Goal: Task Accomplishment & Management: Use online tool/utility

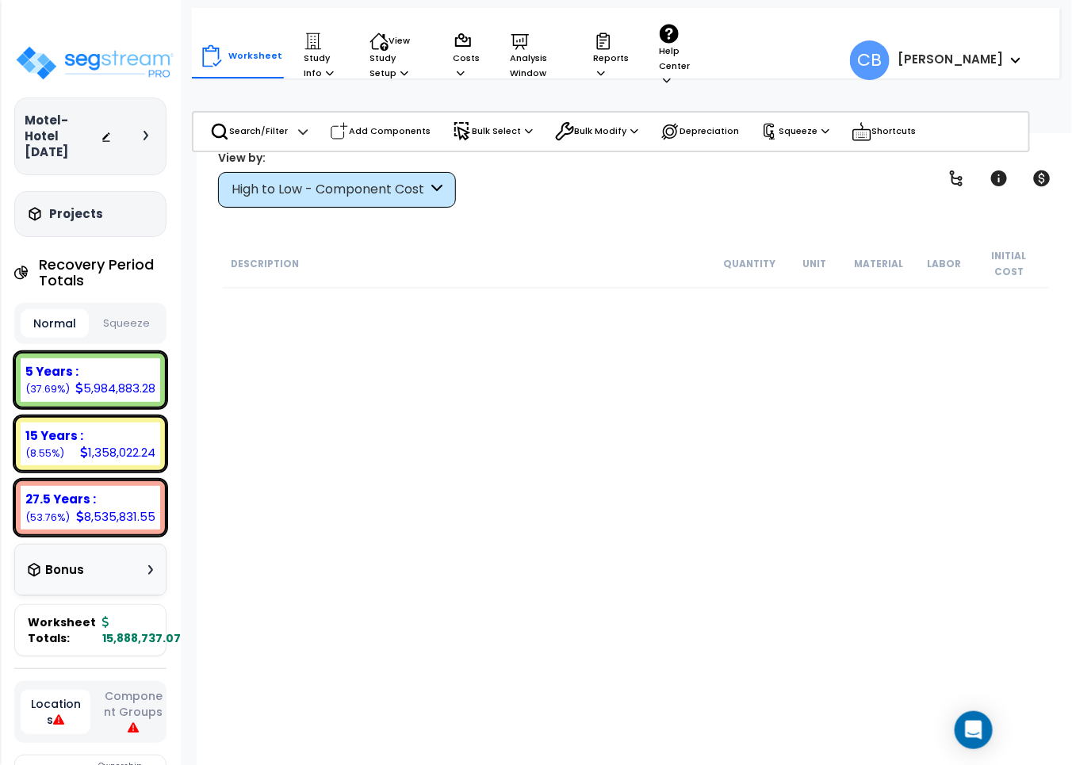
scroll to position [24208, 0]
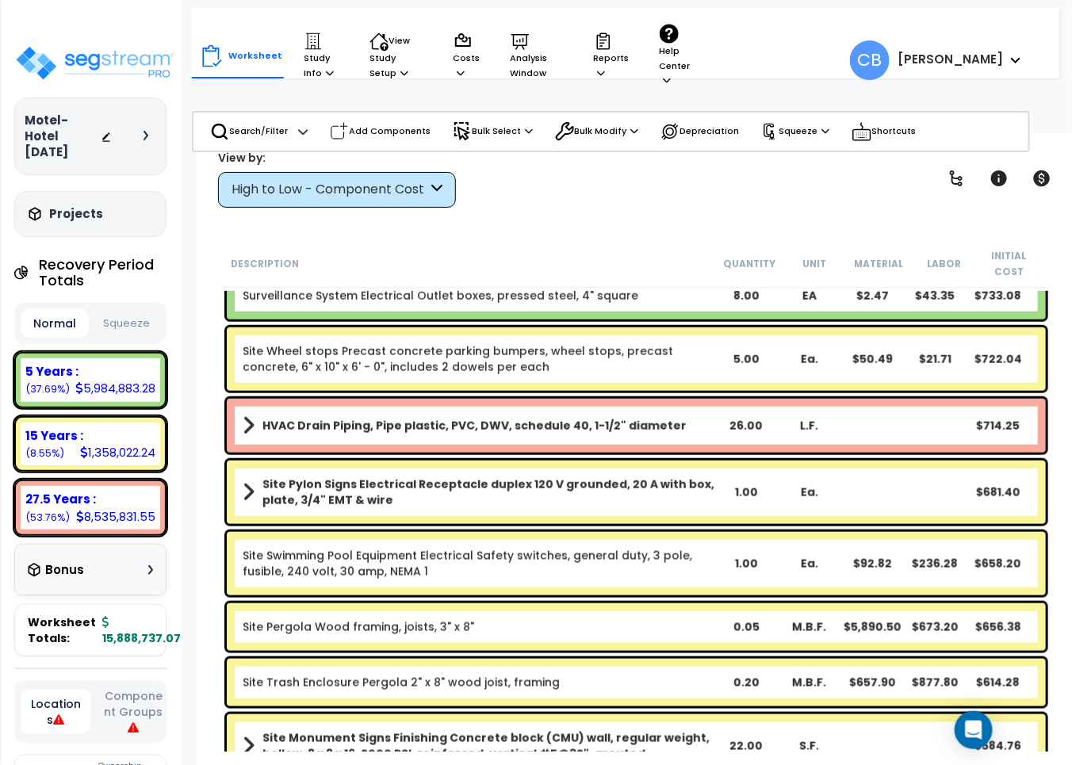
click at [555, 235] on div "Worksheet Study Info Study Setup Add Property Unit Template study Clone study CB" at bounding box center [637, 515] width 880 height 765
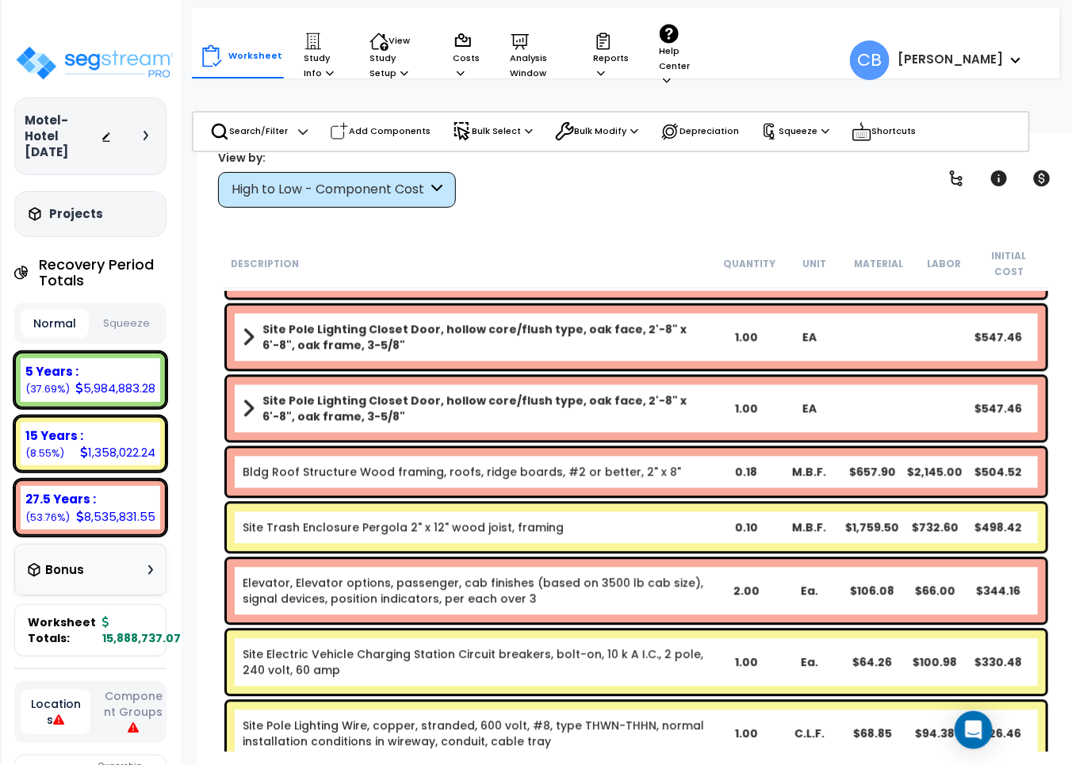
click at [498, 525] on div "Site Trash Enclosure Pergola 2" x 12" wood joist, framing 0.10 M.B.F. $1,759.50…" at bounding box center [636, 528] width 819 height 48
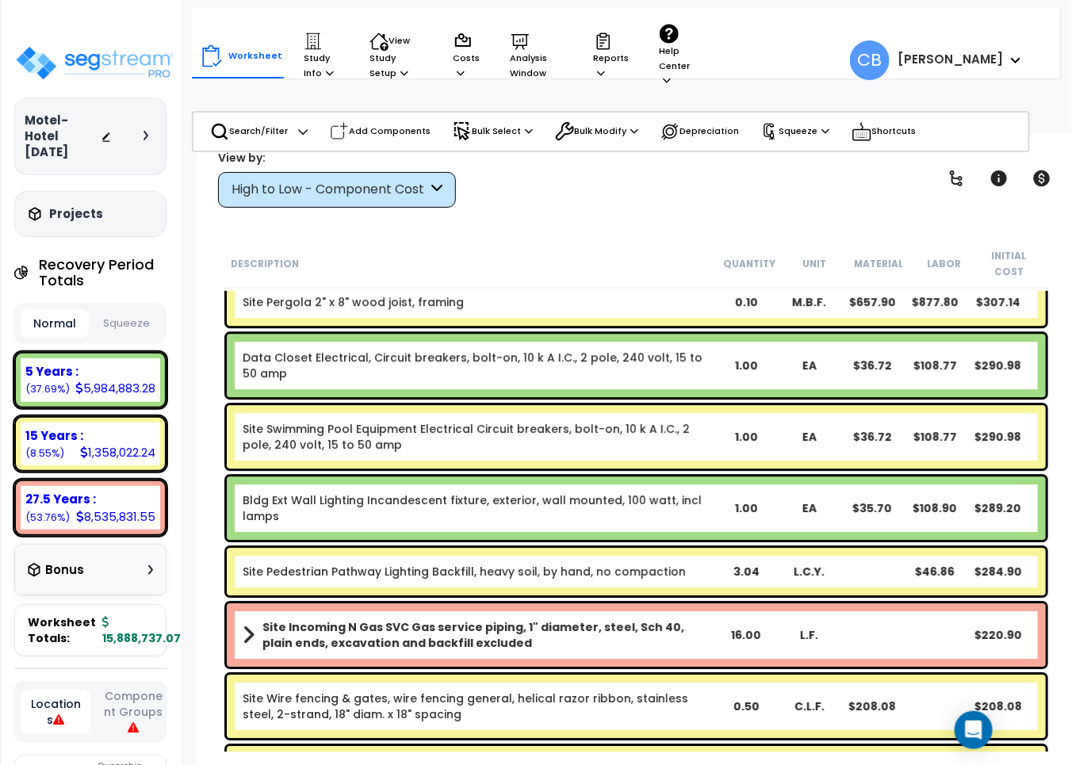
click at [498, 525] on div "Bldg Ext Wall Lighting Incandescent fixture, exterior, wall mounted, 100 watt, …" at bounding box center [636, 508] width 827 height 71
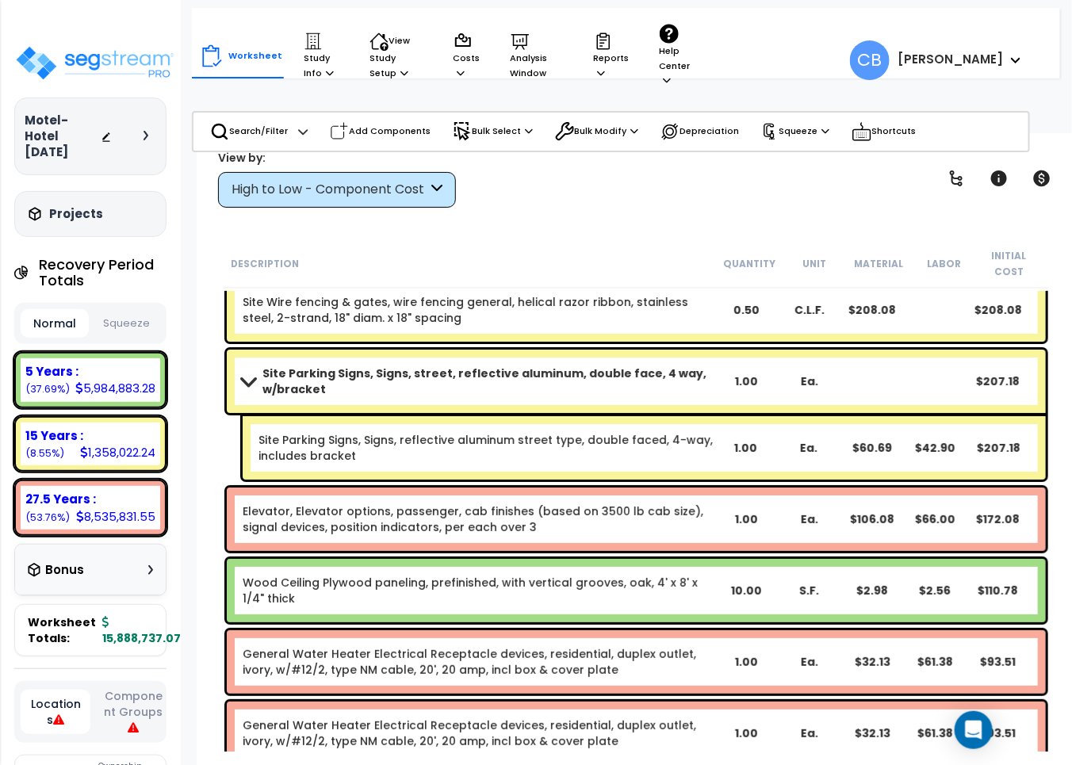
click at [519, 520] on div "Elevator, Elevator options, passenger, cab finishes (based on 3500 lb cab size)…" at bounding box center [636, 519] width 819 height 63
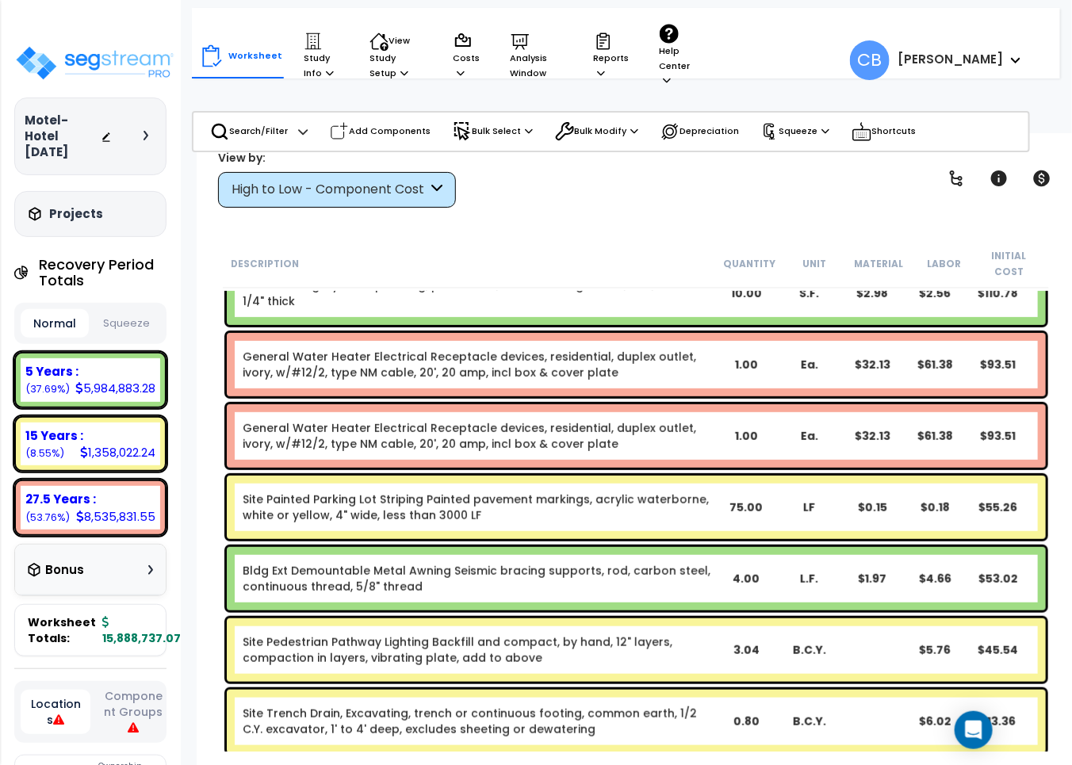
click at [519, 520] on div "Site Painted Parking Lot Striping Painted pavement markings, acrylic waterborne…" at bounding box center [636, 507] width 819 height 63
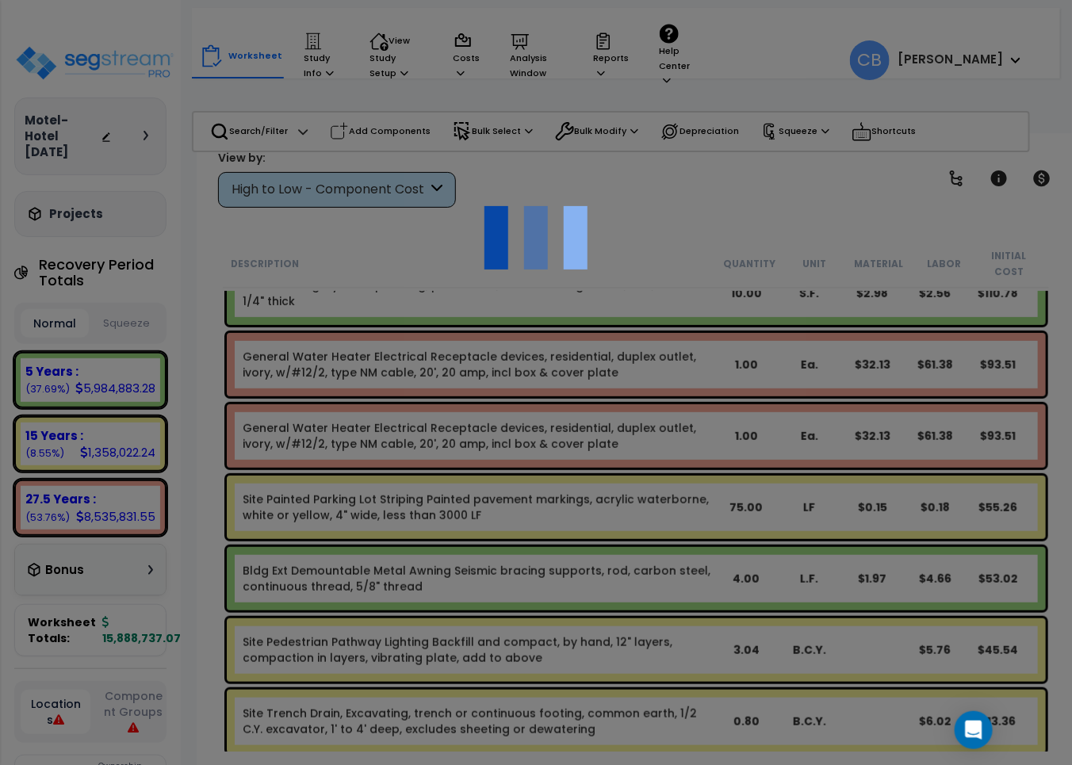
scroll to position [26190, 0]
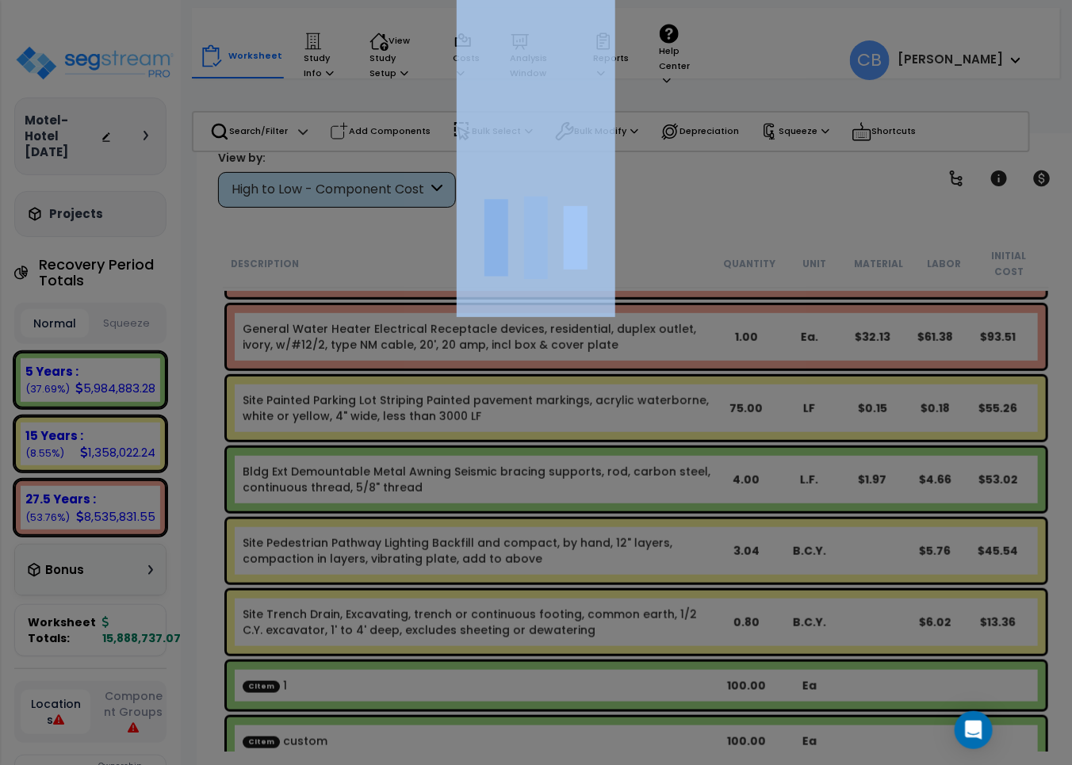
click at [519, 520] on div at bounding box center [536, 382] width 1072 height 765
click at [608, 512] on div at bounding box center [536, 382] width 1072 height 765
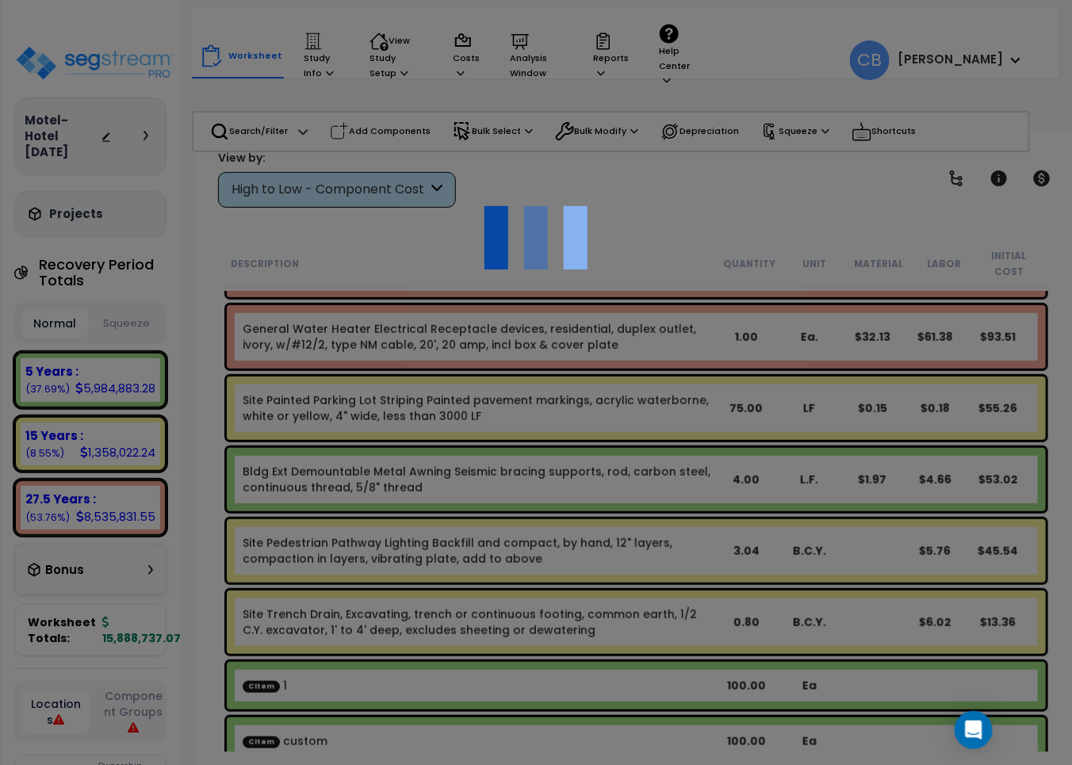
click at [596, 516] on div at bounding box center [536, 382] width 1072 height 765
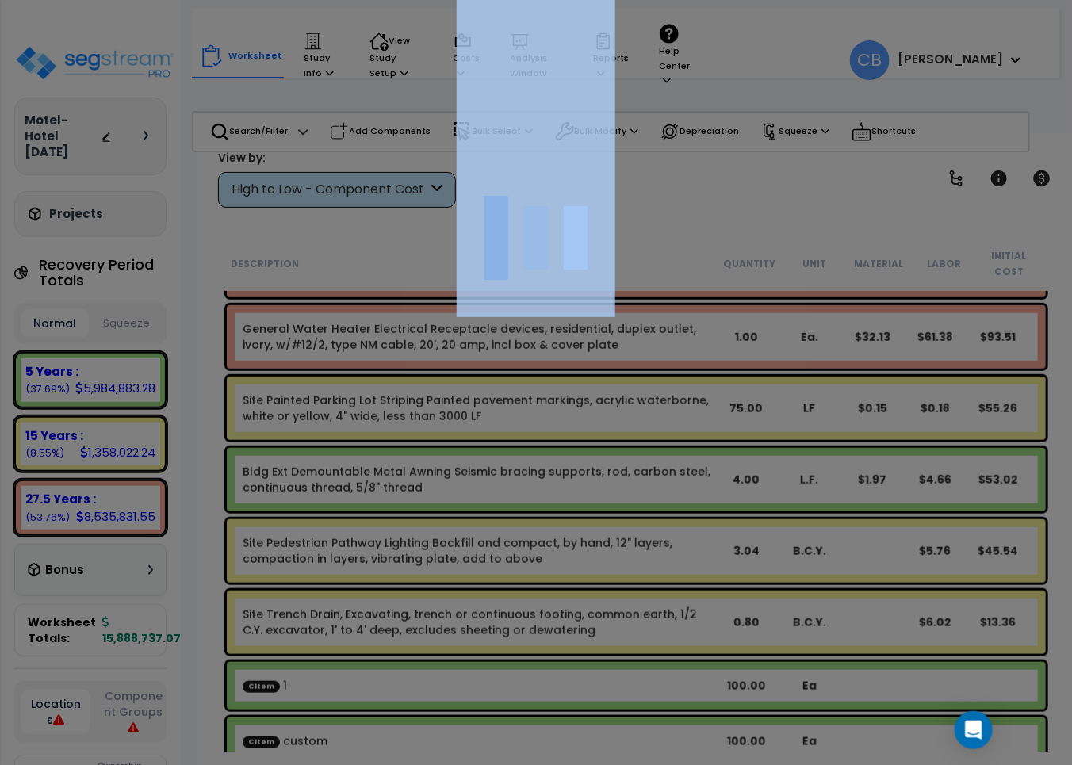
click at [596, 516] on div at bounding box center [536, 382] width 1072 height 765
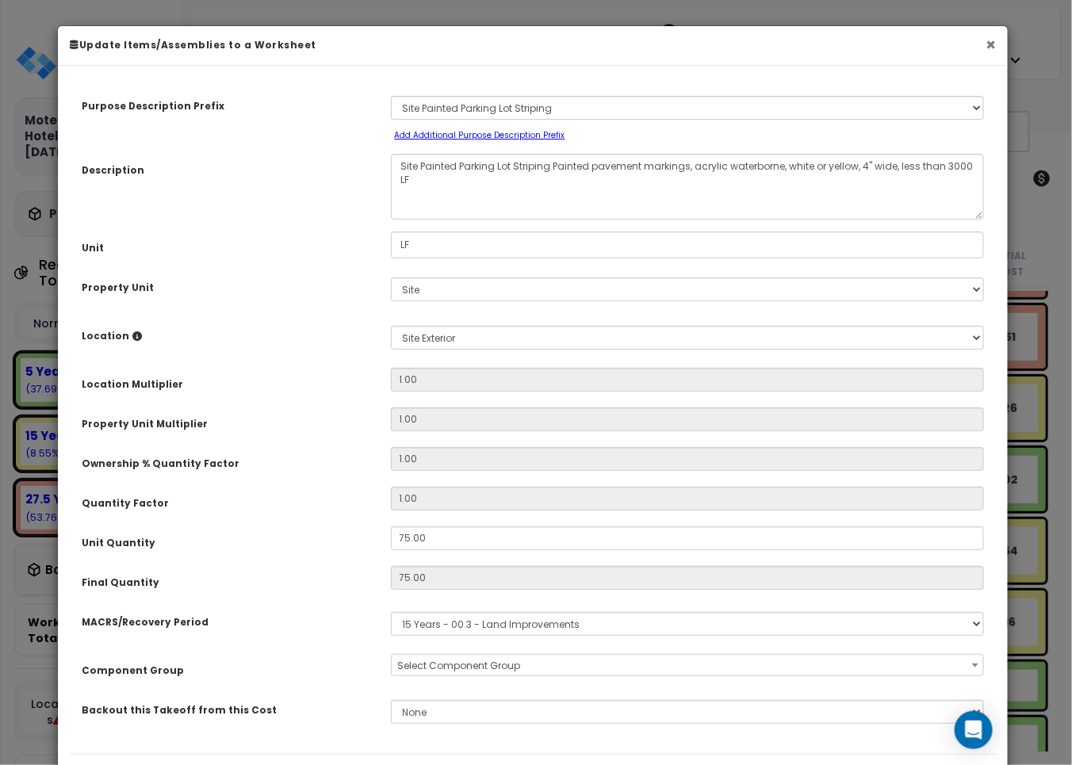
click at [988, 42] on button "×" at bounding box center [991, 44] width 10 height 17
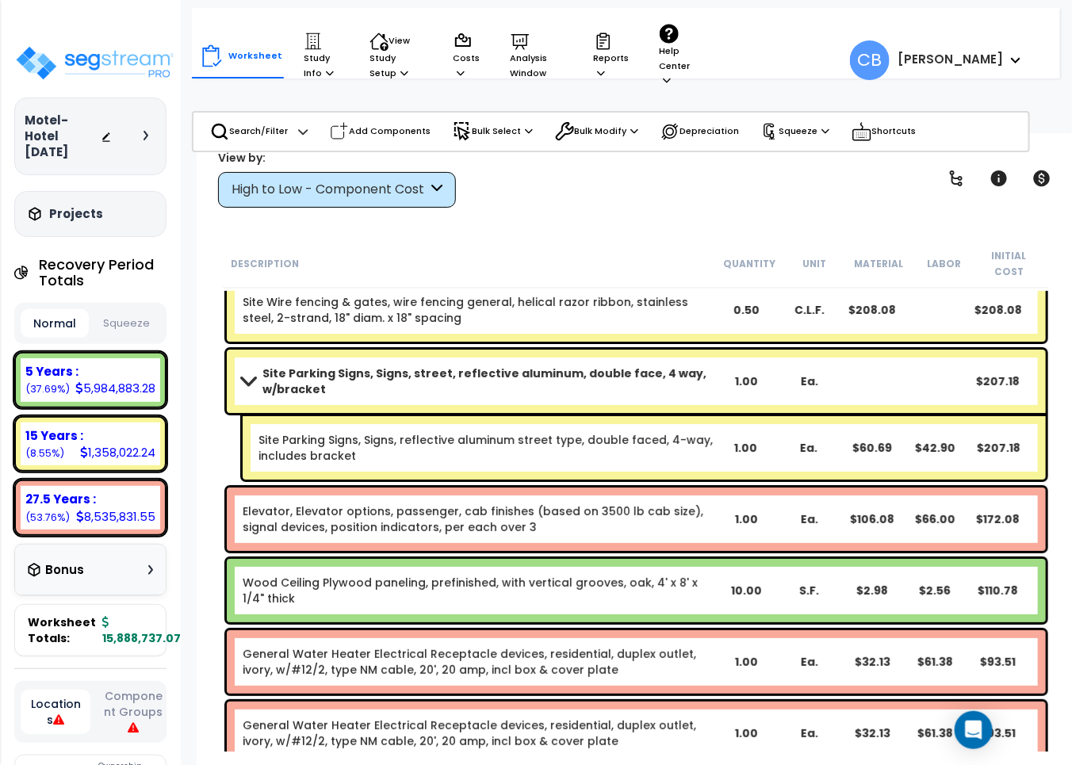
click at [466, 381] on div "Site Parking Signs, Signs, street, reflective aluminum, double face, 4 way, w/b…" at bounding box center [636, 381] width 819 height 63
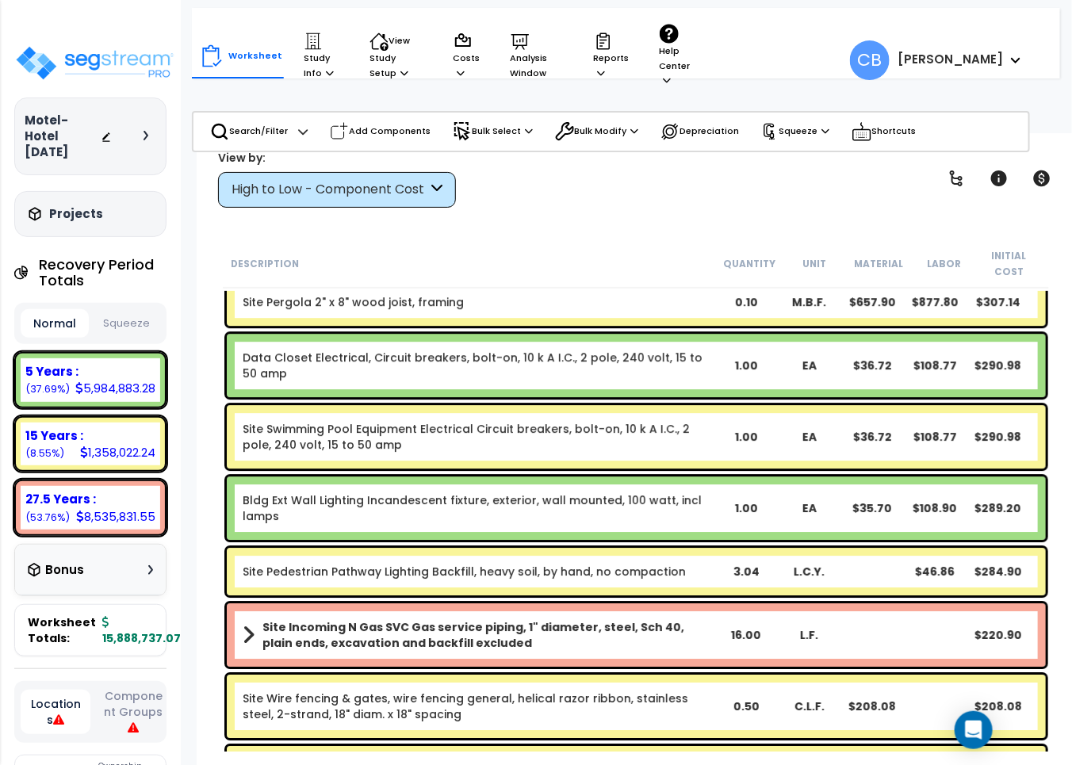
drag, startPoint x: 496, startPoint y: 379, endPoint x: 552, endPoint y: 389, distance: 57.1
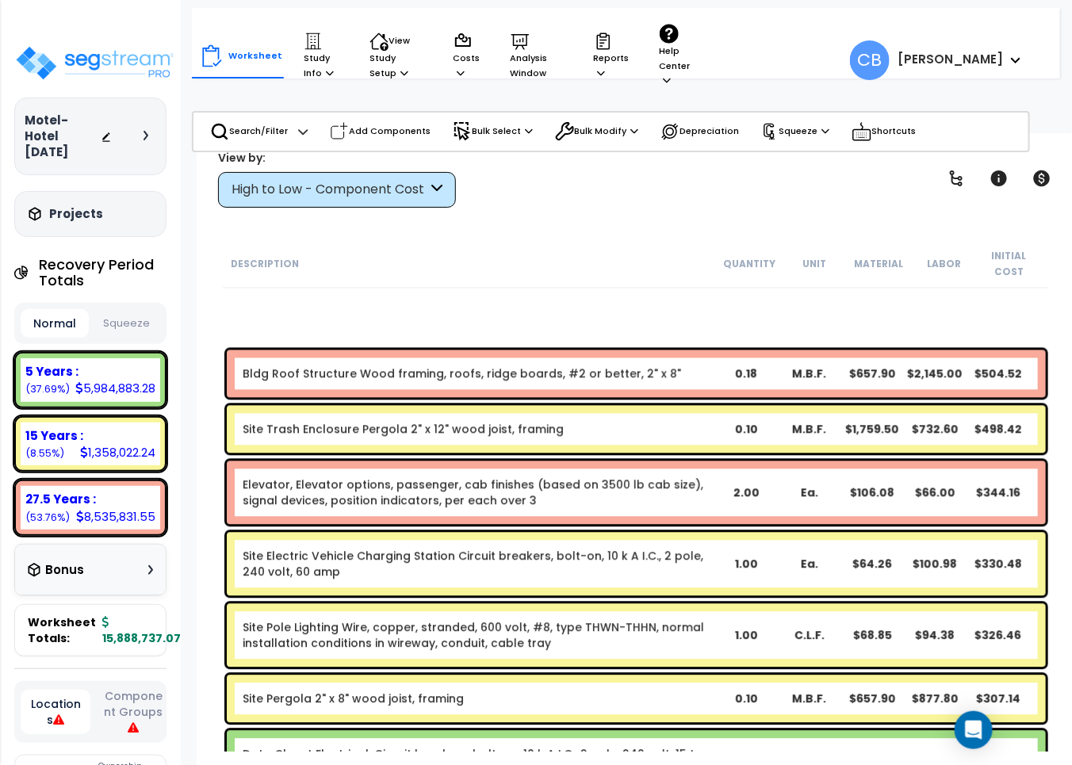
drag, startPoint x: 657, startPoint y: 399, endPoint x: 572, endPoint y: 419, distance: 87.1
click at [600, 416] on div "Site Trash Enclosure Pergola 2" x 12" wood joist, framing 0.10 M.B.F. $1,759.50…" at bounding box center [636, 429] width 819 height 48
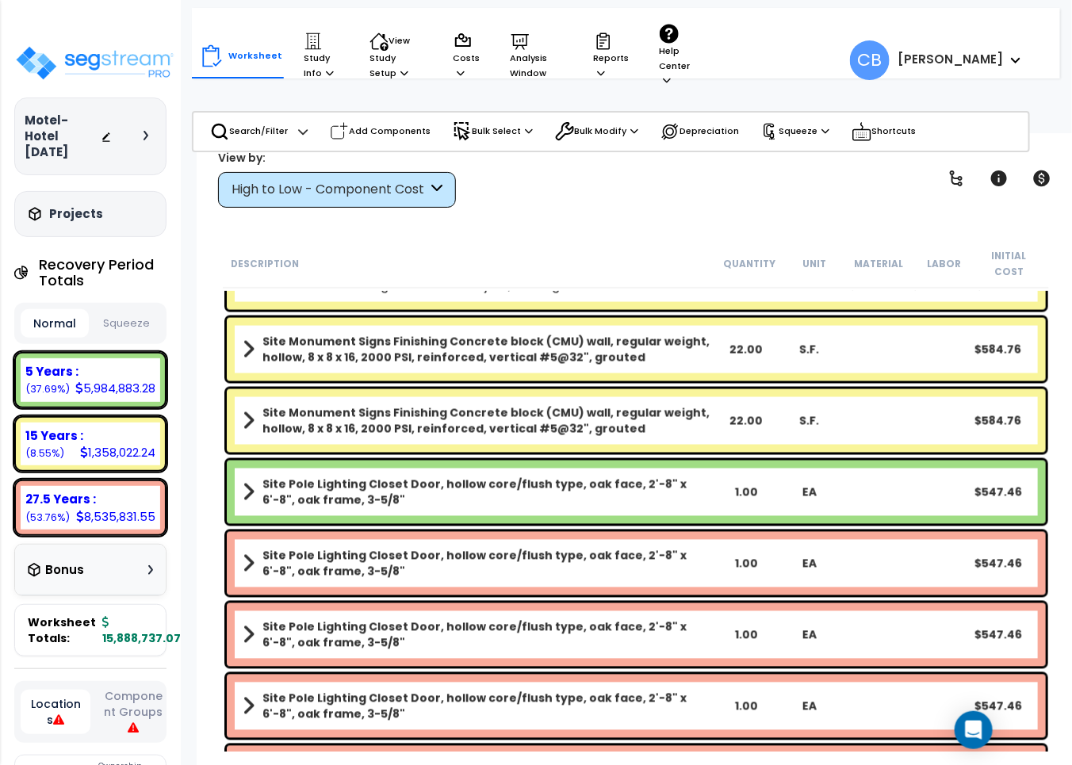
drag, startPoint x: 289, startPoint y: 377, endPoint x: 312, endPoint y: 379, distance: 22.3
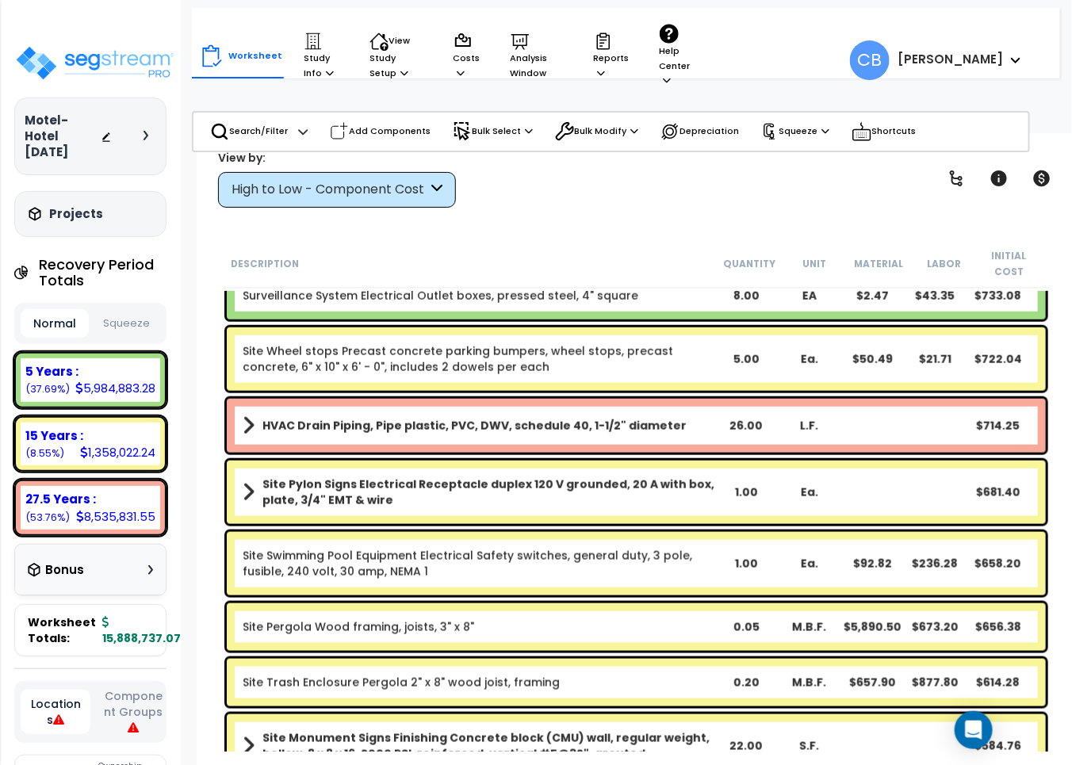
drag, startPoint x: 526, startPoint y: 407, endPoint x: 600, endPoint y: 413, distance: 74.0
click at [530, 418] on b "HVAC Drain Piping, Pipe plastic, PVC, DWV, schedule 40, 1-1/2" diameter" at bounding box center [475, 426] width 424 height 16
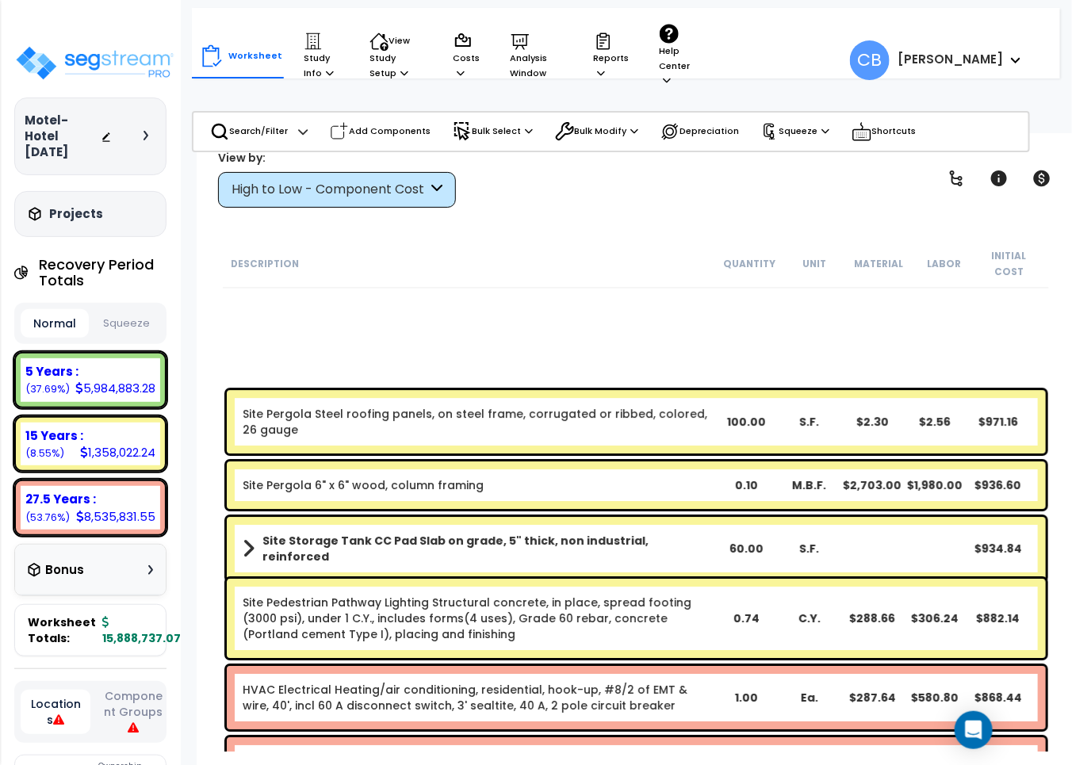
click at [450, 411] on link "Site Pergola Steel roofing panels, on steel frame, corrugated or ribbed, colore…" at bounding box center [479, 422] width 473 height 32
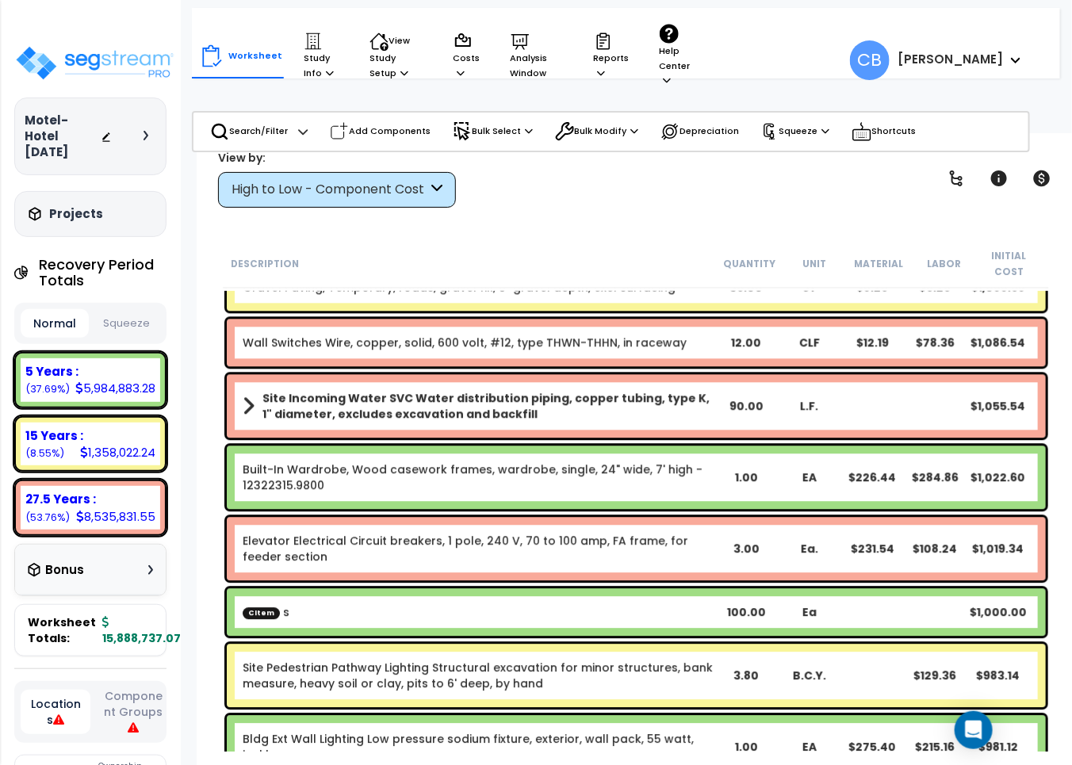
click at [453, 409] on div "Site Incoming Water SVC Water distribution piping, copper tubing, type K, 1" di…" at bounding box center [636, 405] width 819 height 63
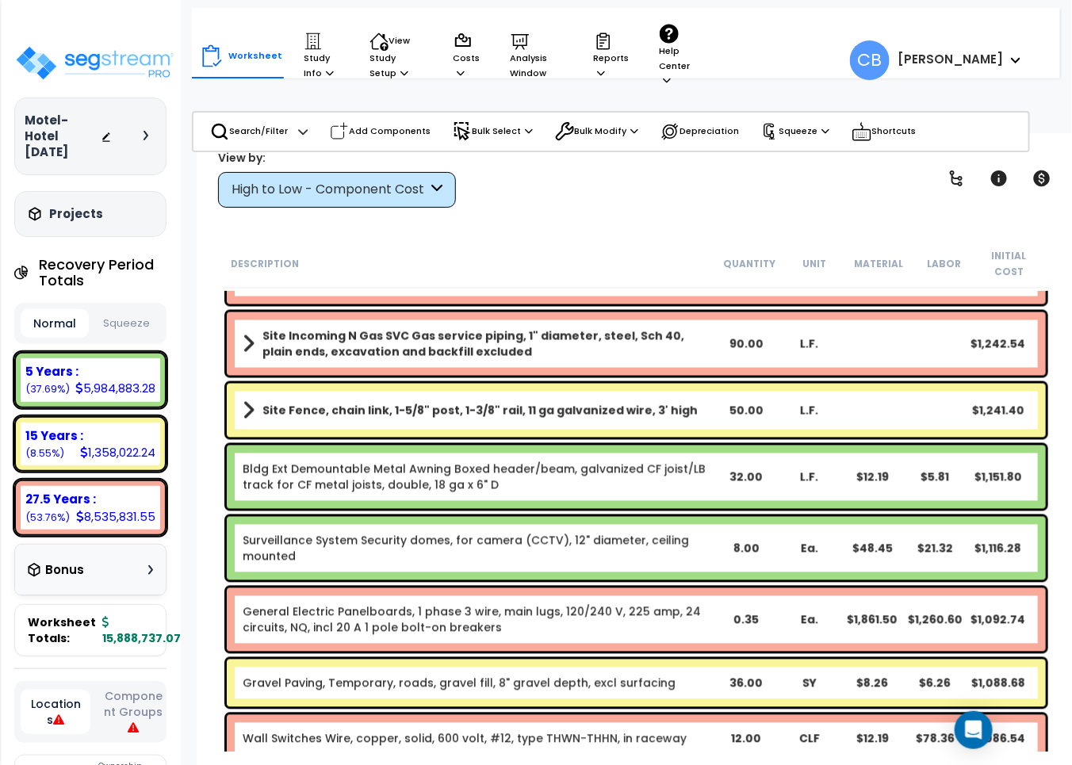
click at [460, 408] on div "Site Fence, chain link, 1-5/8" post, 1-3/8" rail, 11 ga galvanized wire, 3' hig…" at bounding box center [636, 411] width 819 height 54
click at [439, 513] on div "Surveillance System Security domes, for camera (CCTV), 12" diameter, ceiling mo…" at bounding box center [636, 548] width 827 height 71
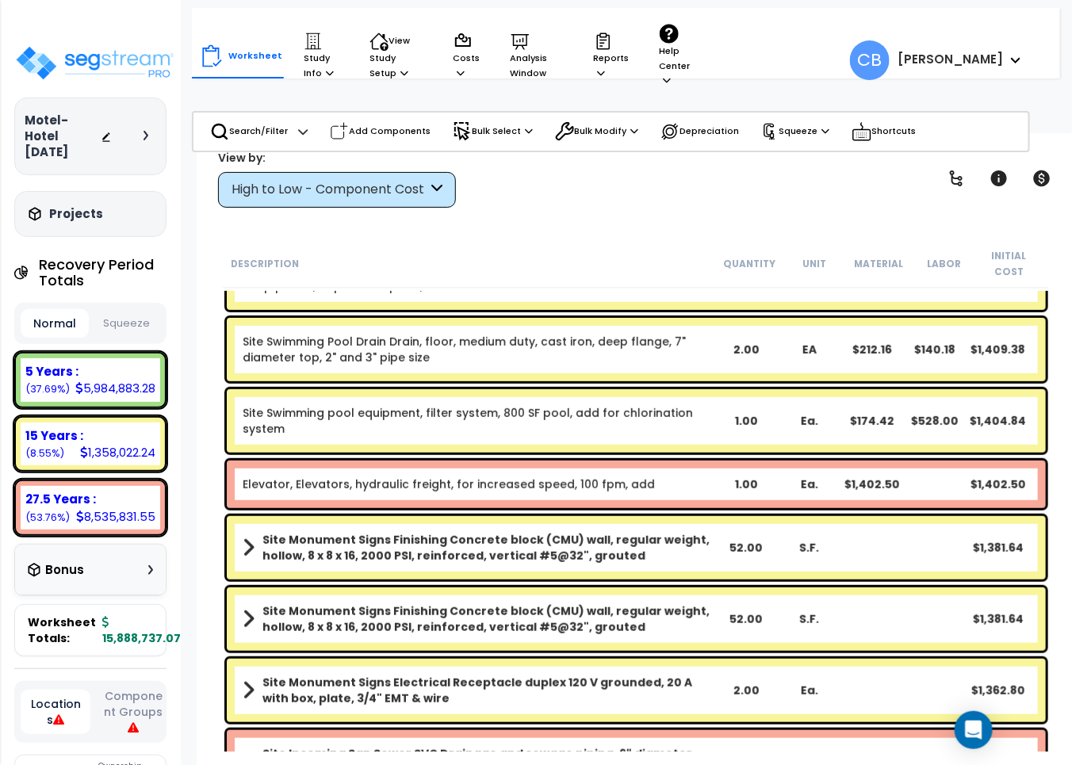
click at [559, 480] on div "Elevator, Elevators, hydraulic freight, for increased speed, 100 fpm, add 1.00 …" at bounding box center [636, 485] width 819 height 48
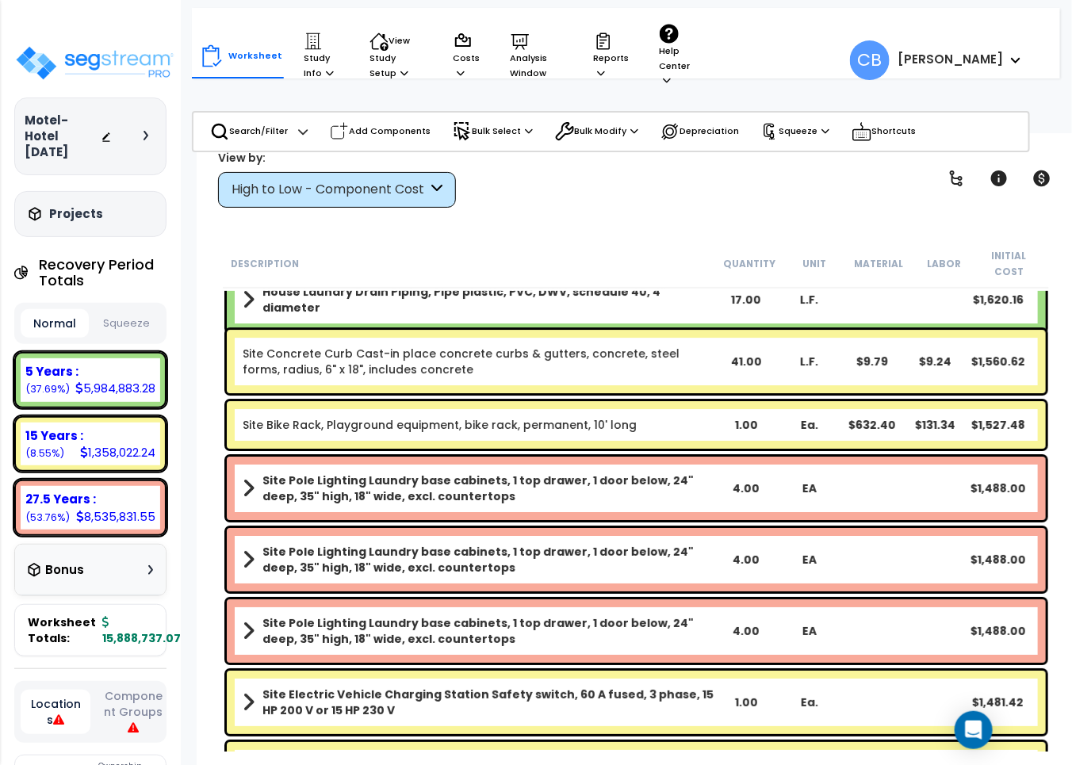
click at [655, 478] on b "Site Pole Lighting Laundry base cabinets, 1 top drawer, 1 door below, 24" deep,…" at bounding box center [489, 489] width 453 height 32
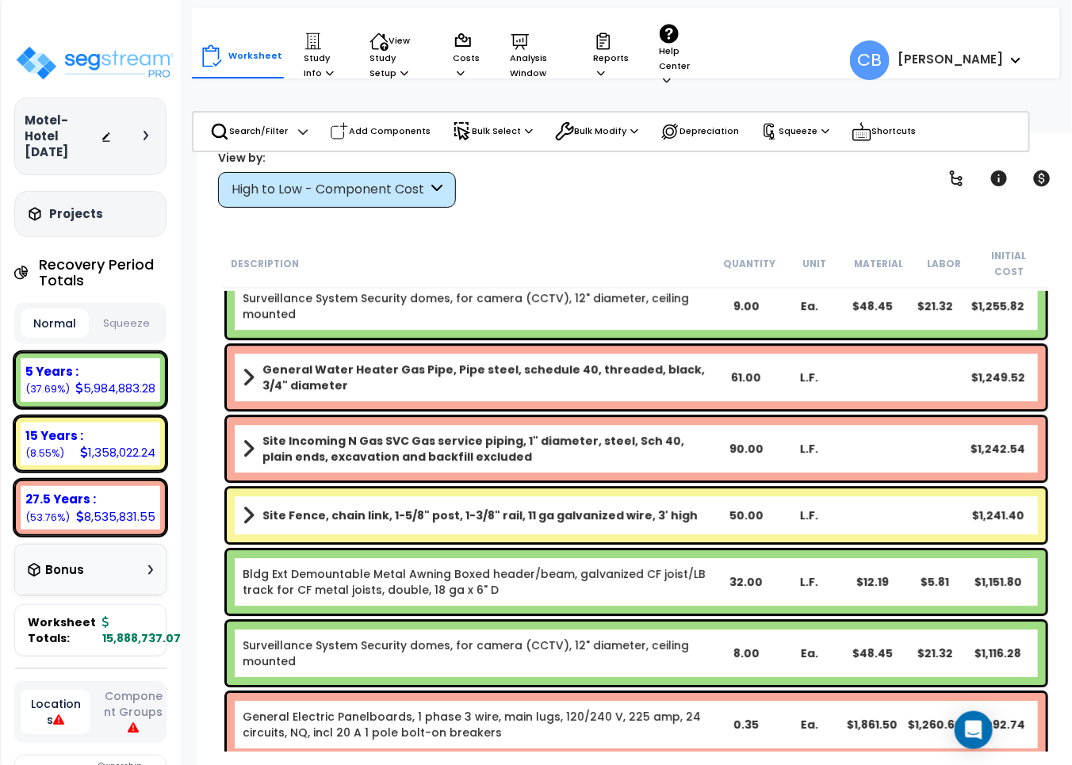
click at [682, 489] on div "Site Fence, chain link, 1-5/8" post, 1-3/8" rail, 11 ga galvanized wire, 3' hig…" at bounding box center [636, 516] width 819 height 54
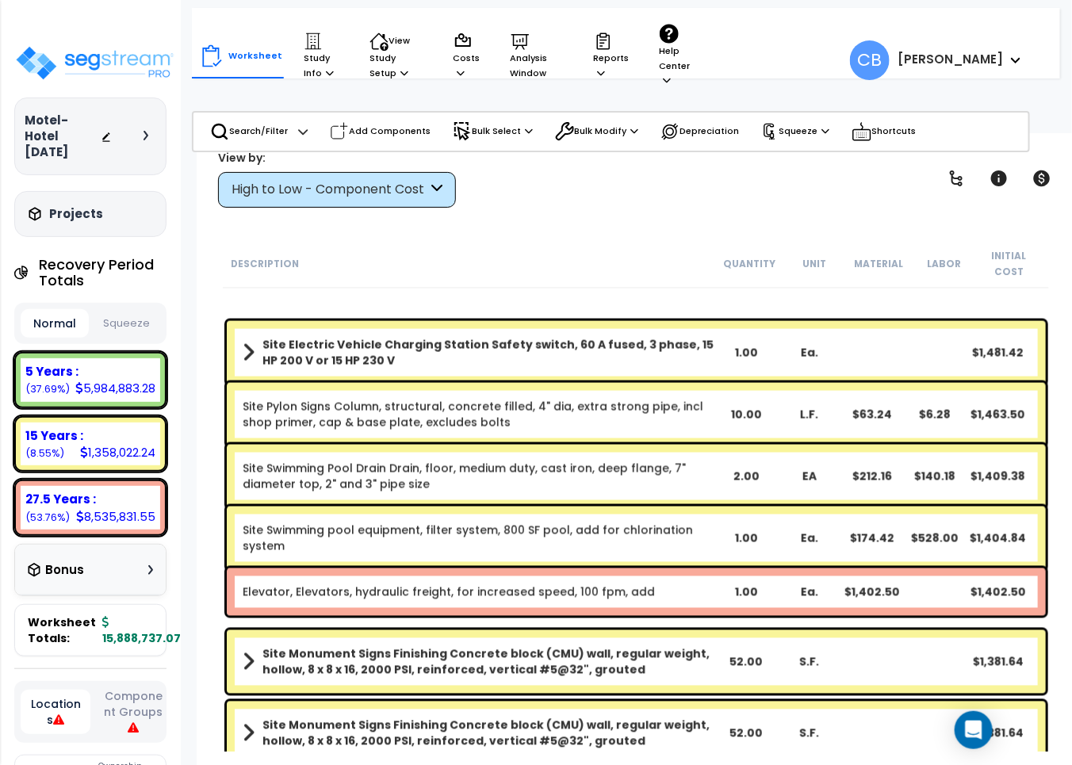
click at [545, 450] on div "Site Pylon Signs Column, structural, concrete filled, 4" dia, extra strong pipe…" at bounding box center [636, 414] width 827 height 71
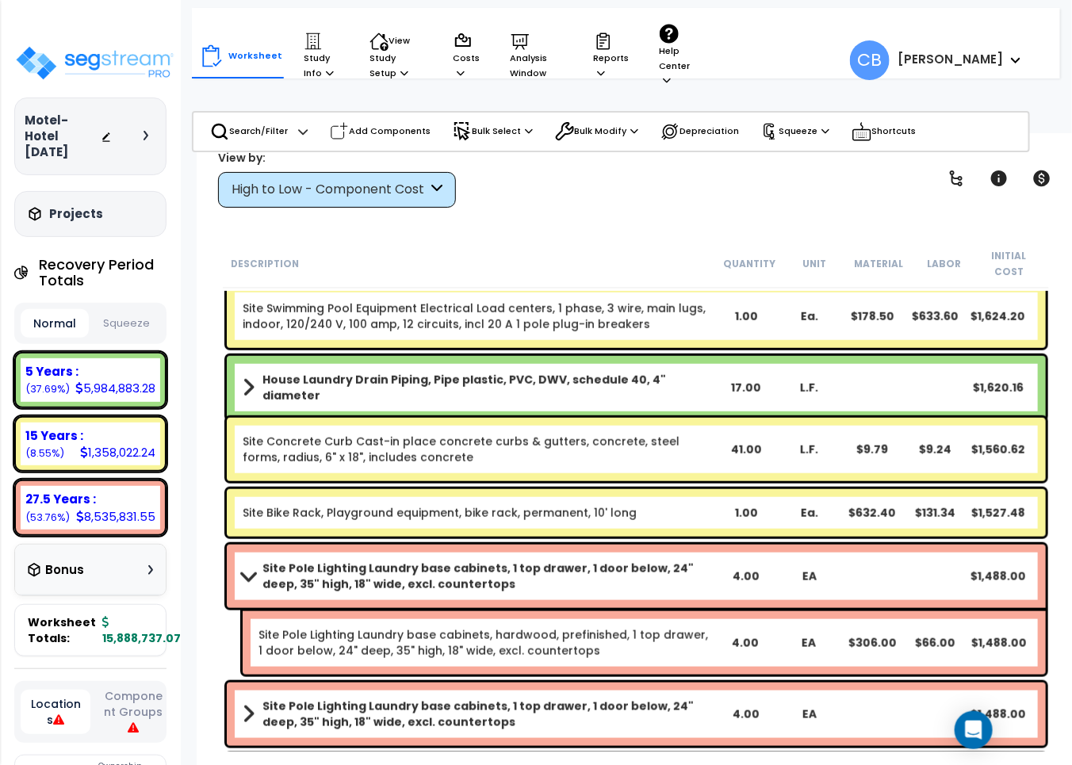
click at [666, 489] on div "Site Bike Rack, Playground equipment, bike rack, permanent, 10' long 1.00 Ea. $…" at bounding box center [636, 513] width 819 height 48
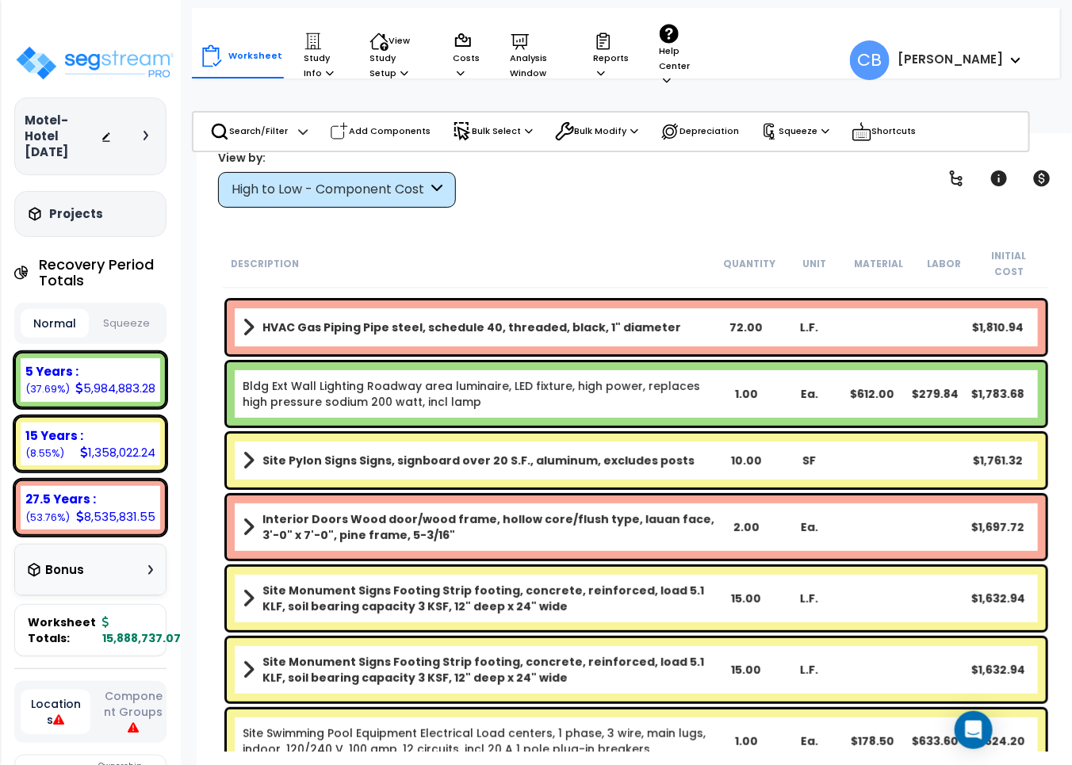
click at [684, 496] on div "Interior Doors Wood door/wood frame, hollow core/flush type, lauan face, 3'-0" …" at bounding box center [636, 527] width 819 height 63
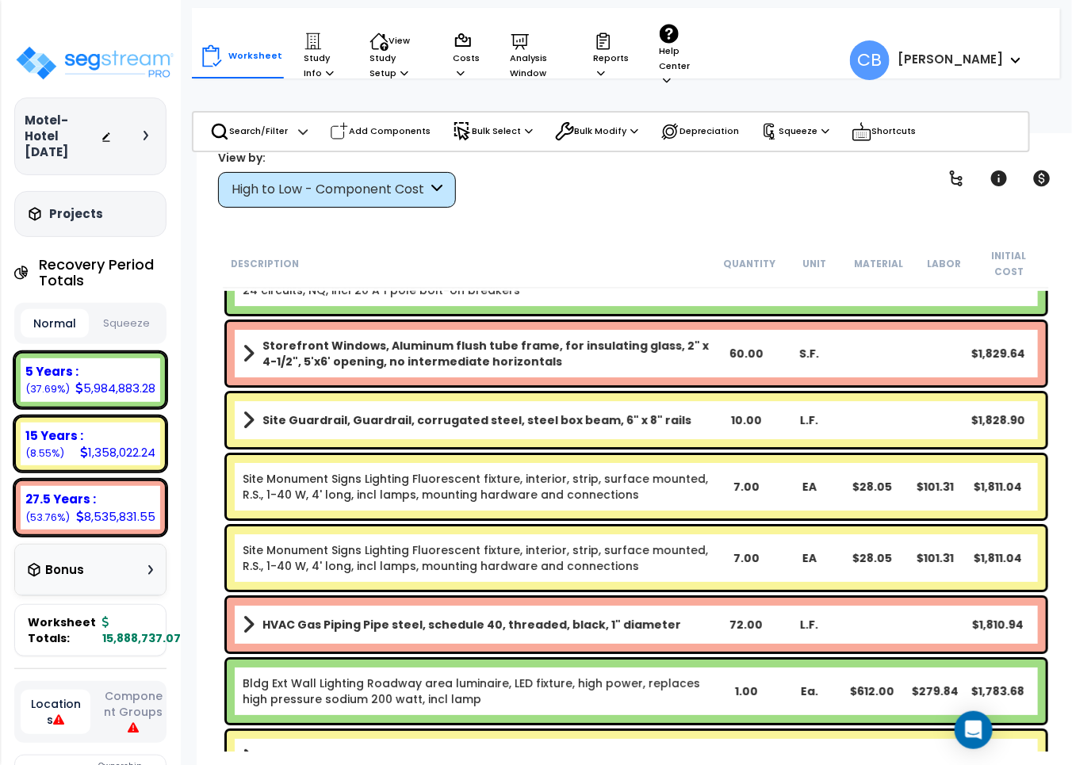
click at [424, 422] on div "Site Guardrail, Guardrail, corrugated steel, steel box beam, 6" x 8" rails 10.0…" at bounding box center [636, 420] width 819 height 54
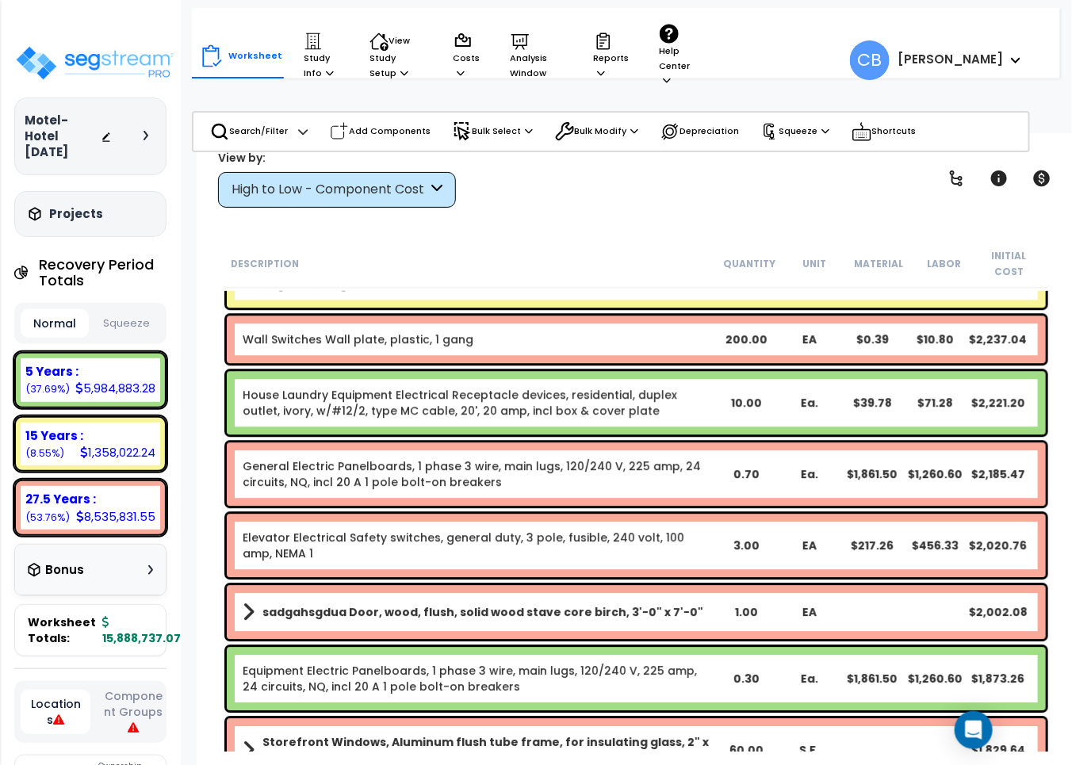
click at [588, 458] on link "General Electric Panelboards, 1 phase 3 wire, main lugs, 120/240 V, 225 amp, 24…" at bounding box center [479, 474] width 473 height 32
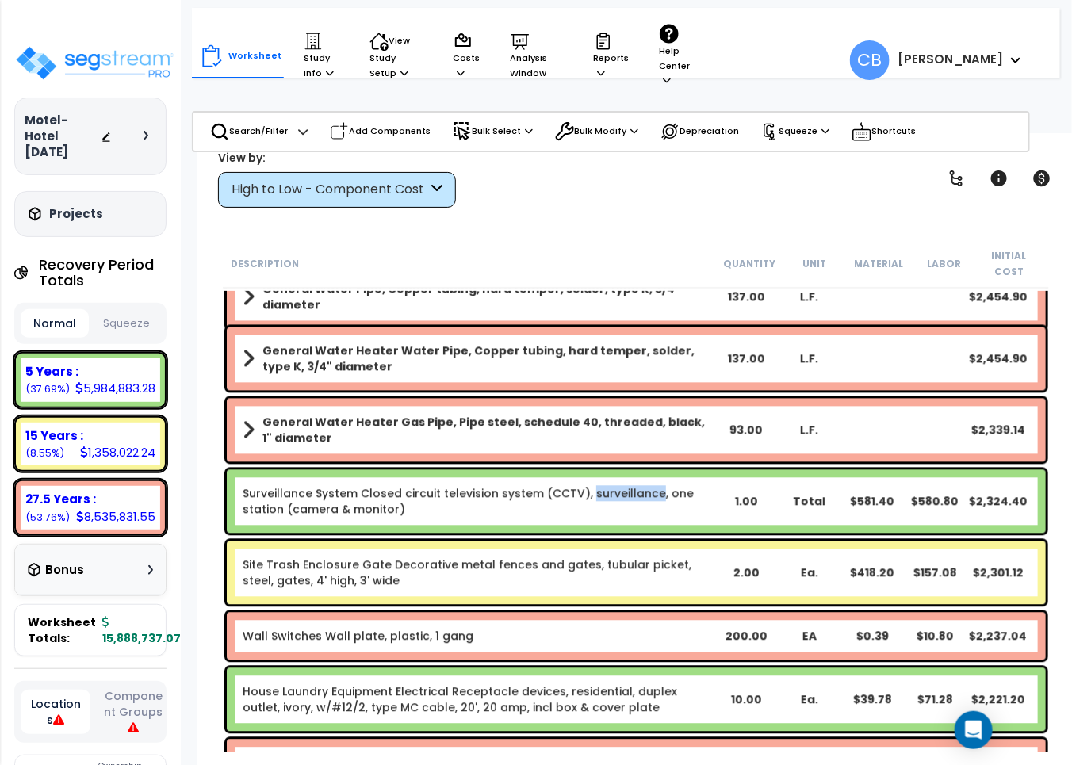
click at [589, 470] on div "Surveillance System Closed circuit television system (CCTV), surveillance, one …" at bounding box center [636, 501] width 819 height 63
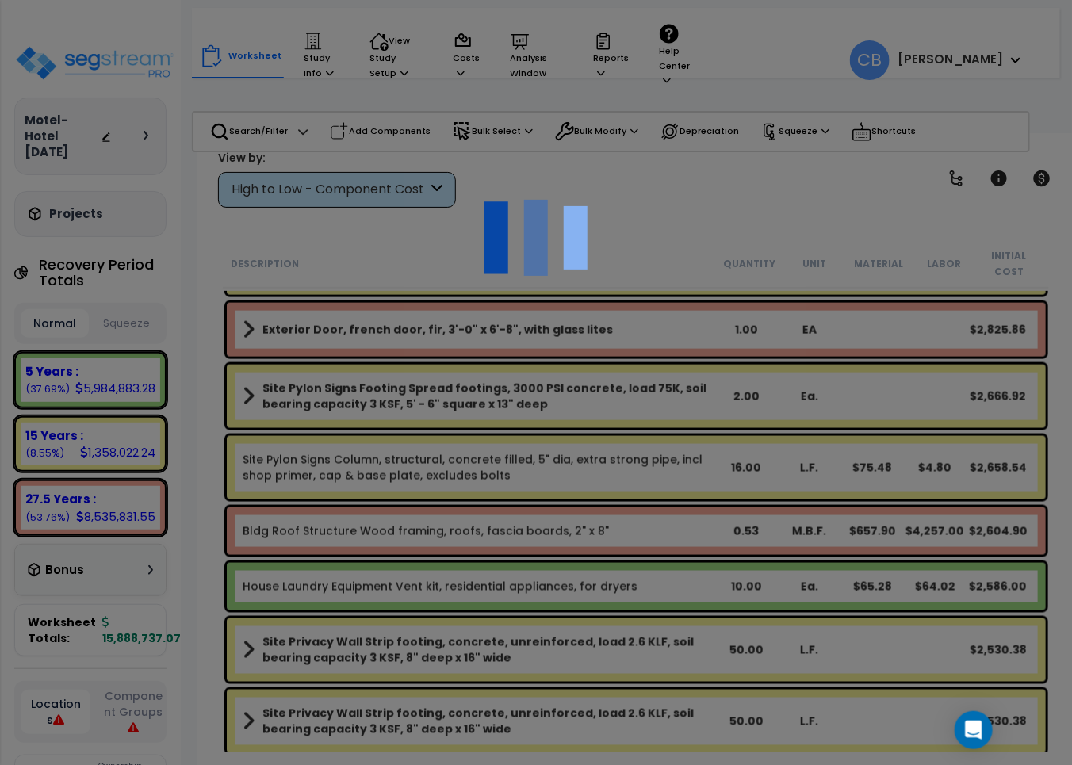
click at [589, 457] on div at bounding box center [536, 382] width 1072 height 765
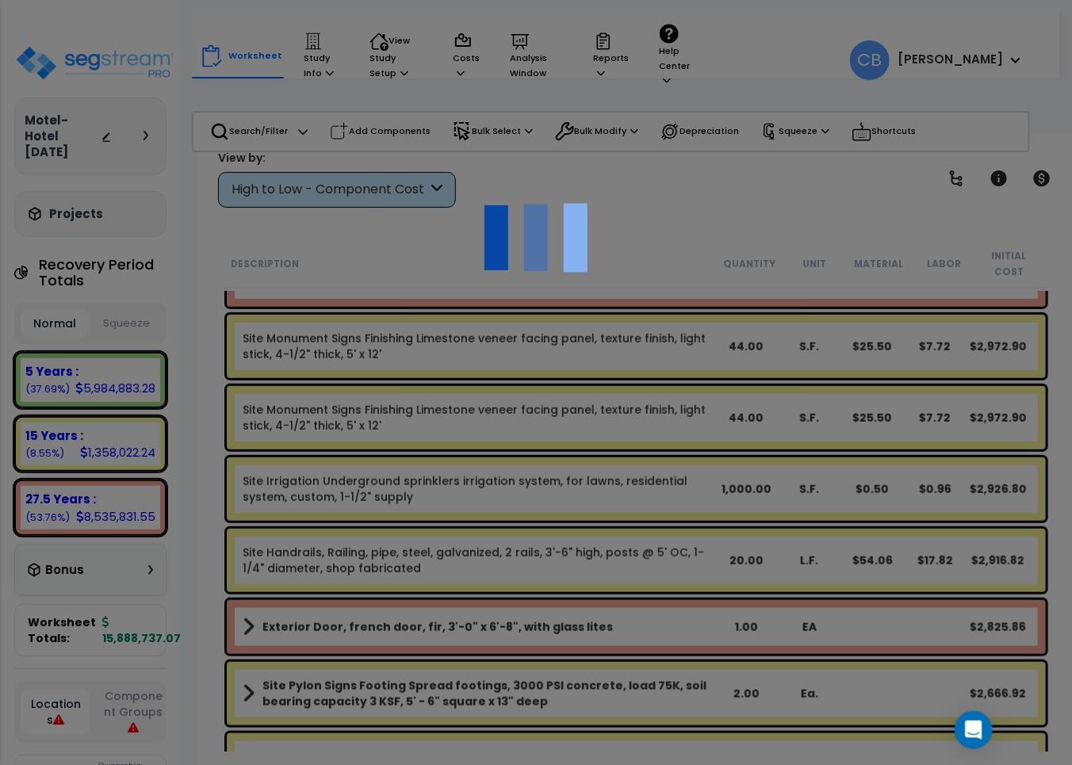
click at [585, 458] on div at bounding box center [536, 382] width 1072 height 765
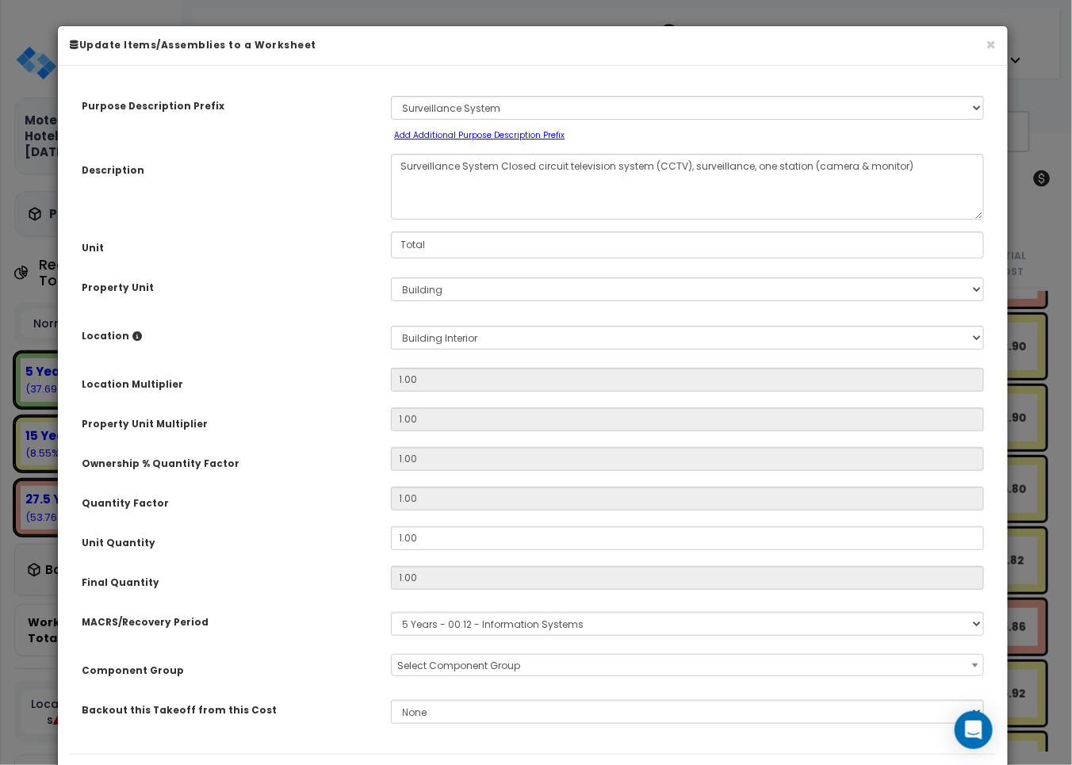
click at [997, 44] on div "× Update Items/Assemblies to a Worksheet" at bounding box center [533, 46] width 950 height 40
click at [988, 44] on button "×" at bounding box center [991, 44] width 10 height 17
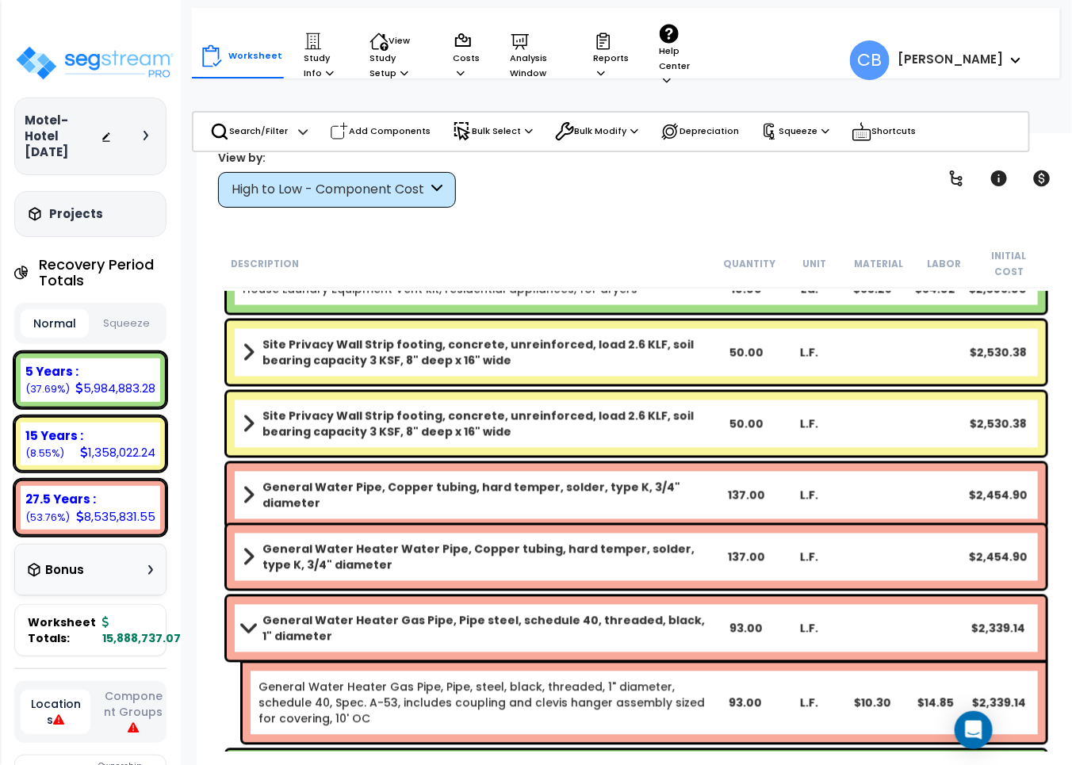
drag, startPoint x: 393, startPoint y: 439, endPoint x: 533, endPoint y: 438, distance: 140.4
click at [397, 438] on div "Site Privacy Wall Strip footing, concrete, unreinforced, load 2.6 KLF, soil bea…" at bounding box center [636, 424] width 827 height 71
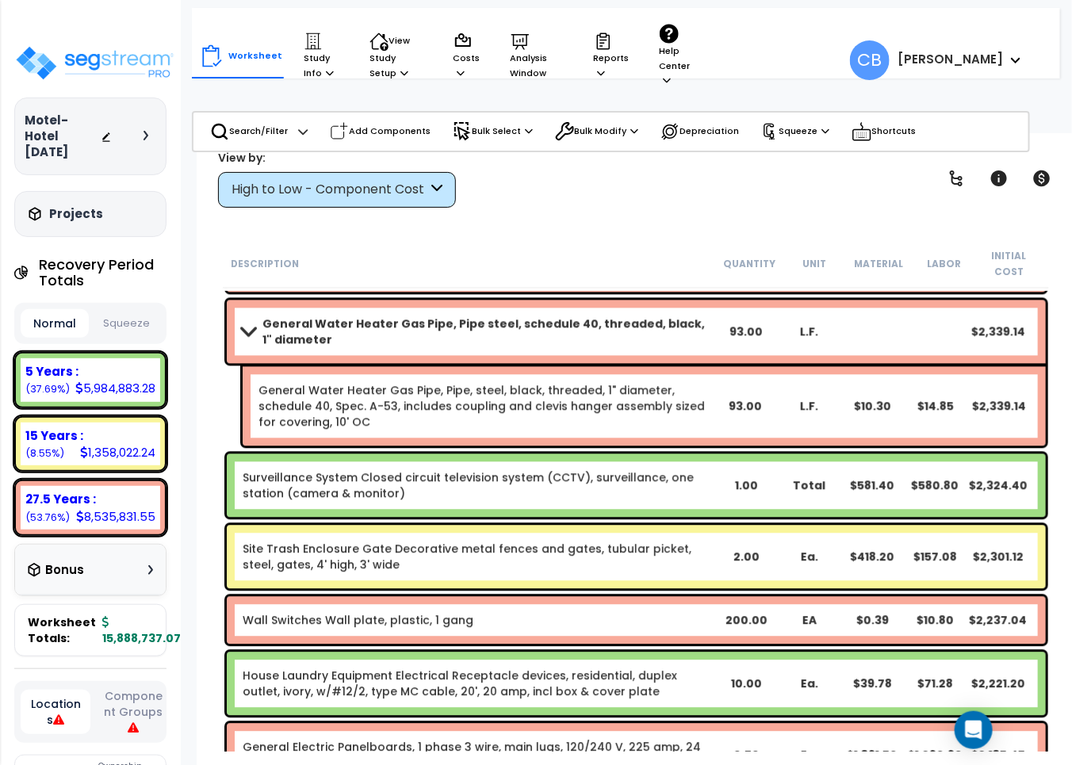
click at [754, 454] on div "Surveillance System Closed circuit television system (CCTV), surveillance, one …" at bounding box center [636, 485] width 819 height 63
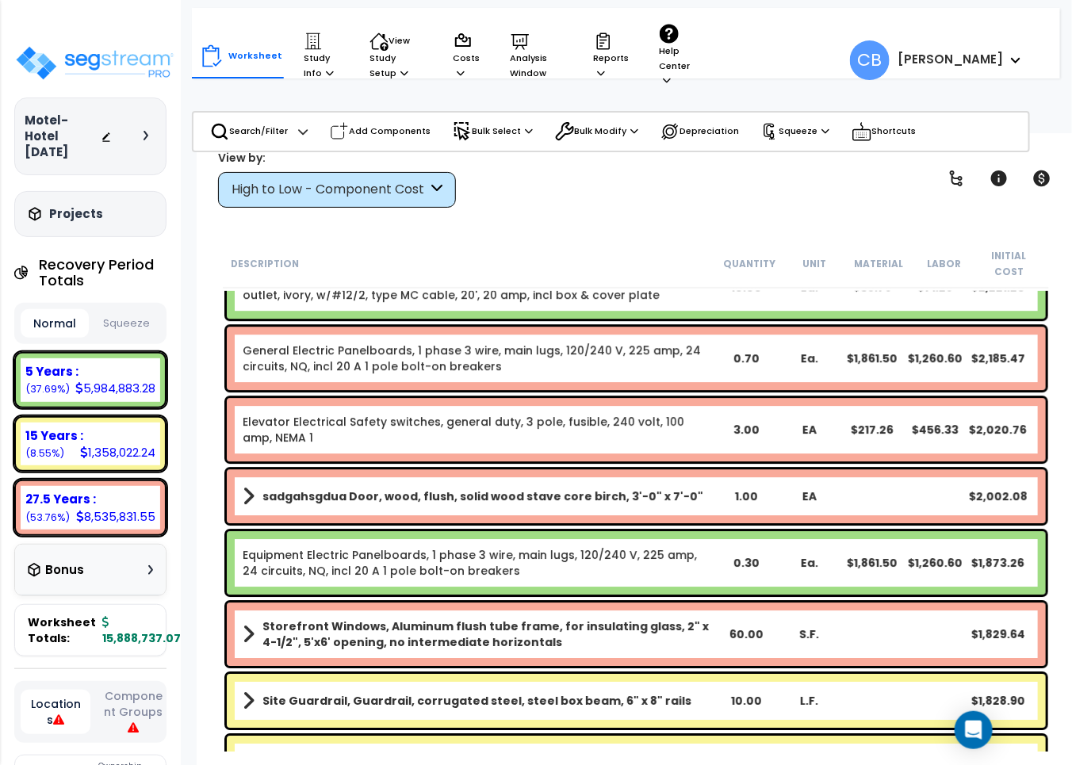
click at [620, 446] on div "Elevator Electrical Safety switches, general duty, 3 pole, fusible, 240 volt, 1…" at bounding box center [636, 429] width 827 height 71
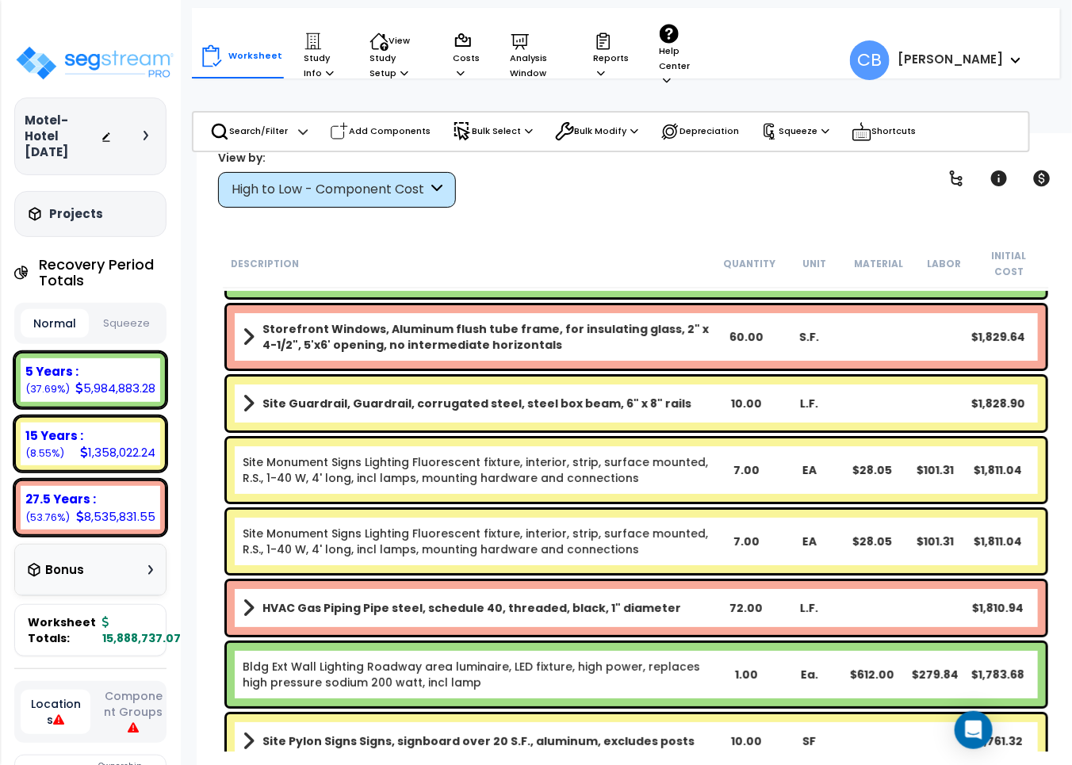
click at [849, 474] on div "Site Monument Signs Lighting Fluorescent fixture, interior, strip, surface moun…" at bounding box center [636, 470] width 819 height 63
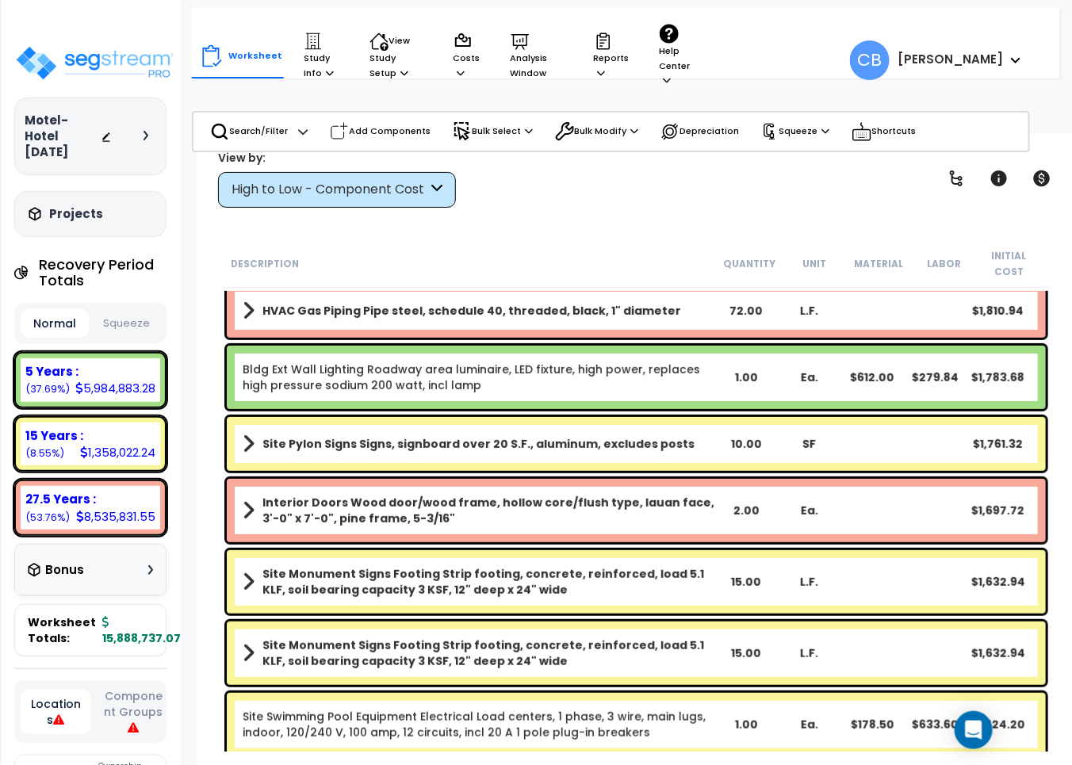
click at [728, 479] on div "Interior Doors Wood door/wood frame, hollow core/flush type, lauan face, 3'-0" …" at bounding box center [636, 510] width 819 height 63
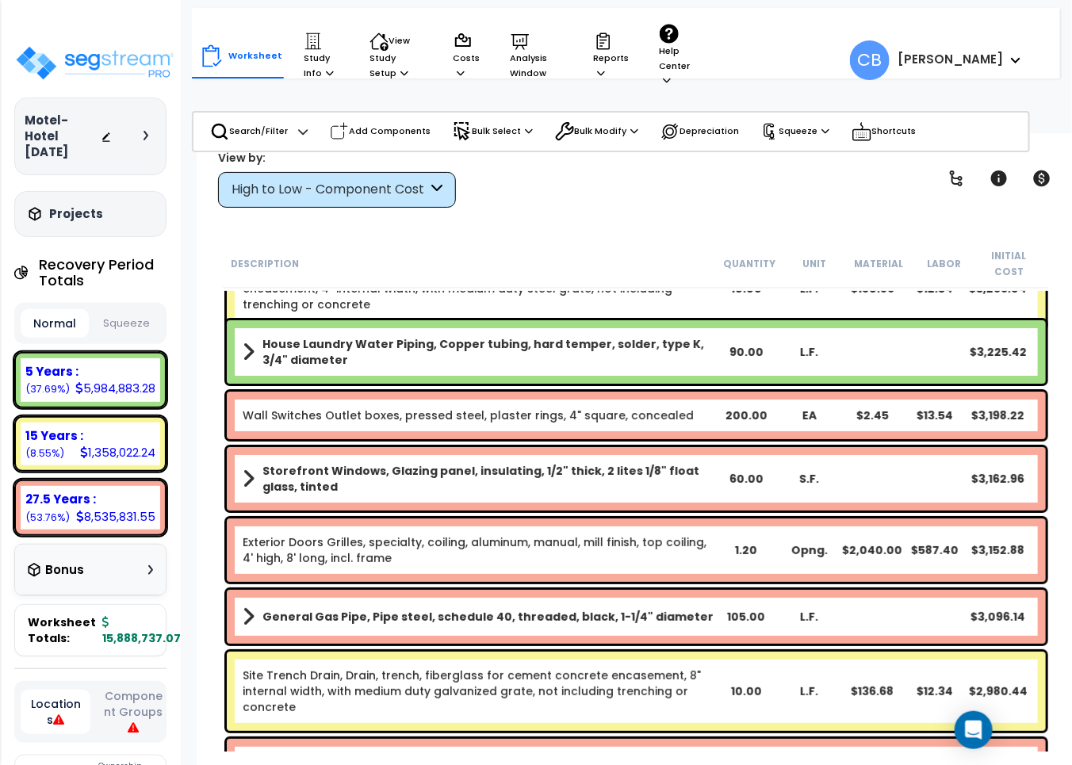
click at [485, 447] on div "Storefront Windows, Glazing panel, insulating, 1/2" thick, 2 lites 1/8" float g…" at bounding box center [636, 478] width 819 height 63
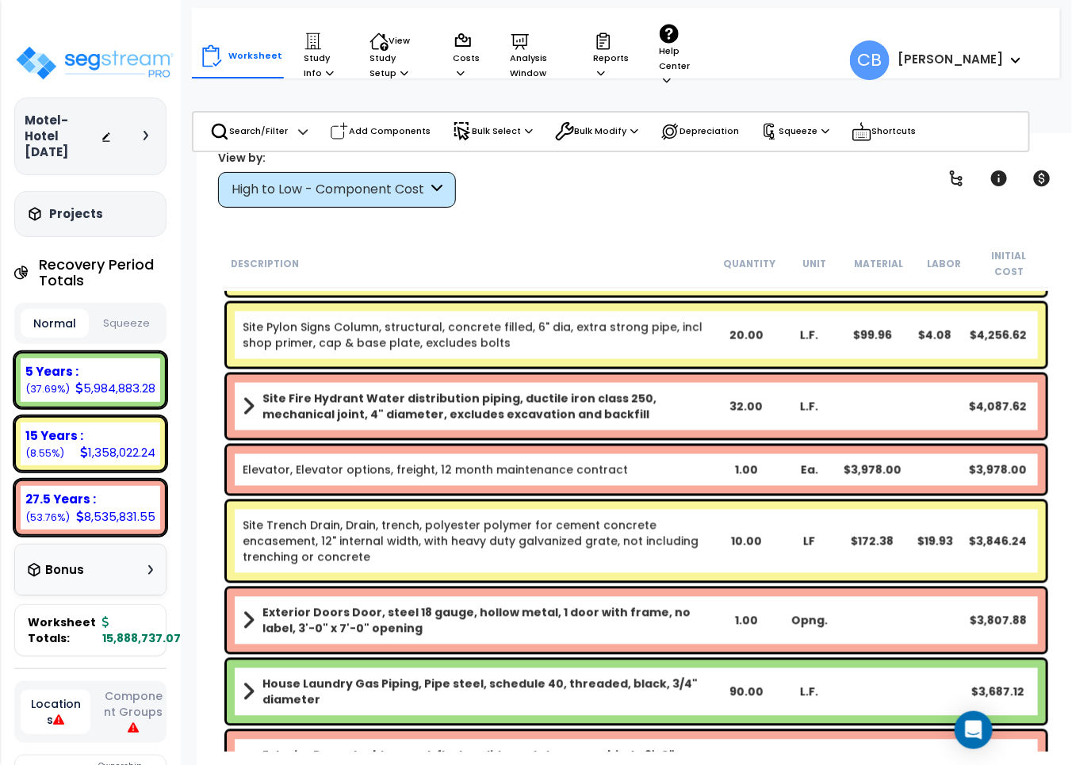
click at [485, 447] on div "Elevator, Elevator options, freight, 12 month maintenance contract 1.00 Ea. $3,…" at bounding box center [636, 471] width 819 height 48
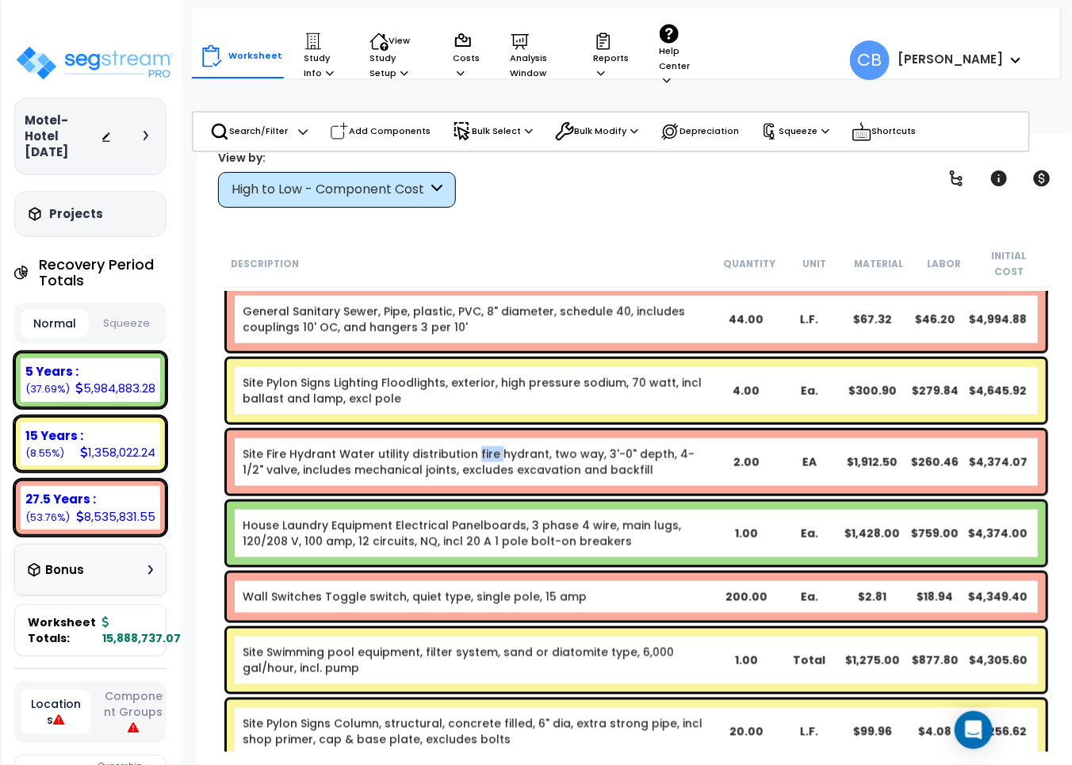
click at [485, 435] on div "Site Fire Hydrant Water utility distribution fire hydrant, two way, 3'-0" depth…" at bounding box center [636, 462] width 819 height 63
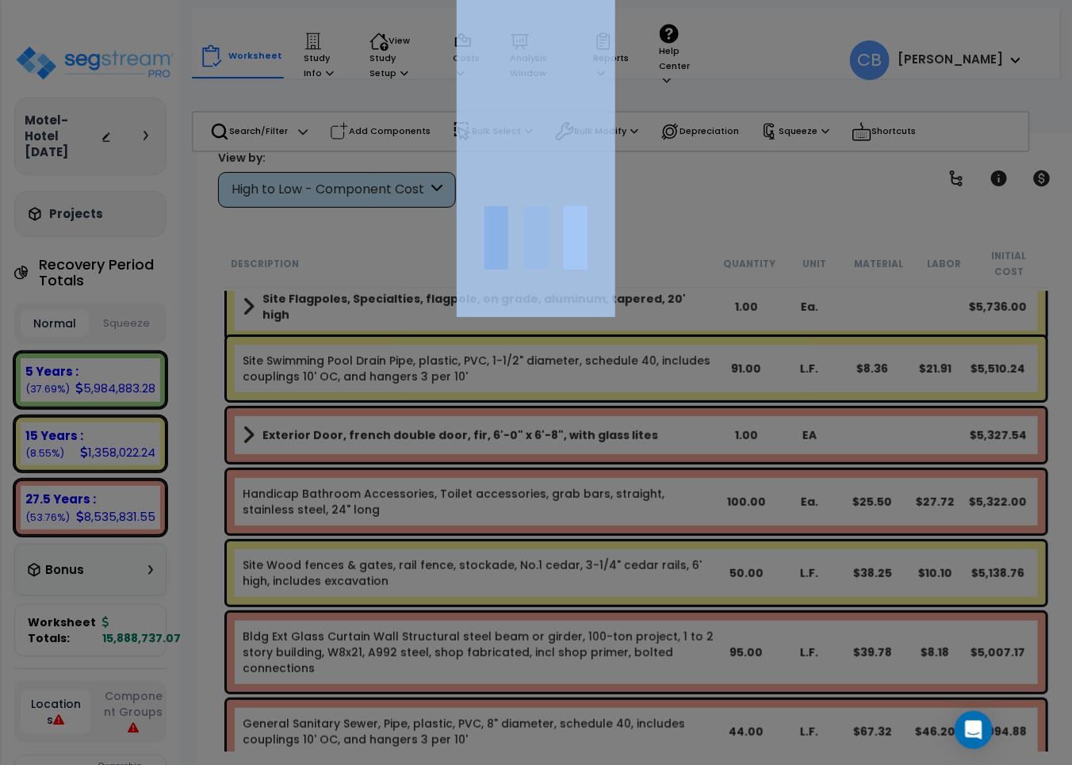
click at [485, 435] on div at bounding box center [536, 382] width 1072 height 765
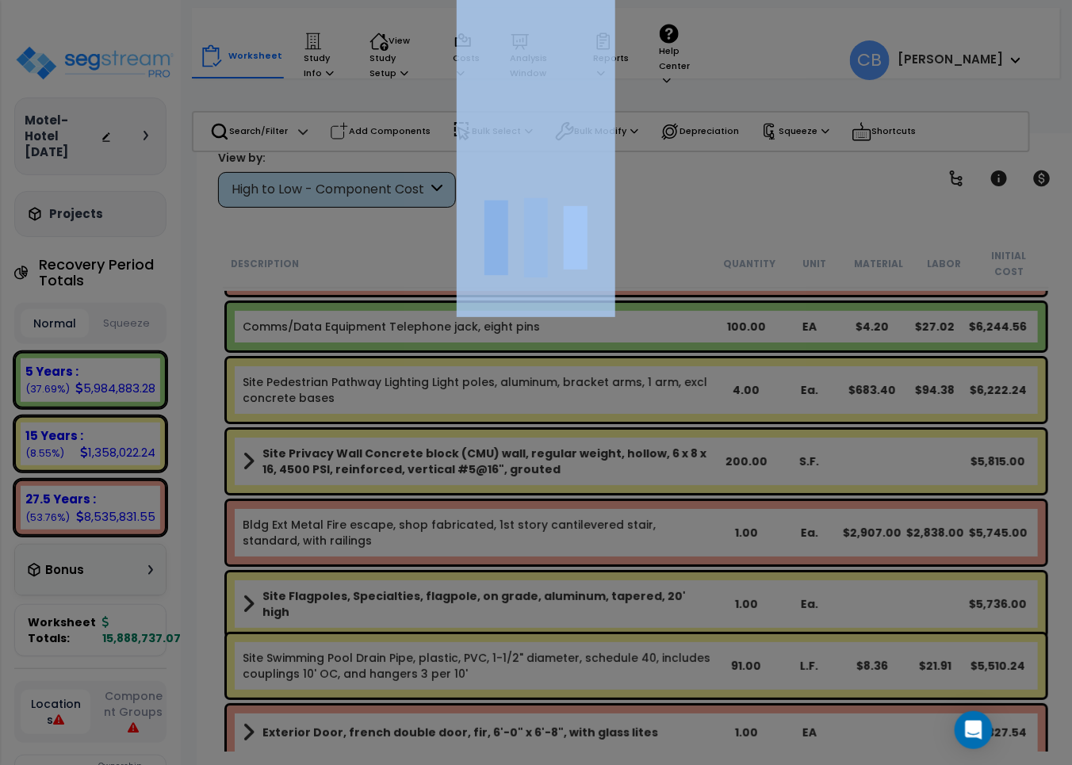
click at [485, 435] on div at bounding box center [536, 382] width 1072 height 765
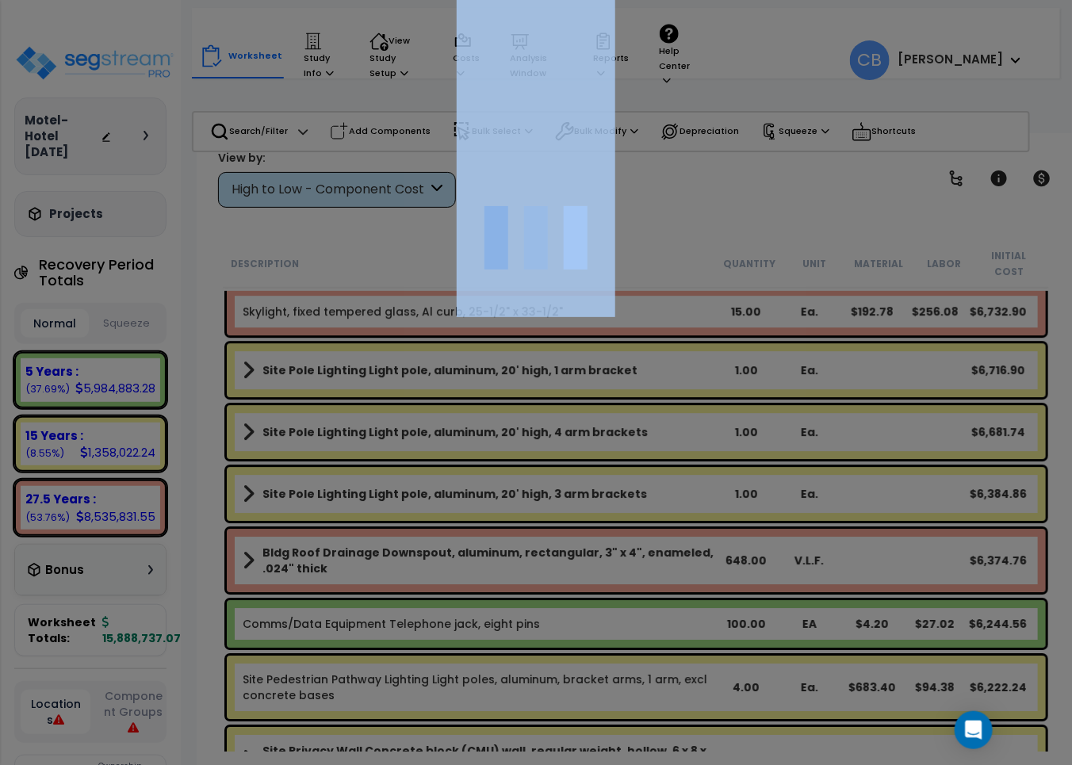
click at [485, 435] on div at bounding box center [536, 382] width 1072 height 765
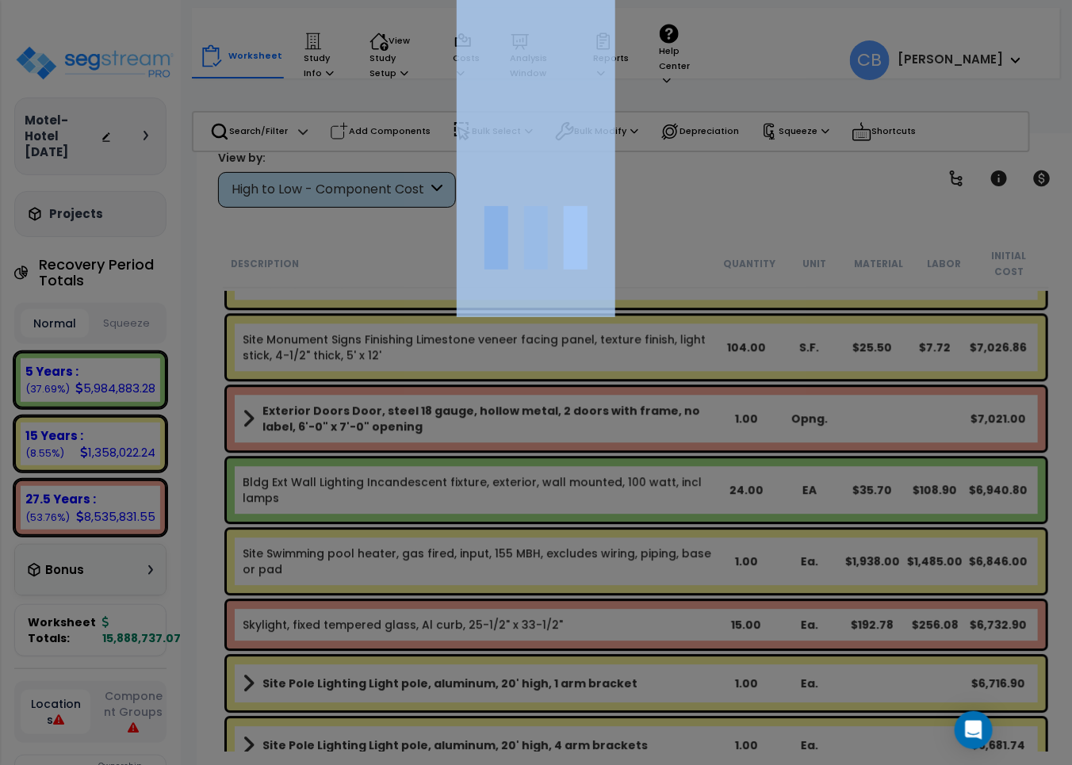
click at [485, 435] on div at bounding box center [536, 382] width 1072 height 765
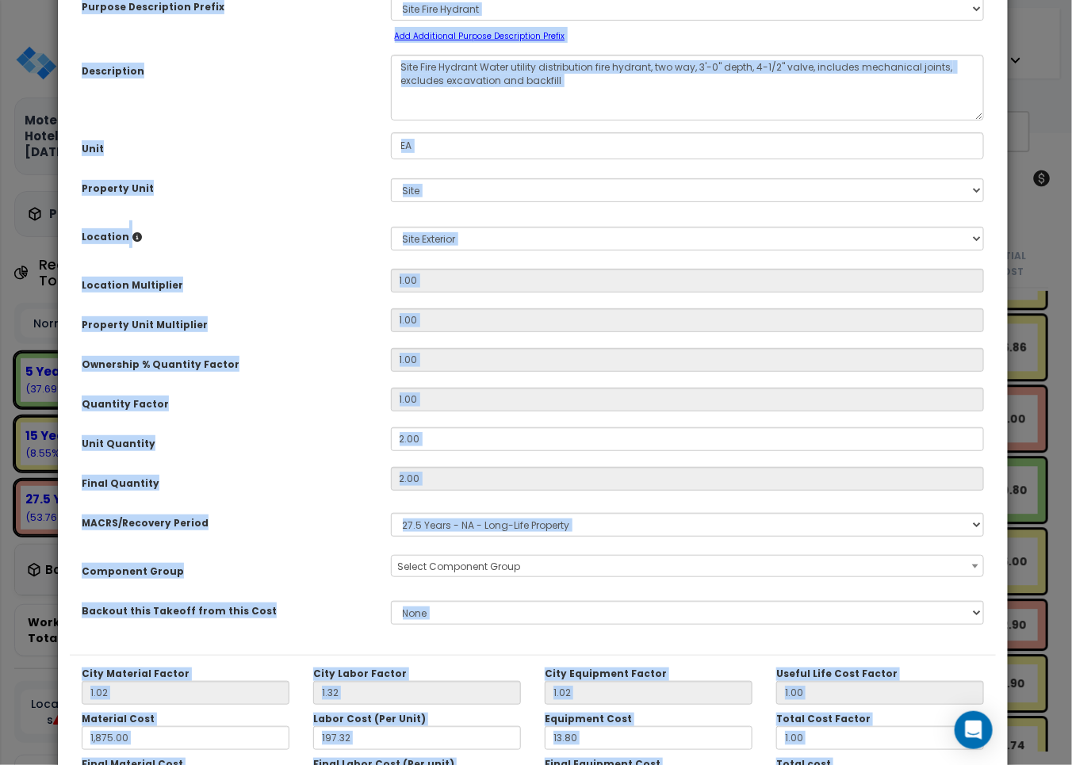
scroll to position [0, 0]
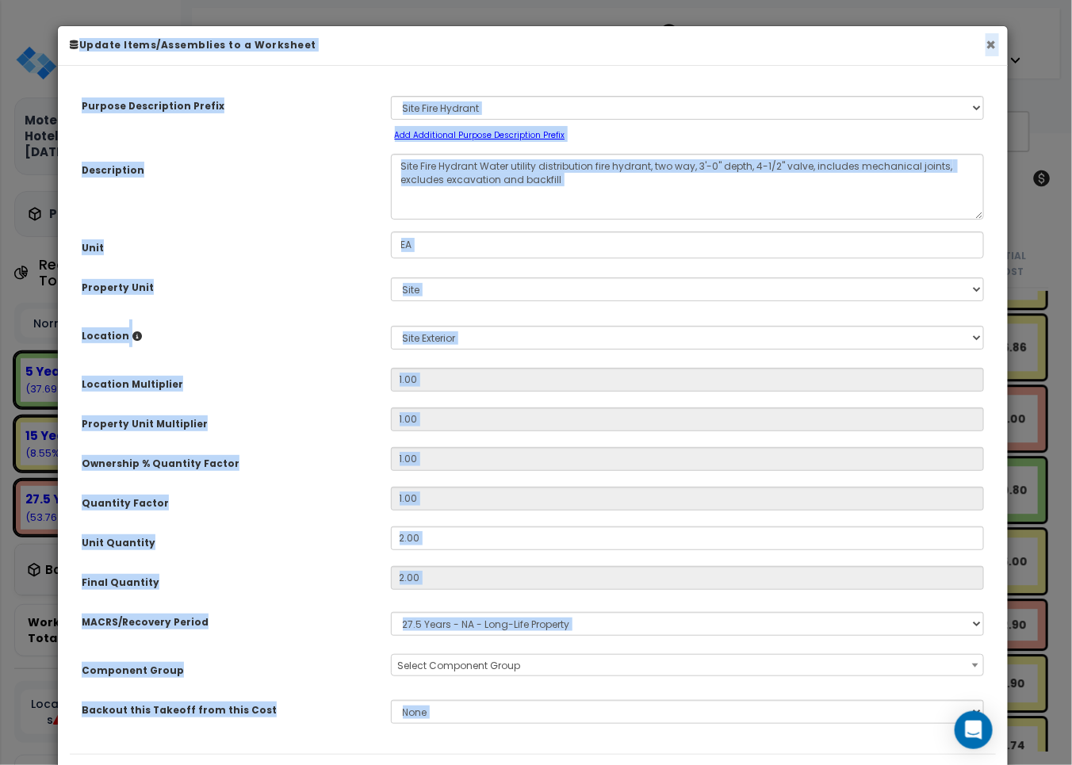
click at [994, 48] on button "×" at bounding box center [991, 44] width 10 height 17
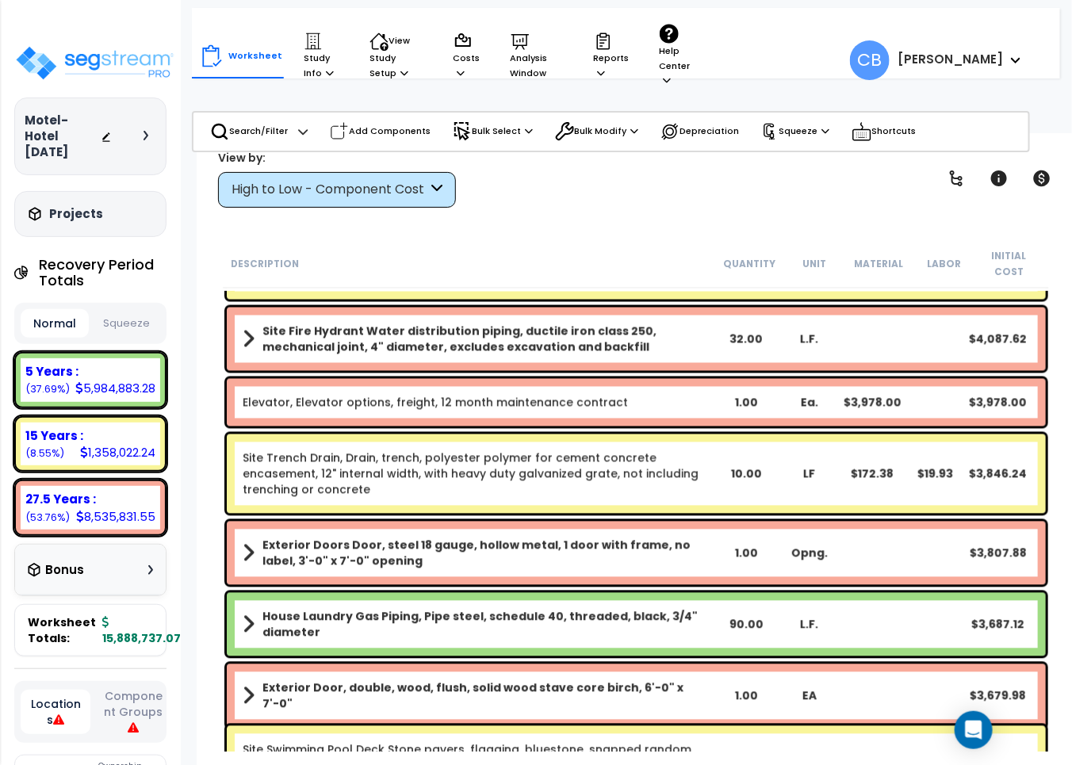
drag, startPoint x: 546, startPoint y: 439, endPoint x: 558, endPoint y: 432, distance: 13.5
click at [548, 450] on link "Site Trench Drain, Drain, trench, polyester polymer for cement concrete encasem…" at bounding box center [479, 474] width 473 height 48
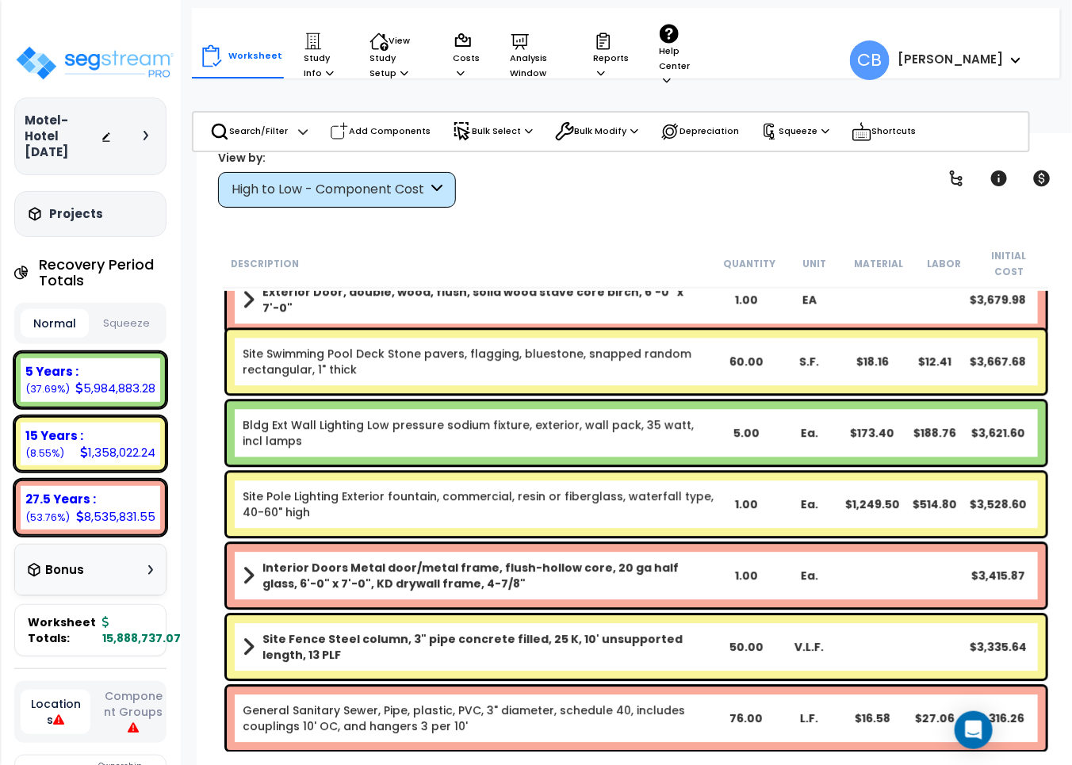
click at [611, 429] on link "Bldg Ext Wall Lighting Low pressure sodium fixture, exterior, wall pack, 35 wat…" at bounding box center [479, 433] width 473 height 32
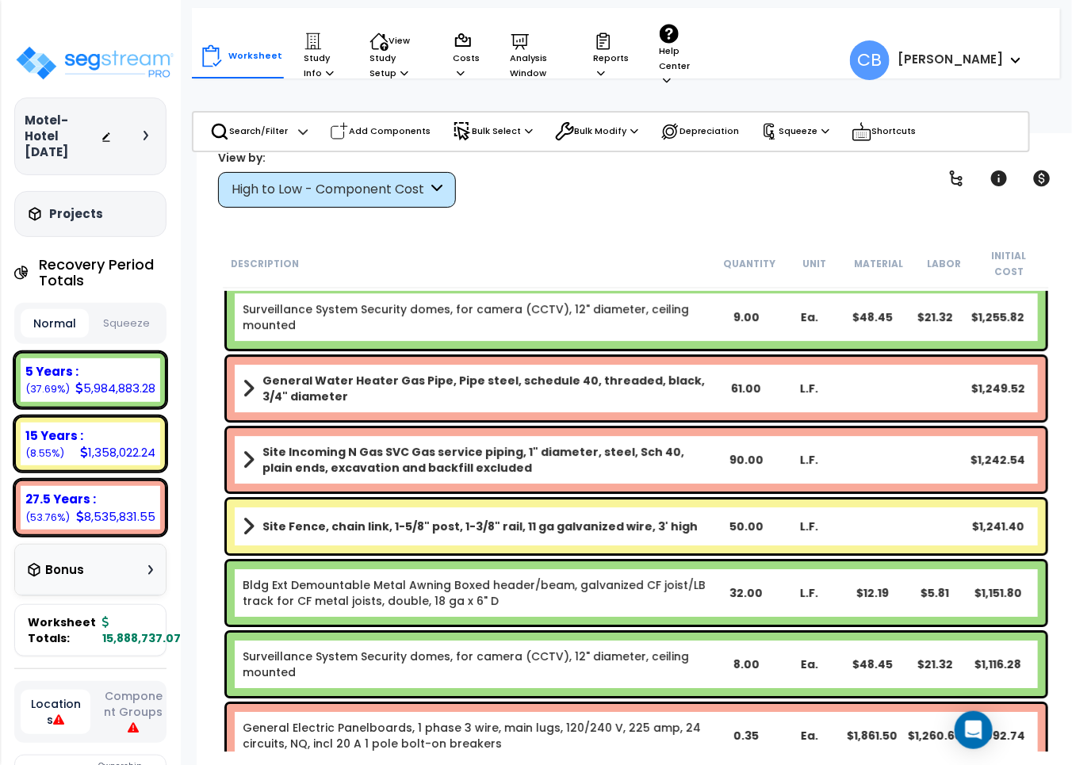
click at [508, 453] on b "Site Incoming N Gas SVC Gas service piping, 1" diameter, steel, Sch 40, plain e…" at bounding box center [489, 460] width 453 height 32
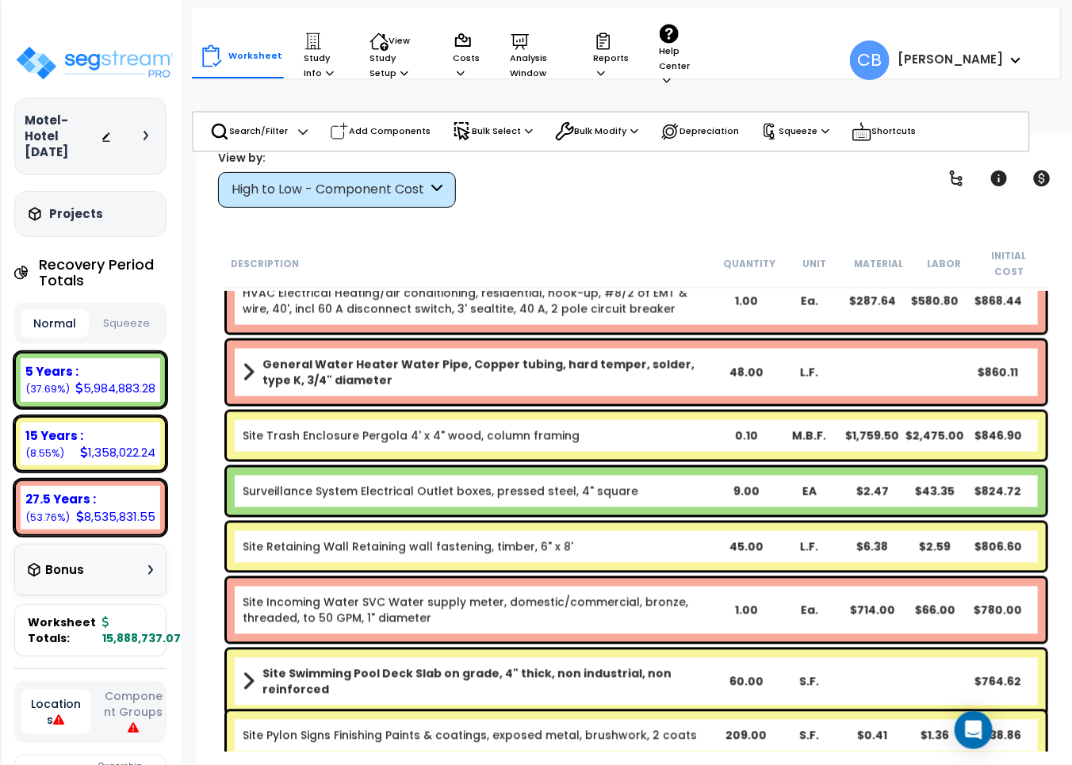
click at [550, 437] on div "Site Trash Enclosure Pergola 4' x 4" wood, column framing 0.10 M.B.F. $1,759.50…" at bounding box center [636, 436] width 819 height 48
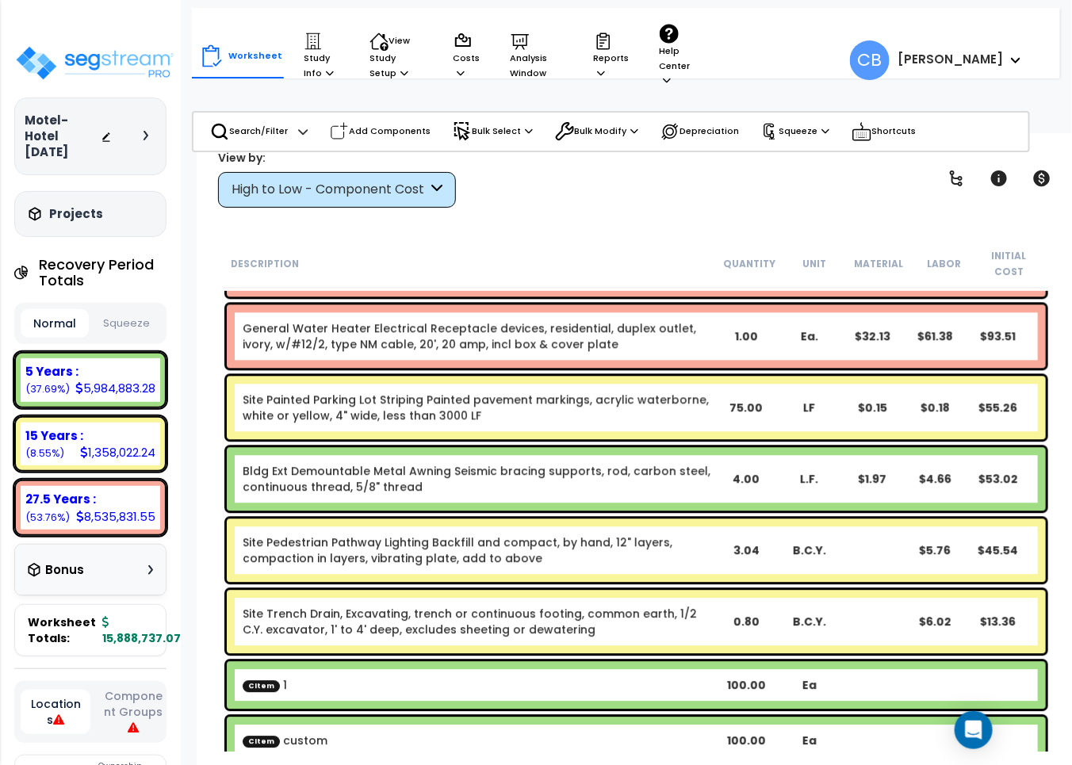
scroll to position [69, 0]
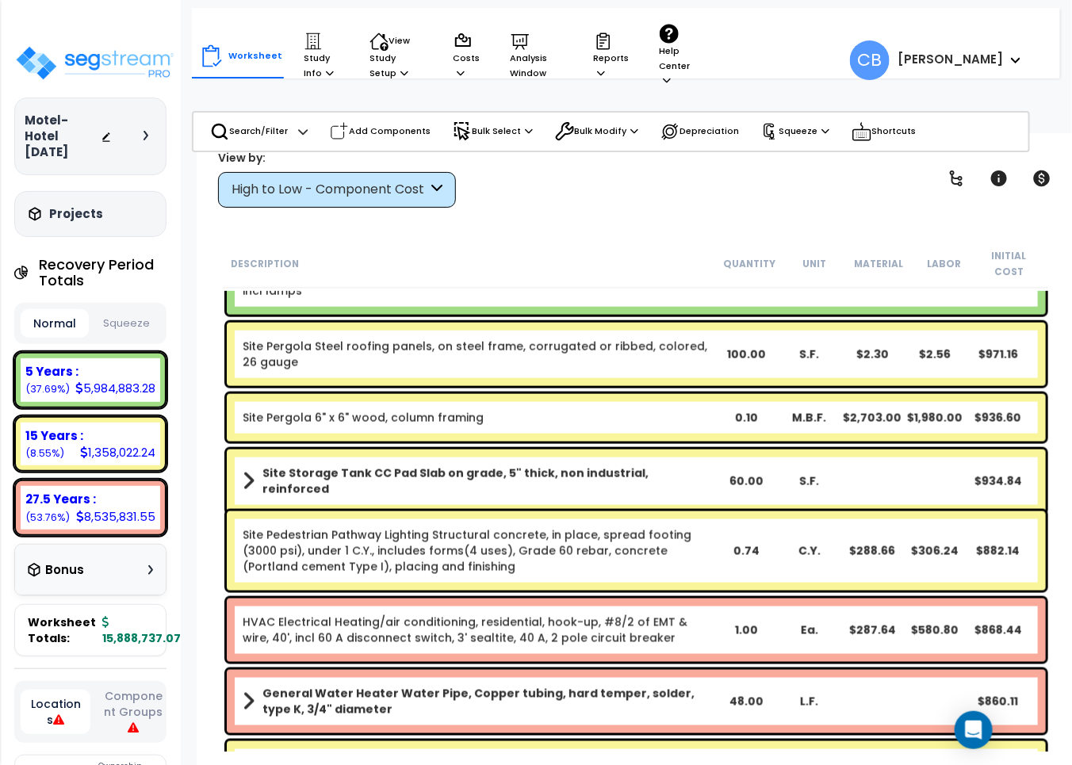
click at [468, 466] on b "Site Storage Tank CC Pad Slab on grade, 5" thick, non industrial, reinforced" at bounding box center [489, 482] width 453 height 32
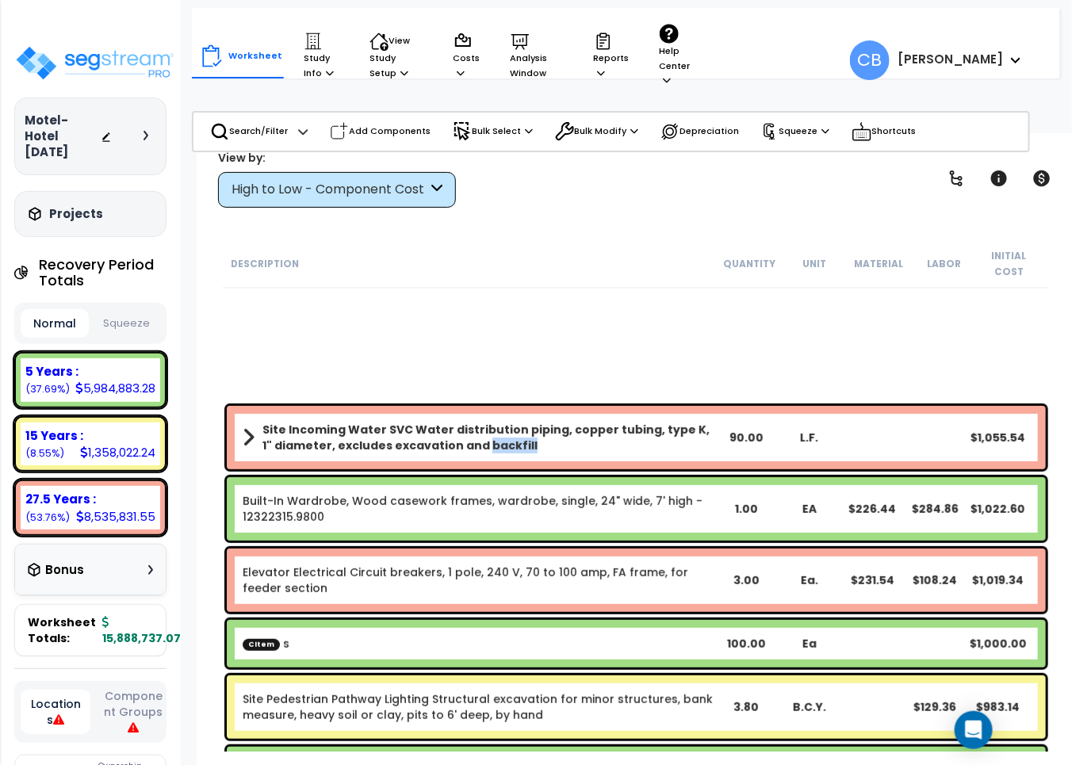
click at [470, 452] on div "Site Incoming Water SVC Water distribution piping, copper tubing, type K, 1" di…" at bounding box center [636, 437] width 819 height 63
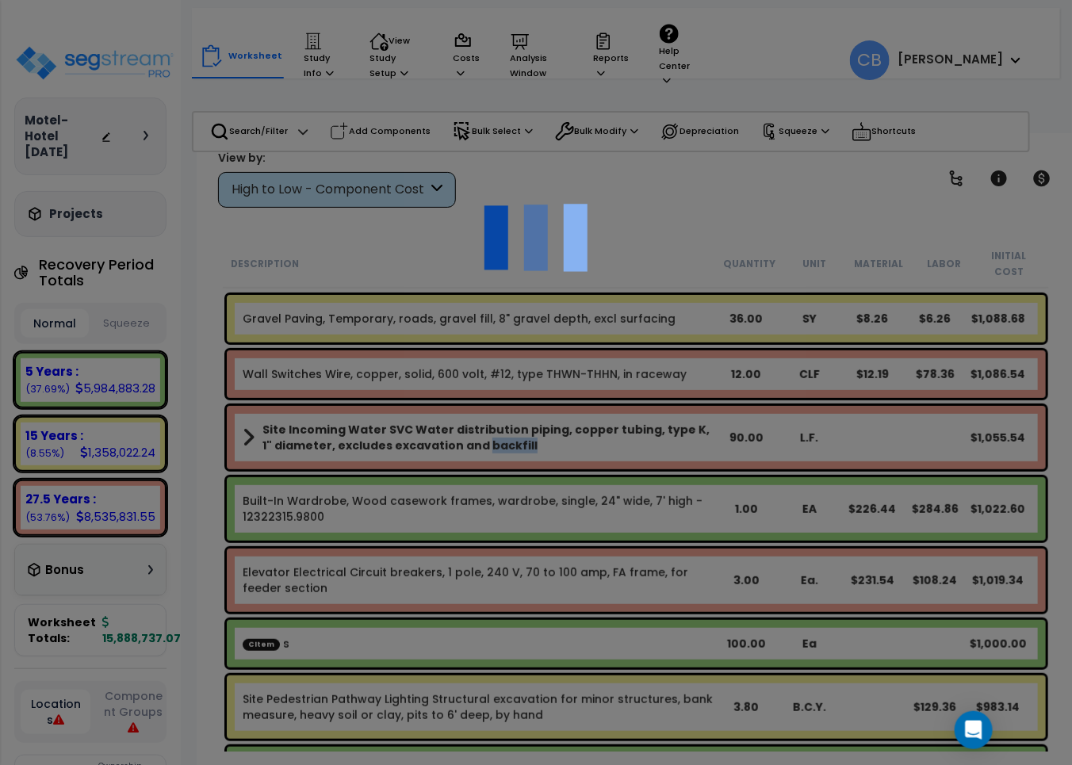
scroll to position [21400, 0]
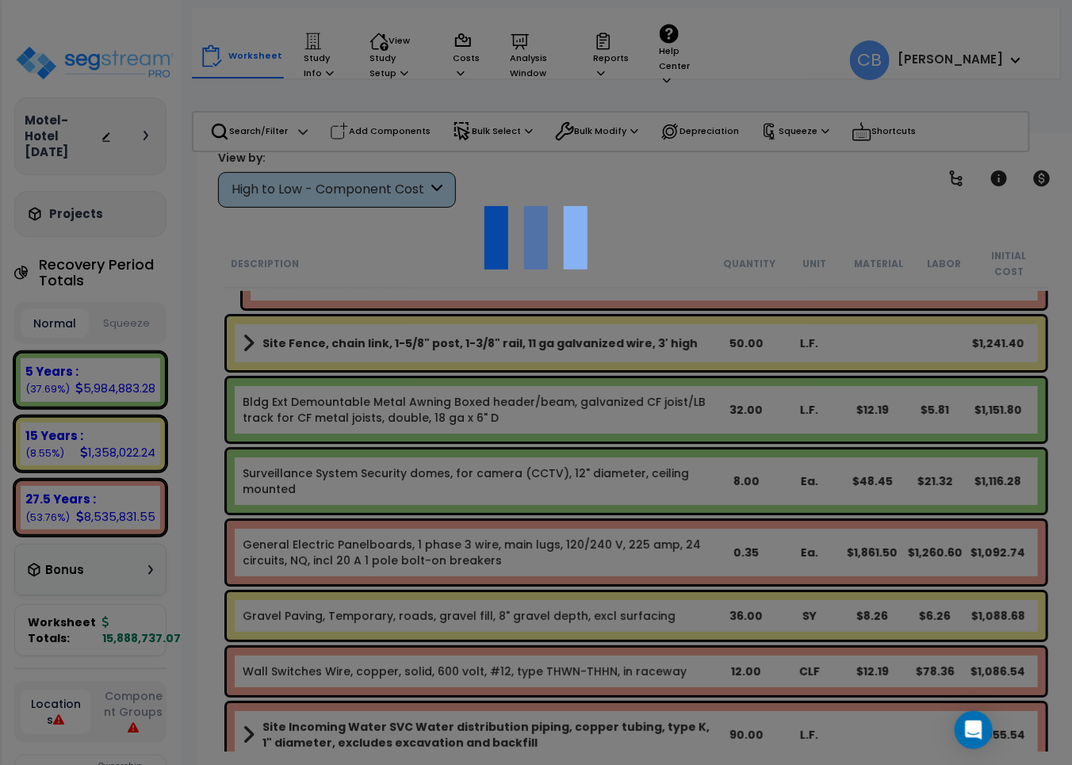
click at [473, 450] on div at bounding box center [536, 382] width 1072 height 765
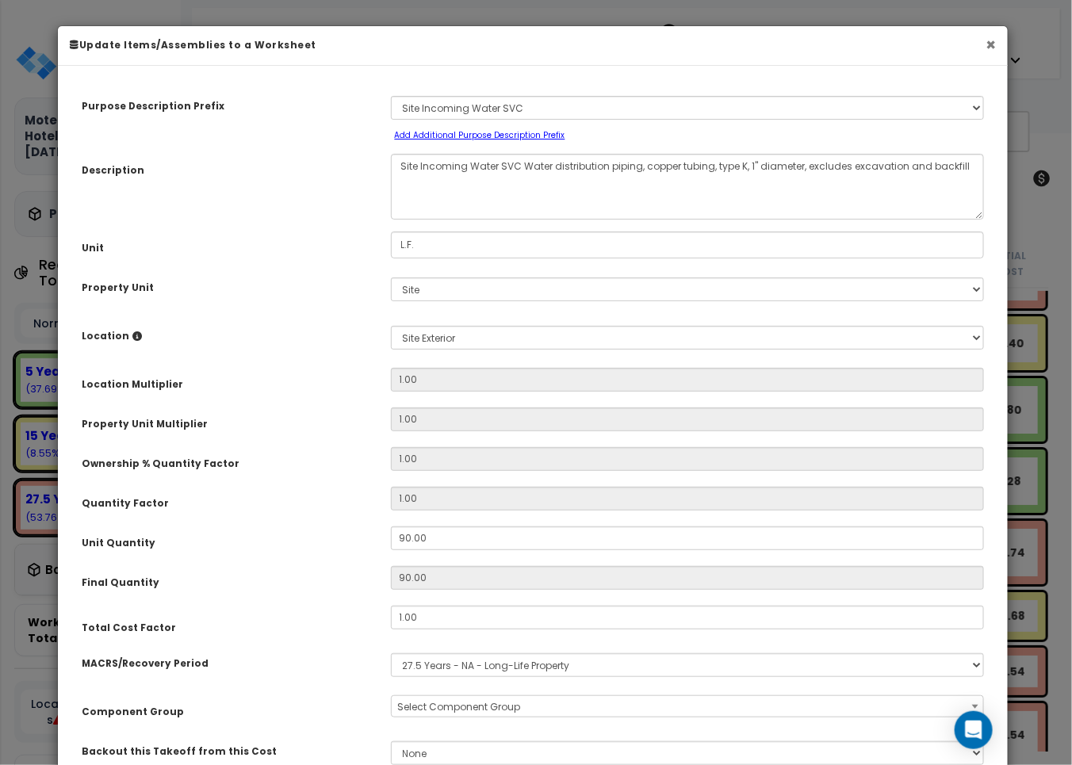
click at [987, 41] on button "×" at bounding box center [991, 44] width 10 height 17
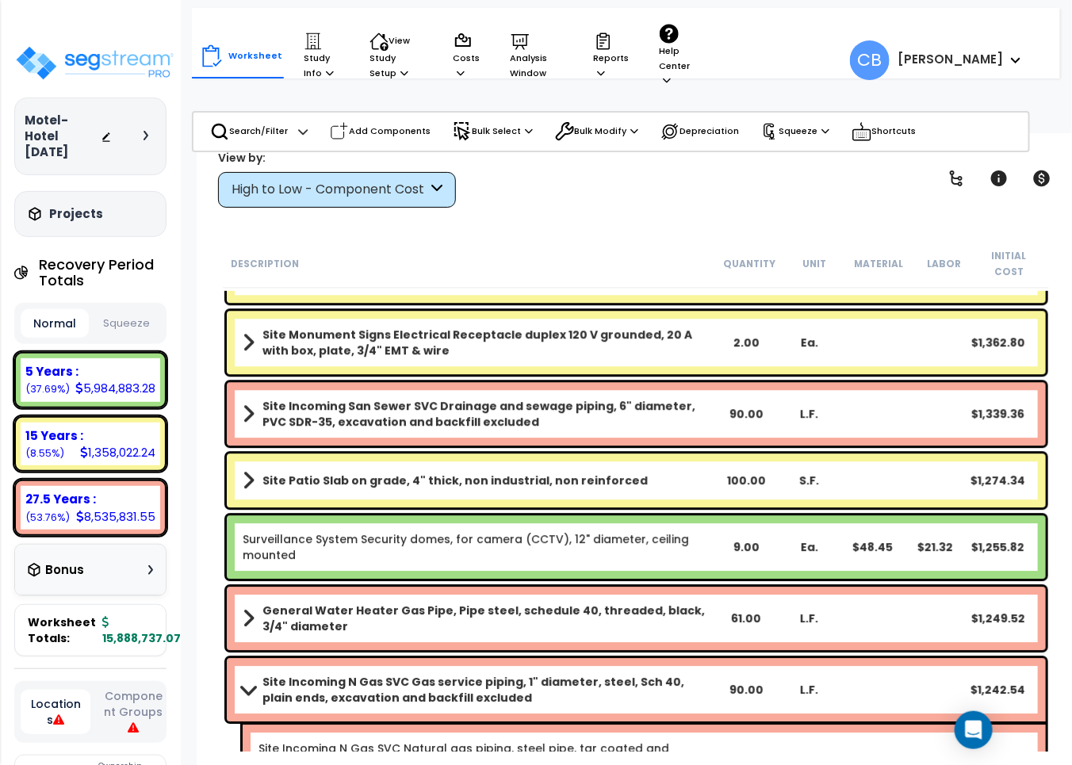
click at [529, 658] on div "Site Incoming N Gas SVC Gas service piping, 1" diameter, steel, Sch 40, plain e…" at bounding box center [636, 689] width 819 height 63
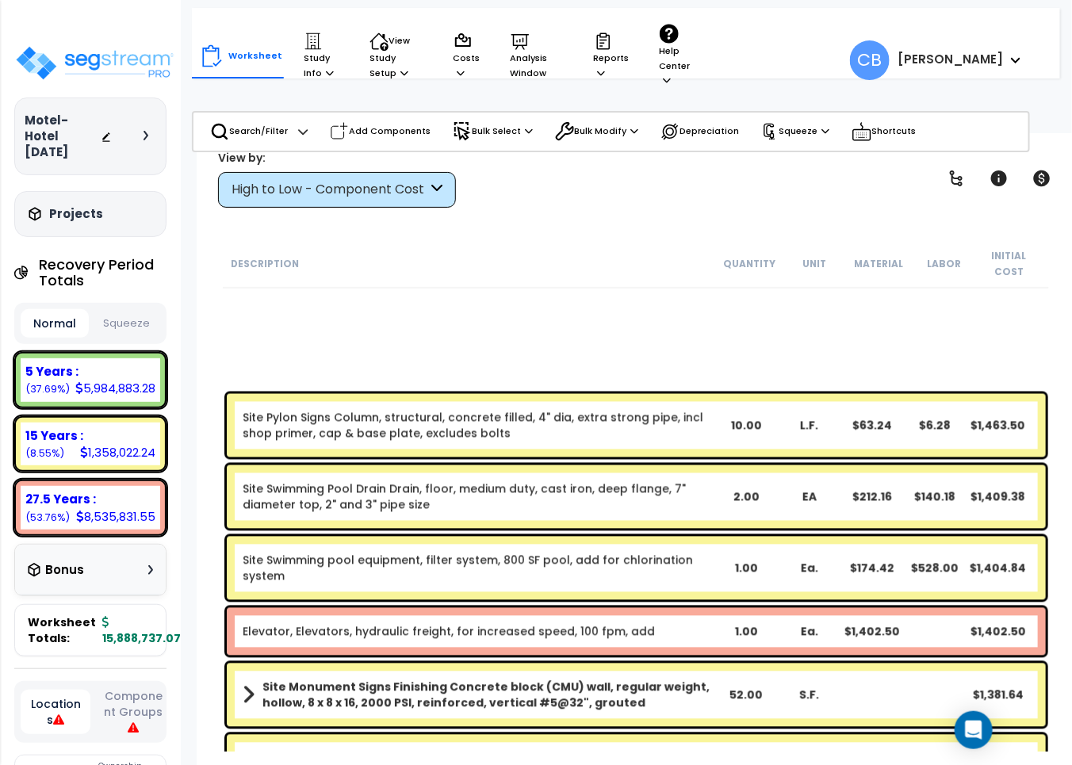
drag, startPoint x: 535, startPoint y: 646, endPoint x: 543, endPoint y: 631, distance: 17.7
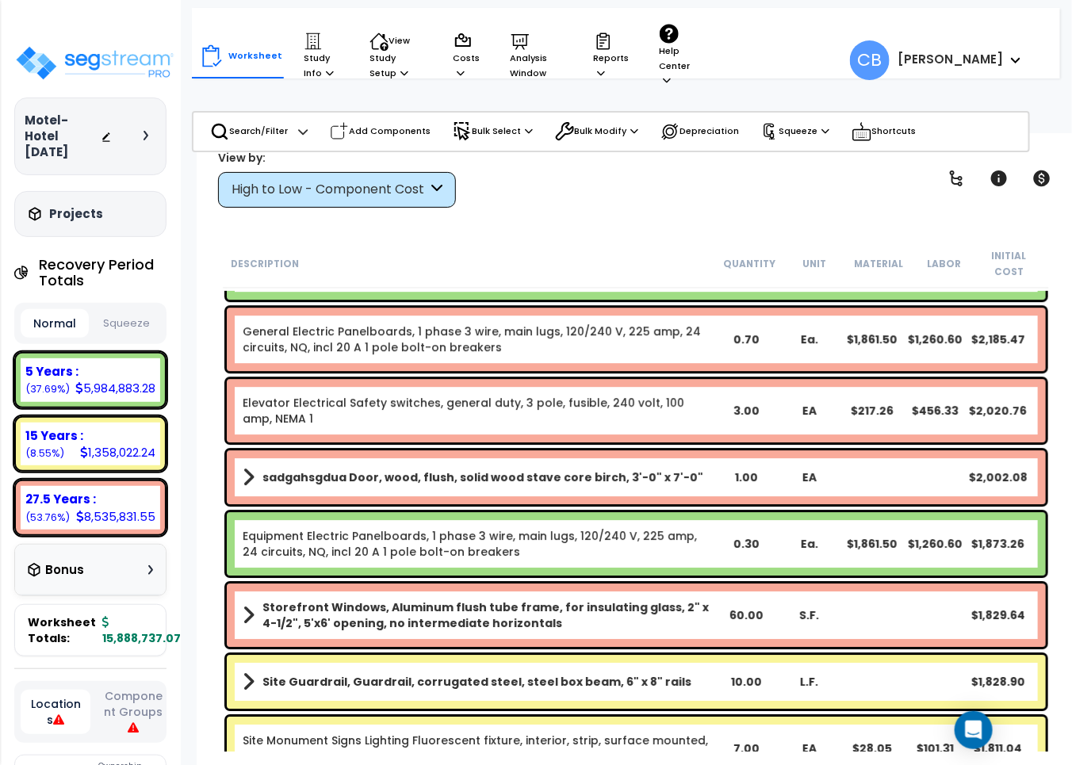
click at [500, 528] on link "Equipment Electric Panelboards, 1 phase 3 wire, main lugs, 120/240 V, 225 amp, …" at bounding box center [479, 544] width 473 height 32
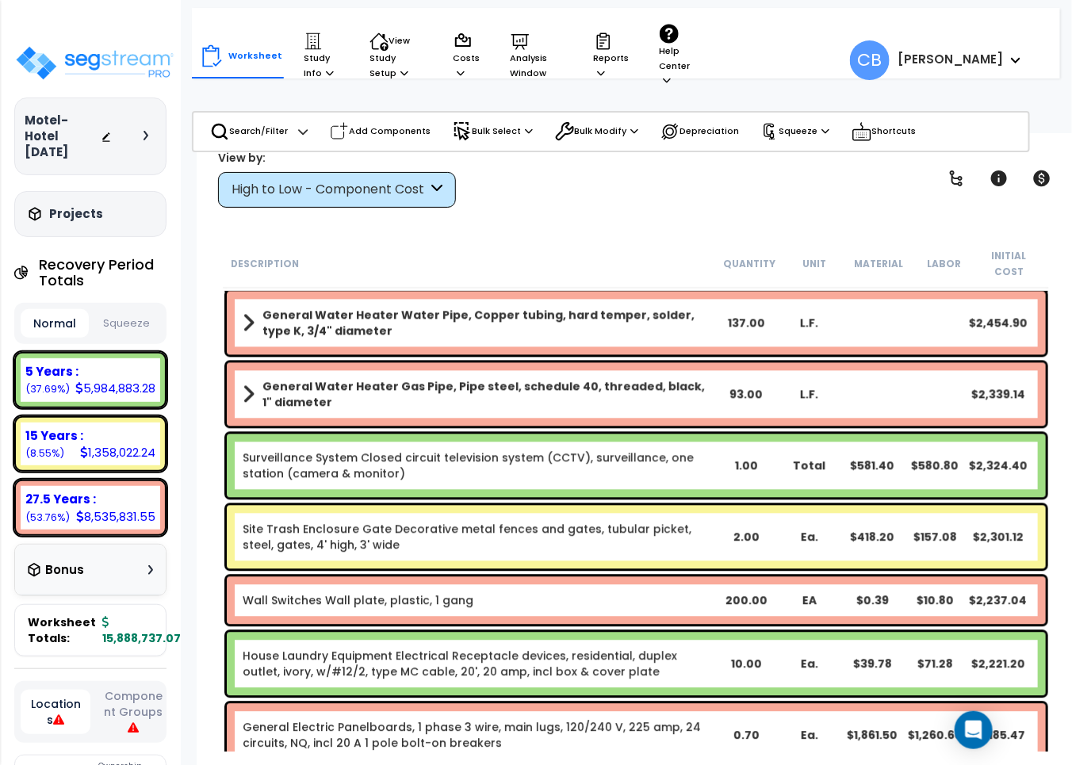
click at [500, 527] on link "Site Trash Enclosure Gate Decorative metal fences and gates, tubular picket, st…" at bounding box center [479, 538] width 473 height 32
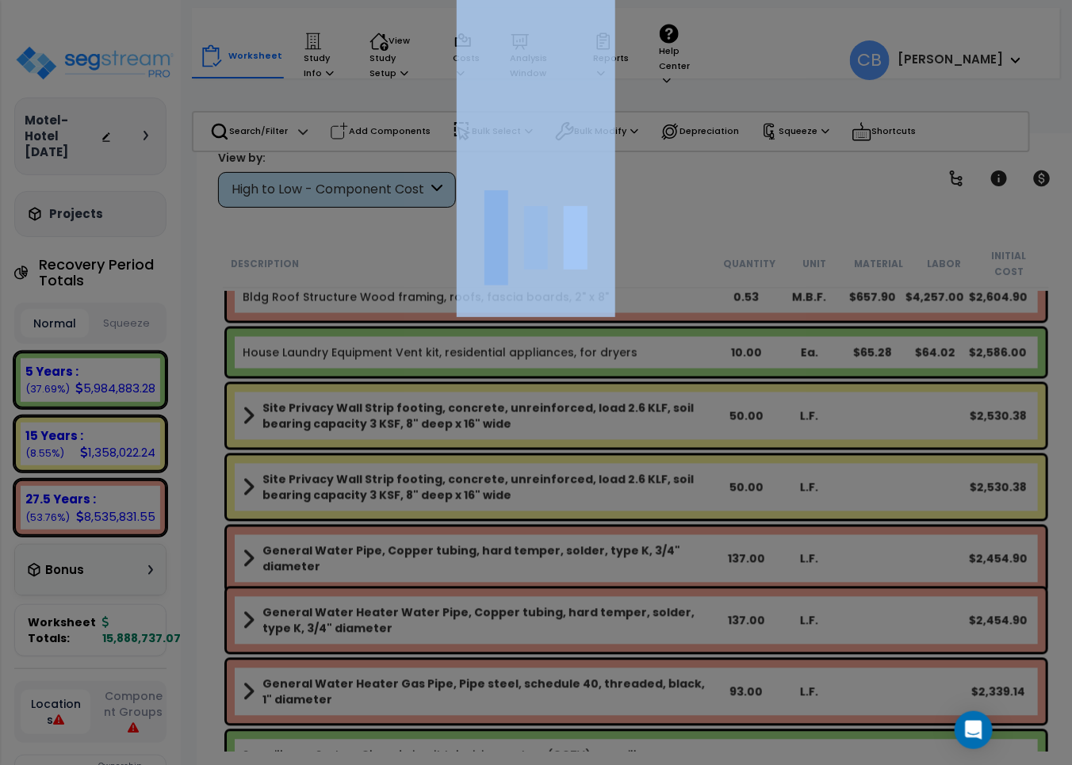
click at [500, 527] on div at bounding box center [536, 382] width 1072 height 765
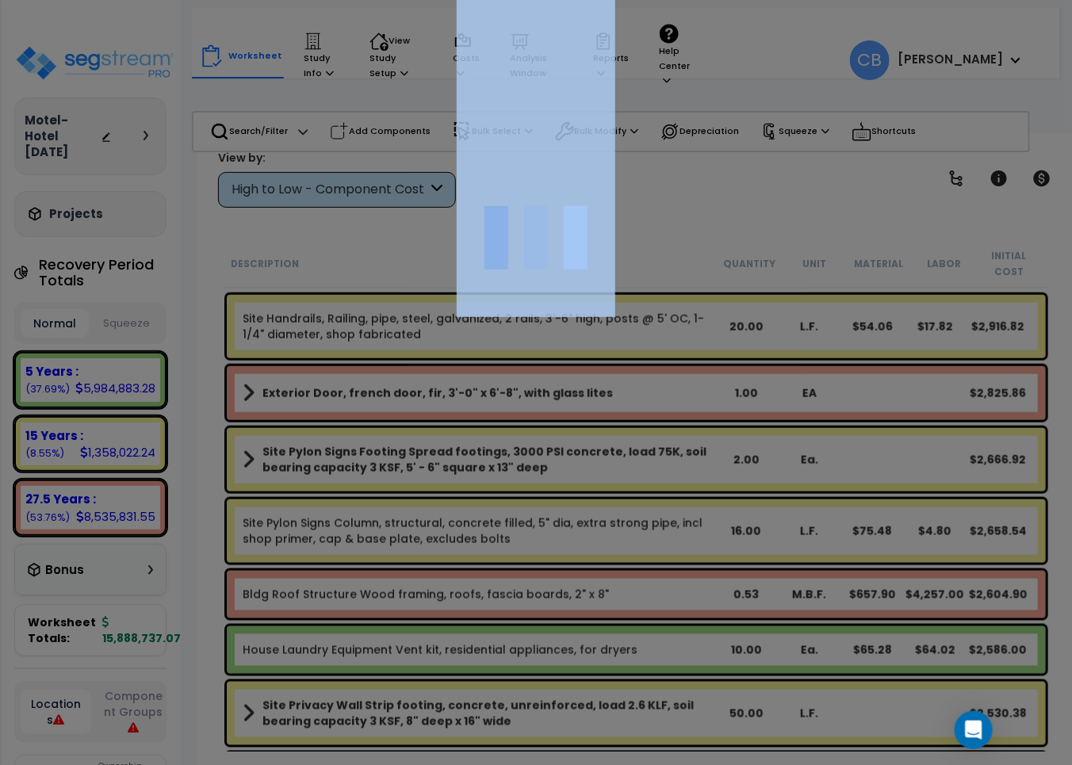
click at [500, 527] on div at bounding box center [536, 382] width 1072 height 765
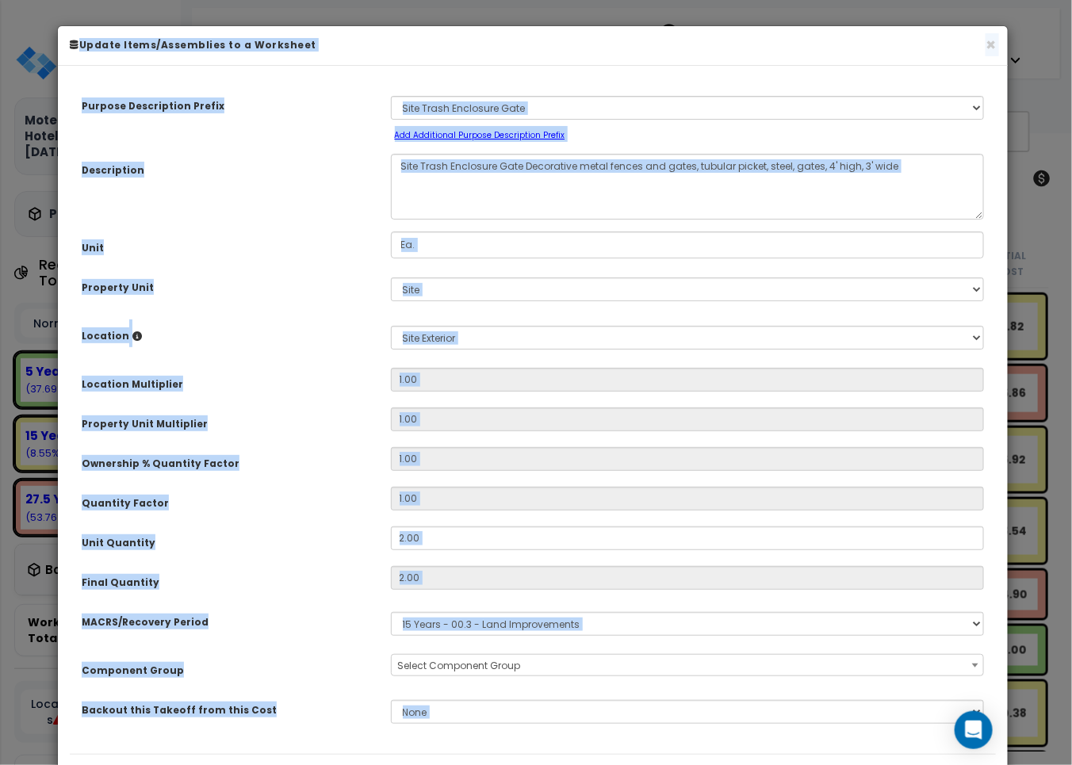
scroll to position [17533, 0]
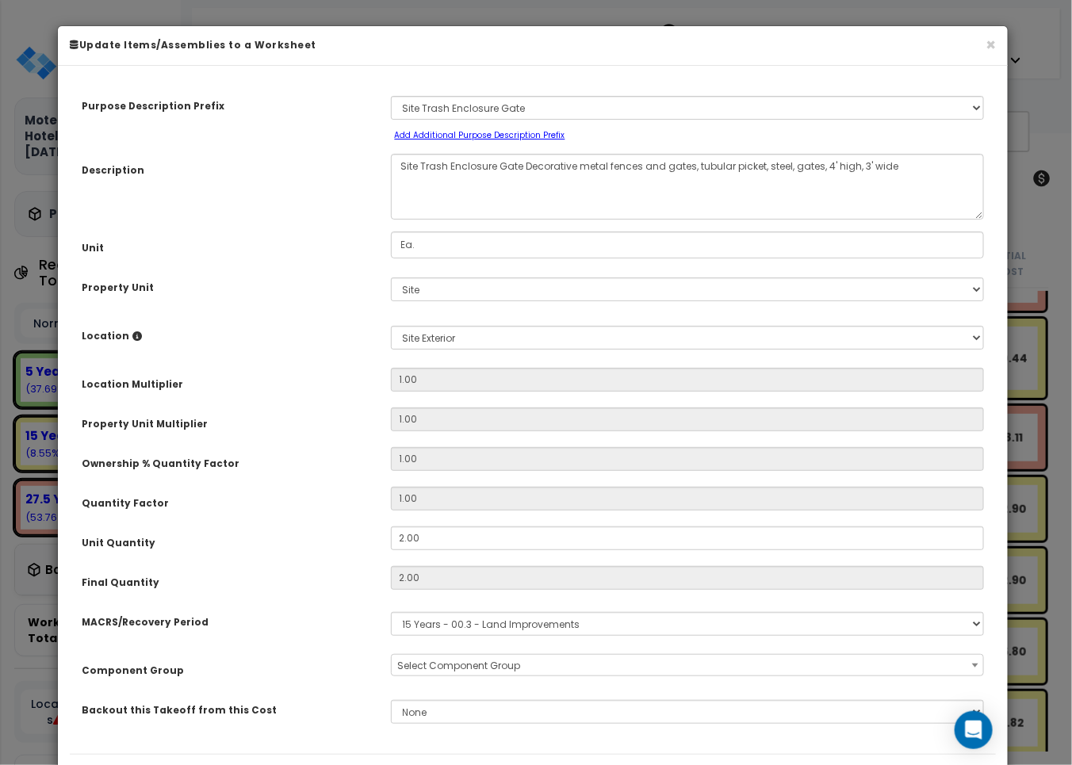
click at [500, 527] on input "2.00" at bounding box center [688, 539] width 594 height 24
click at [993, 45] on button "×" at bounding box center [991, 44] width 10 height 17
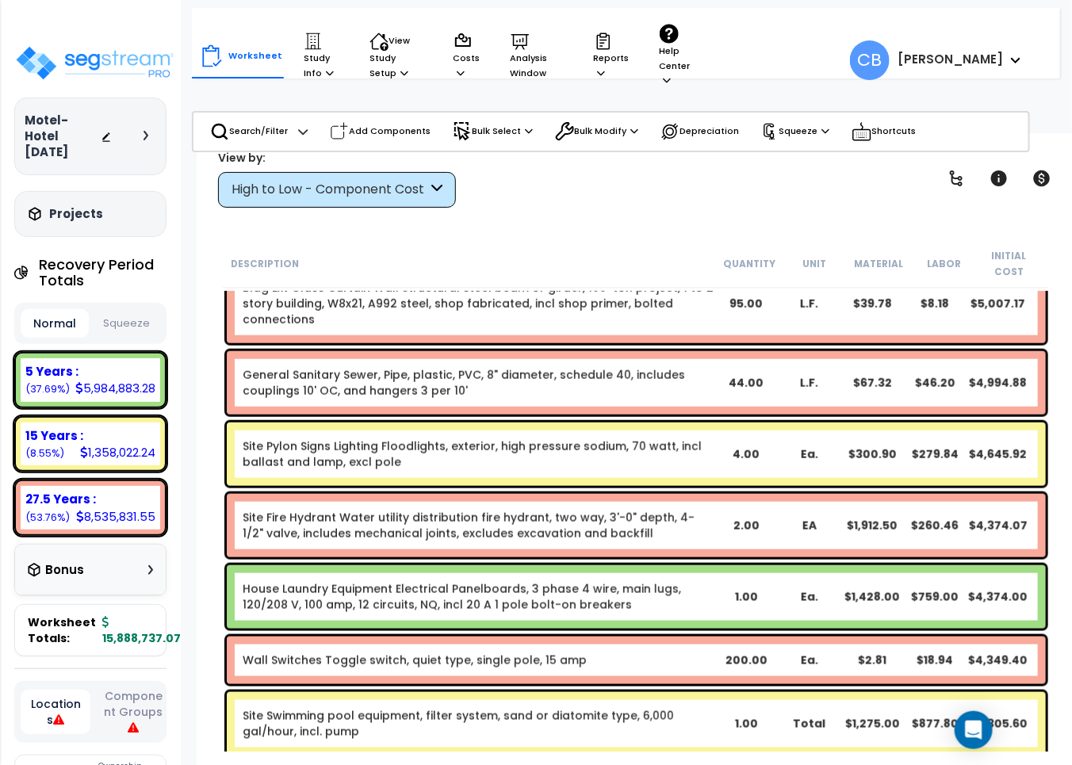
click at [504, 466] on div "Site Pylon Signs Lighting Floodlights, exterior, high pressure sodium, 70 watt,…" at bounding box center [636, 454] width 819 height 63
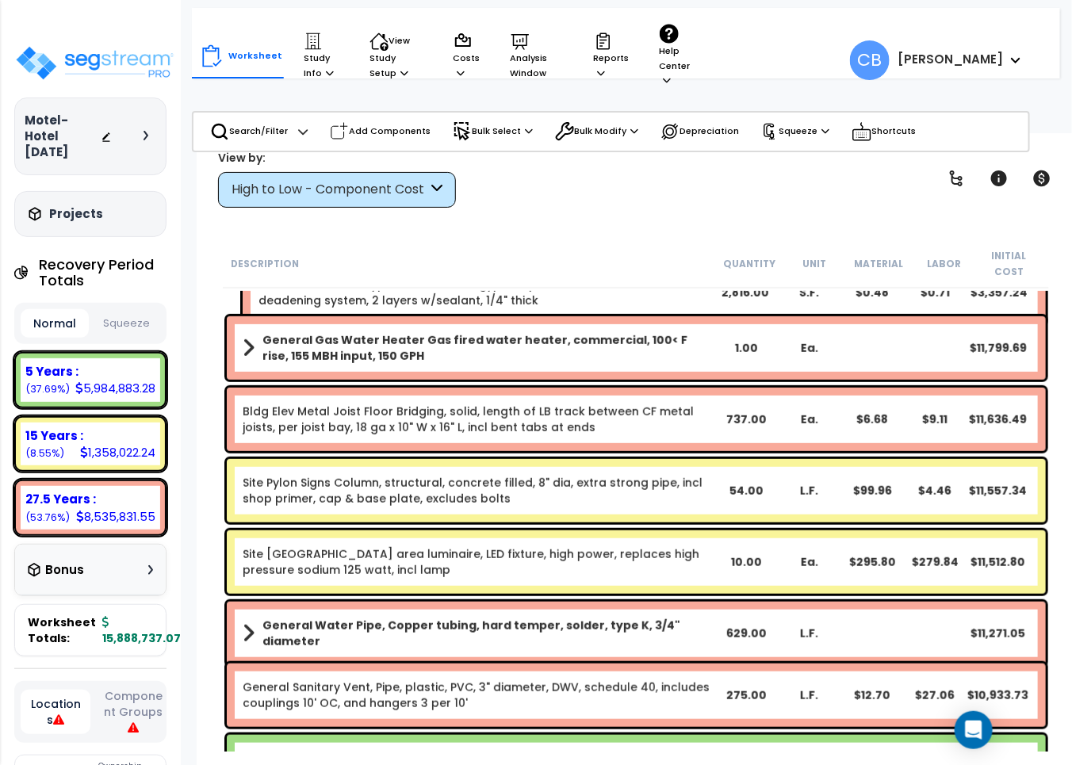
drag, startPoint x: 811, startPoint y: 534, endPoint x: 794, endPoint y: 534, distance: 17.4
click at [806, 534] on div "Site [GEOGRAPHIC_DATA] area luminaire, LED fixture, high power, replaces high p…" at bounding box center [636, 562] width 819 height 63
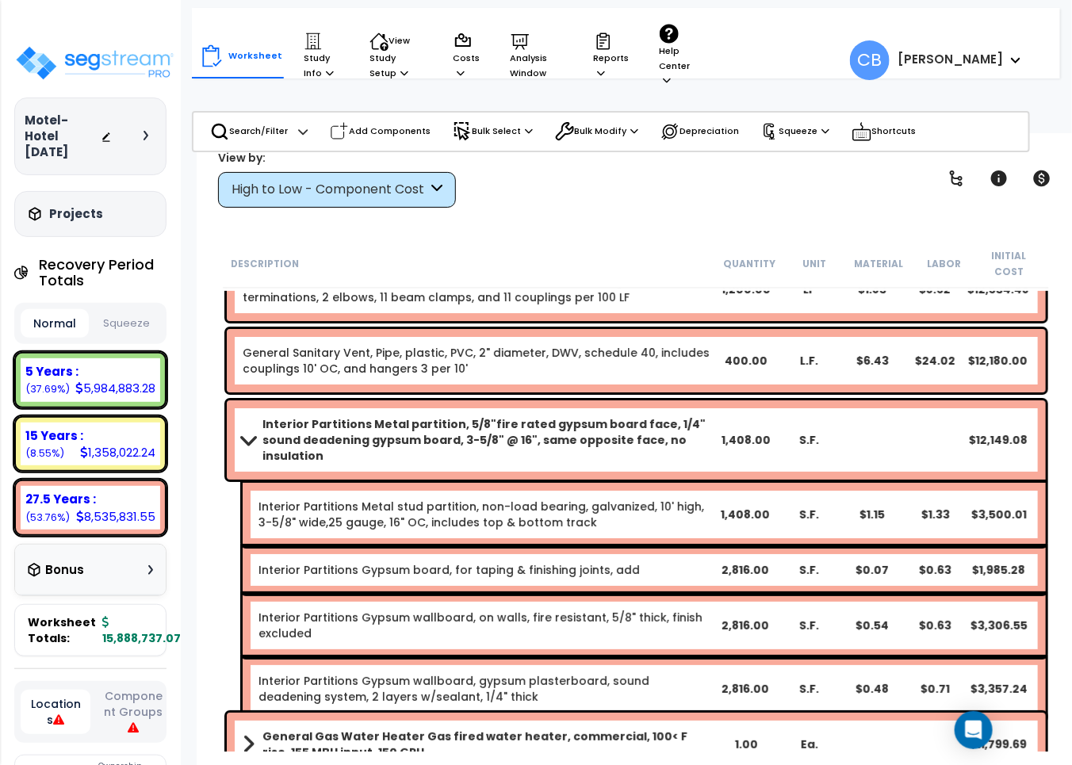
click at [318, 499] on link "Interior Partitions Metal stud partition, non-load bearing, galvanized, 10' hig…" at bounding box center [486, 515] width 455 height 32
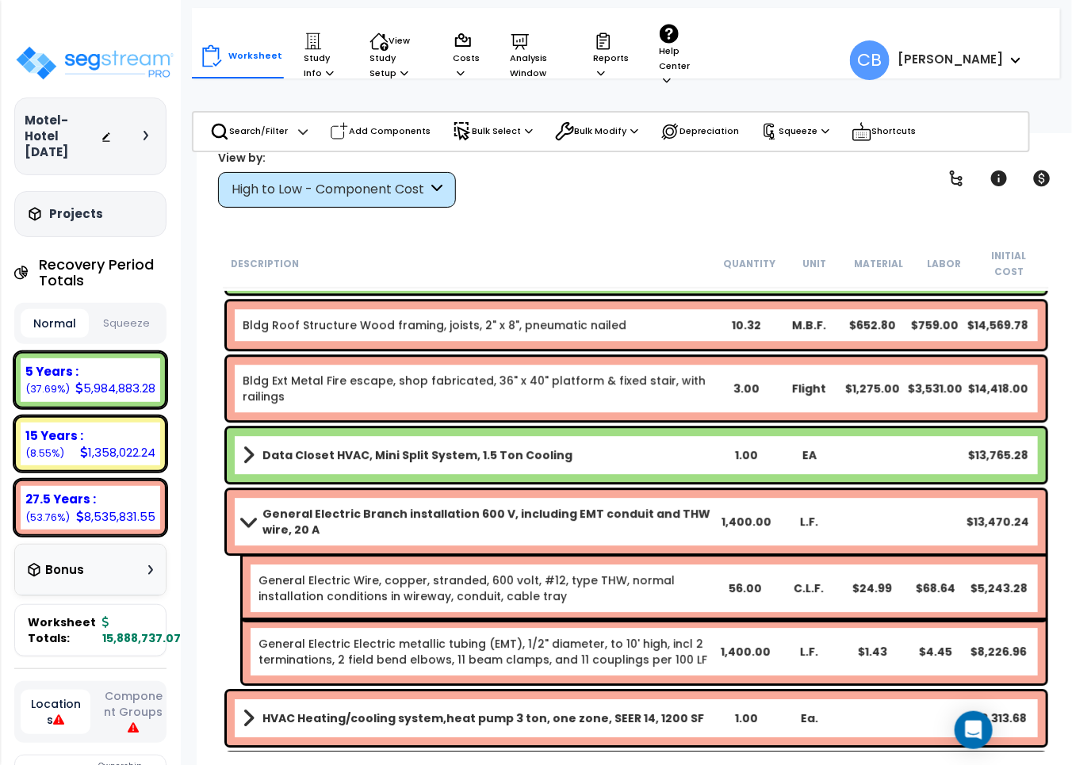
drag, startPoint x: 402, startPoint y: 486, endPoint x: 692, endPoint y: 508, distance: 291.1
click at [425, 490] on div "General Electric Branch installation 600 V, including EMT conduit and THW wire,…" at bounding box center [636, 521] width 819 height 63
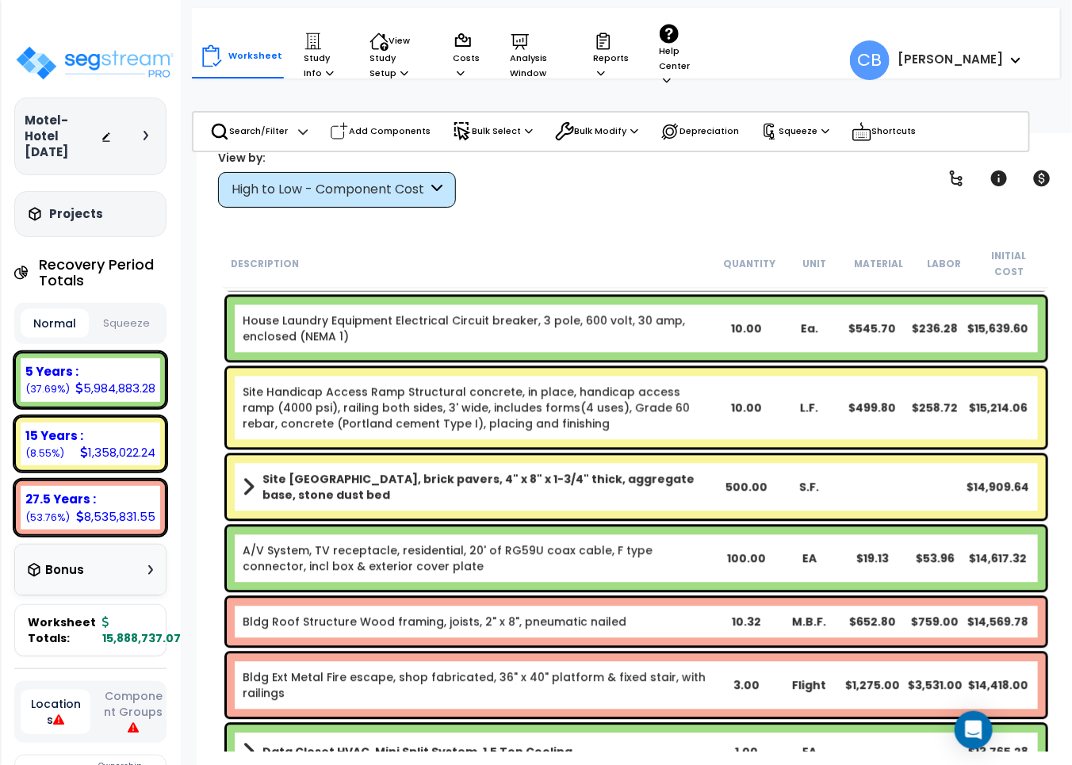
click at [692, 523] on div "A/V System, TV receptacle, residential, 20' of RG59U coax cable, F type connect…" at bounding box center [636, 558] width 827 height 71
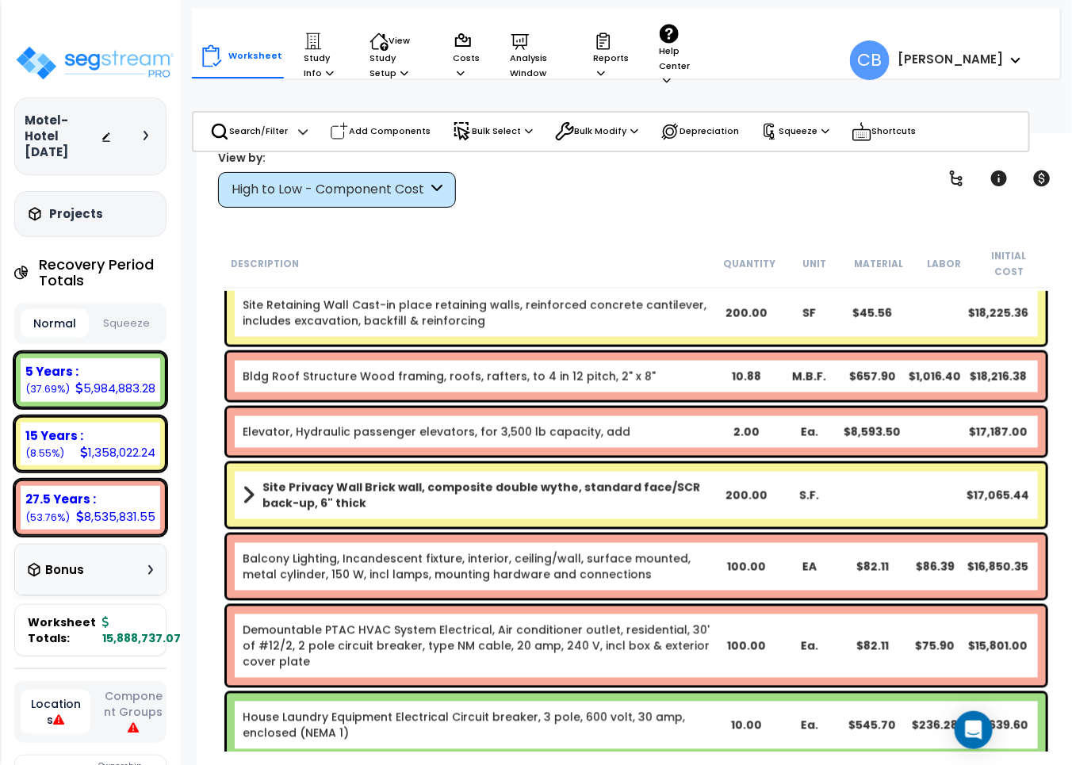
click at [960, 508] on div "Site Privacy Wall Brick wall, composite double wythe, standard face/SCR back-up…" at bounding box center [636, 495] width 819 height 63
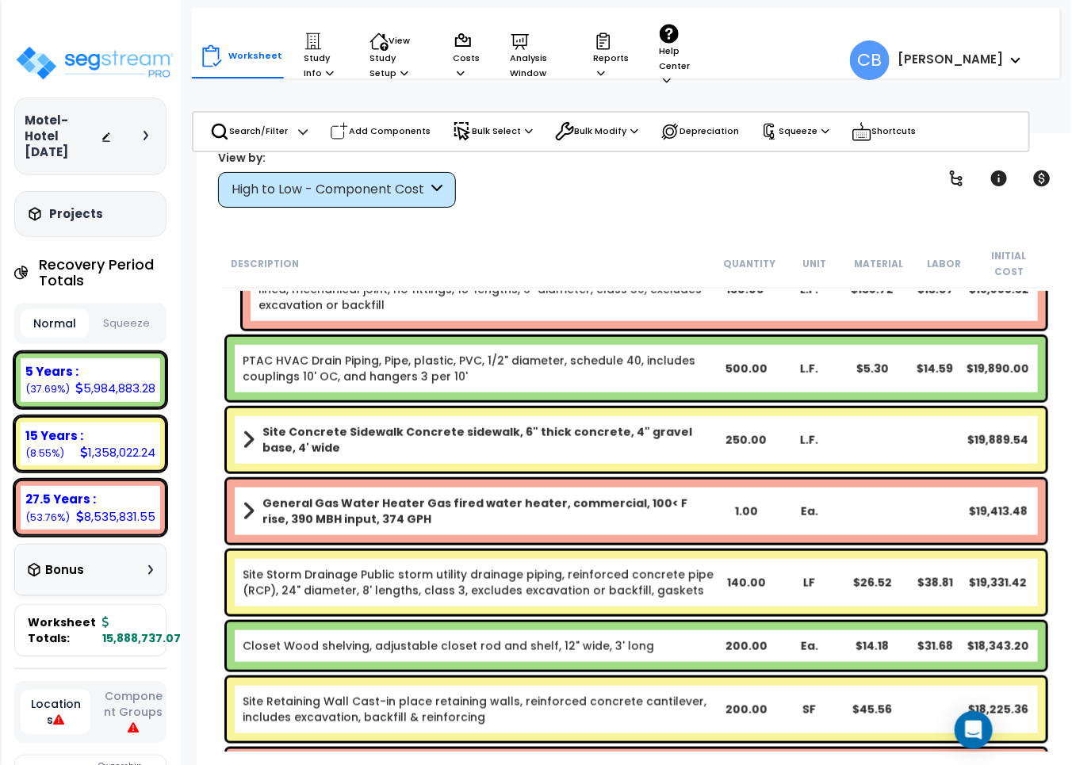
click at [437, 496] on b "General Gas Water Heater Gas fired water heater, commercial, 100< F rise, 390 M…" at bounding box center [489, 512] width 453 height 32
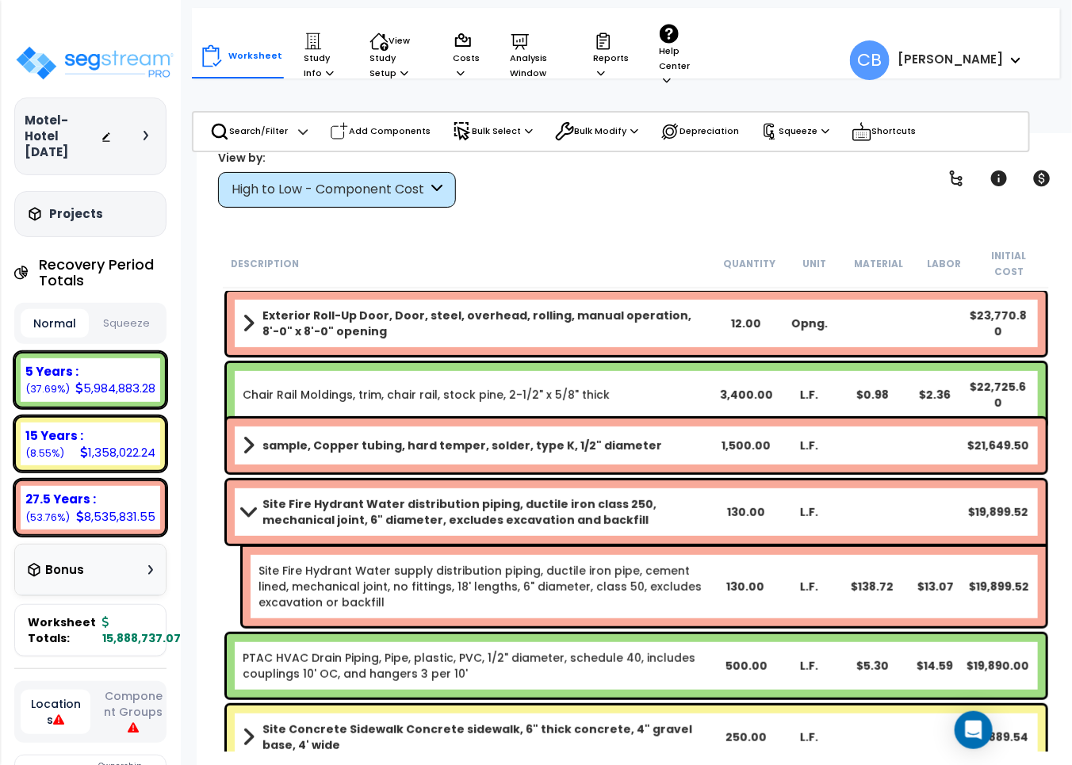
drag, startPoint x: 585, startPoint y: 489, endPoint x: 748, endPoint y: 505, distance: 164.2
click at [587, 496] on b "Site Fire Hydrant Water distribution piping, ductile iron class 250, mechanical…" at bounding box center [489, 512] width 453 height 32
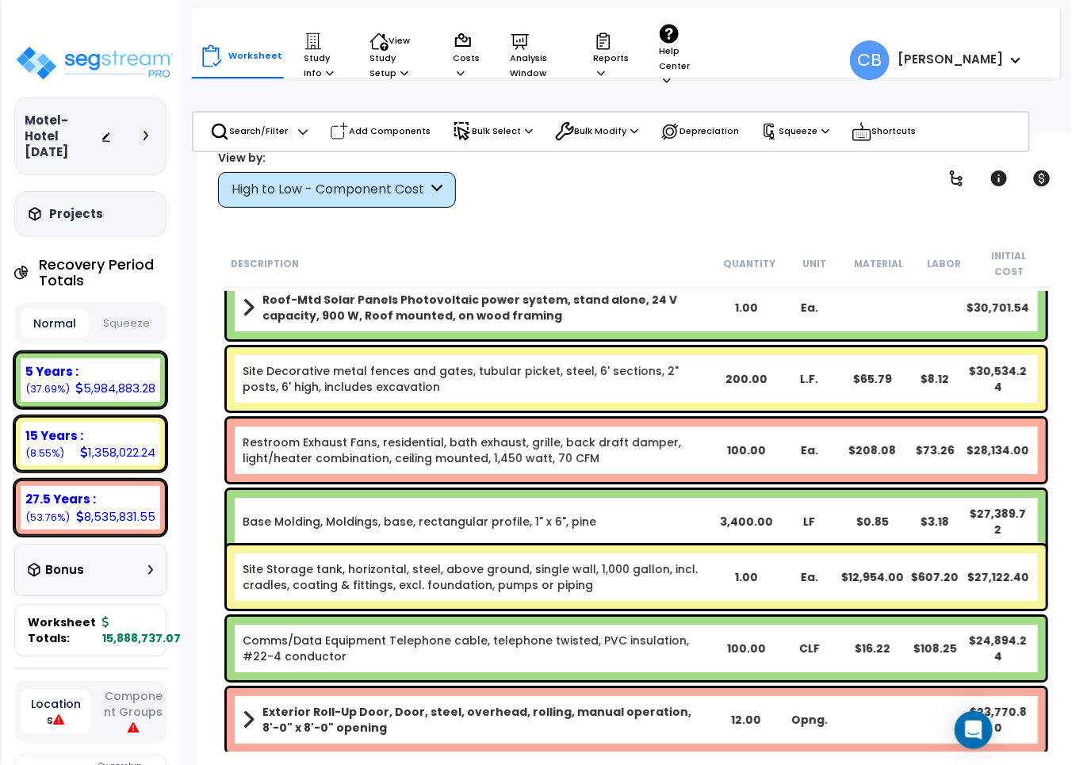
click at [821, 505] on div "Base Molding, Moldings, base, rectangular profile, 1" x 6", pine 3,400.00 LF $0…" at bounding box center [636, 521] width 819 height 63
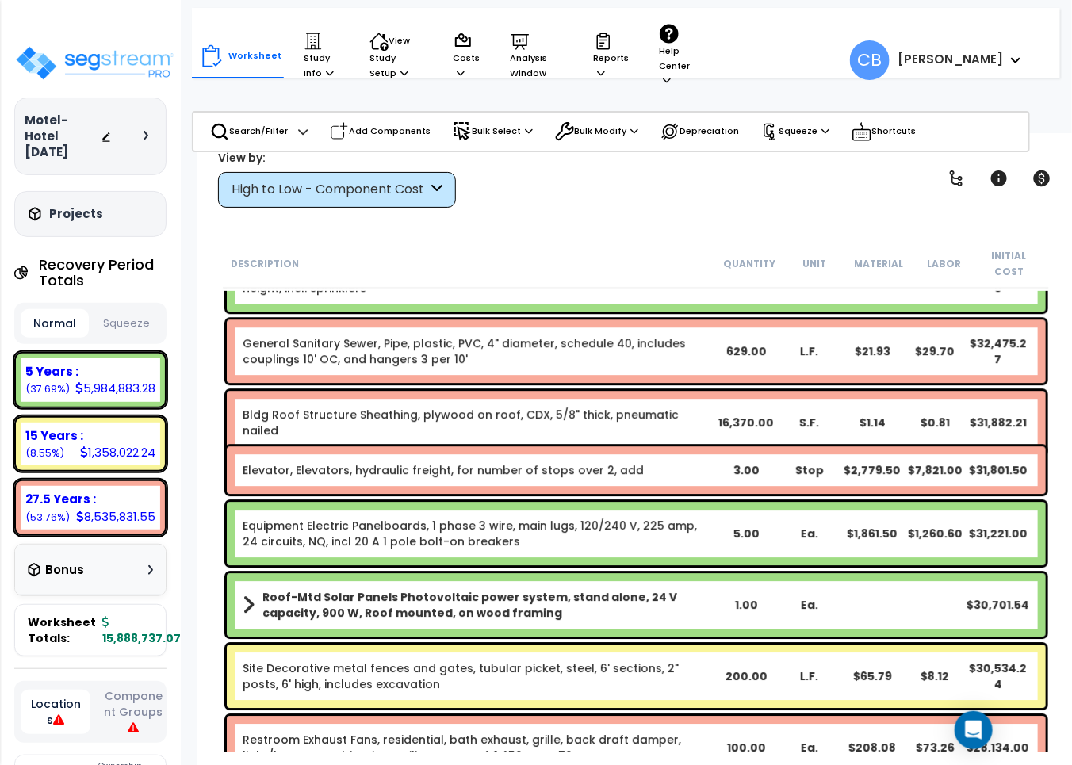
click at [370, 502] on div "Equipment Electric Panelboards, 1 phase 3 wire, main lugs, 120/240 V, 225 amp, …" at bounding box center [636, 533] width 819 height 63
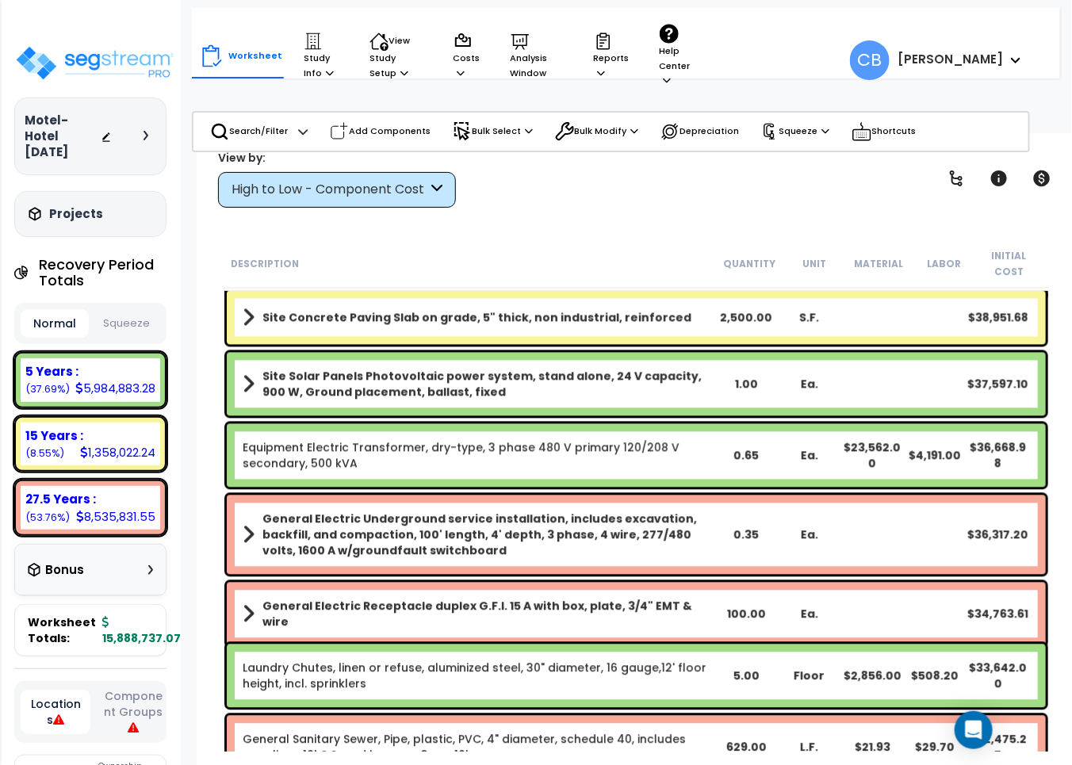
drag, startPoint x: 664, startPoint y: 550, endPoint x: 736, endPoint y: 549, distance: 72.2
click at [708, 549] on div "General Electric Underground service installation, includes excavation, backfil…" at bounding box center [636, 535] width 819 height 79
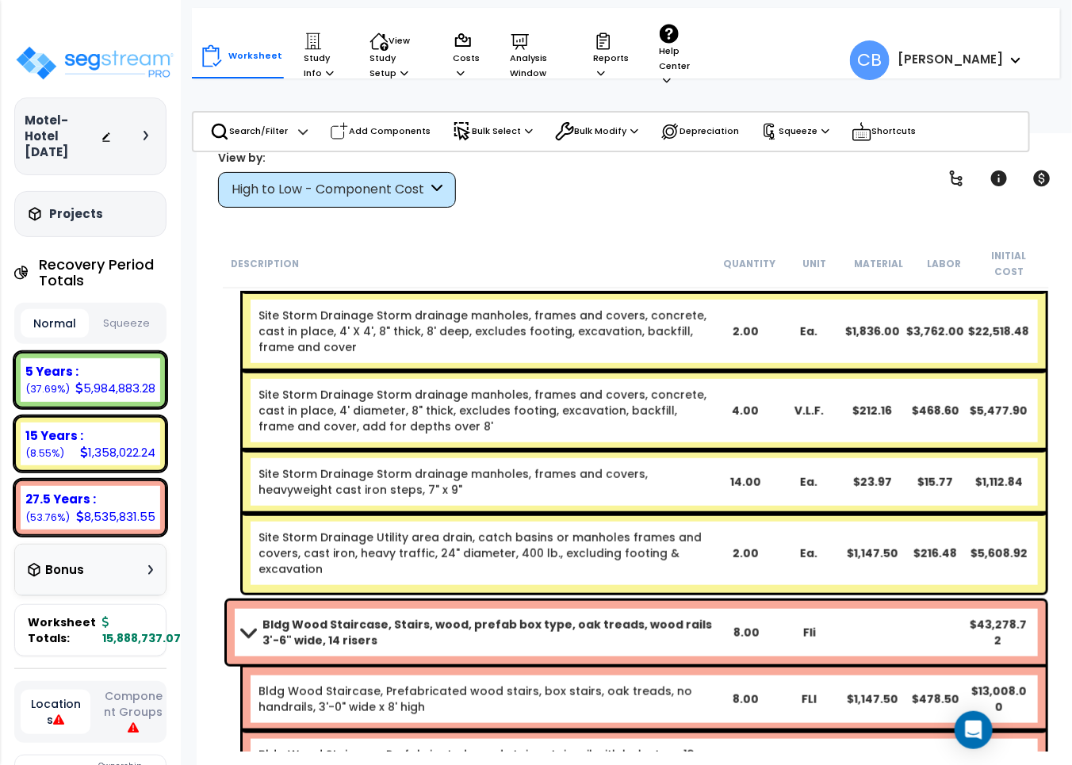
drag, startPoint x: 339, startPoint y: 557, endPoint x: 603, endPoint y: 589, distance: 266.1
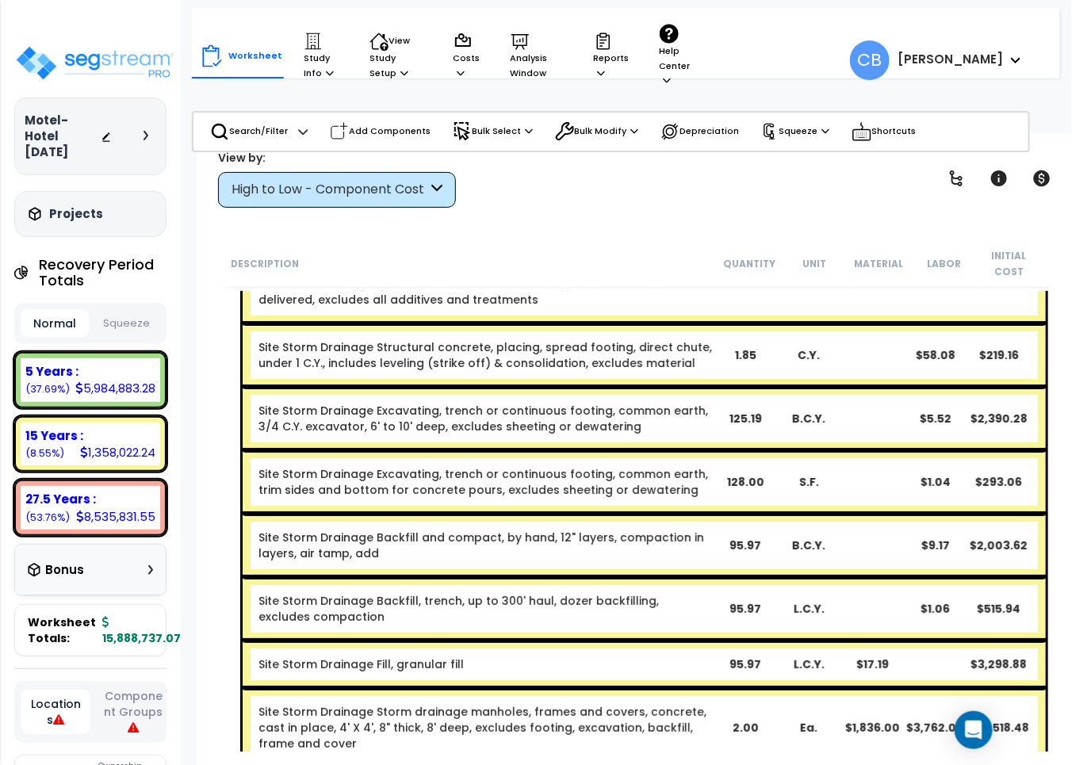
drag, startPoint x: 603, startPoint y: 589, endPoint x: 819, endPoint y: 585, distance: 216.6
click at [612, 593] on link "Site Storm Drainage Backfill, trench, up to 300' haul, dozer backfilling, exclu…" at bounding box center [486, 609] width 455 height 32
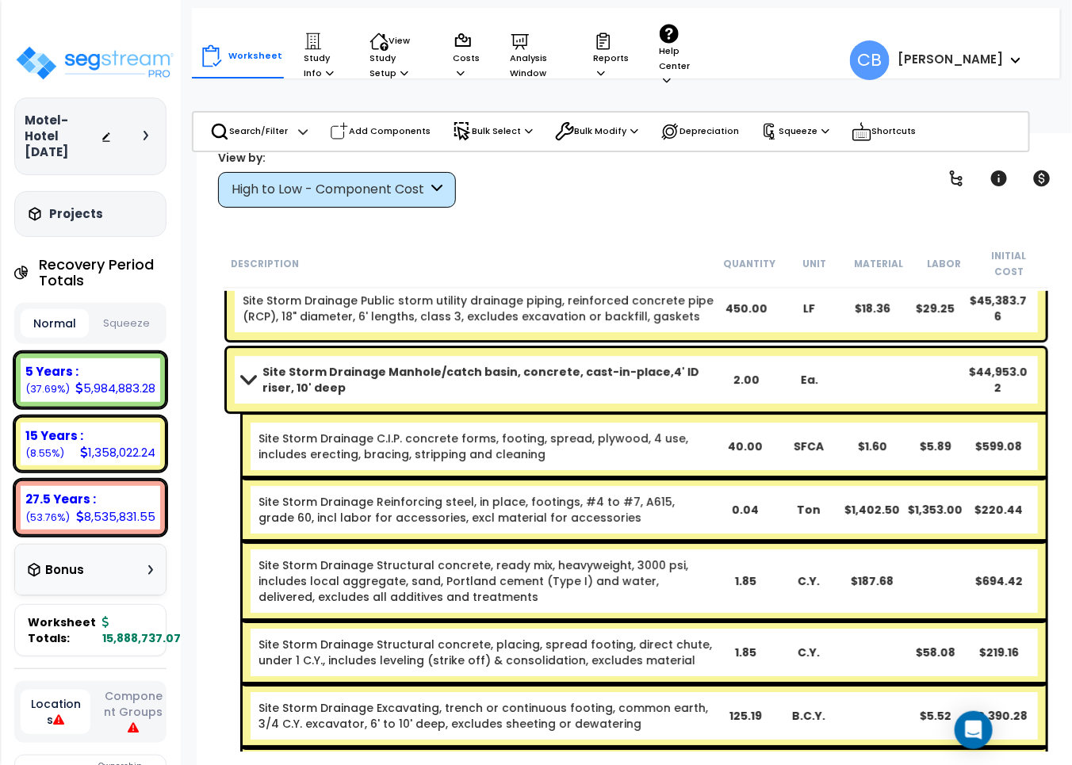
drag, startPoint x: 906, startPoint y: 584, endPoint x: 370, endPoint y: 576, distance: 536.2
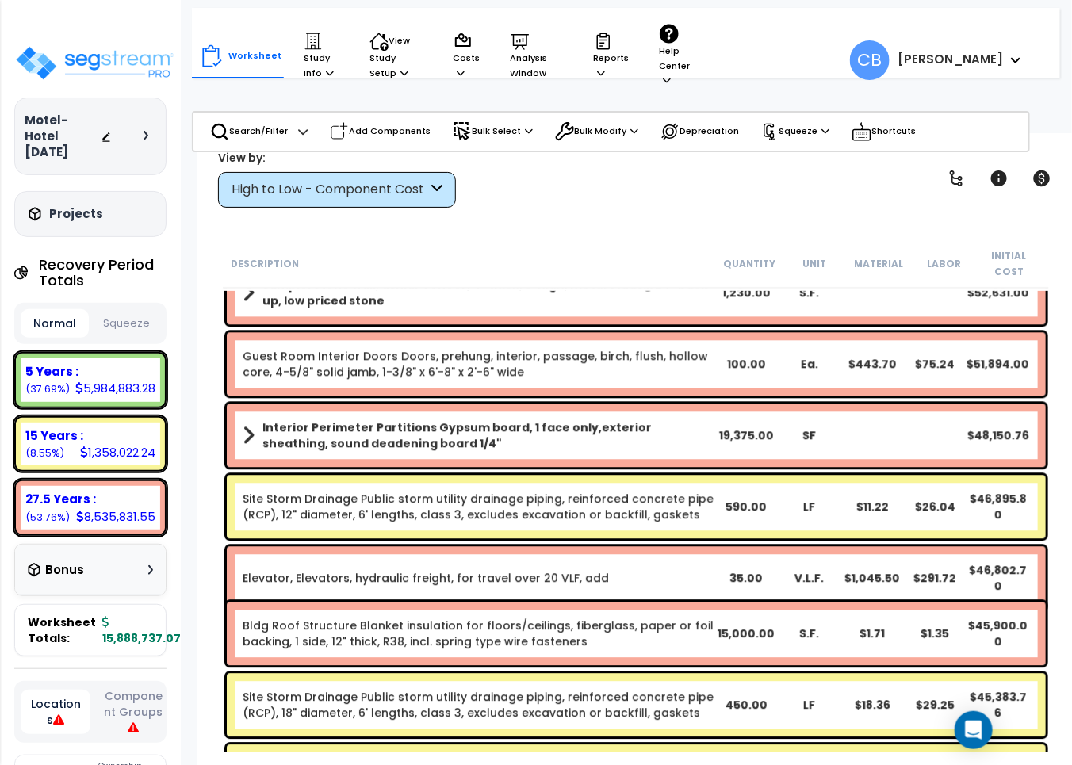
drag, startPoint x: 370, startPoint y: 576, endPoint x: 592, endPoint y: 593, distance: 223.5
click at [485, 573] on div "Elevator, Elevators, hydraulic freight, for travel over 20 VLF, add 35.00 V.L.F…" at bounding box center [636, 577] width 819 height 63
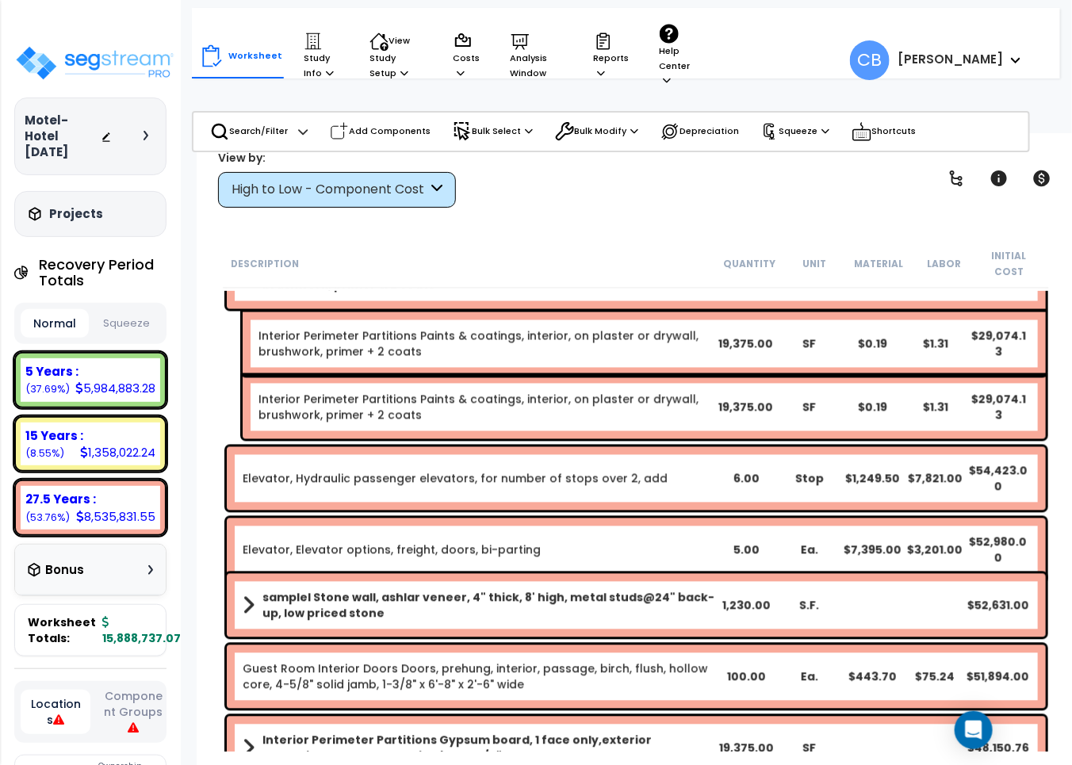
drag, startPoint x: 592, startPoint y: 593, endPoint x: 652, endPoint y: 593, distance: 59.5
click at [595, 593] on b "samplel Stone wall, ashlar veneer, 4" thick, 8' high, metal studs@24" back-up, …" at bounding box center [489, 606] width 453 height 32
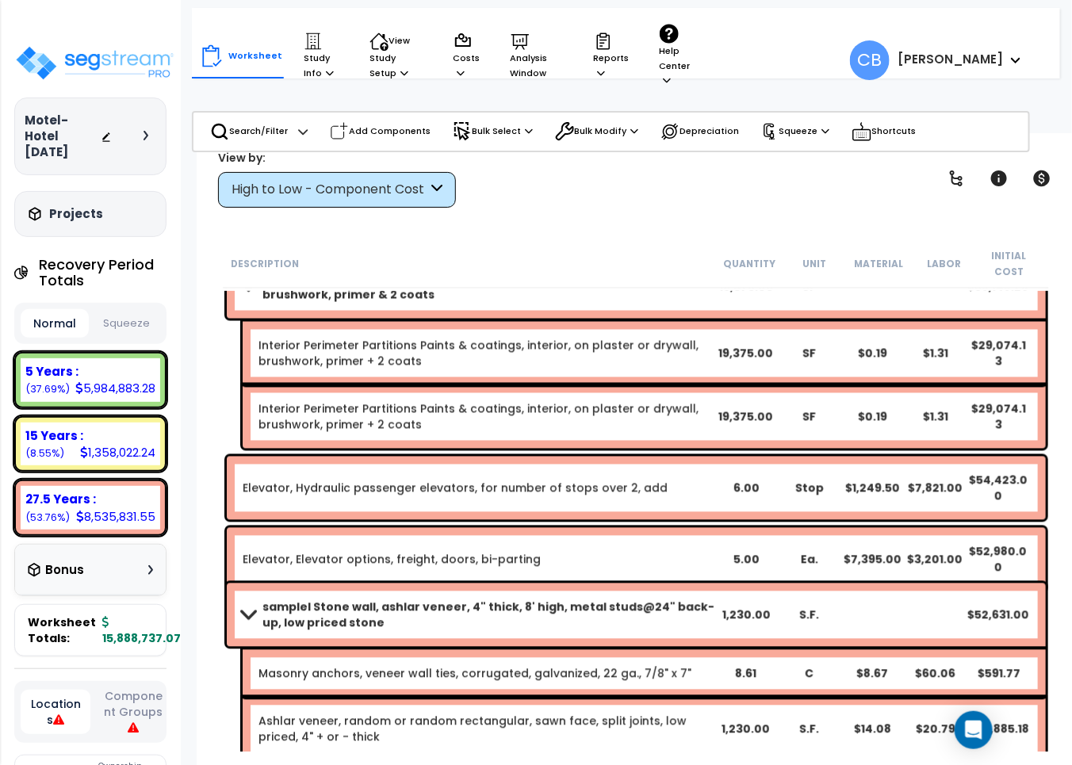
scroll to position [5042, 0]
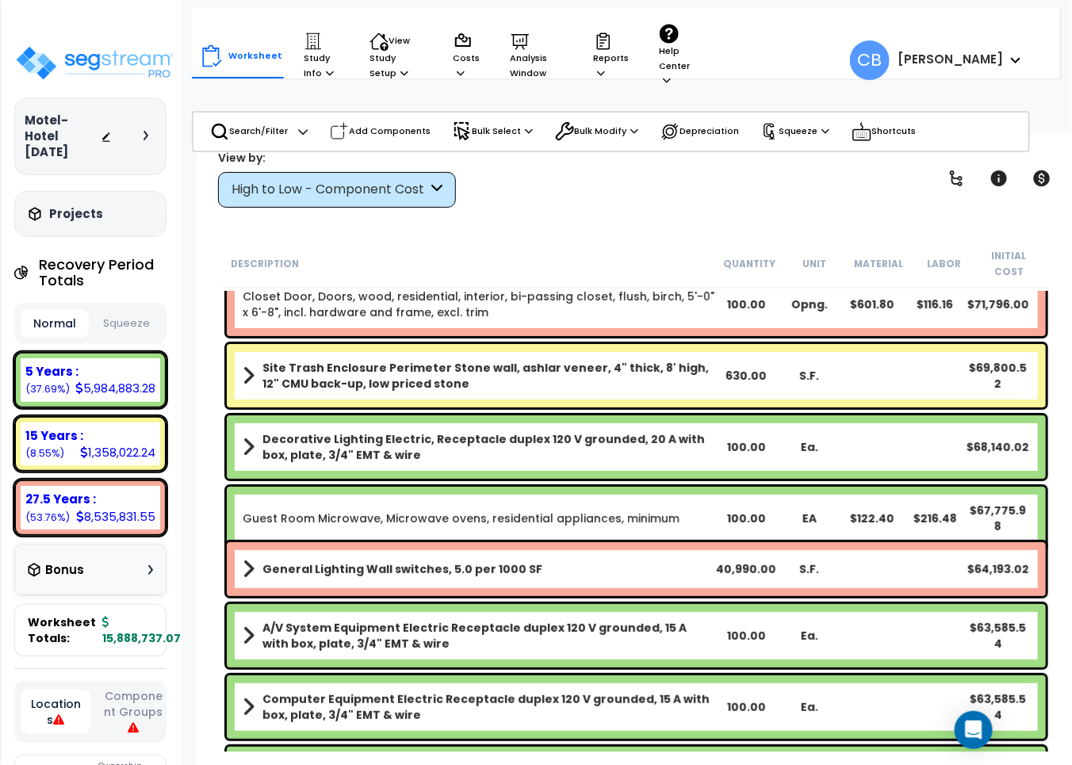
scroll to position [4050, 0]
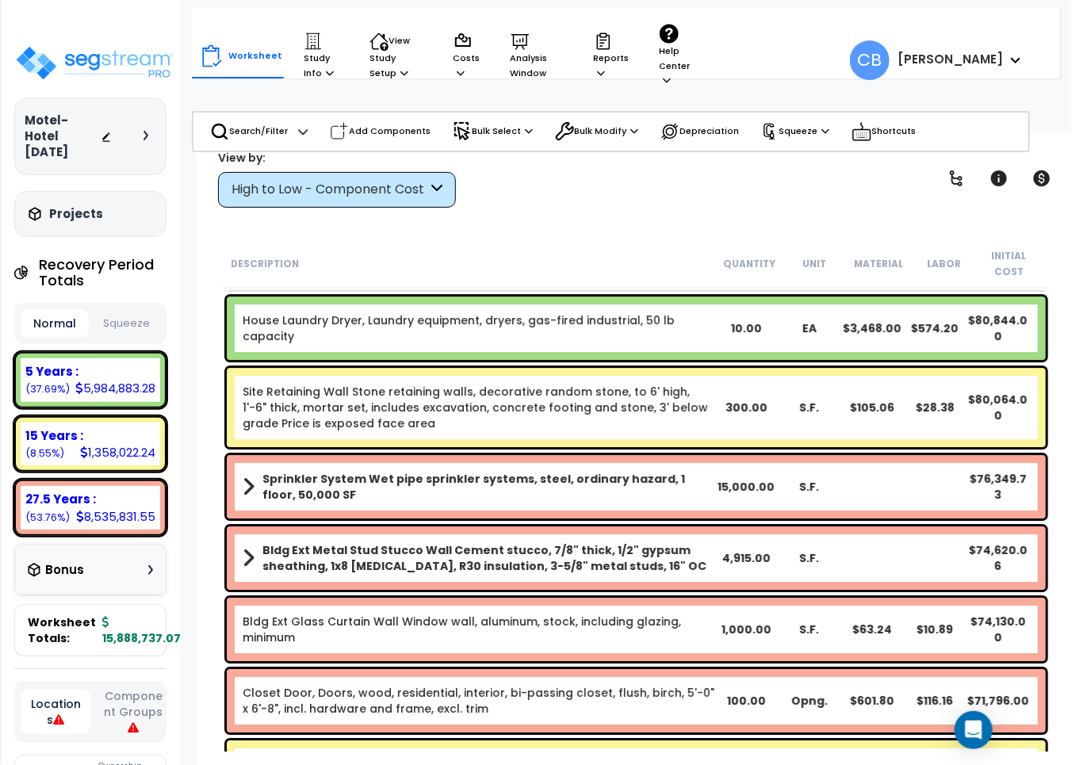
click at [541, 598] on div "Bldg Ext Glass Curtain Wall Window wall, aluminum, stock, including glazing, mi…" at bounding box center [636, 629] width 819 height 63
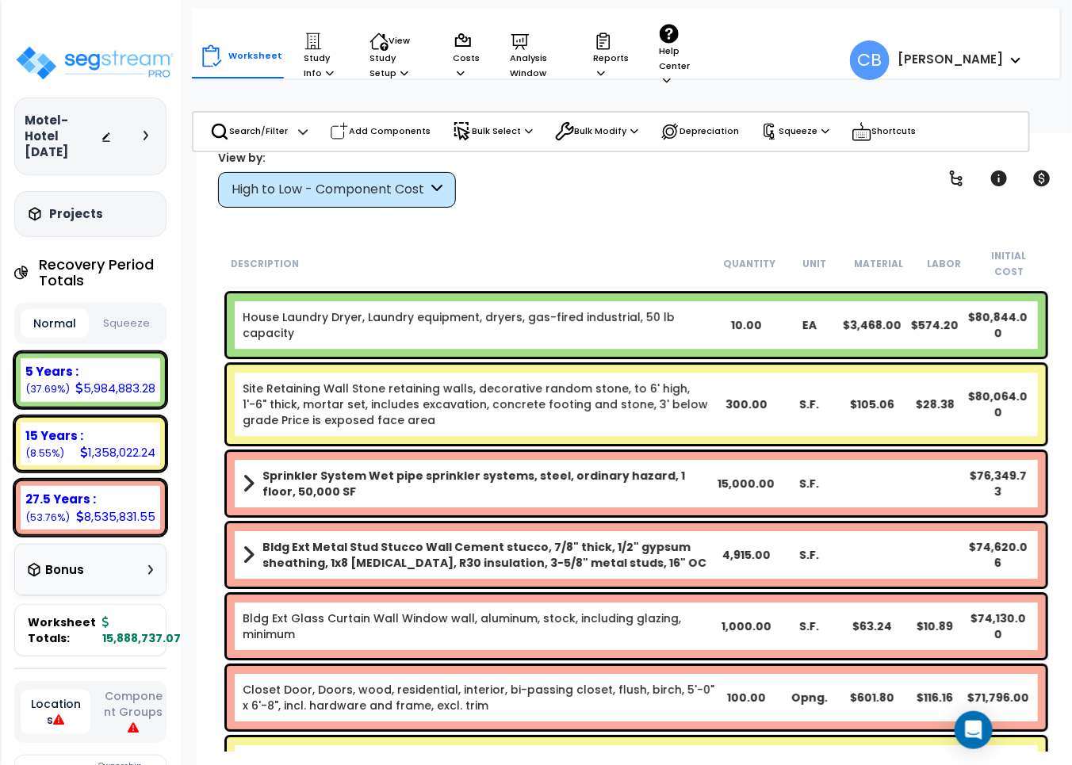
click at [501, 468] on b "Sprinkler System Wet pipe sprinkler systems, steel, ordinary hazard, 1 floor, 5…" at bounding box center [489, 484] width 453 height 32
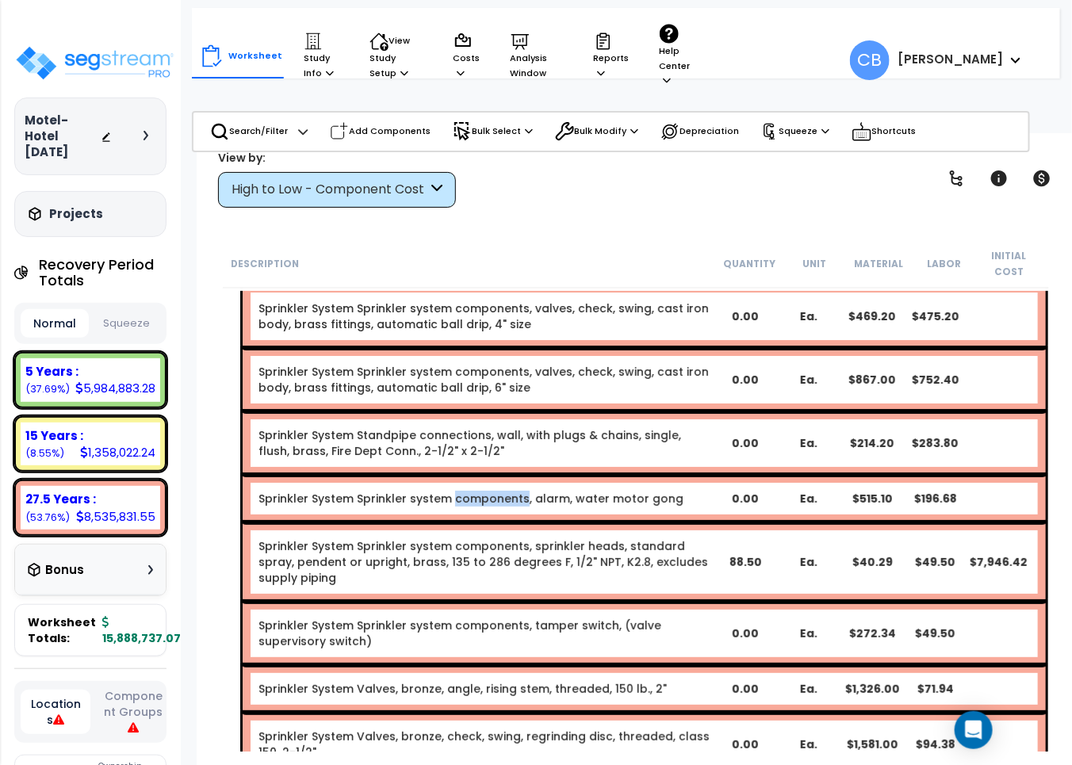
click at [501, 475] on div "Sprinkler System Sprinkler system components, alarm, water motor gong 0.00 Ea. …" at bounding box center [644, 499] width 803 height 48
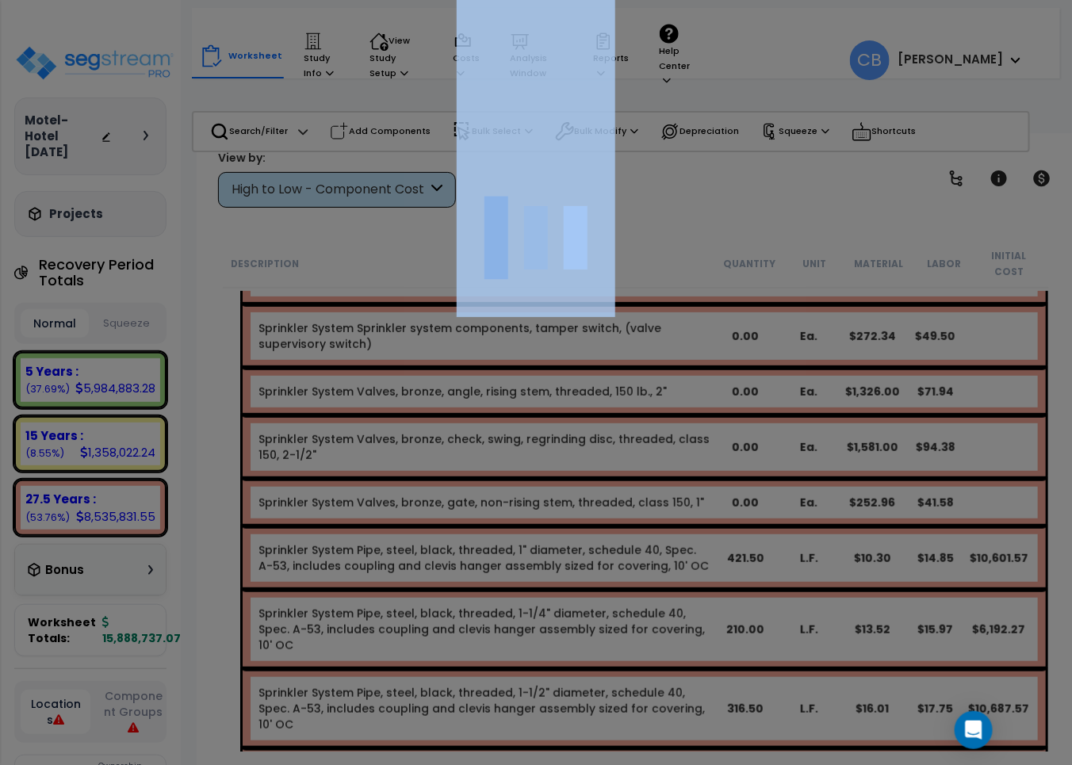
click at [501, 461] on div at bounding box center [536, 382] width 1072 height 765
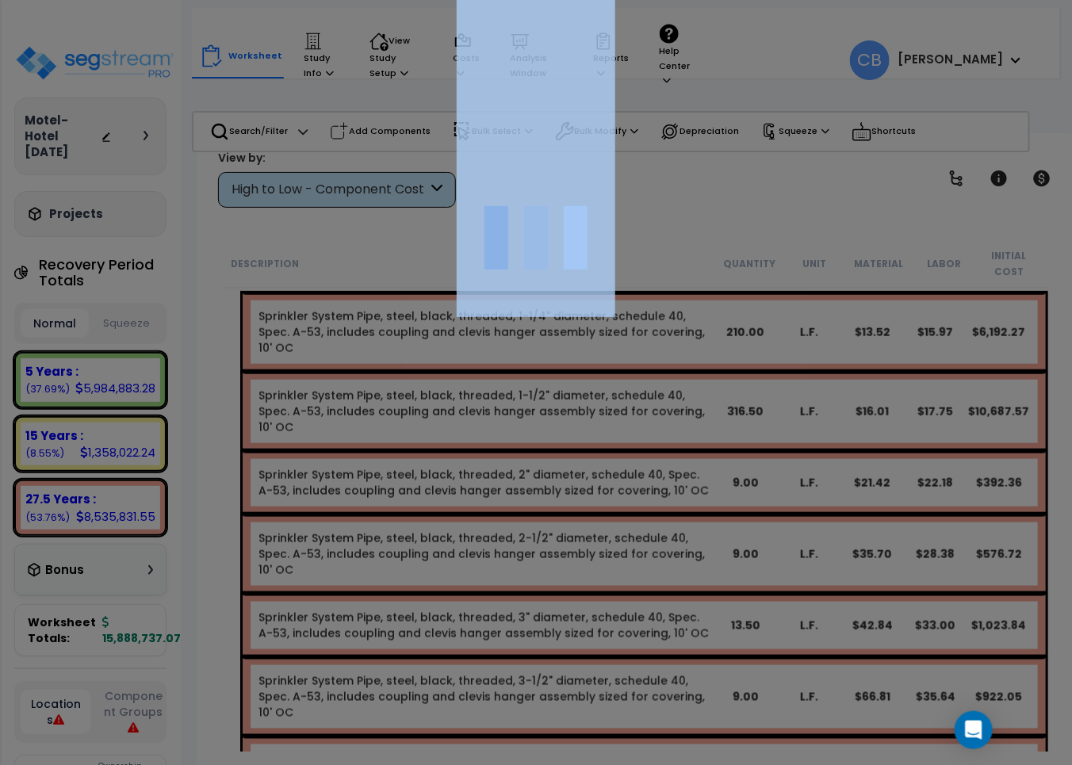
click at [501, 461] on div at bounding box center [536, 382] width 1072 height 765
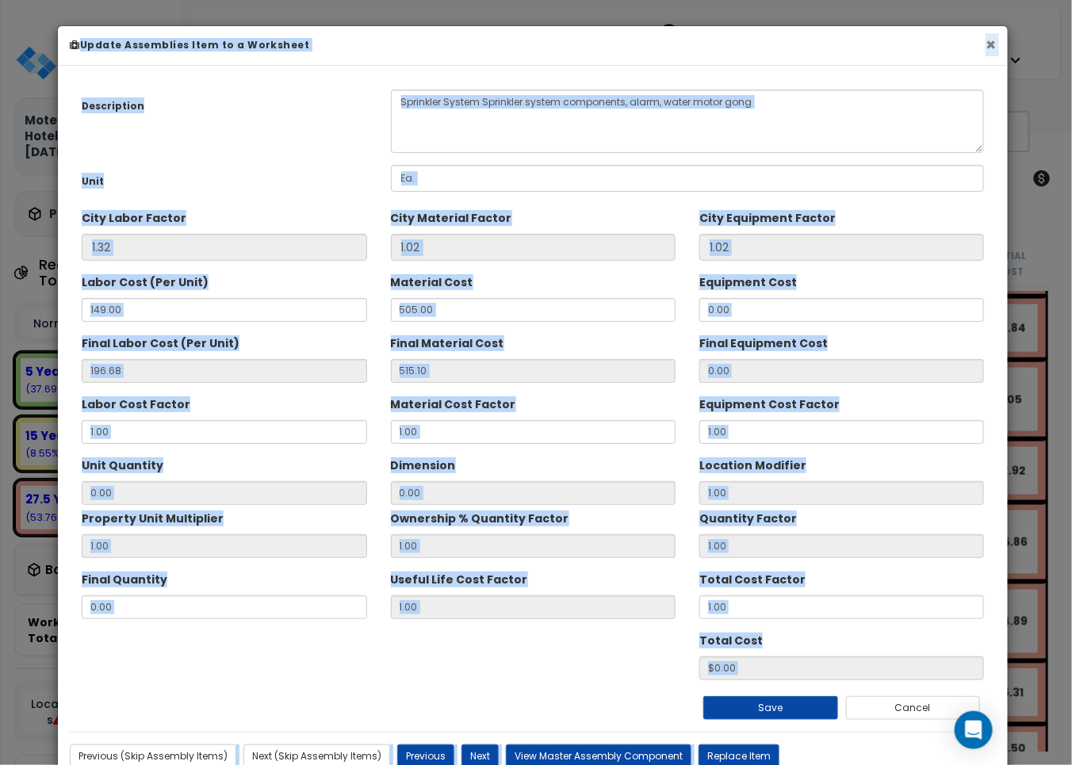
click at [993, 46] on button "×" at bounding box center [991, 44] width 10 height 17
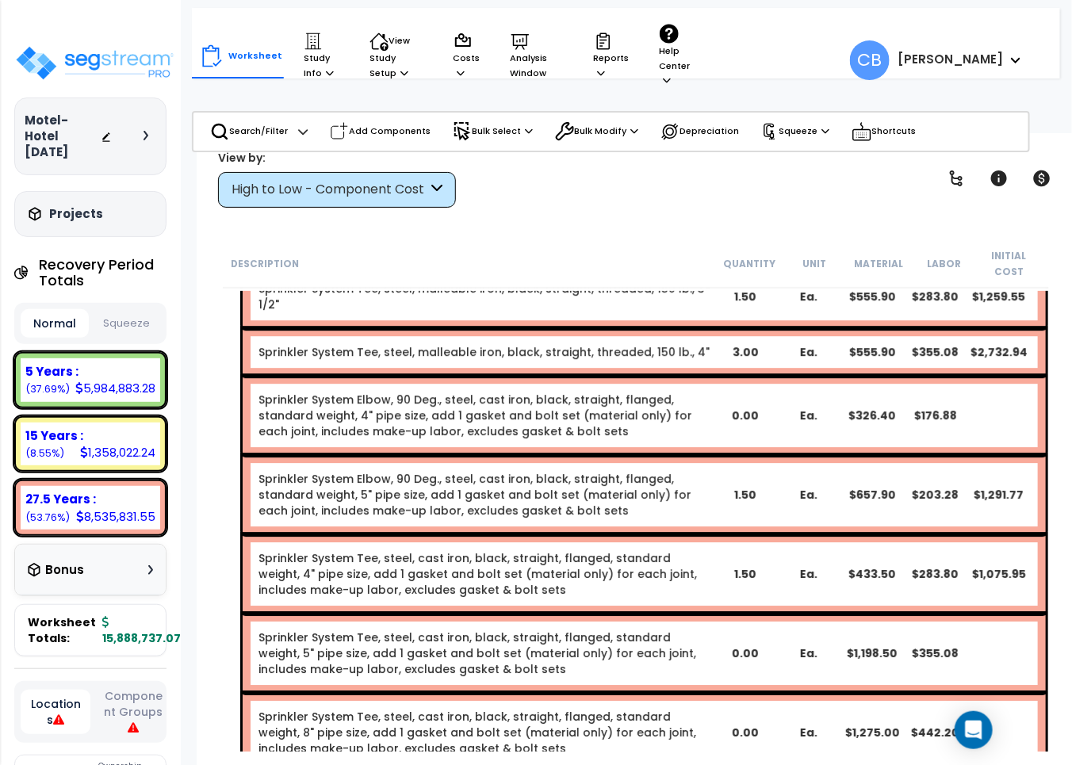
click at [621, 535] on div "Sprinkler System Tee, steel, cast iron, black, straight, flanged, standard weig…" at bounding box center [644, 574] width 803 height 79
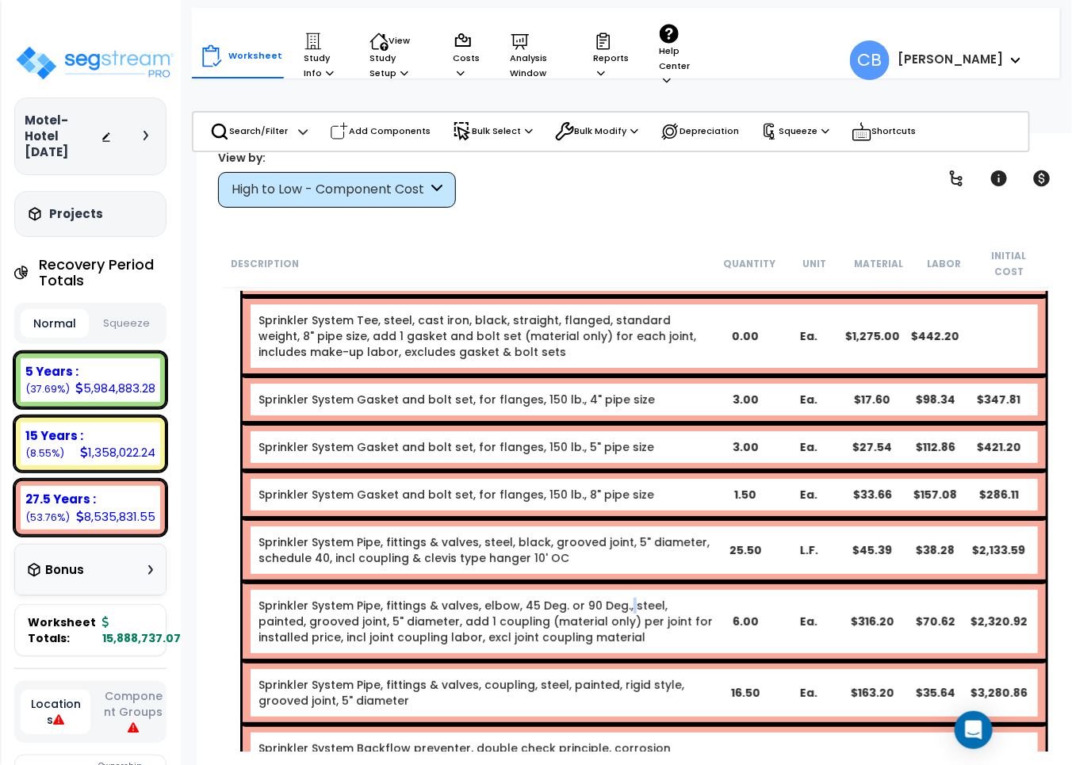
click at [621, 598] on link "Sprinkler System Pipe, fittings & valves, elbow, 45 Deg. or 90 Deg., steel, pai…" at bounding box center [486, 622] width 455 height 48
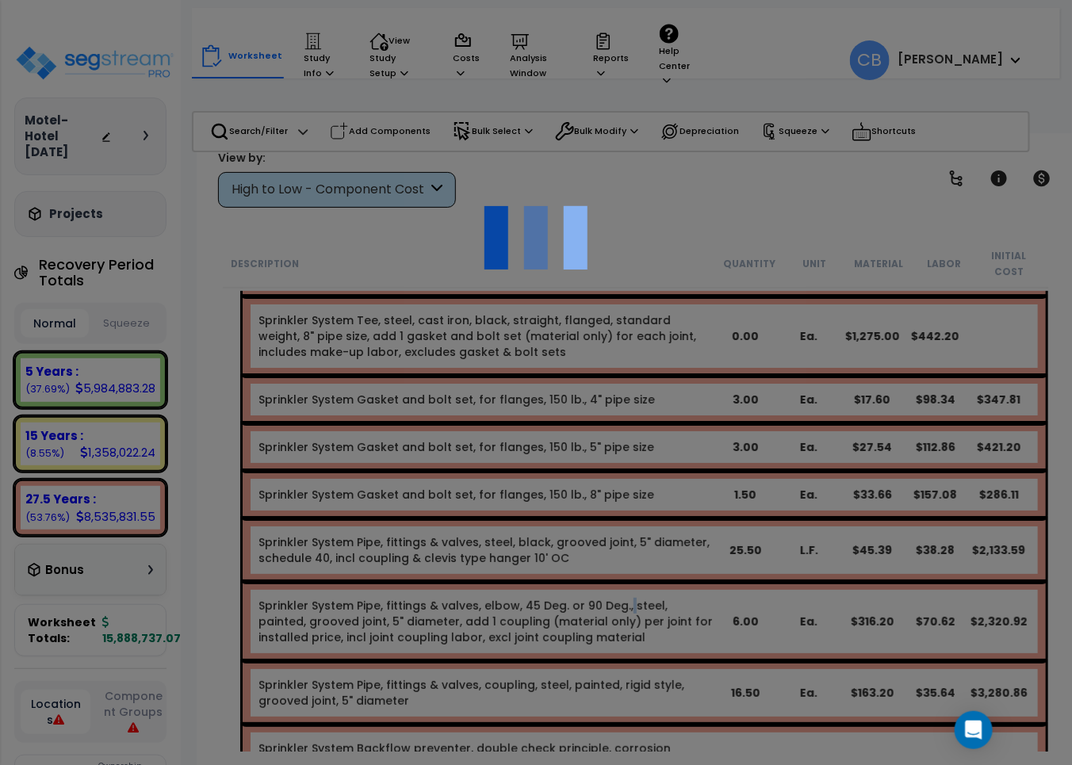
scroll to position [6727, 0]
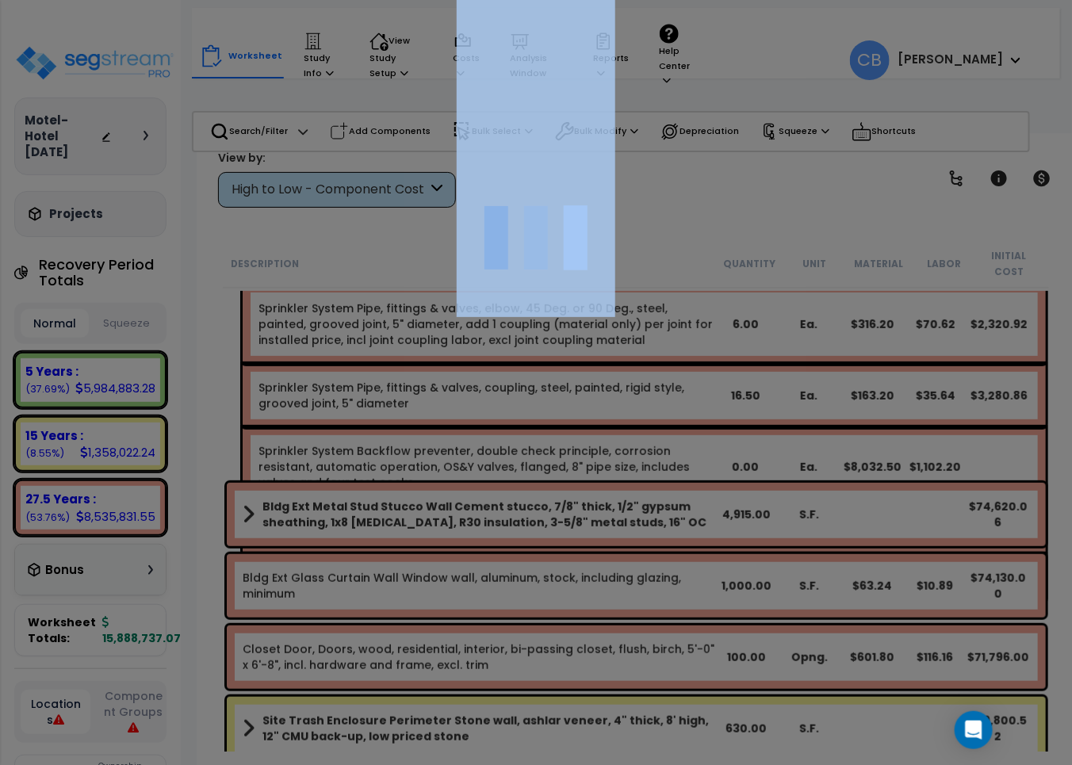
click at [621, 468] on div at bounding box center [536, 382] width 1072 height 765
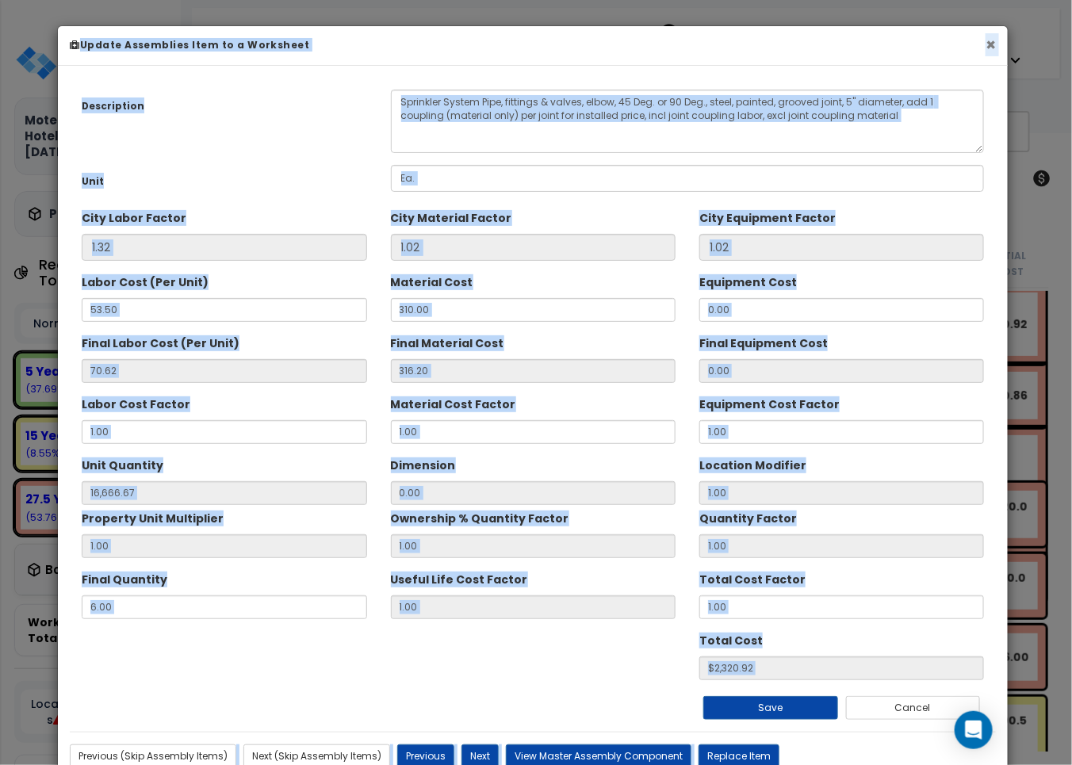
click at [993, 40] on button "×" at bounding box center [991, 44] width 10 height 17
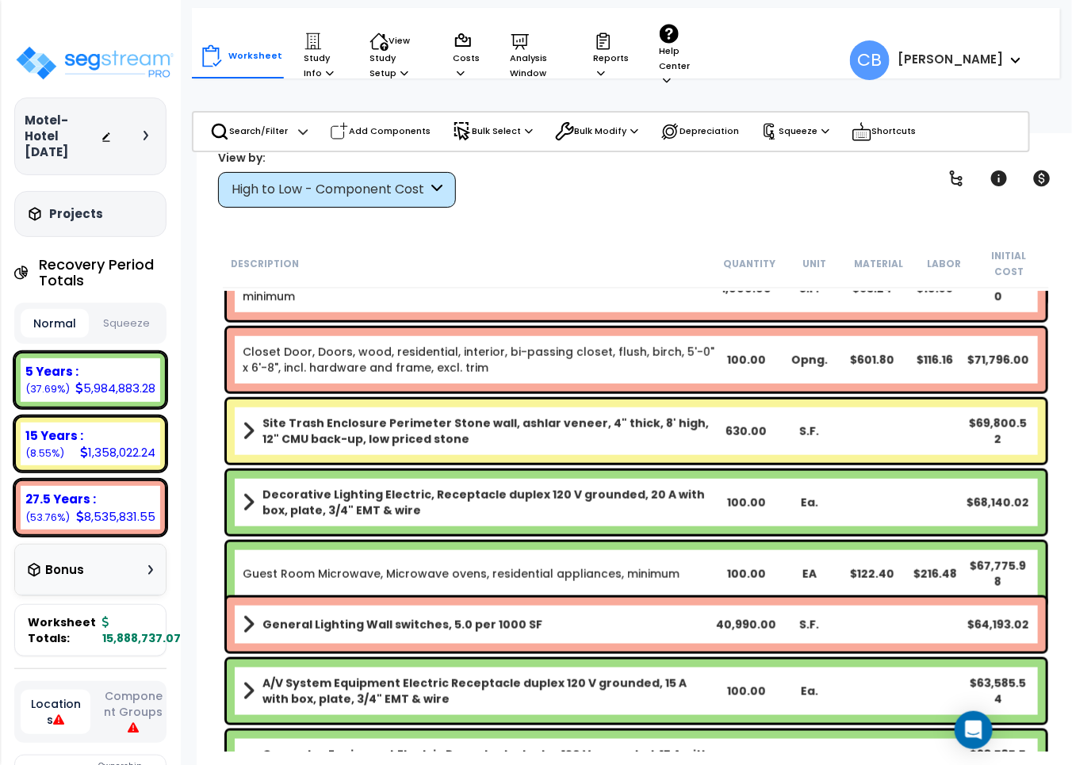
click at [519, 487] on b "Decorative Lighting Electric, Receptacle duplex 120 V grounded, 20 A with box, …" at bounding box center [489, 503] width 453 height 32
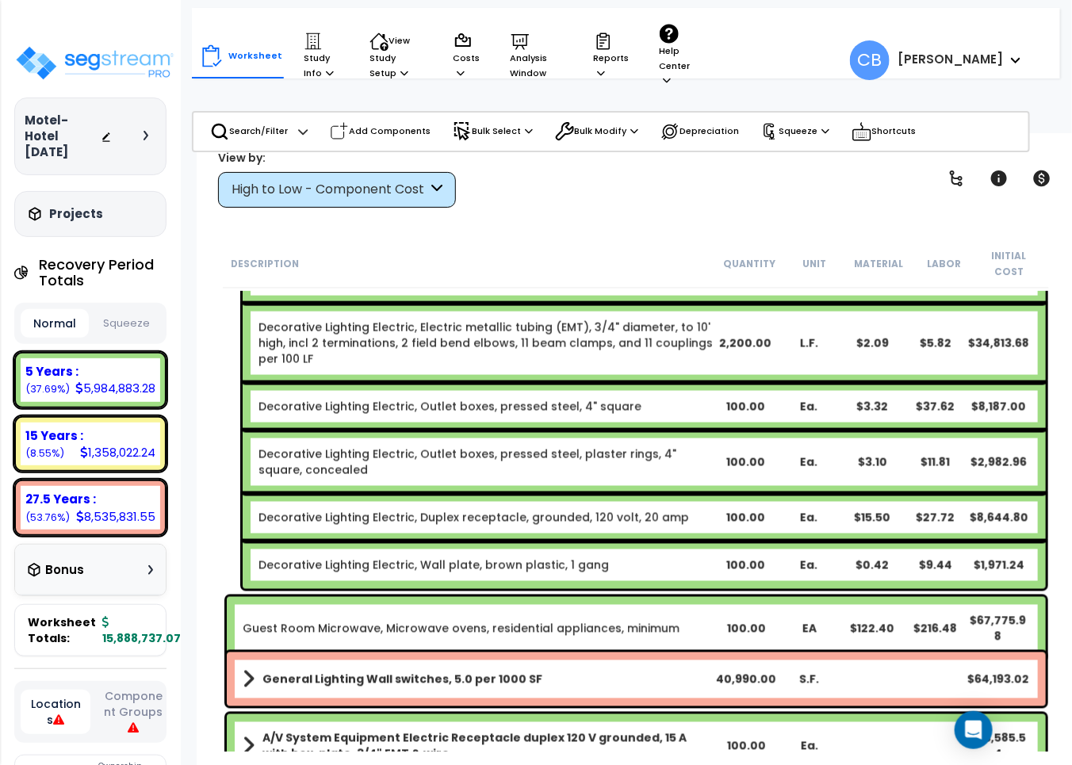
click at [516, 477] on div "Decorative Lighting Electric, Outlet boxes, pressed steel, plaster rings, 4" sq…" at bounding box center [644, 462] width 803 height 63
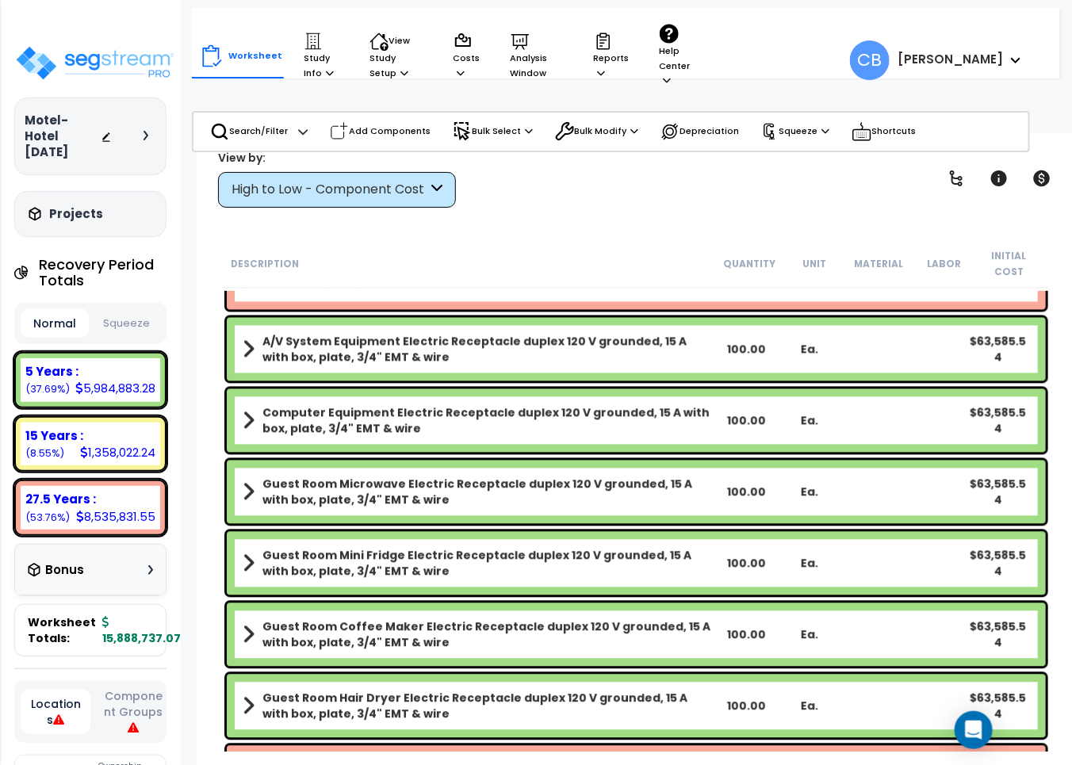
click at [813, 485] on div "Ea." at bounding box center [809, 493] width 63 height 16
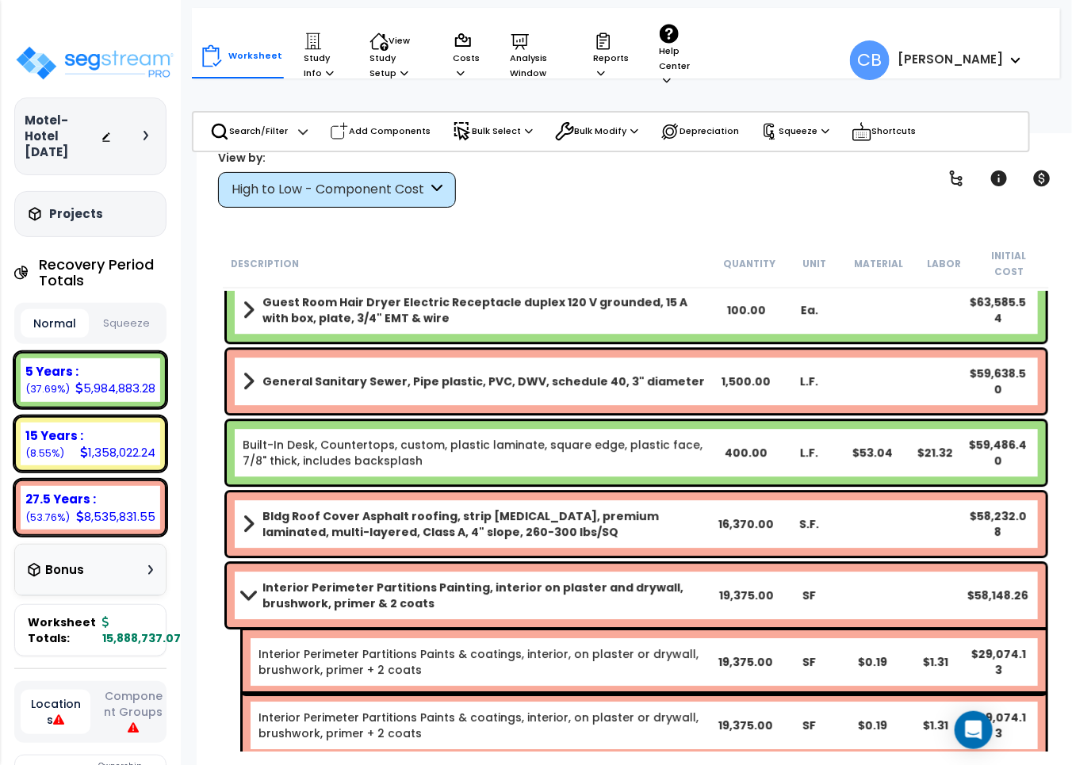
click at [813, 493] on div "Bldg Roof Cover Asphalt roofing, strip [MEDICAL_DATA], premium laminated, multi…" at bounding box center [636, 524] width 819 height 63
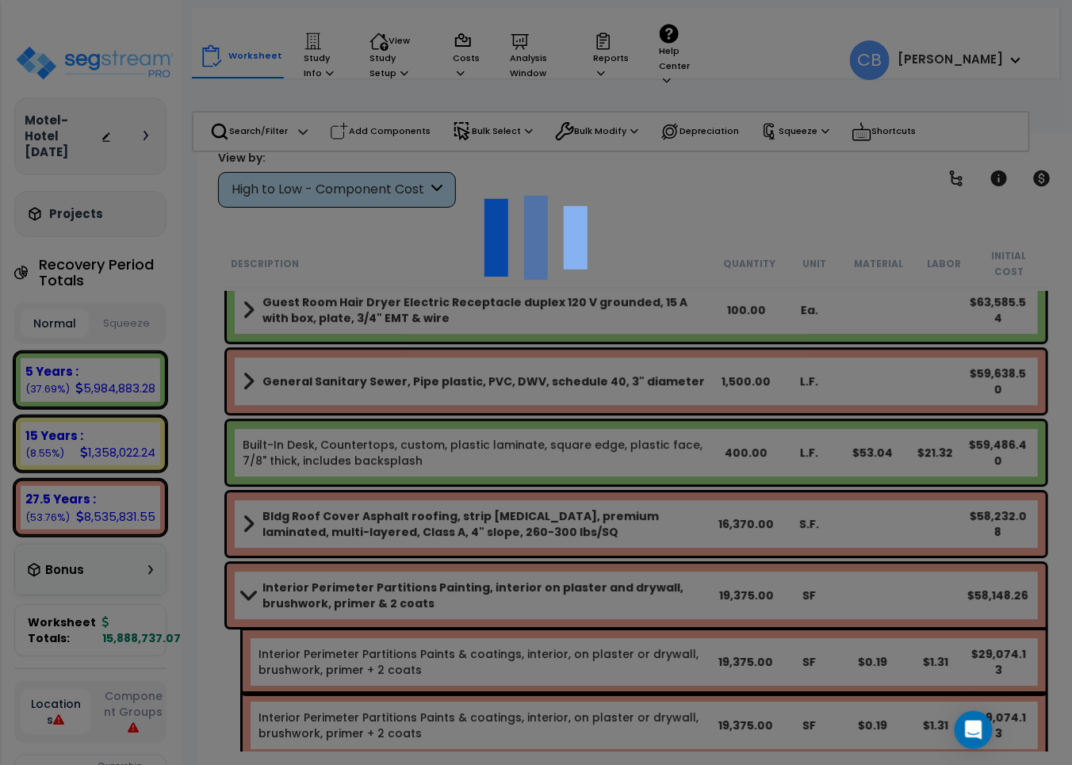
scroll to position [69, 0]
click at [362, 470] on div at bounding box center [536, 382] width 1072 height 765
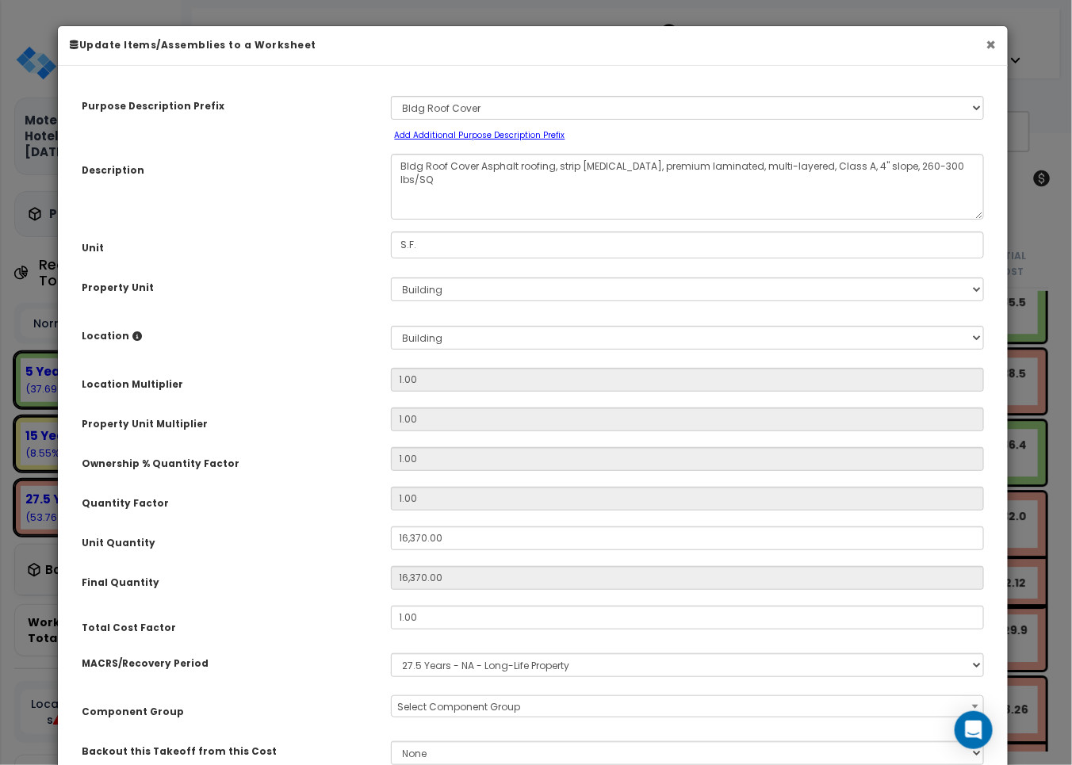
click at [993, 40] on button "×" at bounding box center [991, 44] width 10 height 17
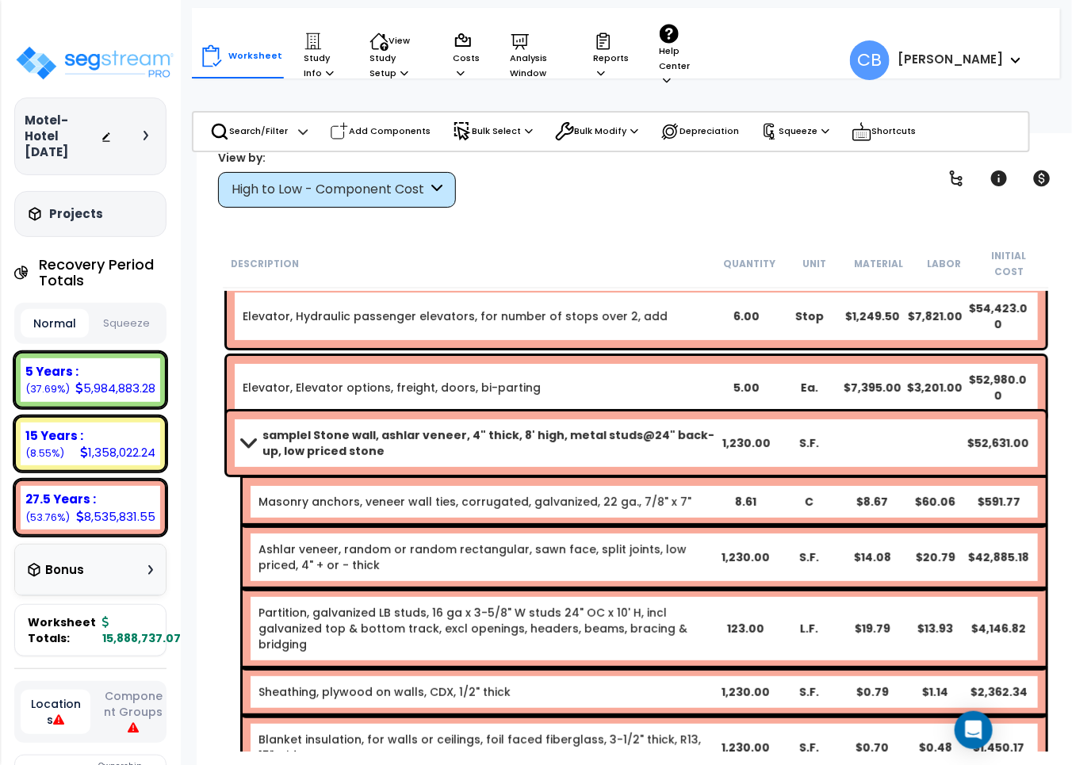
click at [746, 380] on div "5.00" at bounding box center [746, 388] width 63 height 16
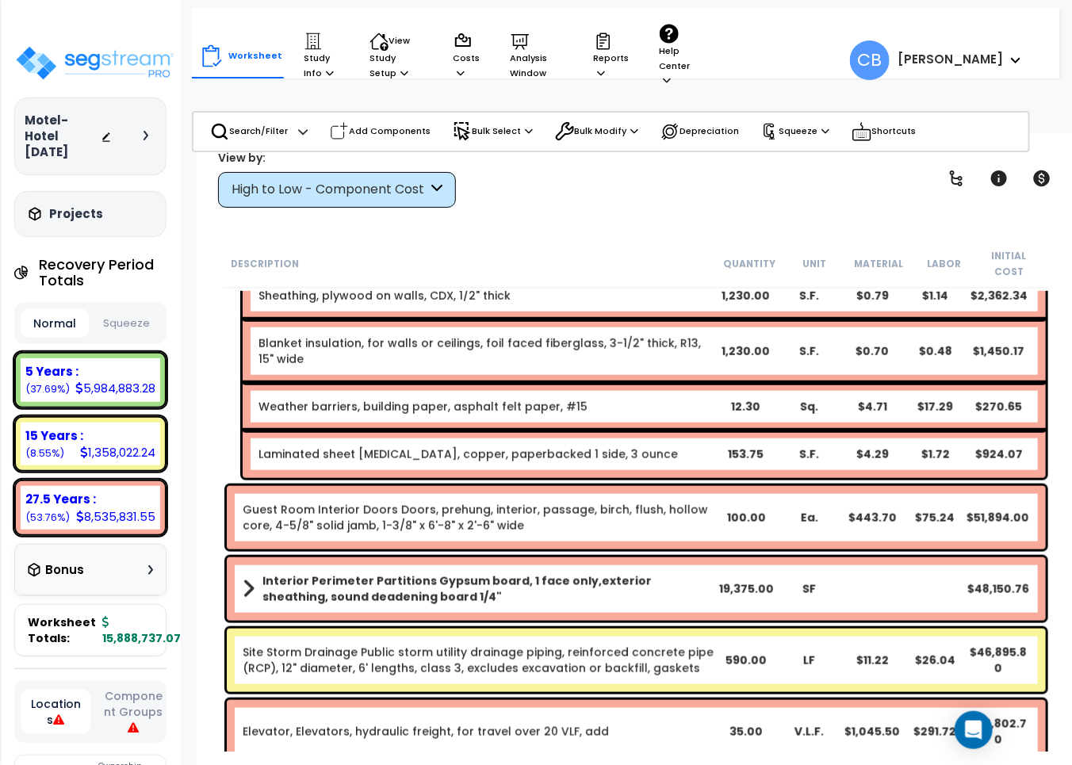
scroll to position [9503, 0]
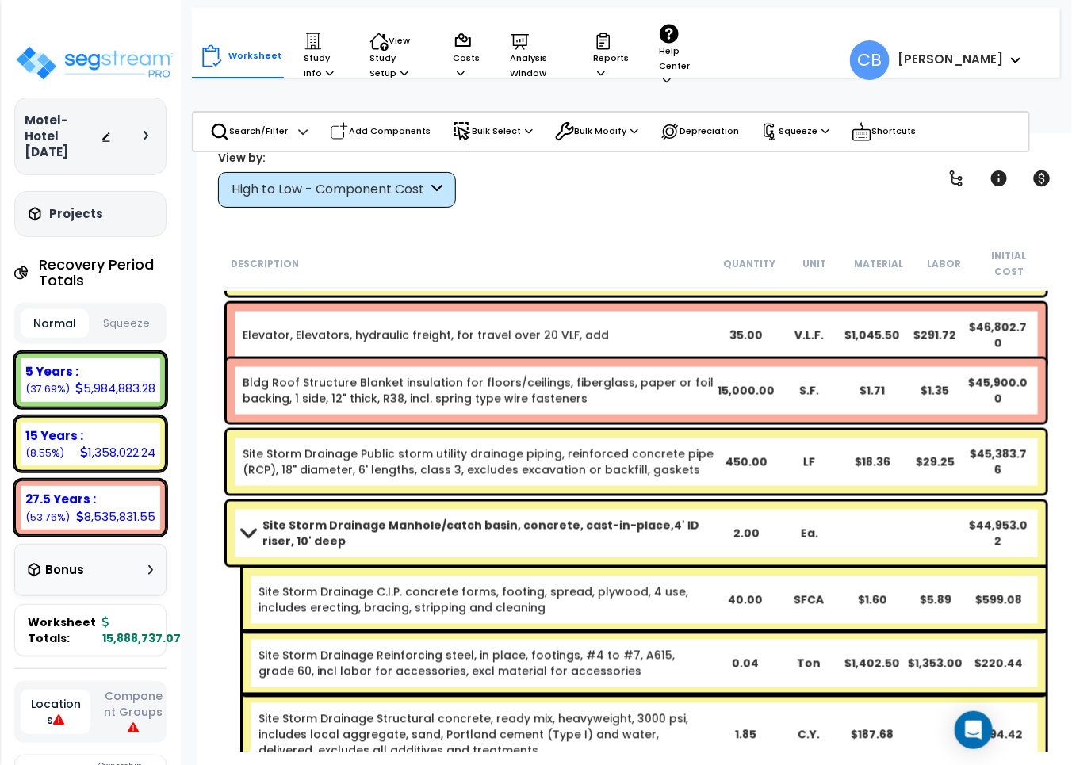
click at [711, 385] on link "Bldg Roof Structure Blanket insulation for floors/ceilings, fiberglass, paper o…" at bounding box center [479, 391] width 473 height 32
click at [557, 569] on div "Site Storm Drainage C.I.P. concrete forms, footing, spread, plywood, 4 use, inc…" at bounding box center [644, 600] width 803 height 63
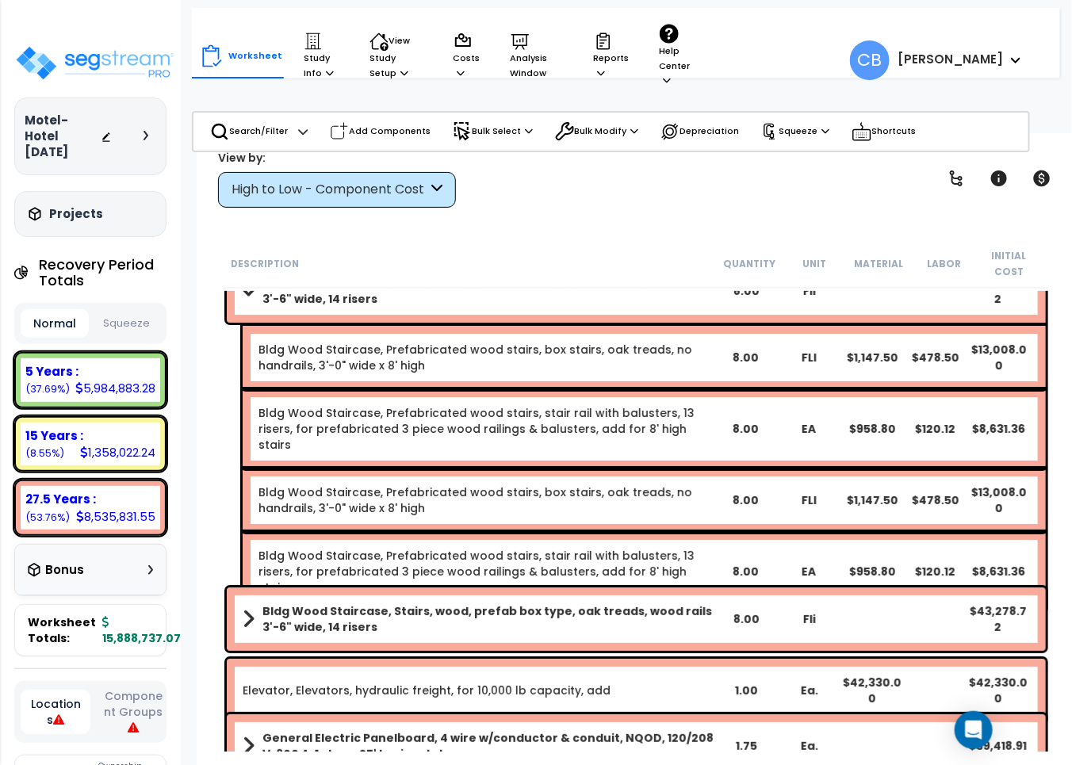
click at [530, 548] on link "Bldg Wood Staircase, Prefabricated wood stairs, stair rail with balusters, 13 r…" at bounding box center [486, 572] width 455 height 48
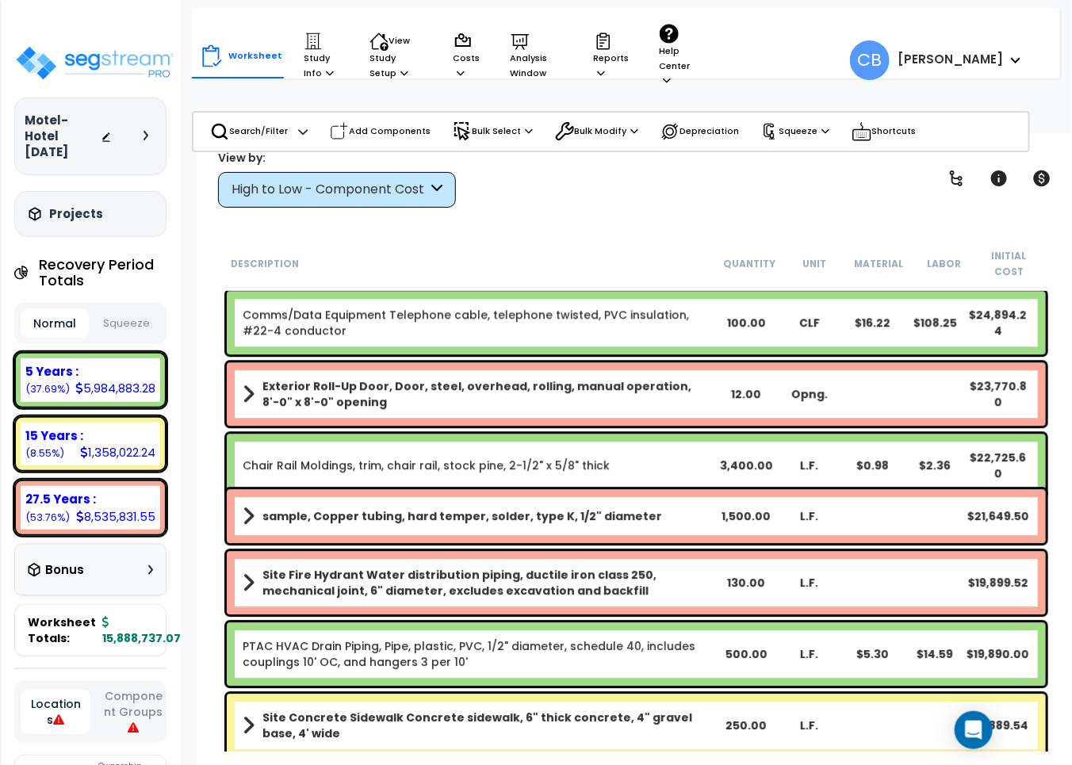
click at [527, 458] on link "Chair Rail Moldings, trim, chair rail, stock pine, 2-1/2" x 5/8" thick" at bounding box center [426, 466] width 367 height 16
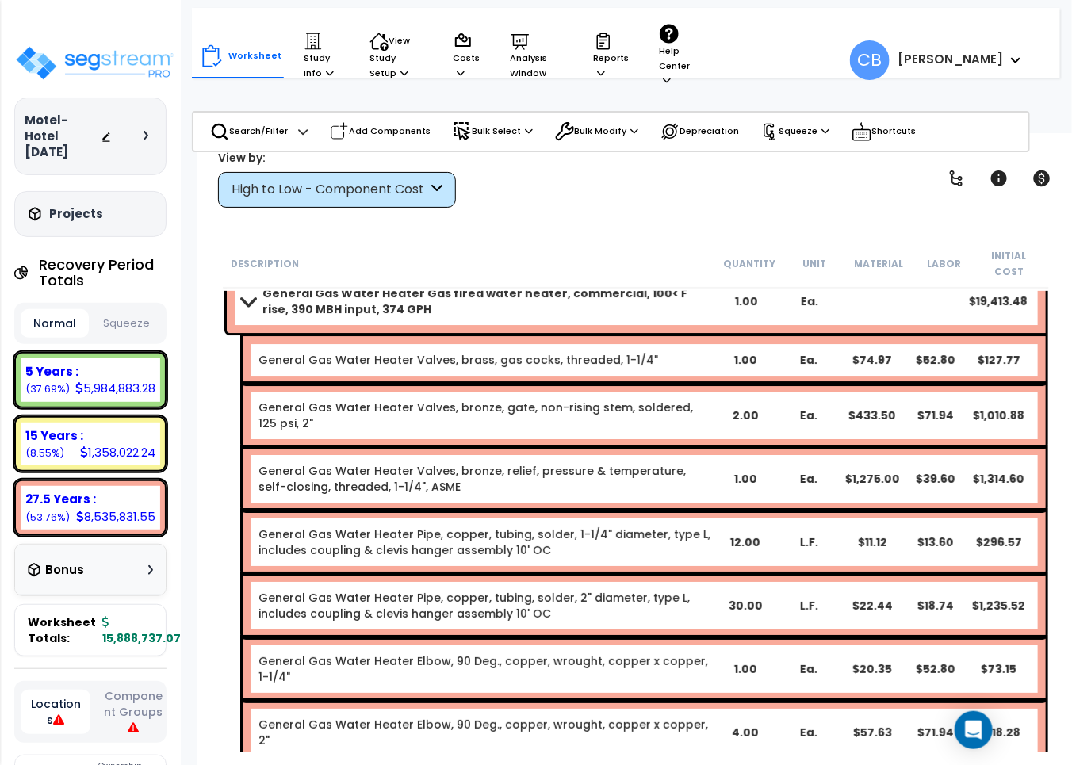
click at [432, 463] on link "General Gas Water Heater Valves, bronze, relief, pressure & temperature, self-c…" at bounding box center [486, 479] width 455 height 32
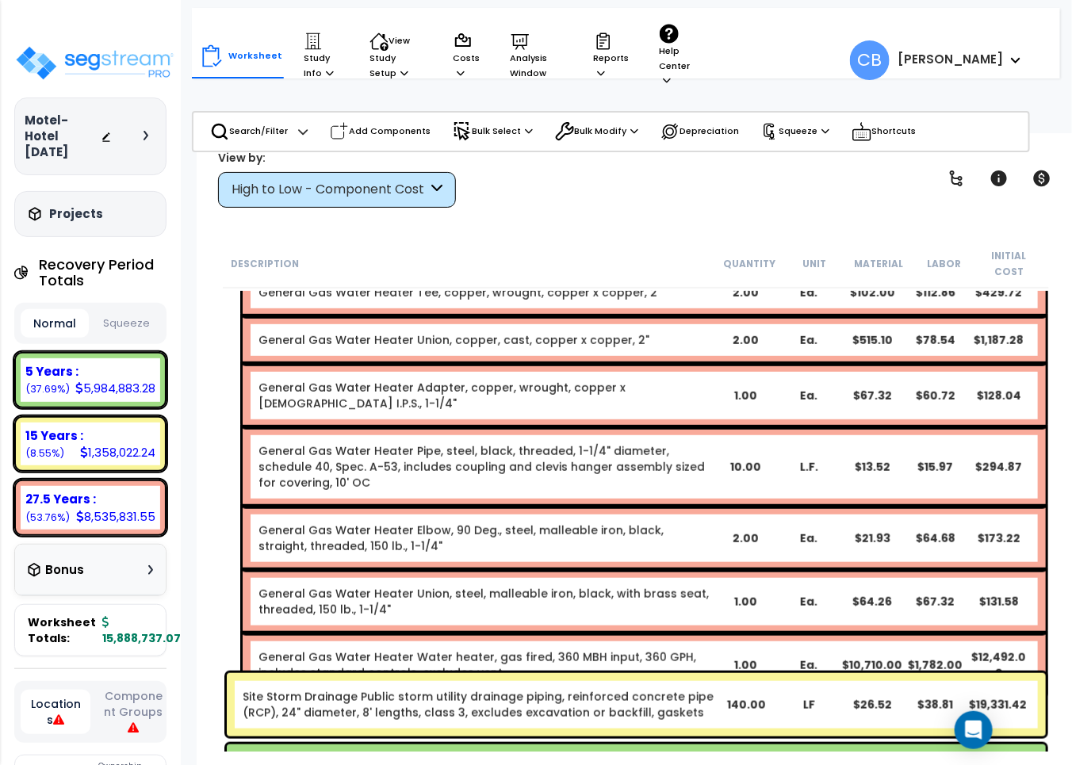
drag, startPoint x: 433, startPoint y: 450, endPoint x: 516, endPoint y: 450, distance: 82.5
click at [449, 450] on div "General Gas Water Heater Gas fired water heater, commercial, 100< F rise, 390 M…" at bounding box center [636, 235] width 827 height 931
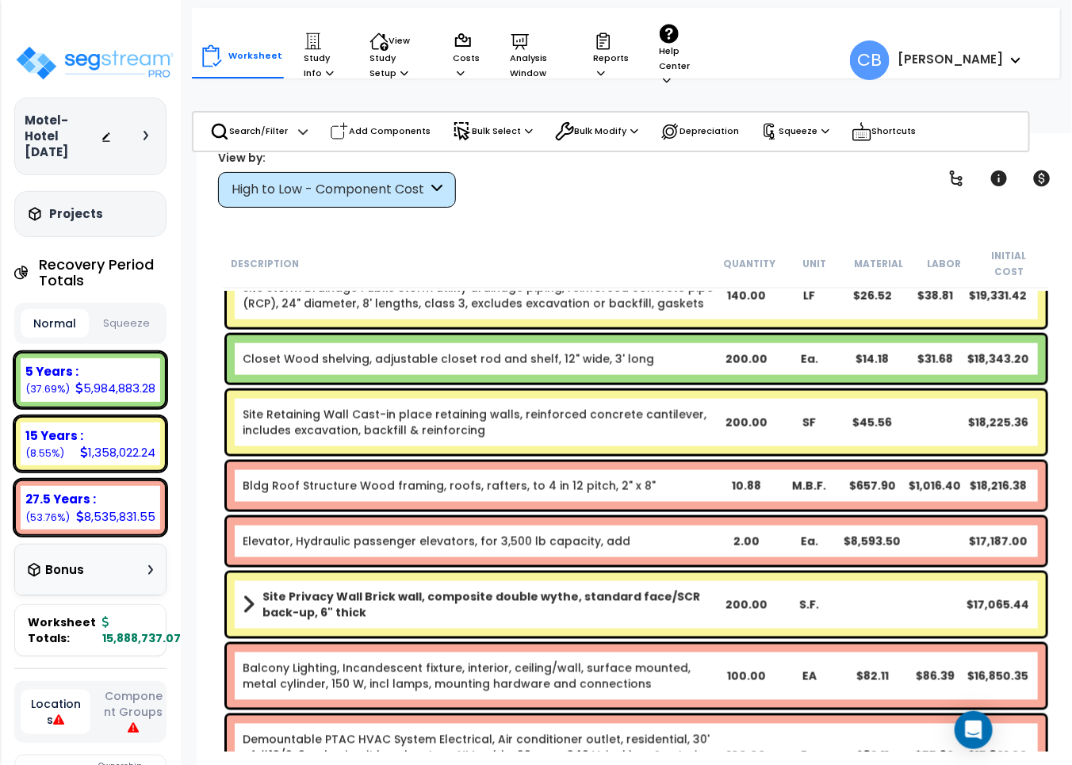
drag, startPoint x: 531, startPoint y: 450, endPoint x: 734, endPoint y: 452, distance: 202.3
click at [540, 462] on div "Bldg Roof Structure Wood framing, roofs, rafters, to 4 in 12 pitch, 2" x 8" 10.…" at bounding box center [636, 486] width 819 height 48
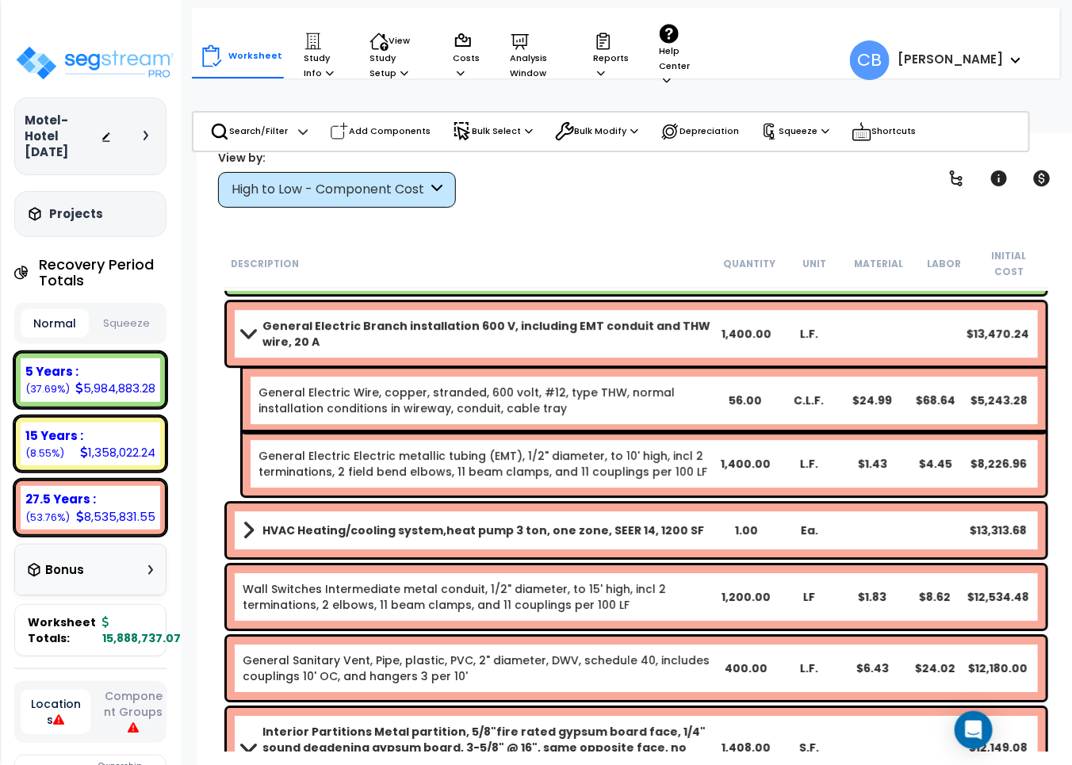
click at [362, 448] on link "General Electric Electric metallic tubing (EMT), 1/2" diameter, to 10' high, in…" at bounding box center [486, 464] width 455 height 32
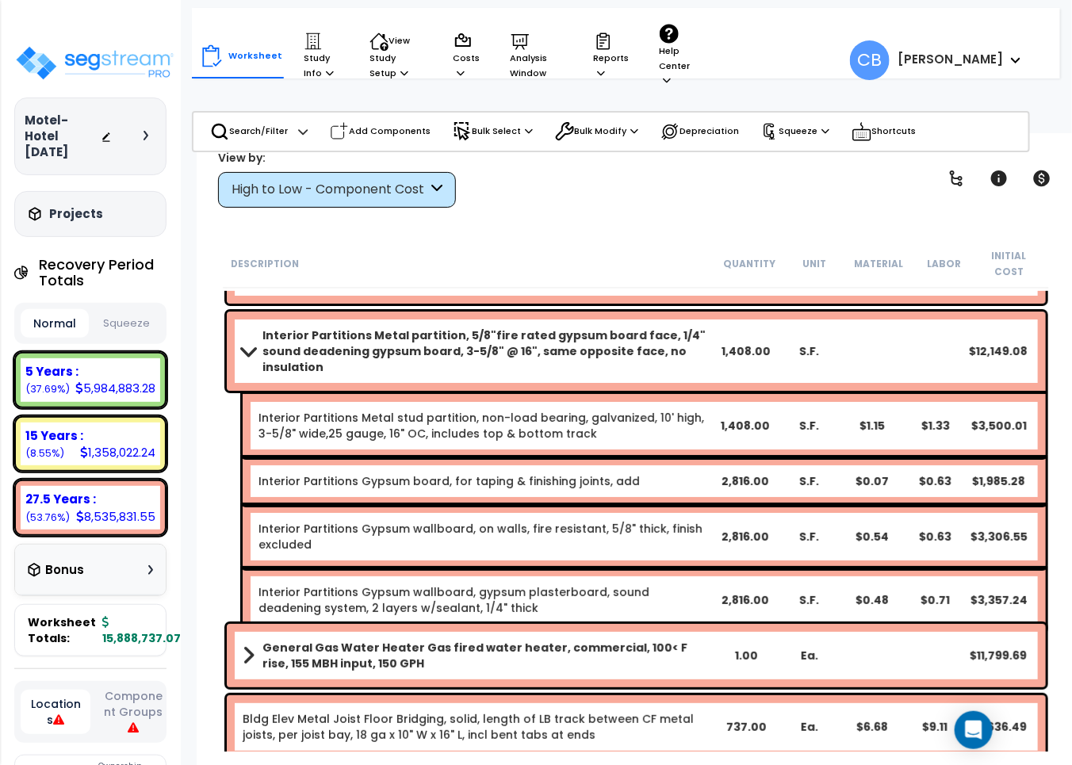
click at [452, 458] on div "Interior Partitions Gypsum board, for taping & finishing joints, add 2,816.00 S…" at bounding box center [644, 482] width 803 height 48
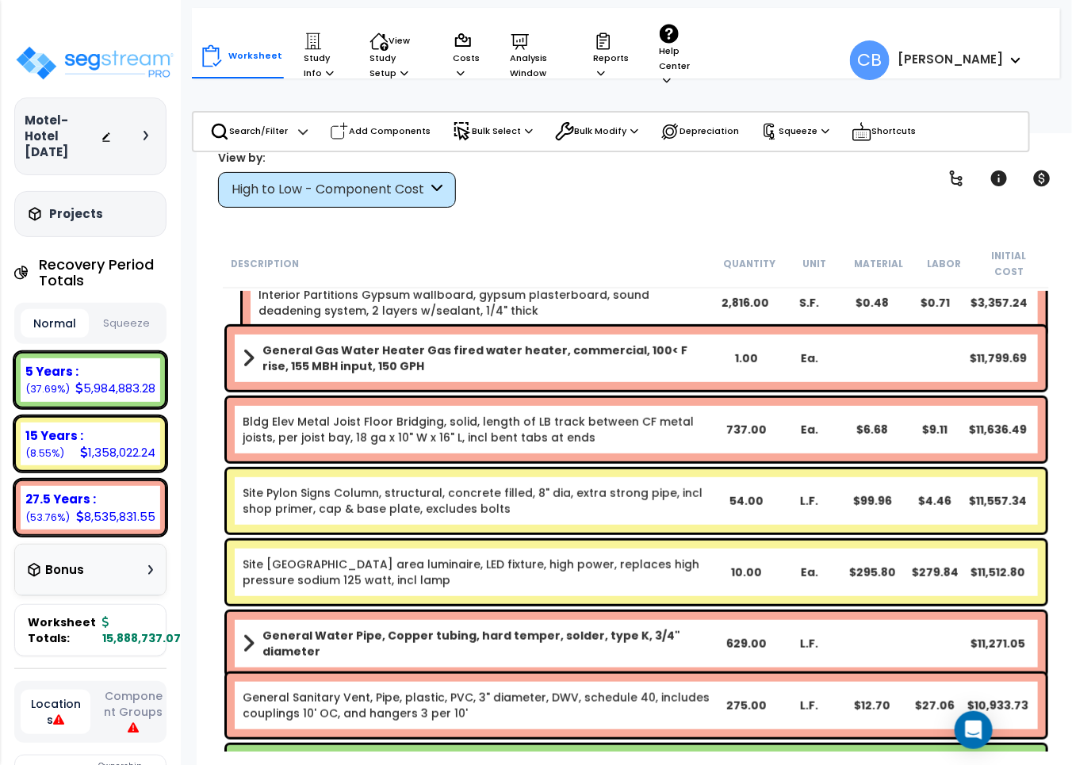
click at [669, 442] on div "Bldg Elev Metal Joist Floor Bridging, solid, length of LB track between CF meta…" at bounding box center [636, 429] width 819 height 63
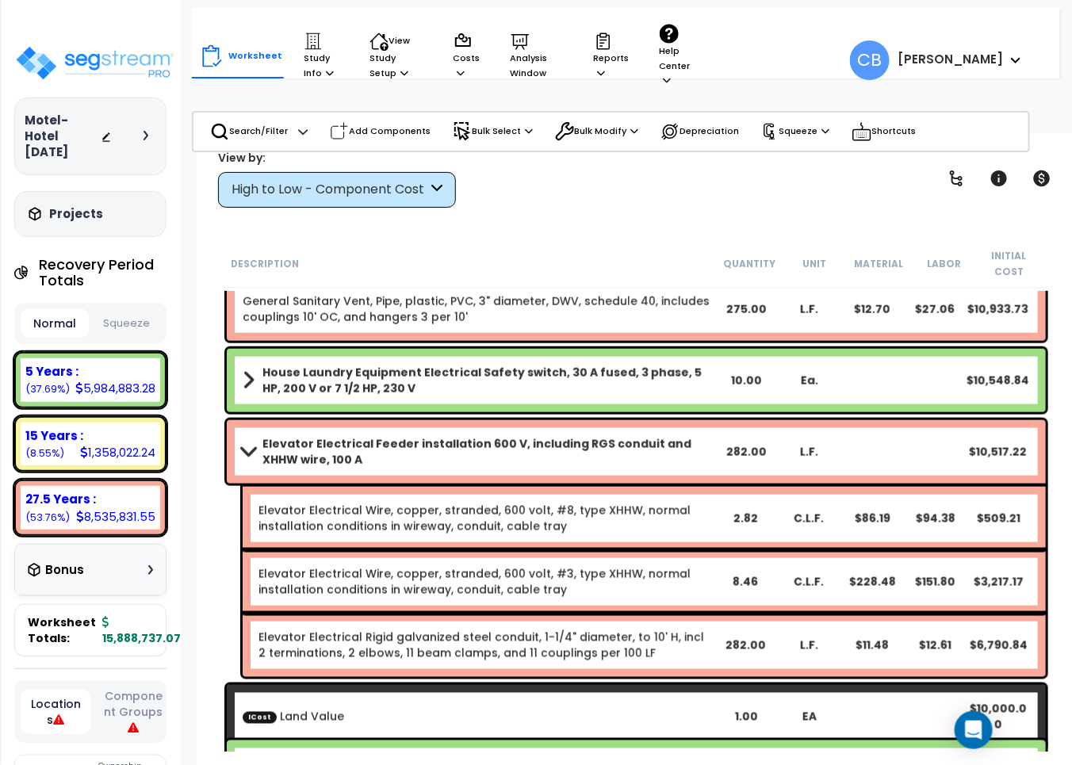
drag, startPoint x: 663, startPoint y: 445, endPoint x: 433, endPoint y: 424, distance: 230.9
click at [660, 445] on b "Elevator Electrical Feeder installation 600 V, including RGS conduit and XHHW w…" at bounding box center [489, 452] width 453 height 32
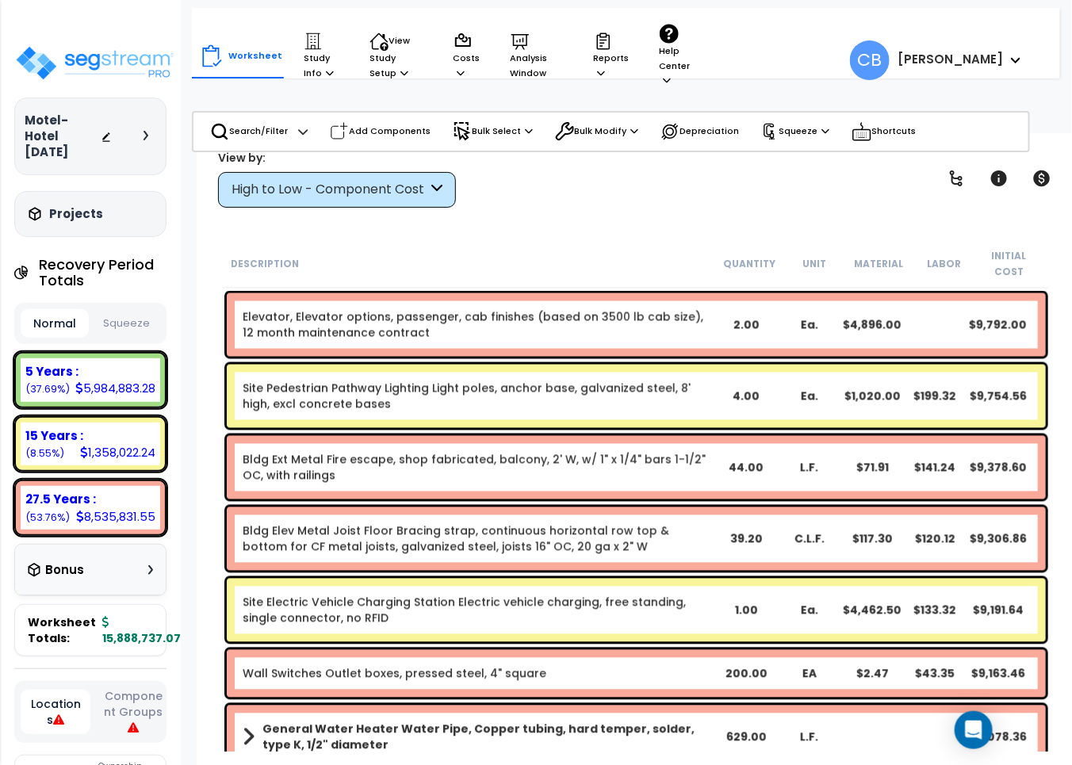
click at [433, 436] on div "Bldg Ext Metal Fire escape, shop fabricated, balcony, 2' W, w/ 1" x 1/4" bars 1…" at bounding box center [636, 467] width 819 height 63
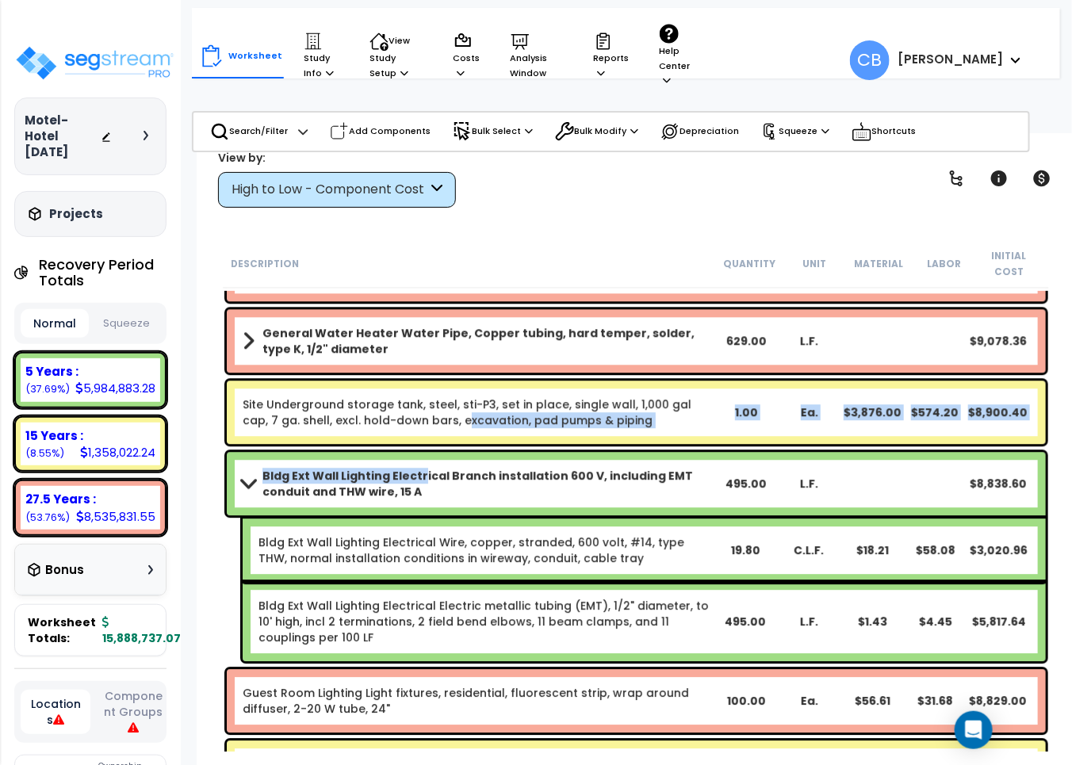
drag, startPoint x: 420, startPoint y: 436, endPoint x: 405, endPoint y: 445, distance: 17.4
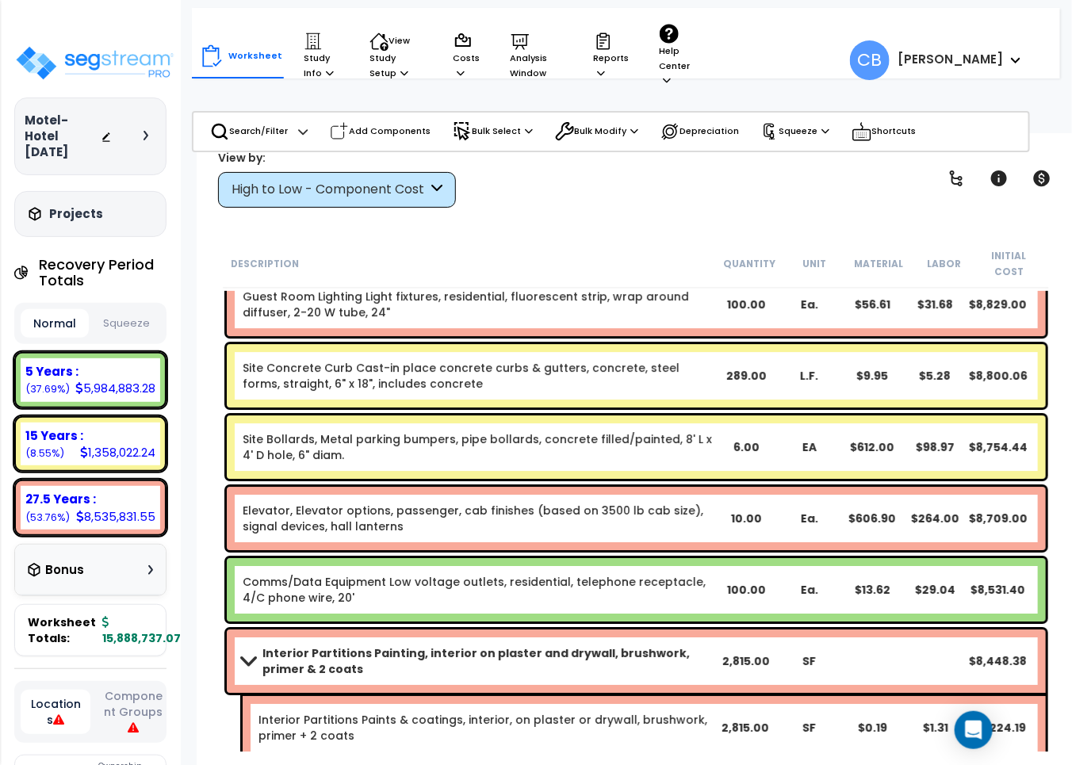
click at [404, 445] on link "Site Bollards, Metal parking bumpers, pipe bollards, concrete filled/painted, 8…" at bounding box center [479, 447] width 473 height 32
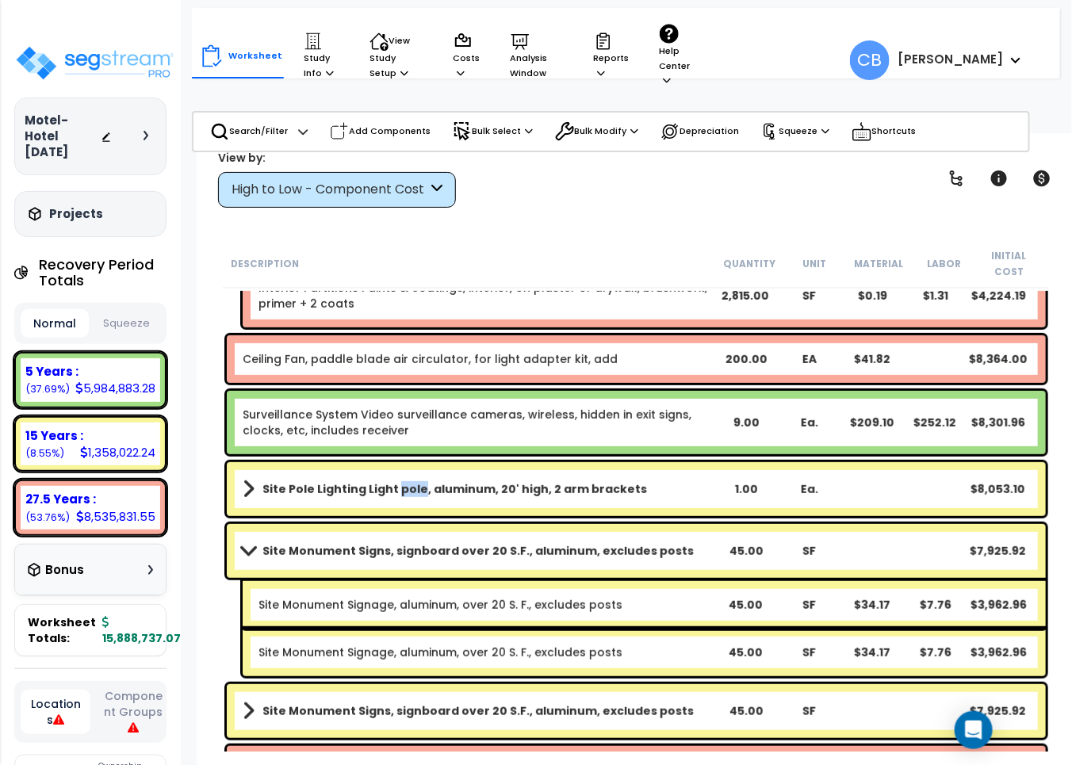
drag, startPoint x: 404, startPoint y: 445, endPoint x: 514, endPoint y: 447, distance: 109.5
click at [405, 458] on div "Site Pole Lighting Light pole, aluminum, 20' high, 2 arm brackets 1.00 Ea. $8,0…" at bounding box center [636, 489] width 827 height 62
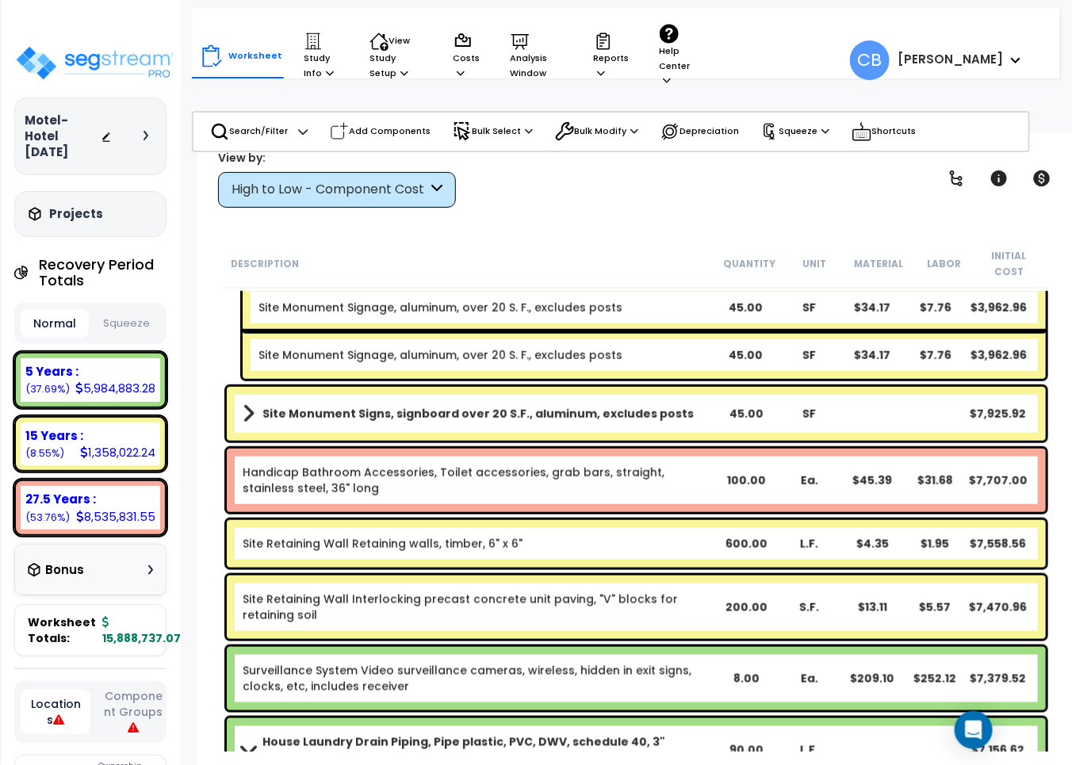
drag, startPoint x: 553, startPoint y: 450, endPoint x: 351, endPoint y: 454, distance: 201.5
click at [553, 465] on link "Handicap Bathroom Accessories, Toilet accessories, grab bars, straight, stainle…" at bounding box center [479, 481] width 473 height 32
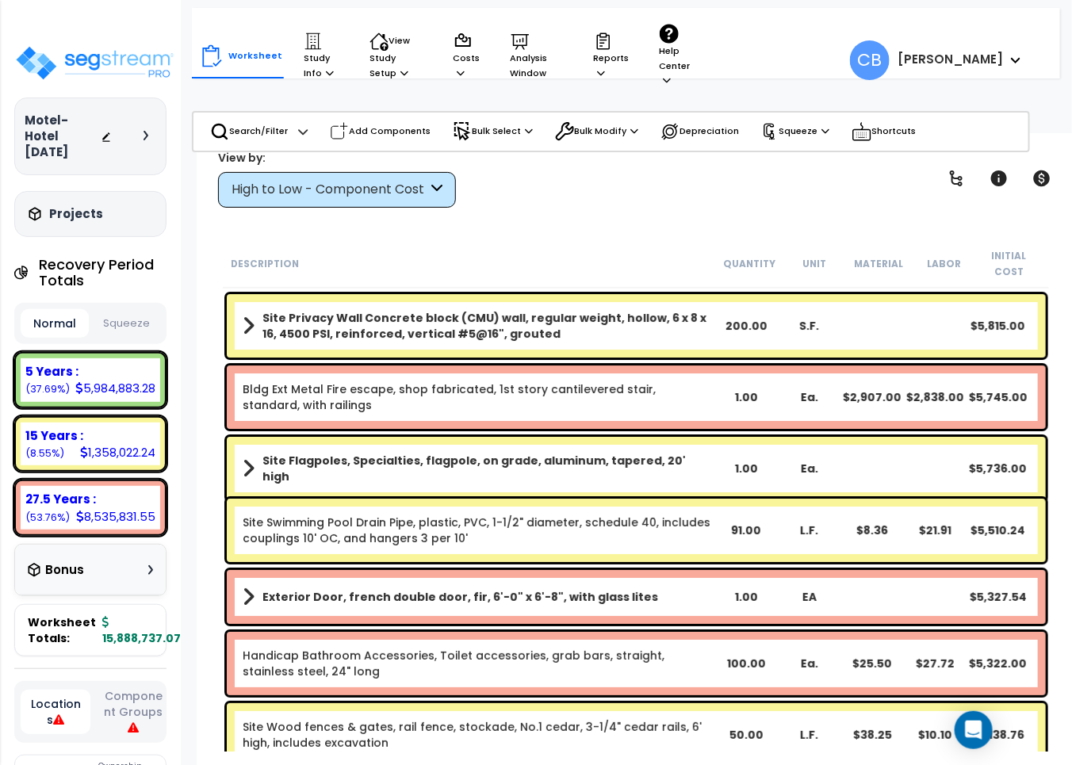
scroll to position [19615, 0]
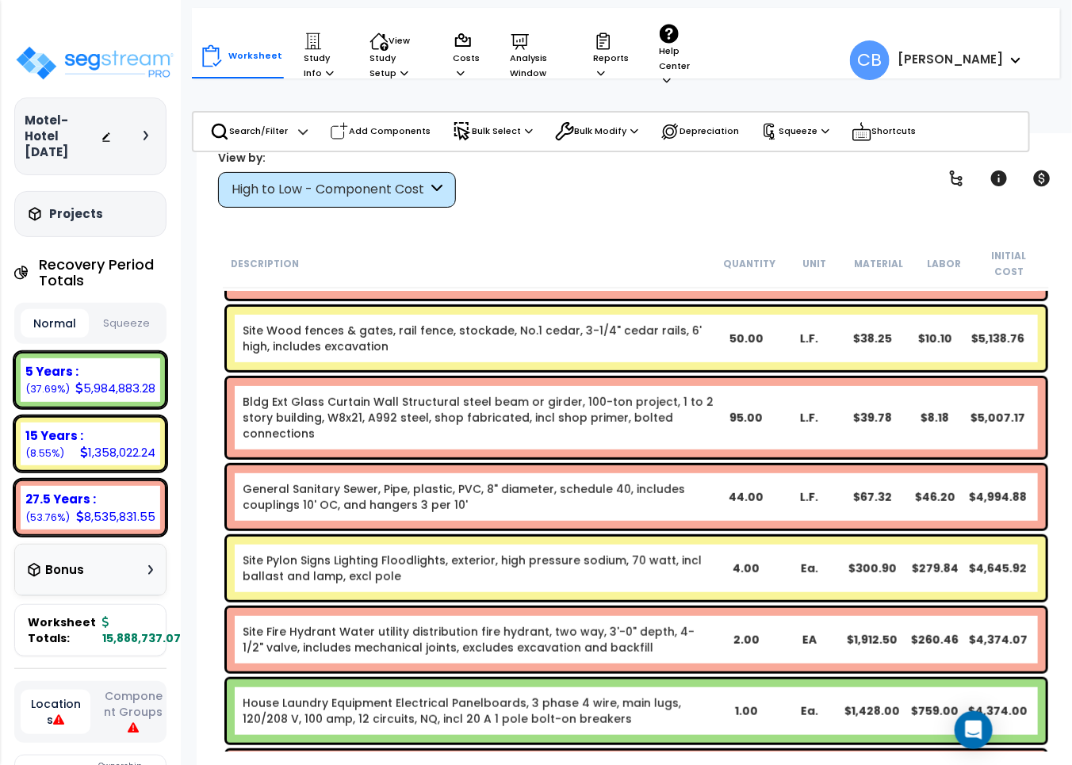
click at [464, 394] on link "Bldg Ext Glass Curtain Wall Structural steel beam or girder, 100-ton project, 1…" at bounding box center [479, 418] width 473 height 48
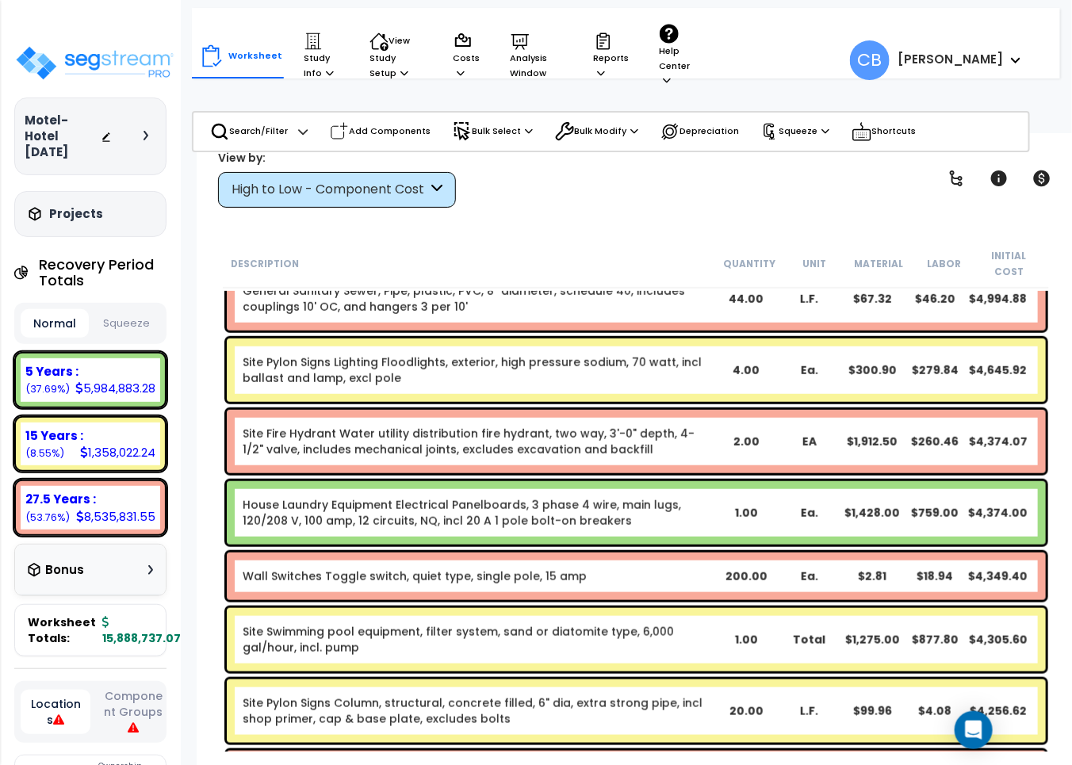
click at [464, 406] on div "Site Fire Hydrant Water utility distribution fire hydrant, two way, 3'-0" depth…" at bounding box center [636, 441] width 827 height 71
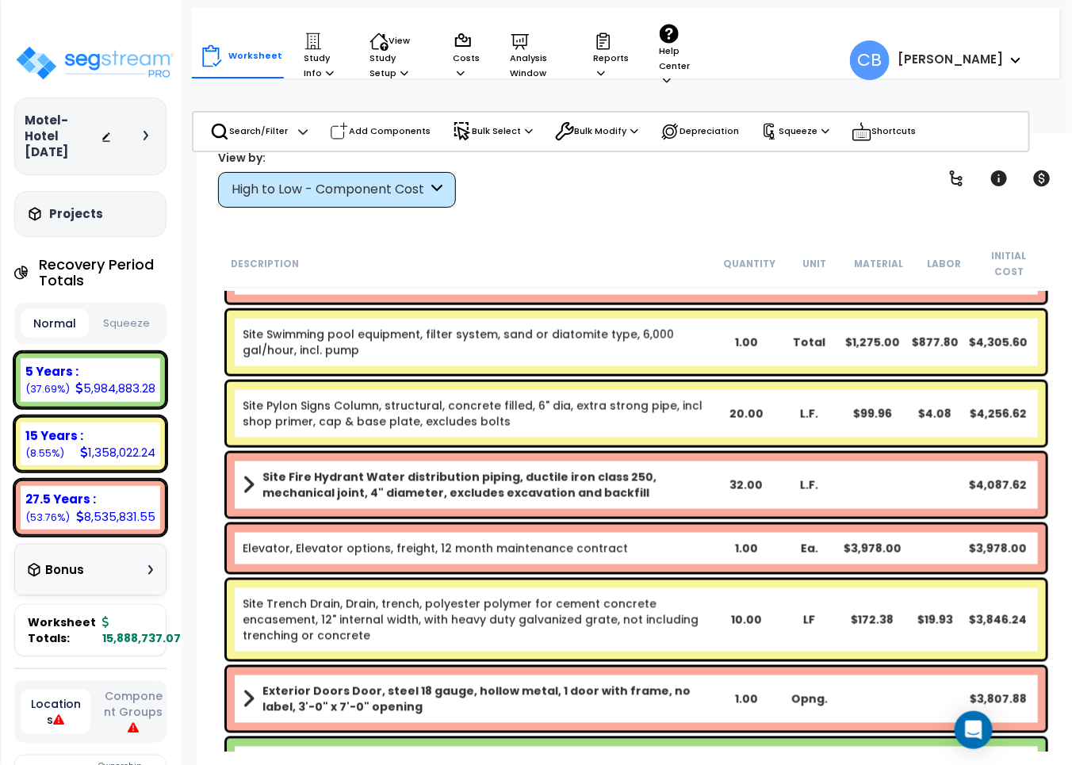
click at [464, 398] on link "Site Pylon Signs Column, structural, concrete filled, 6" dia, extra strong pipe…" at bounding box center [479, 414] width 473 height 32
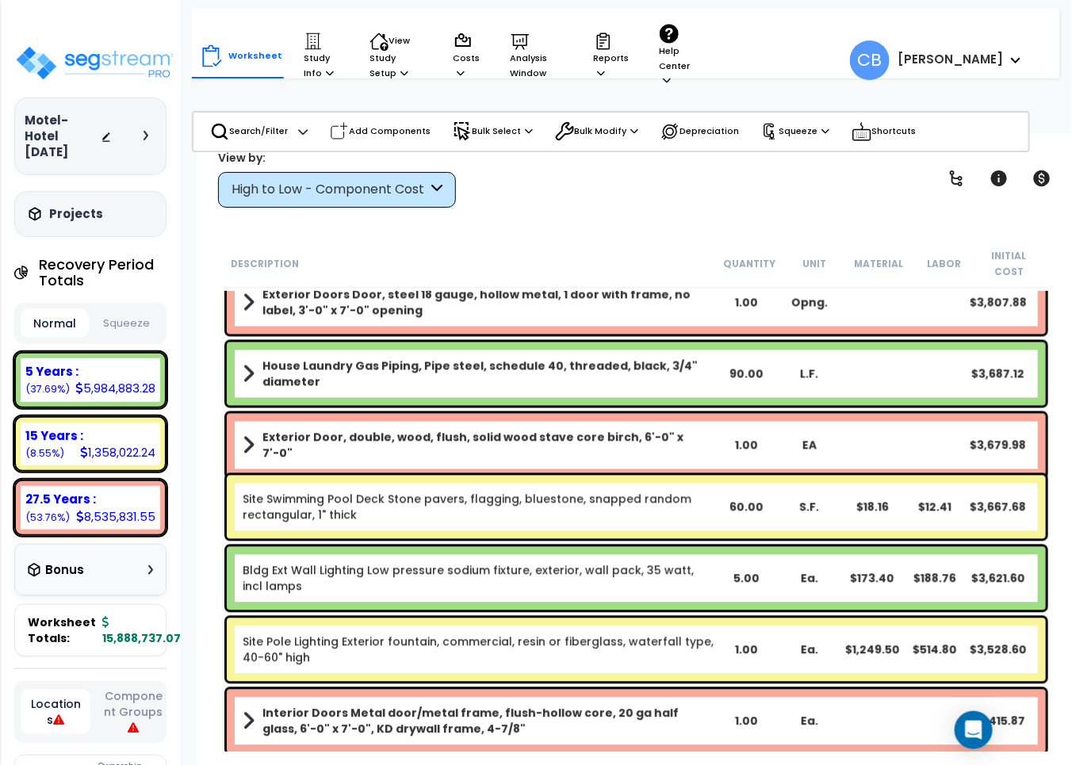
click at [477, 389] on div "House Laundry Gas Piping, Pipe steel, schedule 40, threaded, black, 3/4" diamet…" at bounding box center [636, 374] width 827 height 71
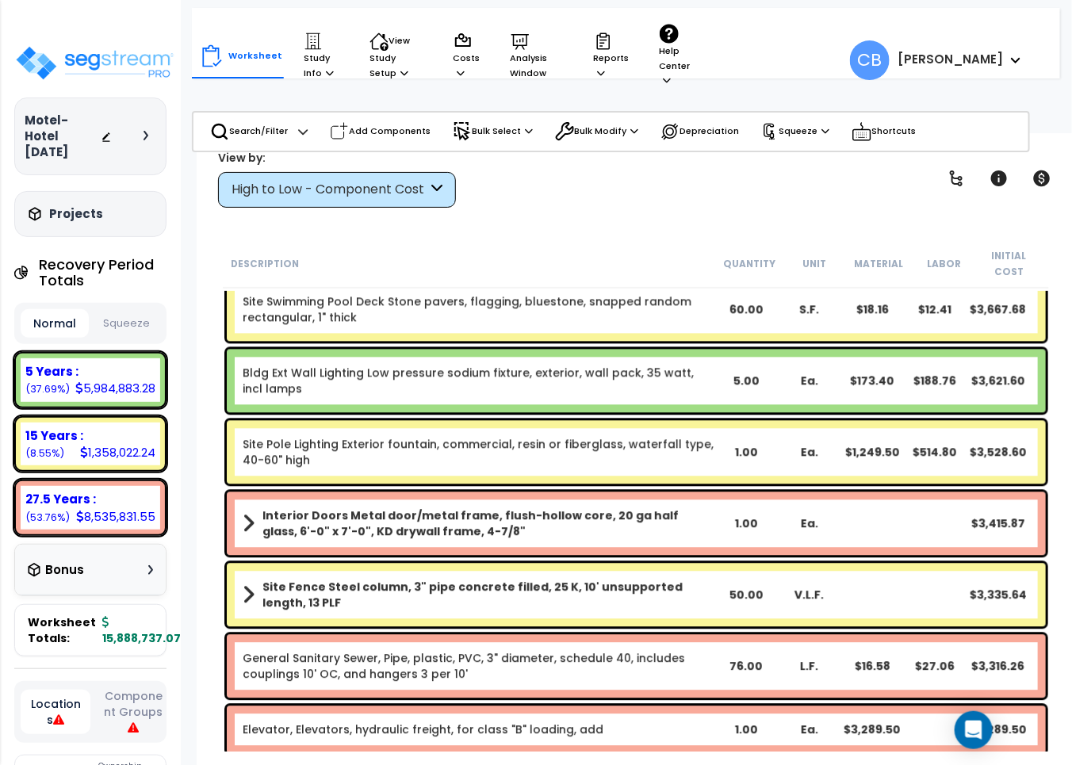
click at [477, 389] on div "Bldg Ext Wall Lighting Low pressure sodium fixture, exterior, wall pack, 35 wat…" at bounding box center [636, 380] width 819 height 63
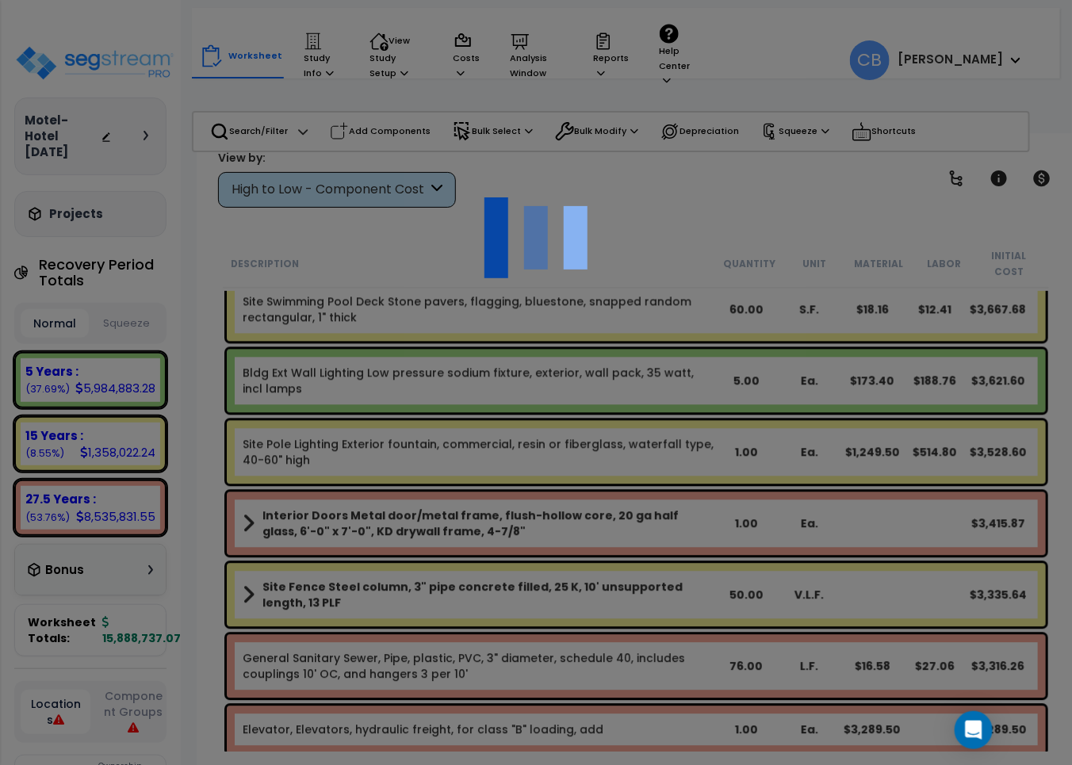
scroll to position [69, 0]
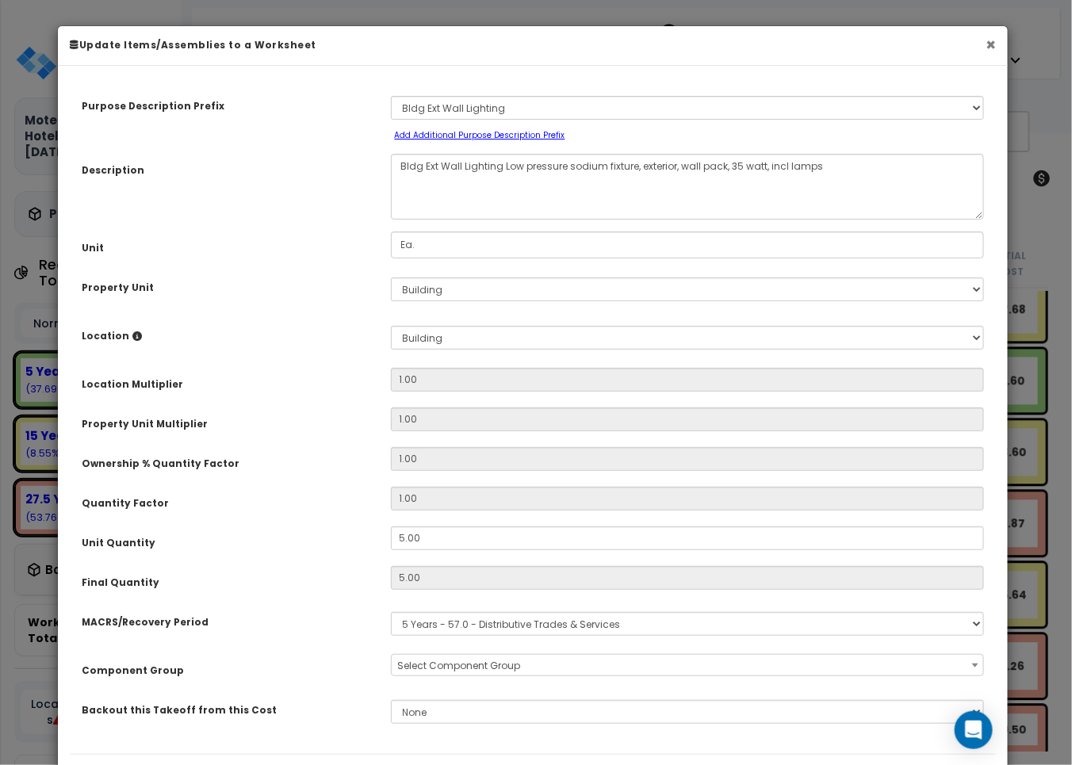
click at [991, 40] on button "×" at bounding box center [991, 44] width 10 height 17
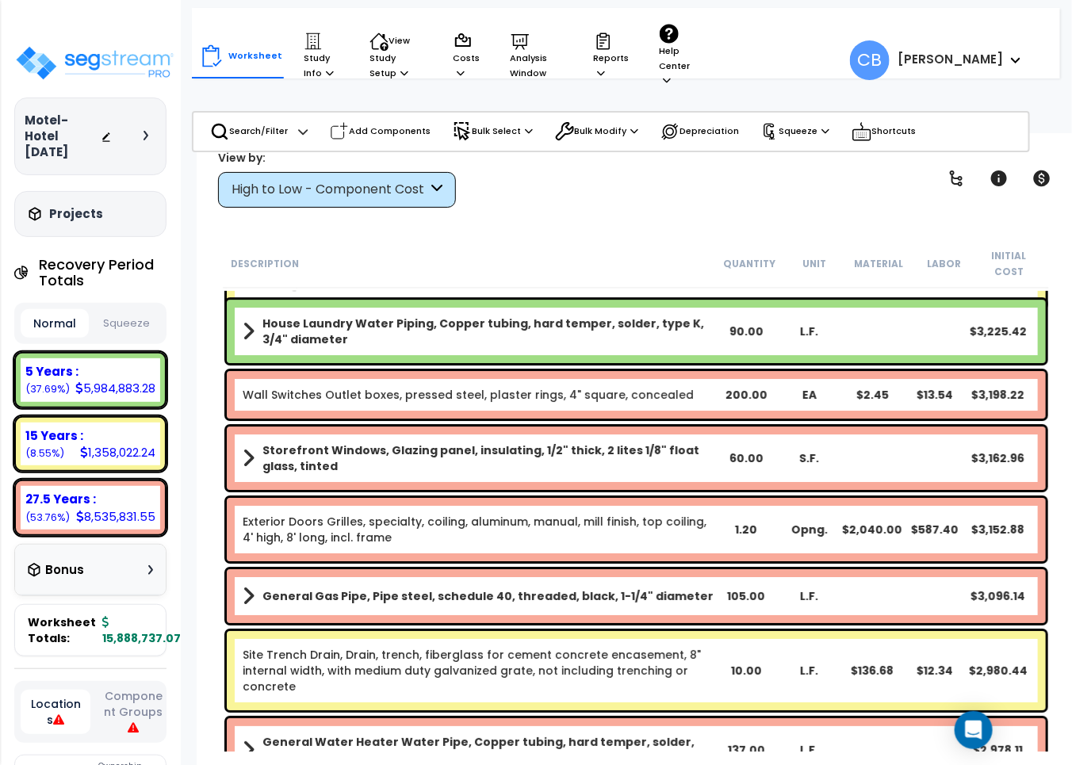
click at [657, 569] on div "General Gas Pipe, Pipe steel, schedule 40, threaded, black, 1-1/4" diameter 105…" at bounding box center [636, 596] width 819 height 54
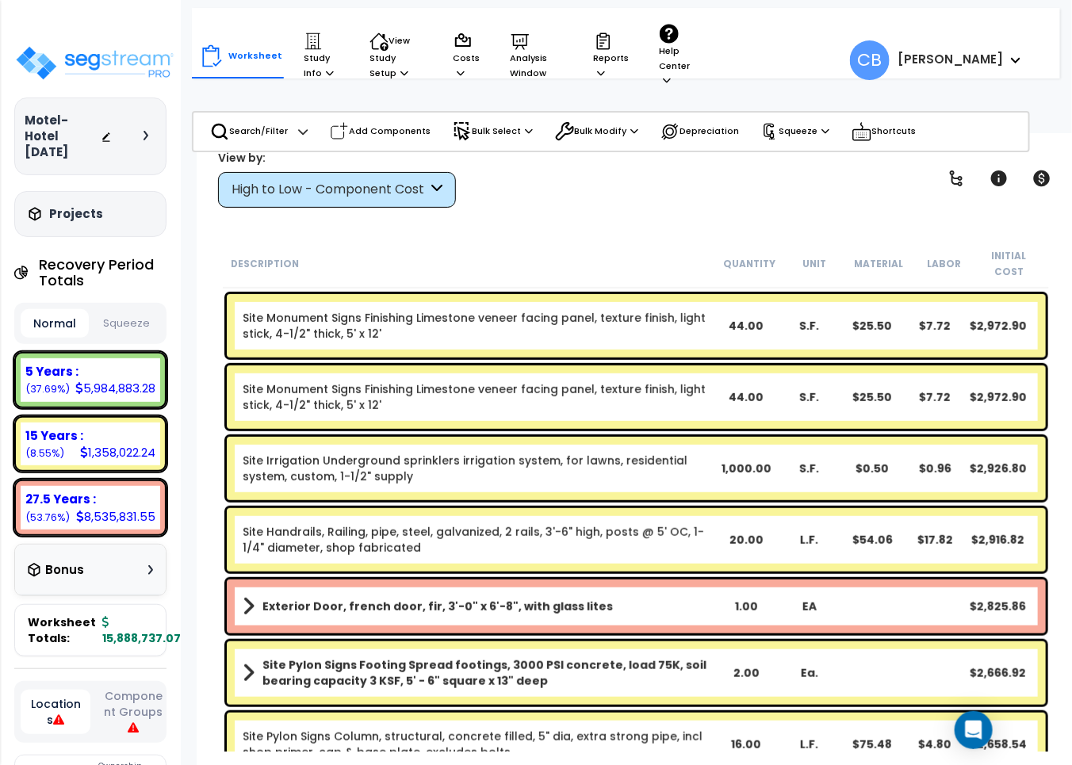
click at [401, 604] on div "Exterior Door, french door, fir, 3'-0" x 6'-8", with glass lites 1.00 EA $2,825…" at bounding box center [636, 607] width 819 height 54
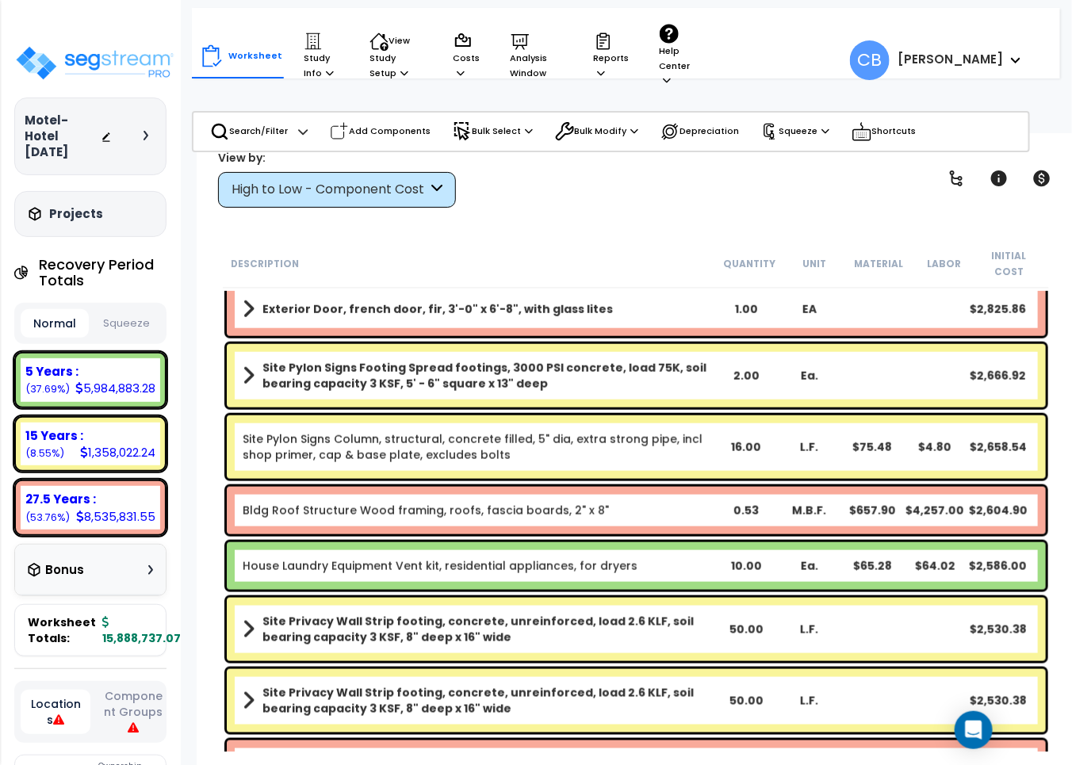
scroll to position [22193, 0]
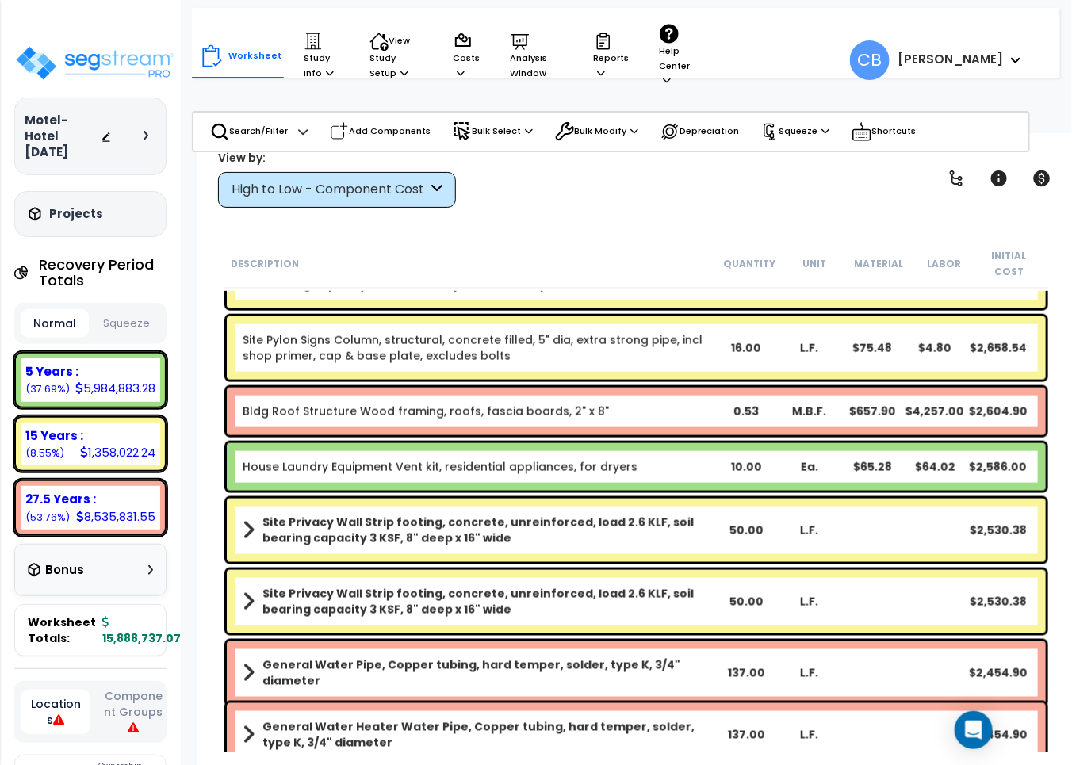
click at [609, 601] on div "Site Privacy Wall Strip footing, concrete, unreinforced, load 2.6 KLF, soil bea…" at bounding box center [636, 601] width 819 height 63
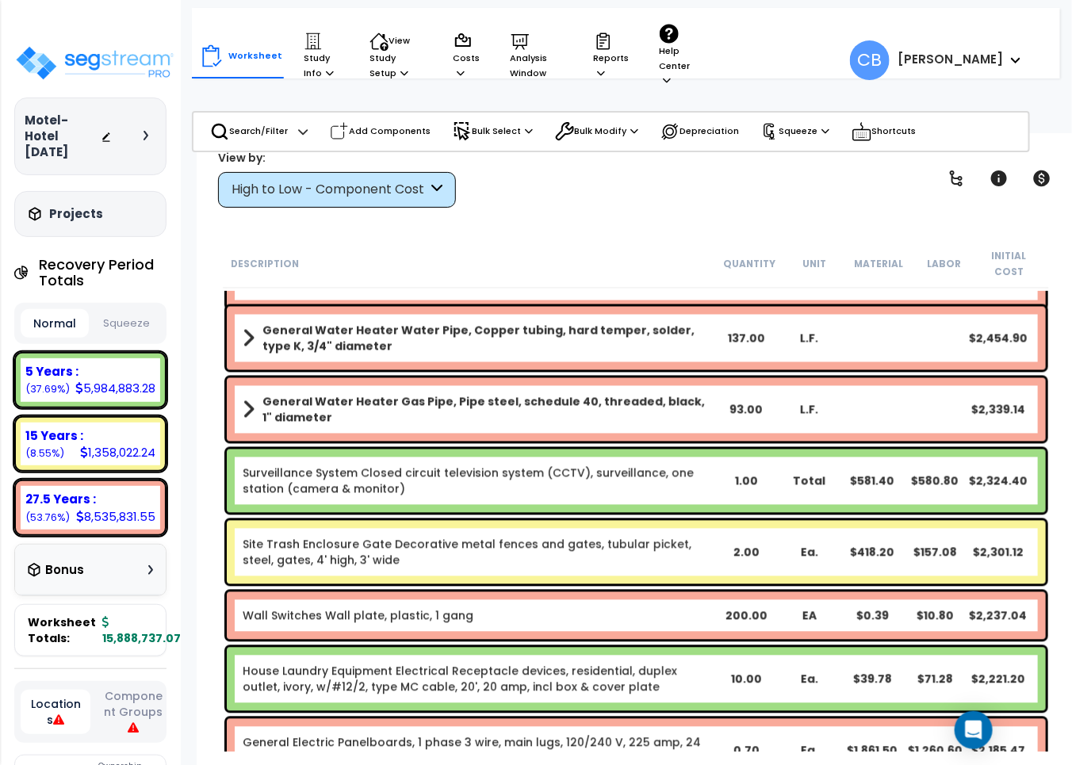
click at [533, 537] on link "Site Trash Enclosure Gate Decorative metal fences and gates, tubular picket, st…" at bounding box center [479, 553] width 473 height 32
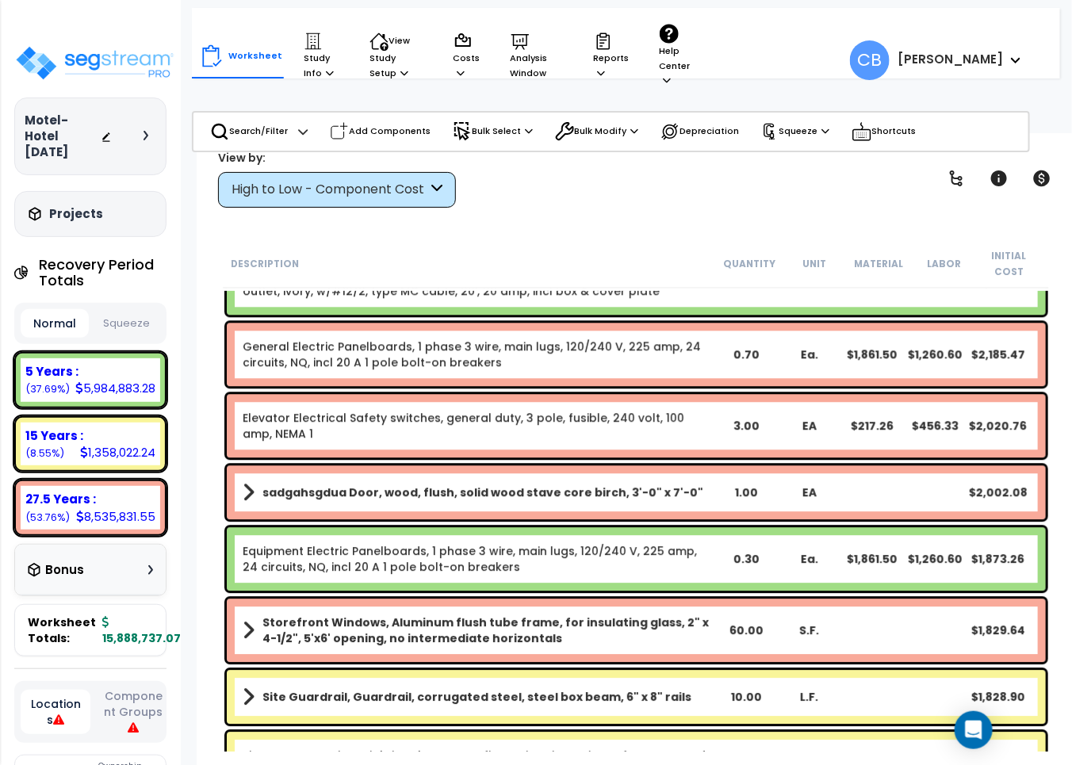
click at [421, 543] on link "Equipment Electric Panelboards, 1 phase 3 wire, main lugs, 120/240 V, 225 amp, …" at bounding box center [479, 559] width 473 height 32
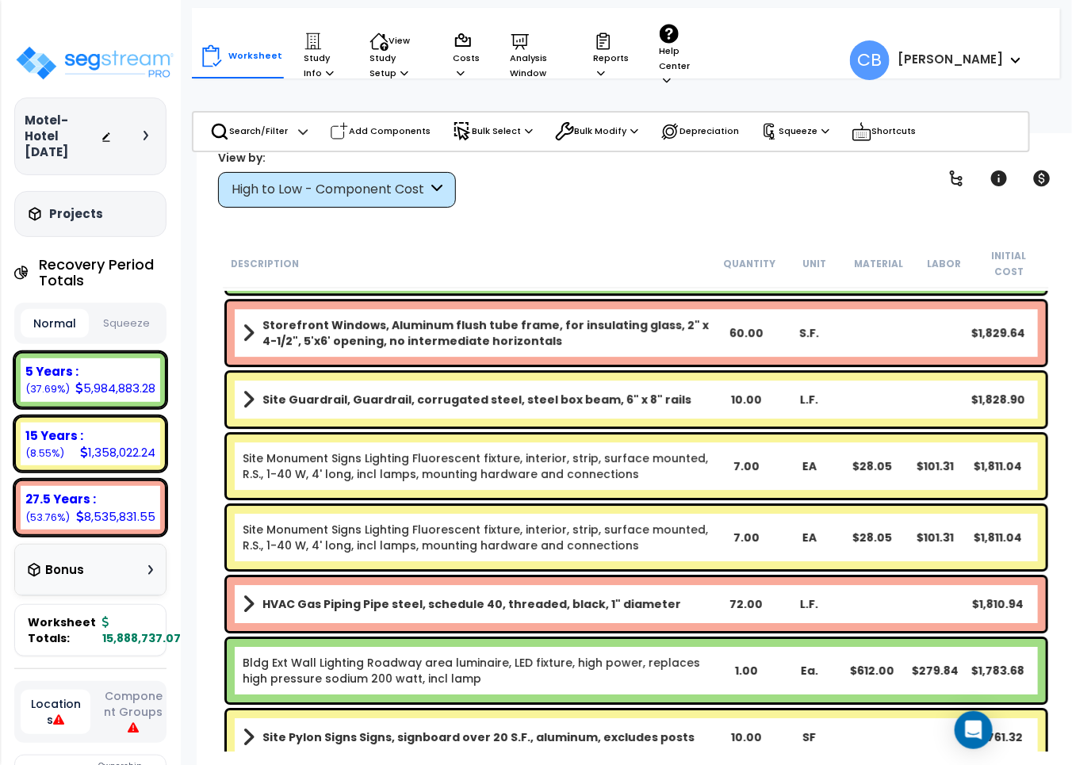
click at [454, 534] on link "Site Monument Signs Lighting Fluorescent fixture, interior, strip, surface moun…" at bounding box center [479, 538] width 473 height 32
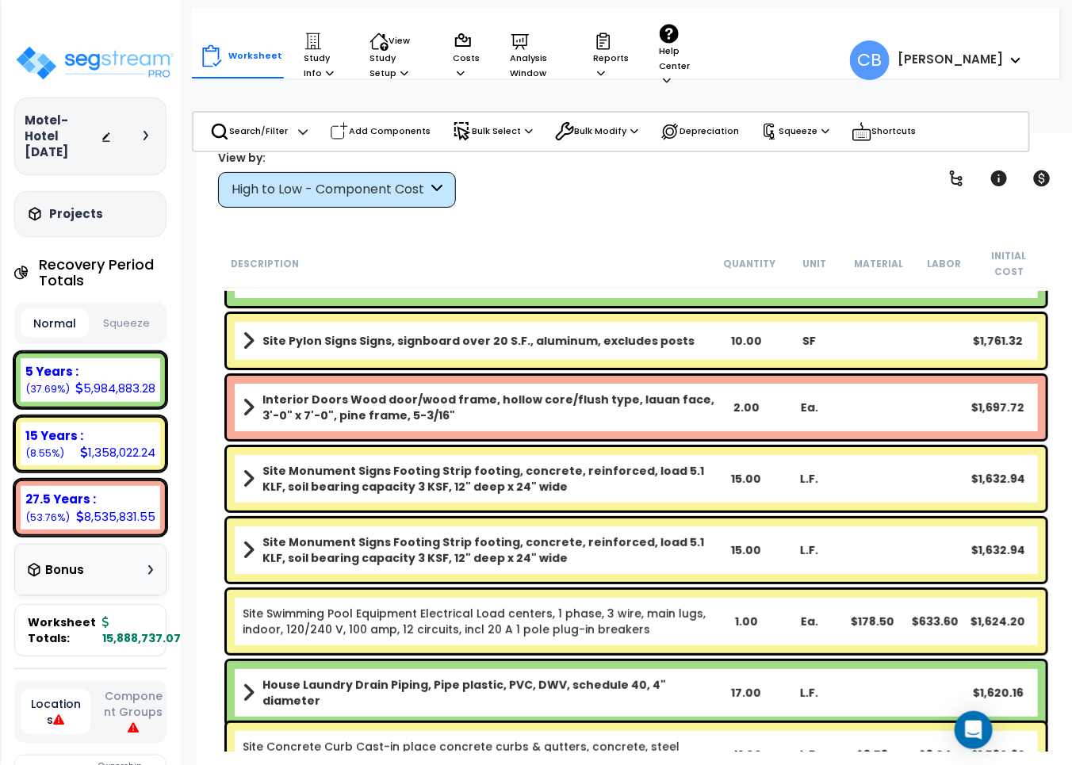
click at [473, 535] on b "Site Monument Signs Footing Strip footing, concrete, reinforced, load 5.1 KLF, …" at bounding box center [489, 551] width 453 height 32
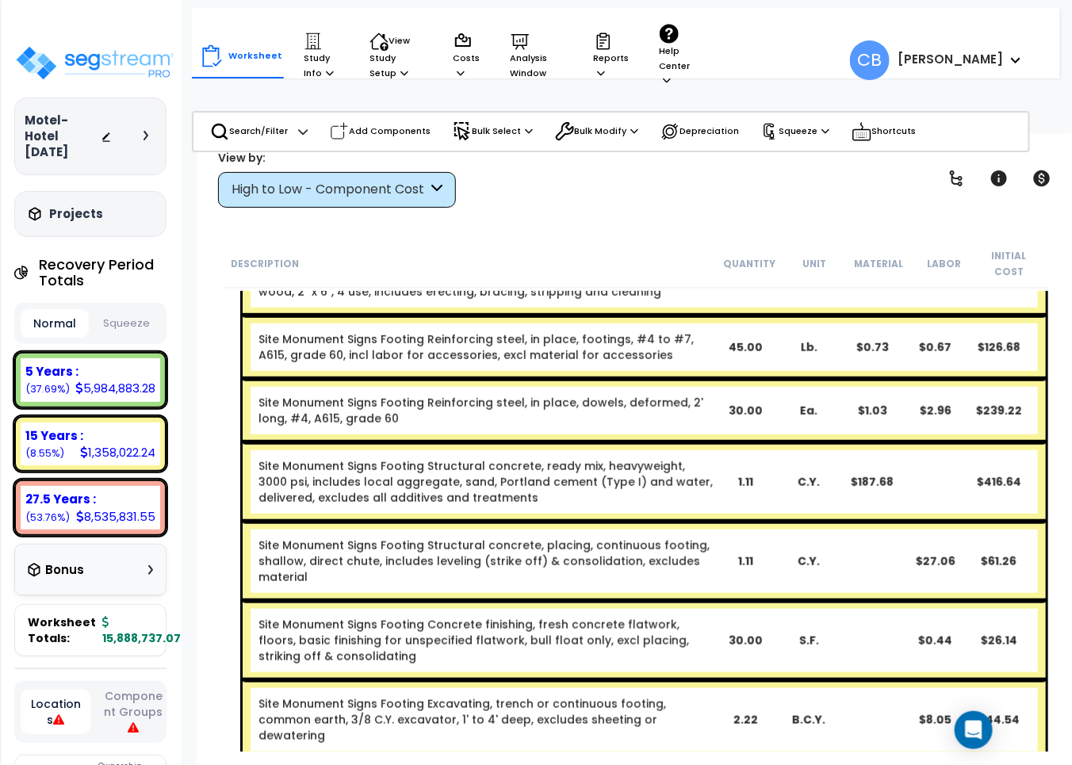
click at [643, 562] on link "Site Monument Signs Footing Structural concrete, placing, continuous footing, s…" at bounding box center [486, 562] width 455 height 48
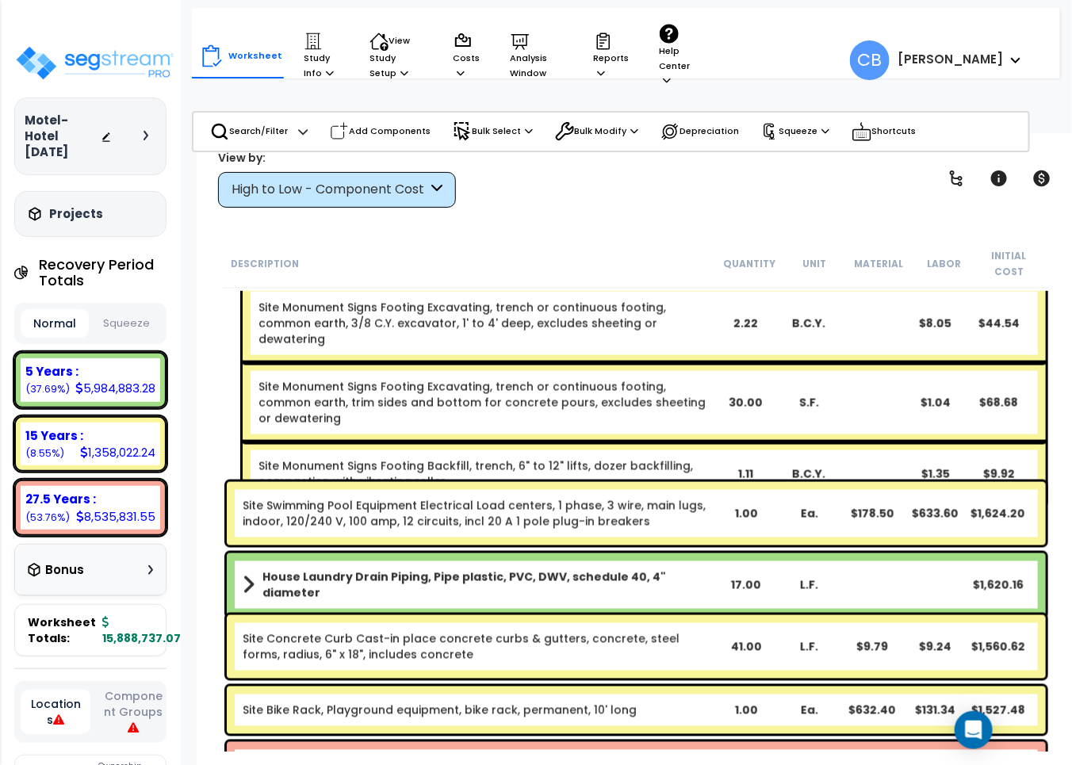
click at [643, 569] on b "House Laundry Drain Piping, Pipe plastic, PVC, DWV, schedule 40, 4" diameter" at bounding box center [489, 585] width 453 height 32
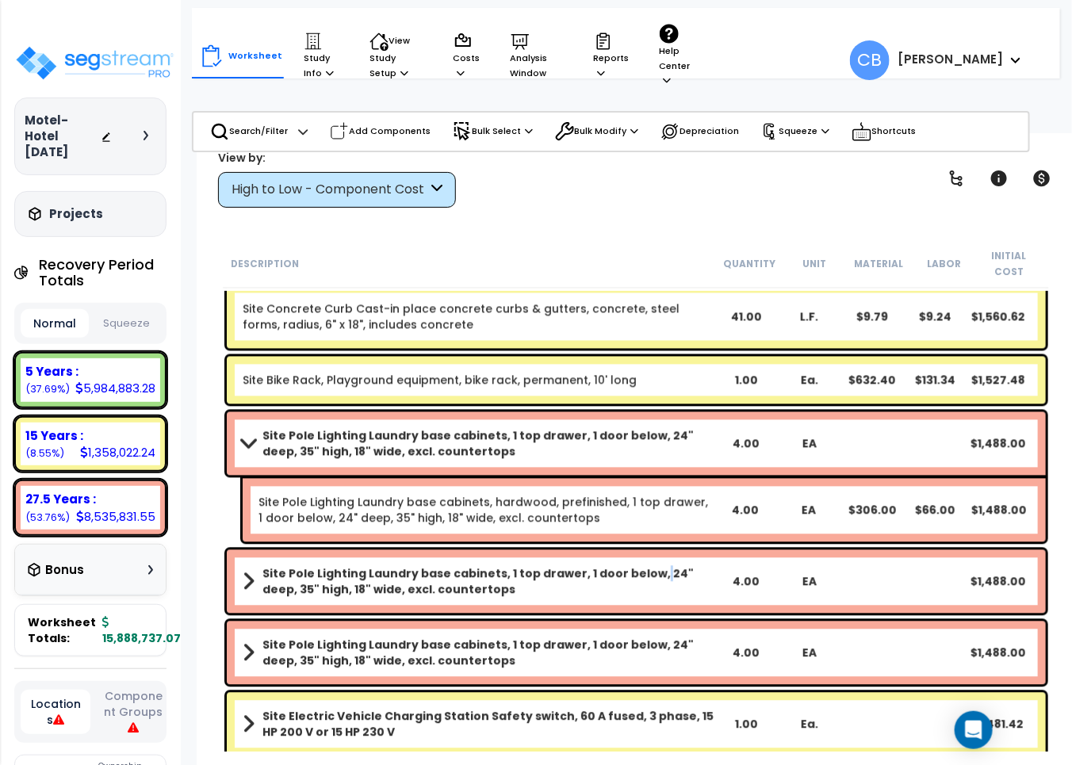
click at [643, 566] on b "Site Pole Lighting Laundry base cabinets, 1 top drawer, 1 door below, 24" deep,…" at bounding box center [489, 582] width 453 height 32
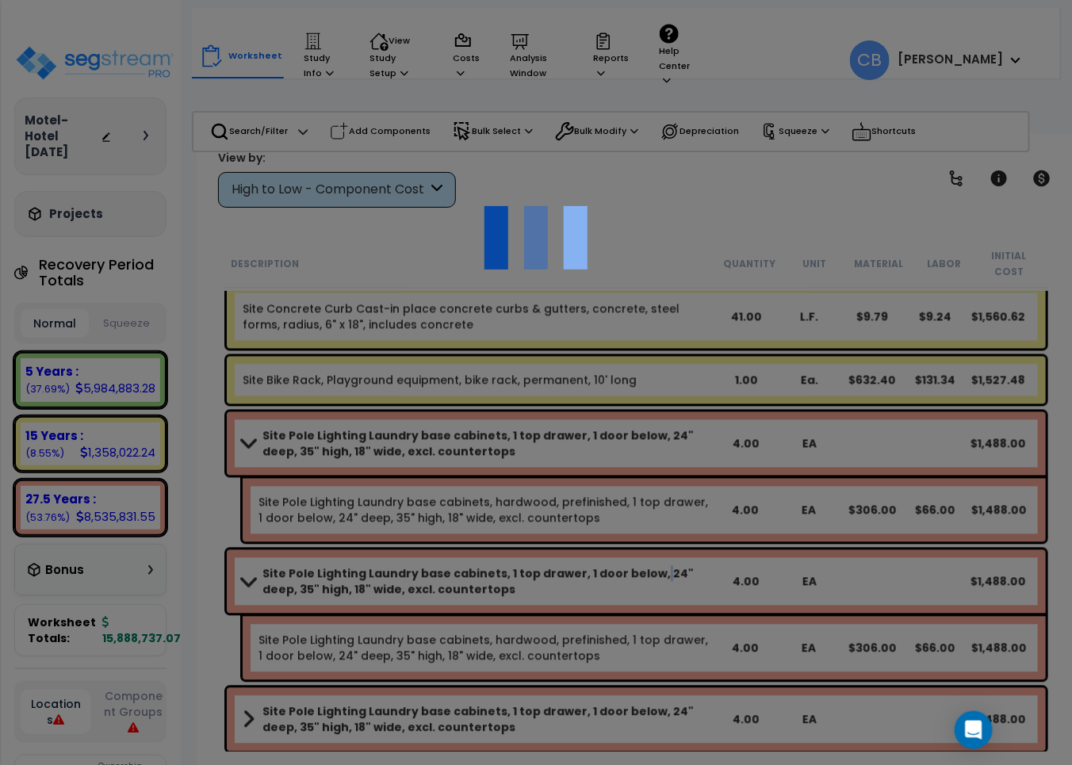
scroll to position [25167, 0]
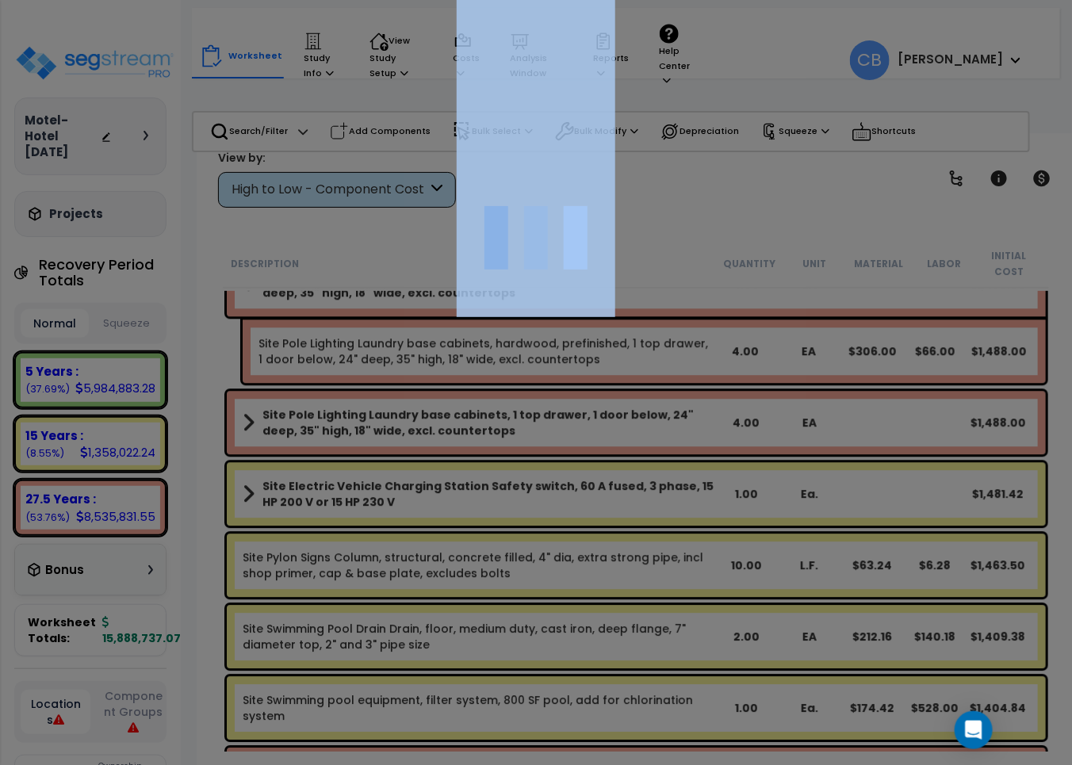
drag, startPoint x: 644, startPoint y: 563, endPoint x: 600, endPoint y: 567, distance: 43.8
click at [644, 564] on div at bounding box center [536, 382] width 1072 height 765
click at [558, 64] on div "We are Building your Study. So please grab a coffee and let us do the heavy lif…" at bounding box center [536, 32] width 1072 height 63
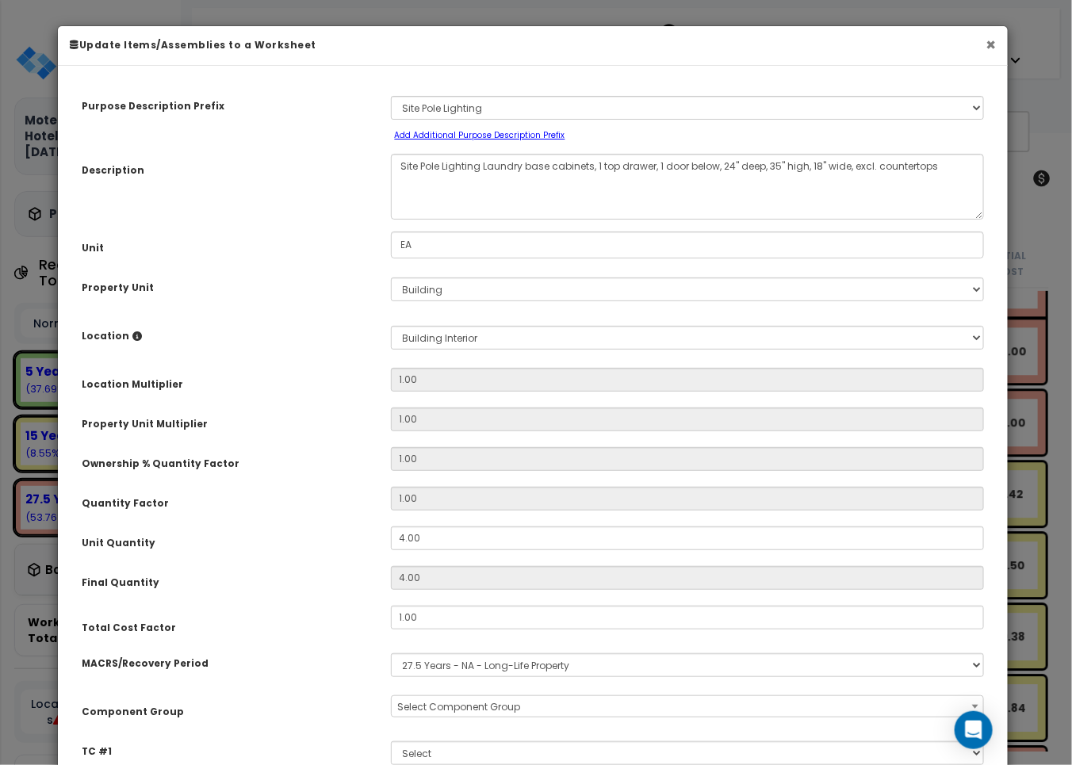
click at [986, 49] on button "×" at bounding box center [991, 44] width 10 height 17
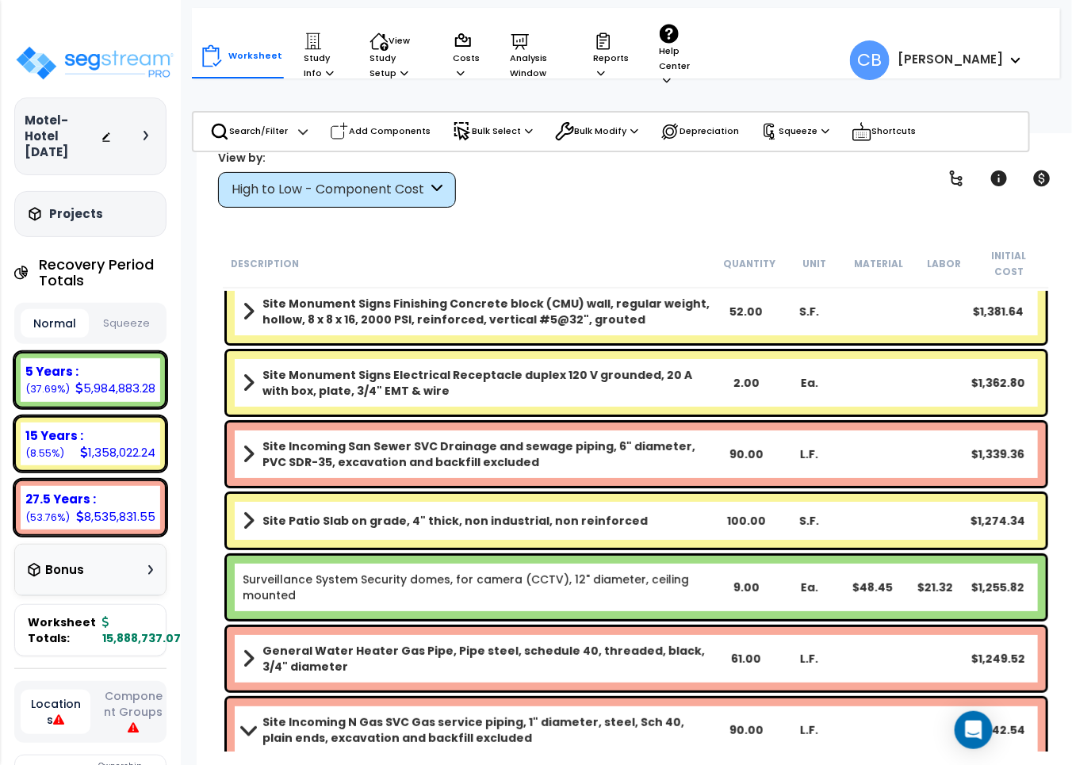
click at [439, 513] on link "Site Patio Slab on grade, 4" thick, non industrial, non reinforced" at bounding box center [479, 521] width 473 height 22
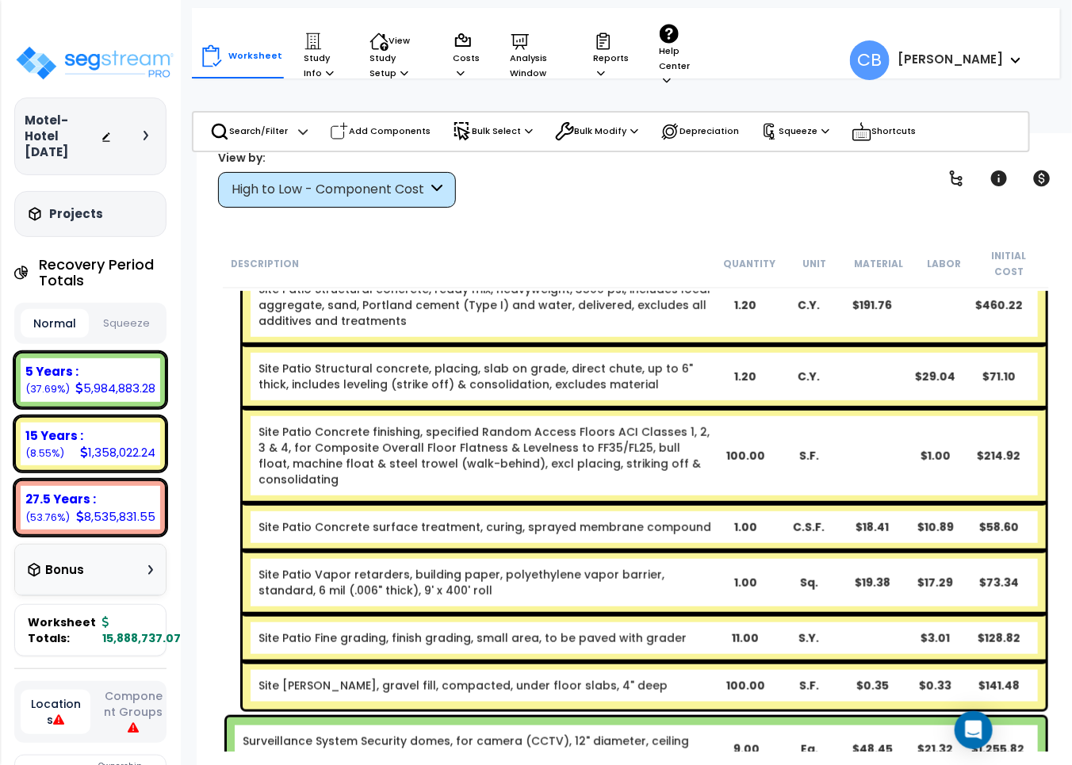
click at [374, 519] on link "Site Patio Concrete surface treatment, curing, sprayed membrane compound" at bounding box center [485, 527] width 453 height 16
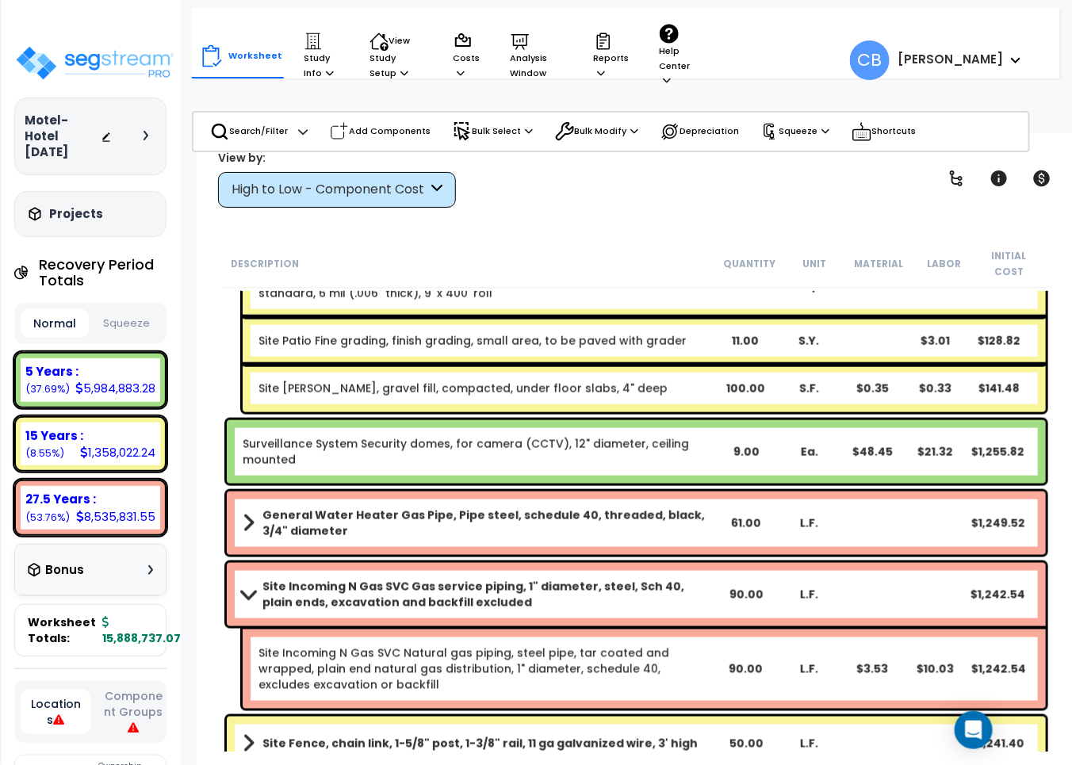
click at [550, 514] on b "General Water Heater Gas Pipe, Pipe steel, schedule 40, threaded, black, 3/4" d…" at bounding box center [489, 524] width 453 height 32
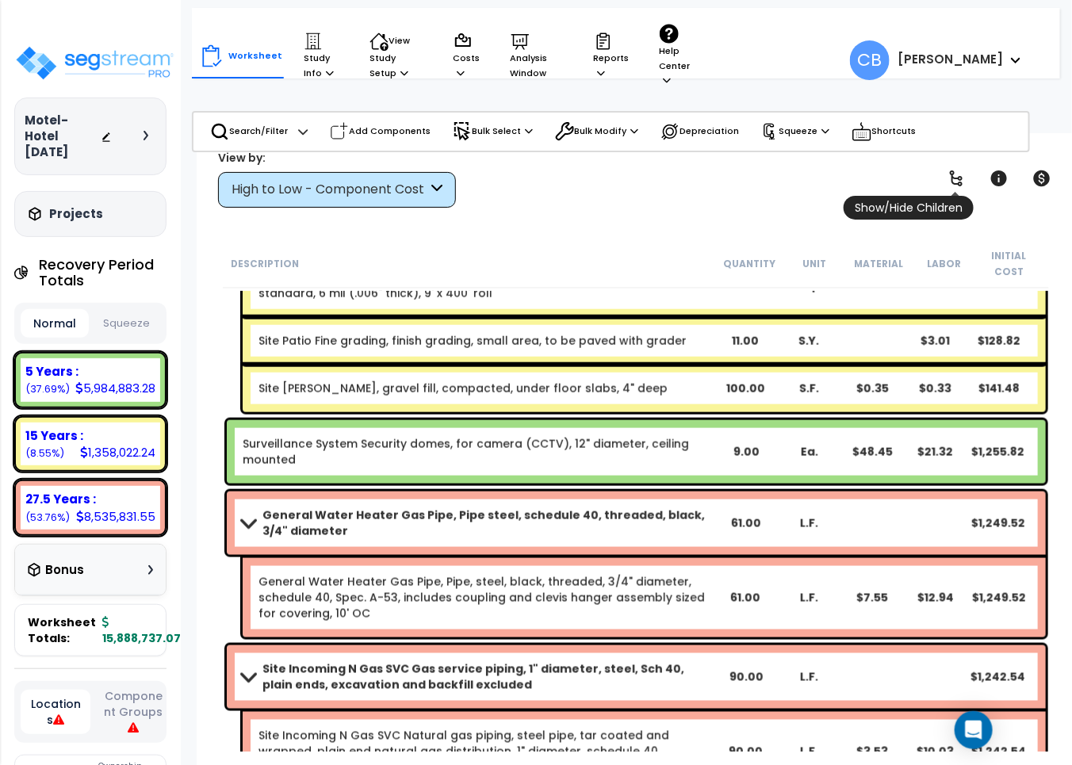
click at [958, 182] on icon at bounding box center [956, 178] width 19 height 19
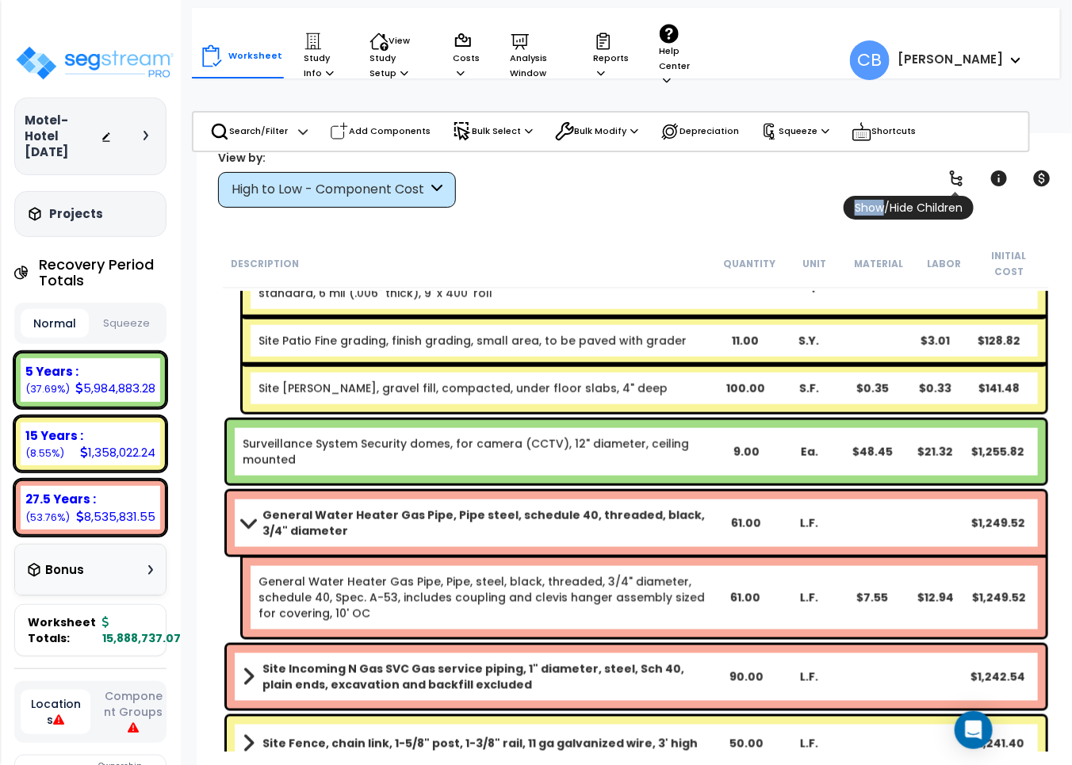
click at [958, 182] on icon at bounding box center [956, 178] width 19 height 19
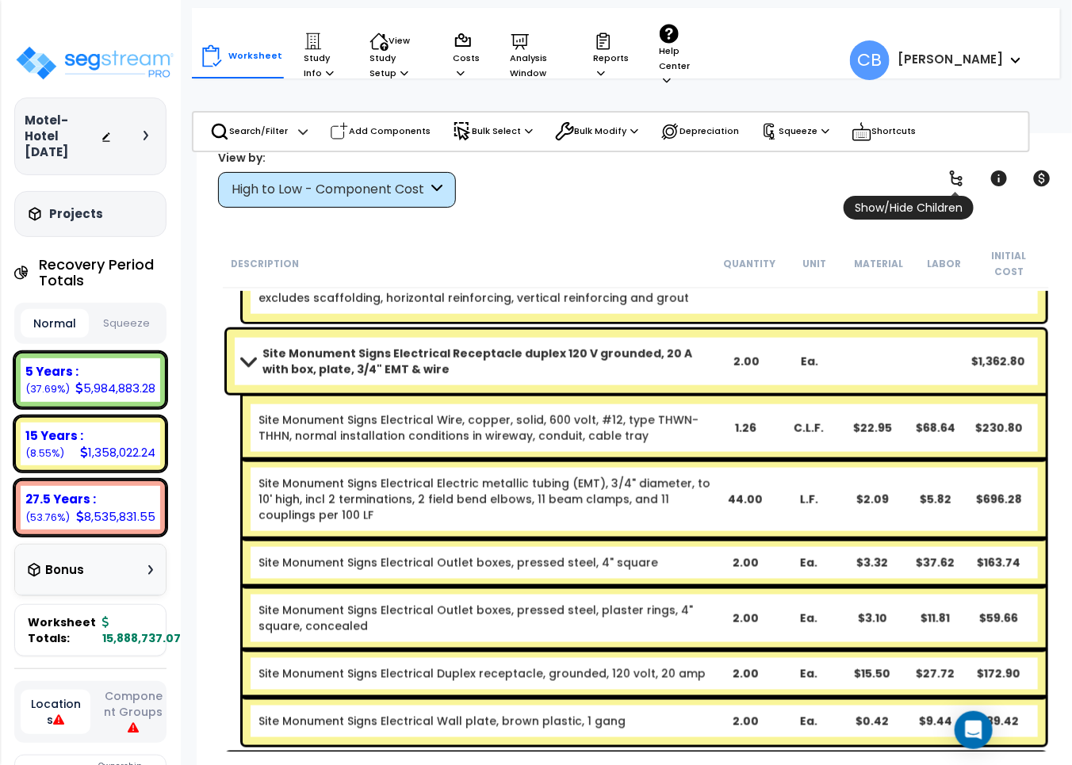
click at [958, 182] on icon at bounding box center [956, 178] width 19 height 19
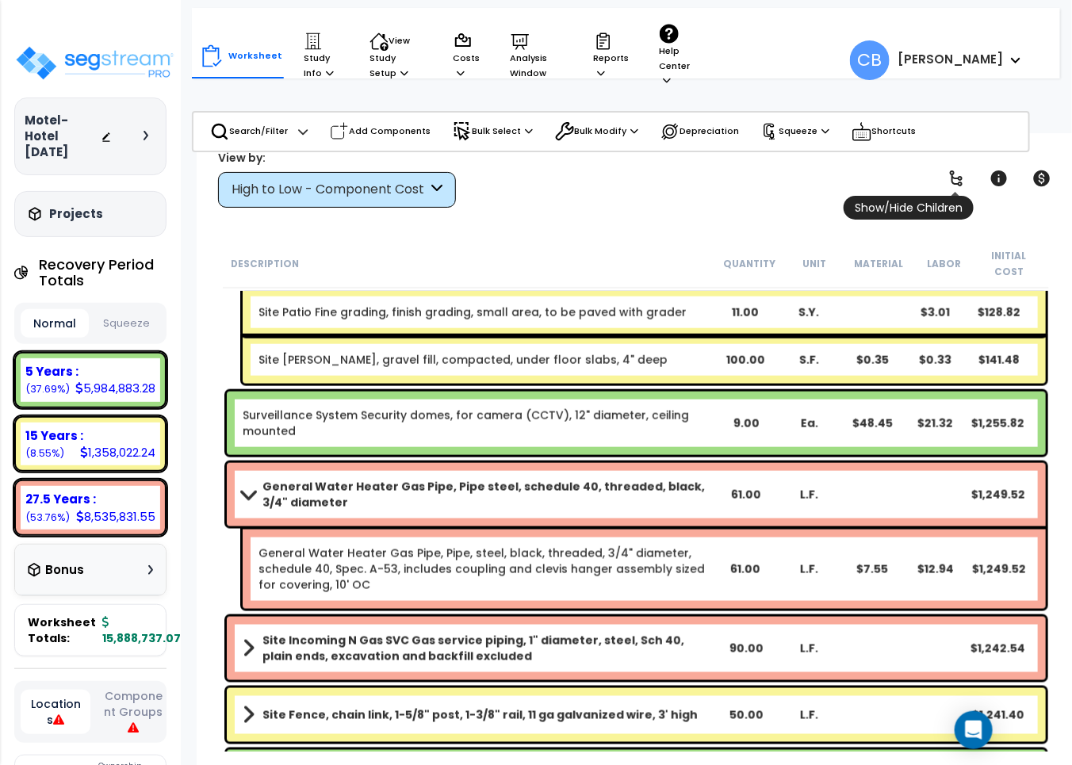
click at [958, 182] on icon at bounding box center [956, 178] width 19 height 19
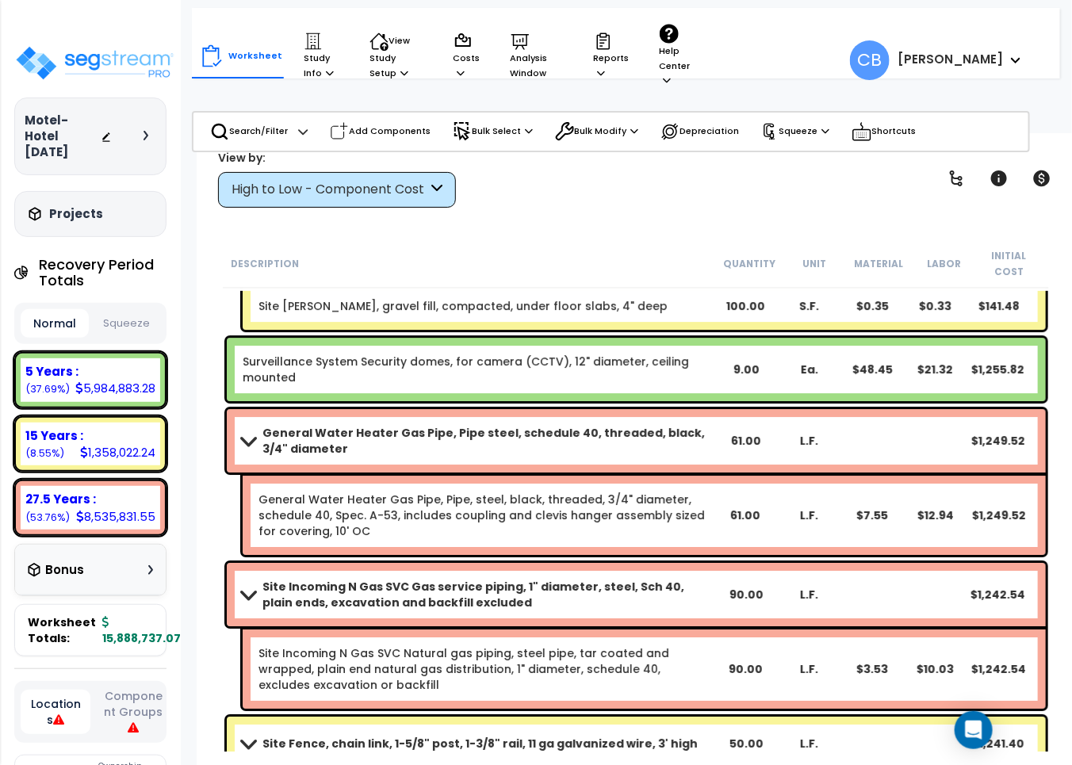
click at [470, 525] on div "General Water Heater Gas Pipe, Pipe, steel, black, threaded, 3/4" diameter, sch…" at bounding box center [644, 515] width 803 height 79
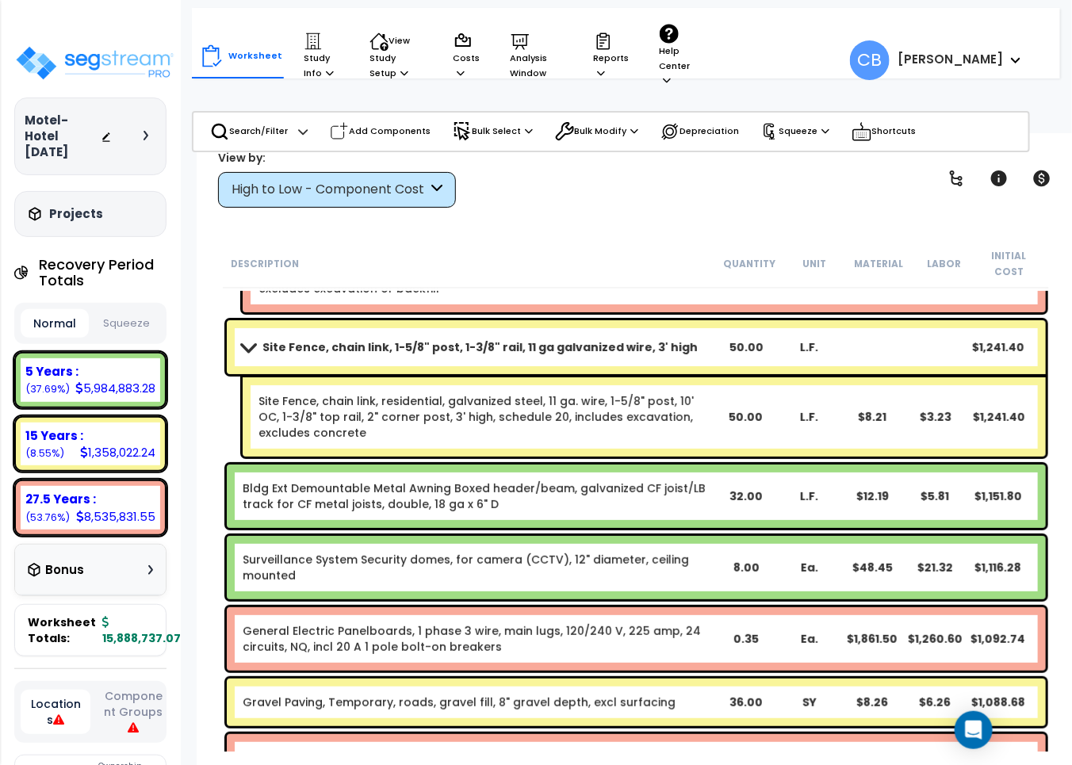
click at [636, 554] on link "Surveillance System Security domes, for camera (CCTV), 12" diameter, ceiling mo…" at bounding box center [479, 568] width 473 height 32
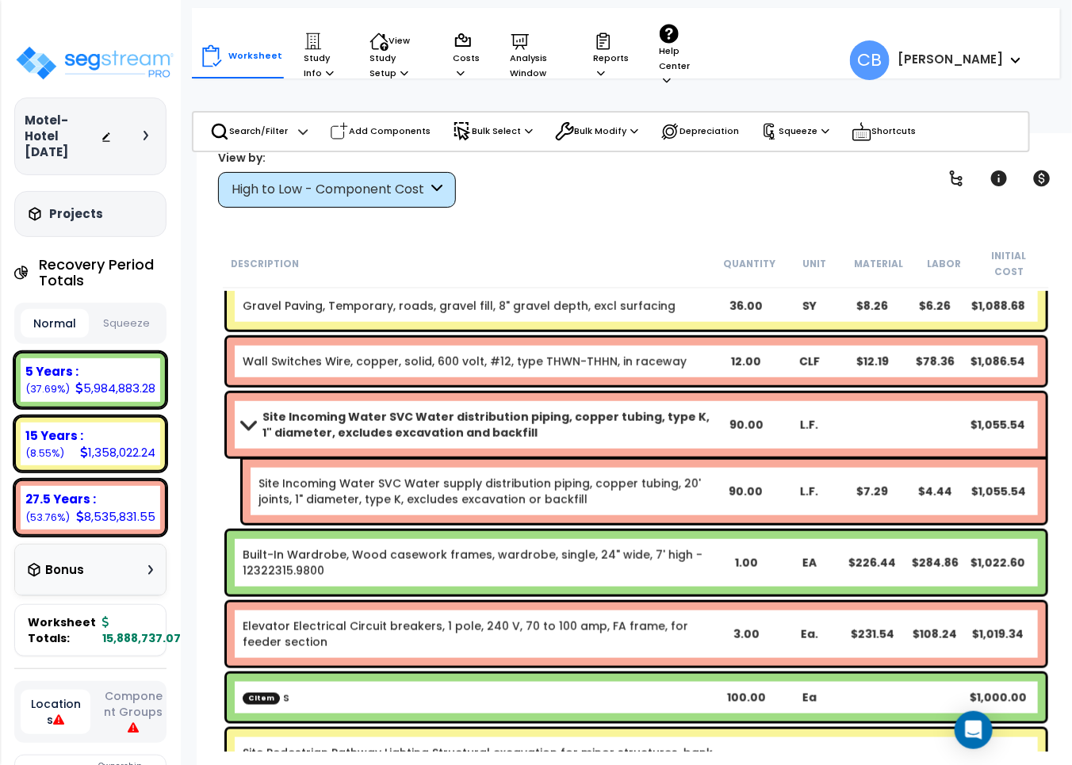
click at [563, 551] on link "Built-In Wardrobe, Wood casework frames, wardrobe, single, 24" wide, 7' high - …" at bounding box center [479, 563] width 473 height 32
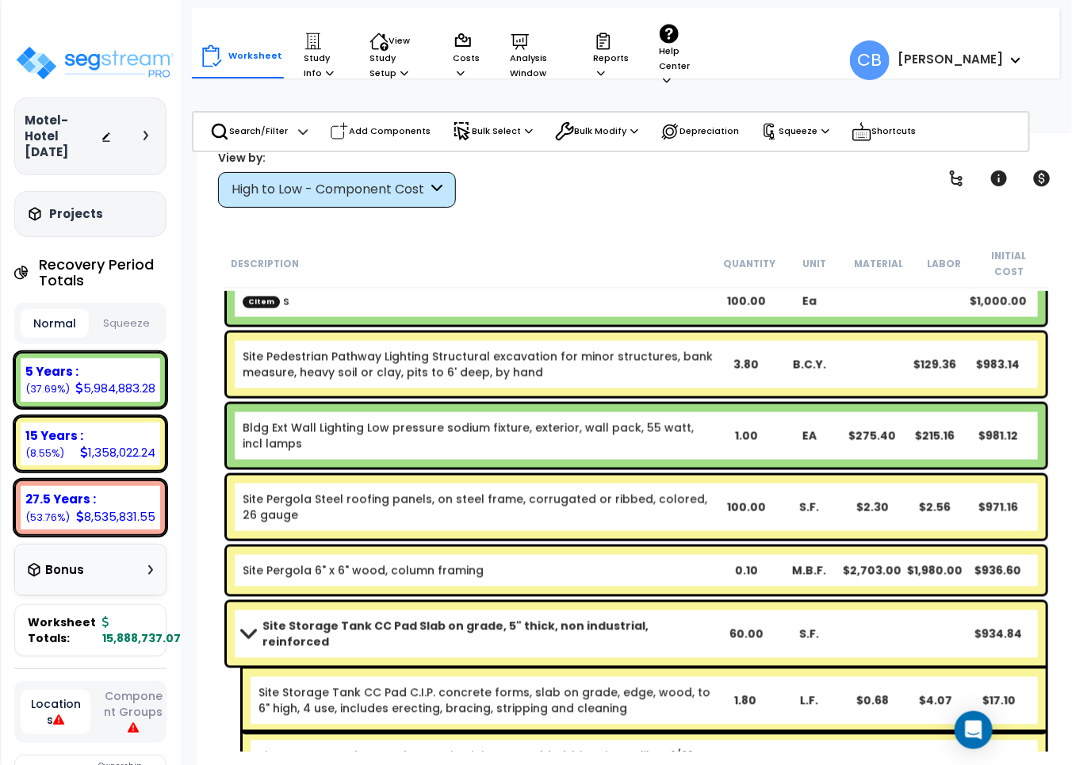
click at [328, 547] on div "Site Pergola 6" x 6" wood, column framing 0.10 M.B.F. $2,703.00 $1,980.00 $936.…" at bounding box center [636, 571] width 819 height 48
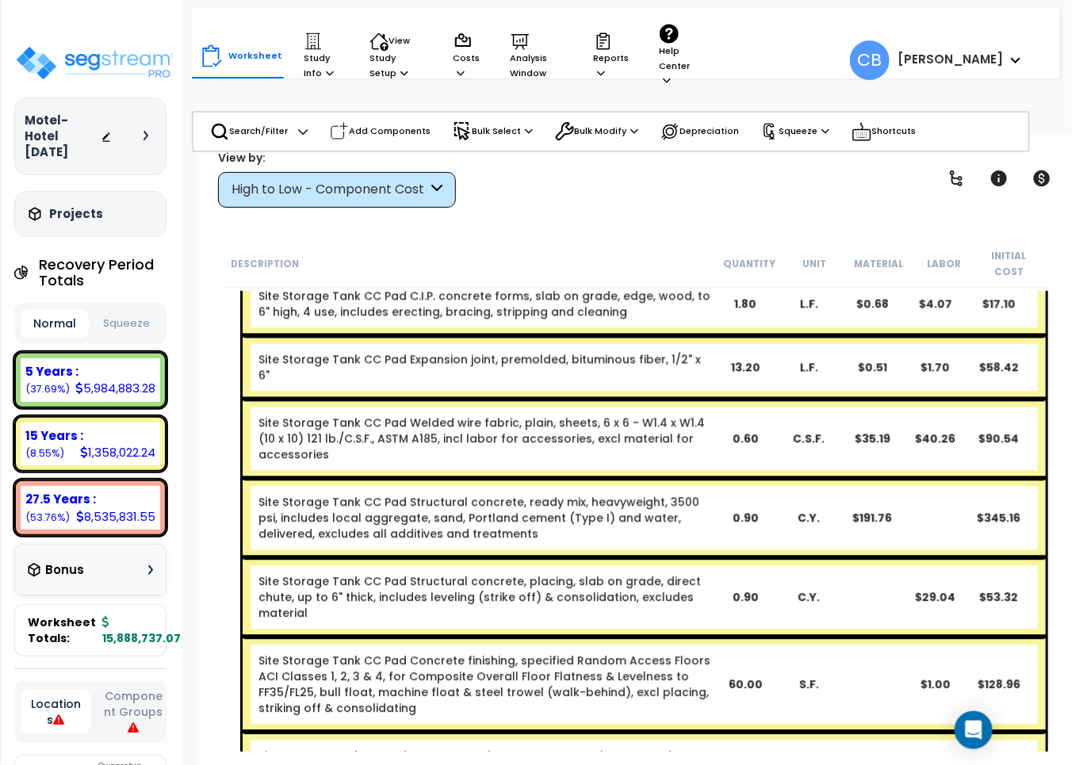
click at [466, 558] on div "Site Storage Tank CC Pad Structural concrete, placing, slab on grade, direct ch…" at bounding box center [644, 597] width 803 height 79
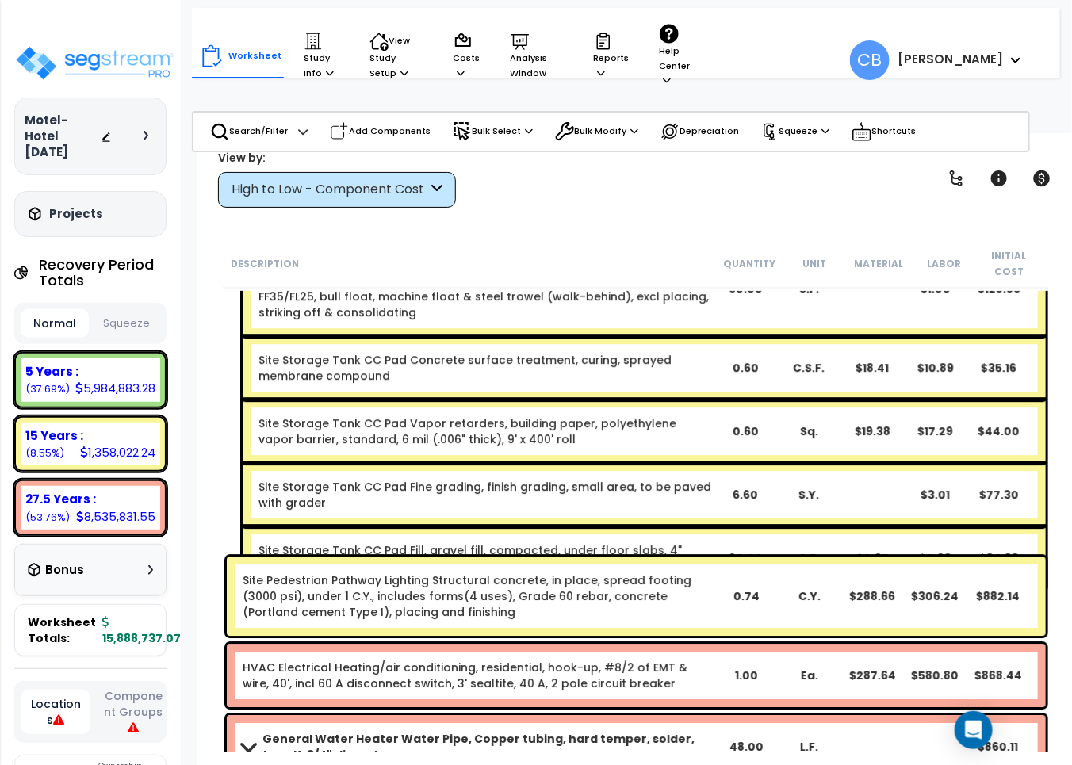
click at [632, 527] on div "Site Storage Tank CC Pad Fill, gravel fill, compacted, under floor slabs, 4" de…" at bounding box center [644, 558] width 803 height 63
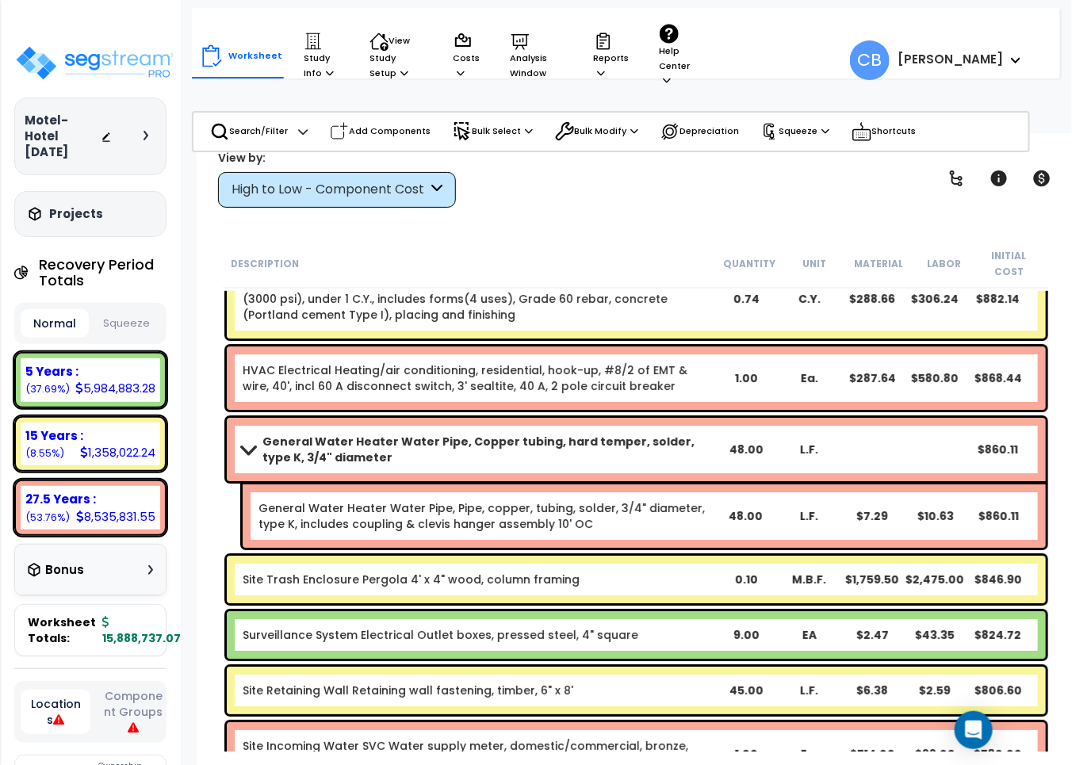
click at [795, 530] on div "General Water Heater Water Pipe, Pipe, copper, tubing, solder, 3/4" diameter, t…" at bounding box center [644, 516] width 803 height 63
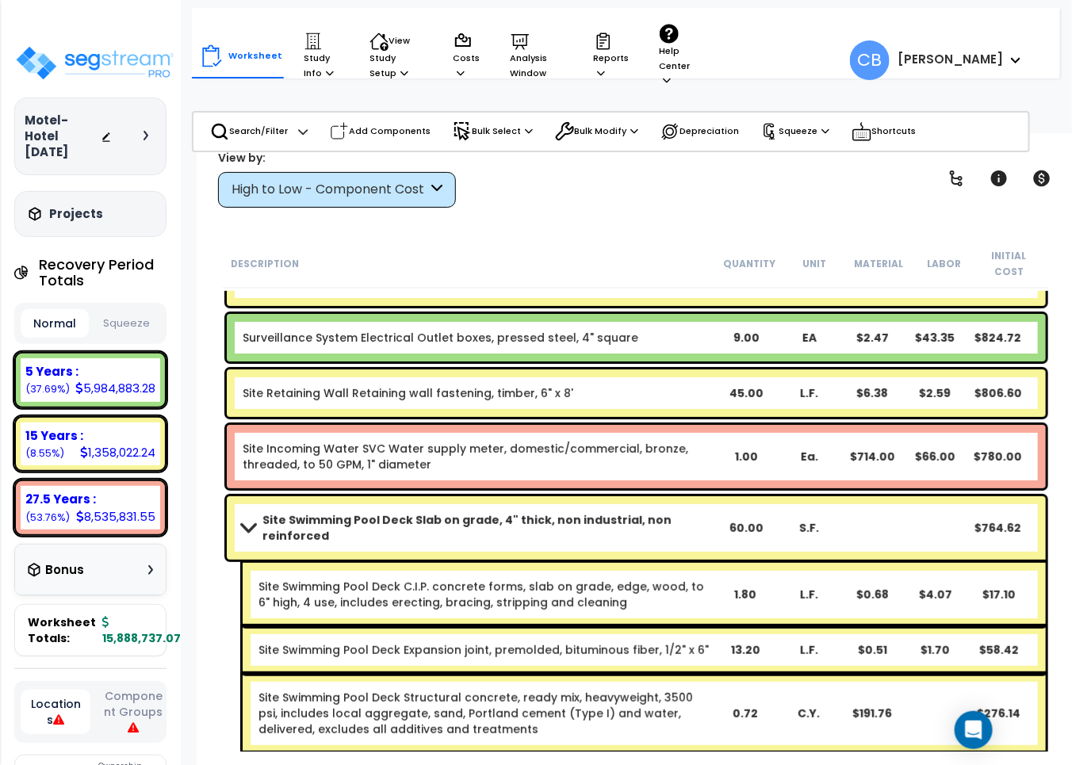
drag, startPoint x: 632, startPoint y: 521, endPoint x: 601, endPoint y: 521, distance: 30.9
click at [631, 521] on div "Site Swimming Pool Deck Slab on grade, 4" thick, non industrial, non reinforced…" at bounding box center [636, 527] width 819 height 63
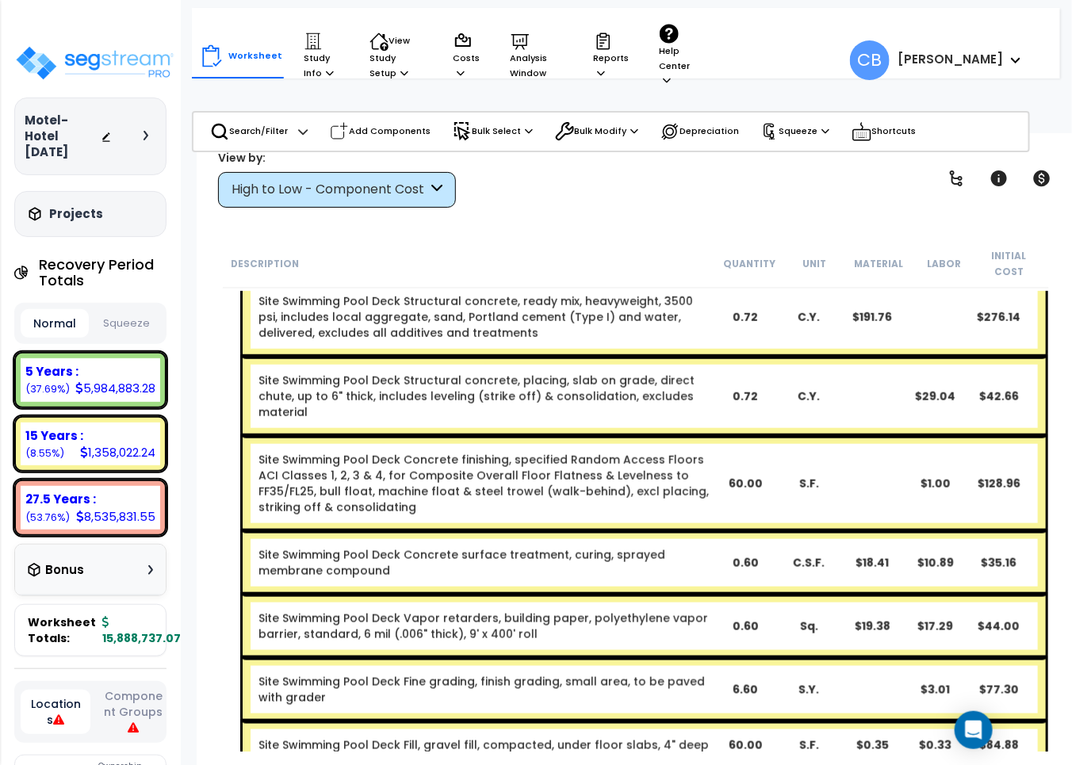
drag, startPoint x: 406, startPoint y: 508, endPoint x: 381, endPoint y: 512, distance: 25.7
click at [399, 531] on div "Site Swimming Pool Deck Concrete surface treatment, curing, sprayed membrane co…" at bounding box center [644, 562] width 803 height 63
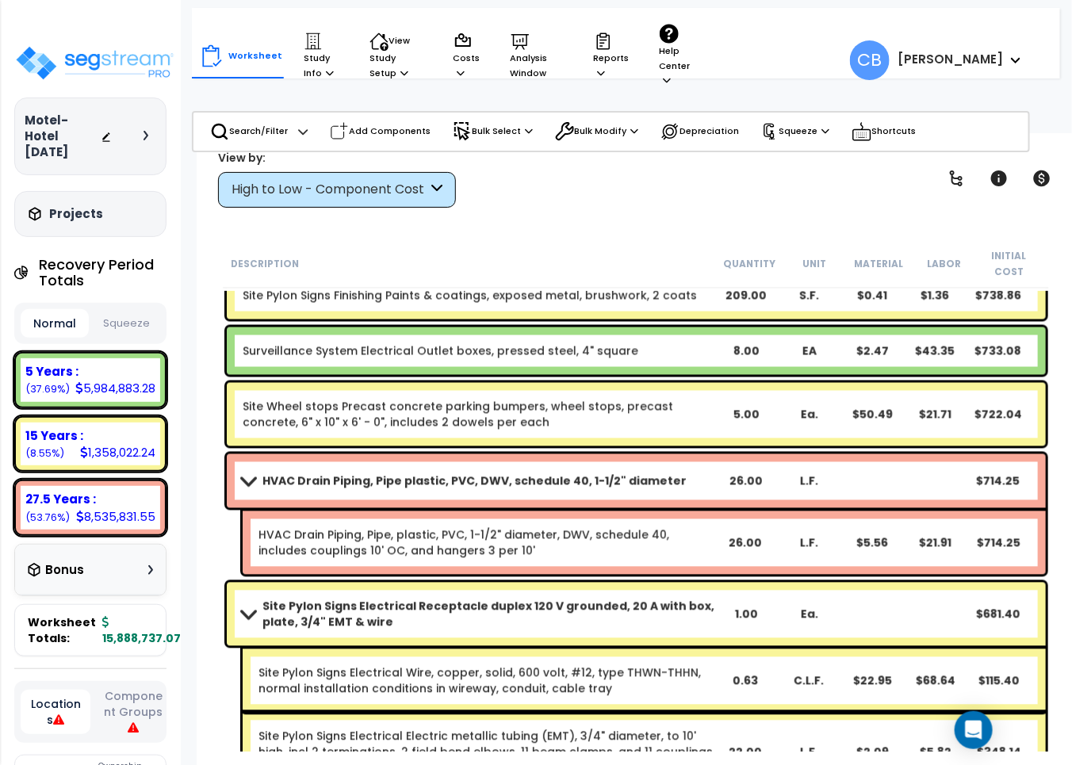
drag, startPoint x: 381, startPoint y: 512, endPoint x: 493, endPoint y: 520, distance: 112.2
click at [383, 527] on link "HVAC Drain Piping, Pipe, plastic, PVC, 1-1/2" diameter, DWV, schedule 40, inclu…" at bounding box center [486, 543] width 455 height 32
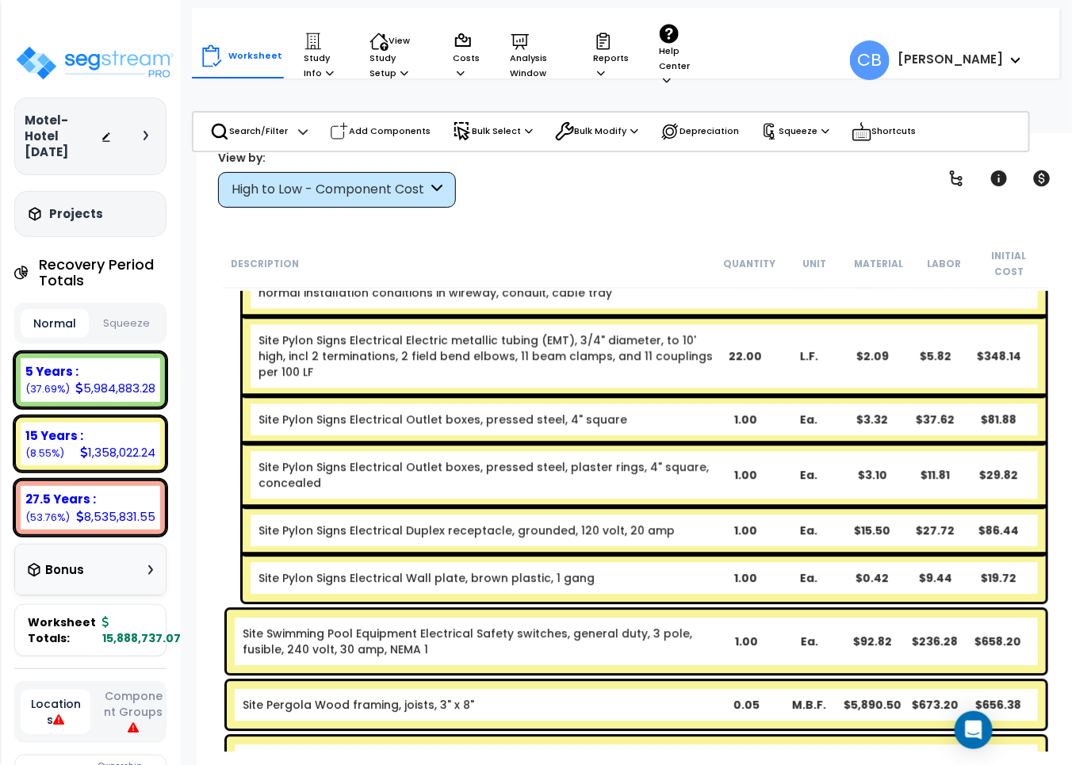
click at [496, 523] on link "Site Pylon Signs Electrical Duplex receptacle, grounded, 120 volt, 20 amp" at bounding box center [467, 531] width 416 height 16
click at [490, 332] on link "Site Pylon Signs Electrical Electric metallic tubing (EMT), 3/4" diameter, to 1…" at bounding box center [486, 356] width 455 height 48
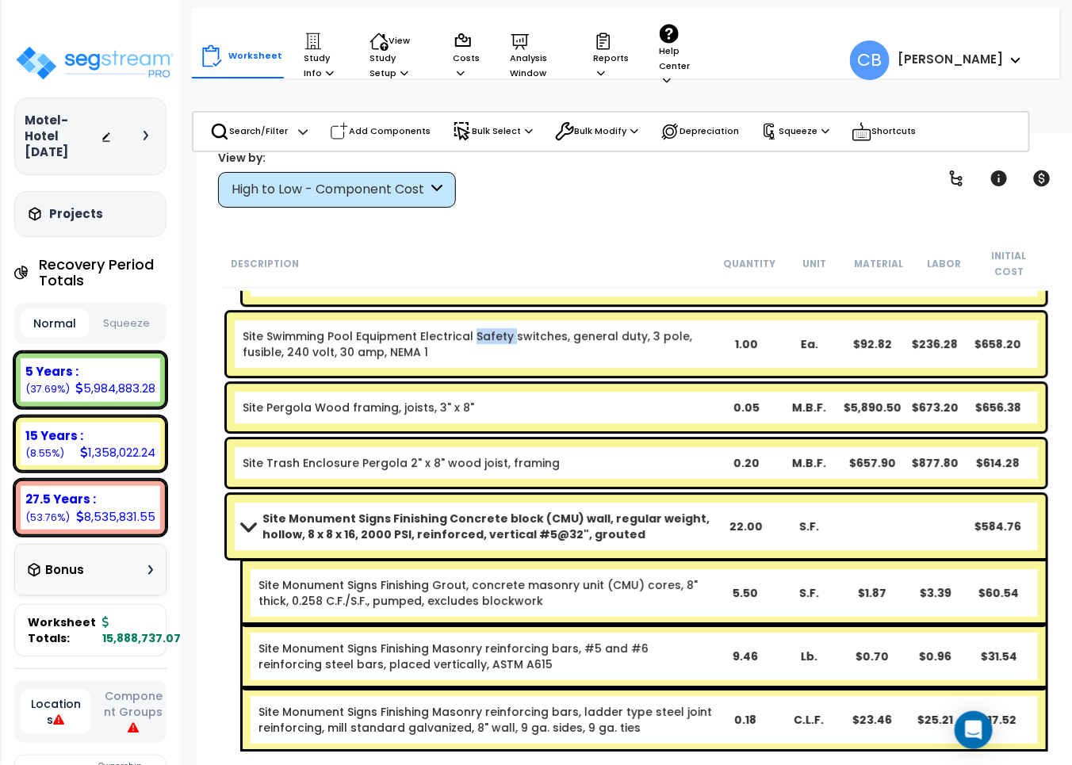
click at [490, 328] on link "Site Swimming Pool Equipment Electrical Safety switches, general duty, 3 pole, …" at bounding box center [479, 344] width 473 height 32
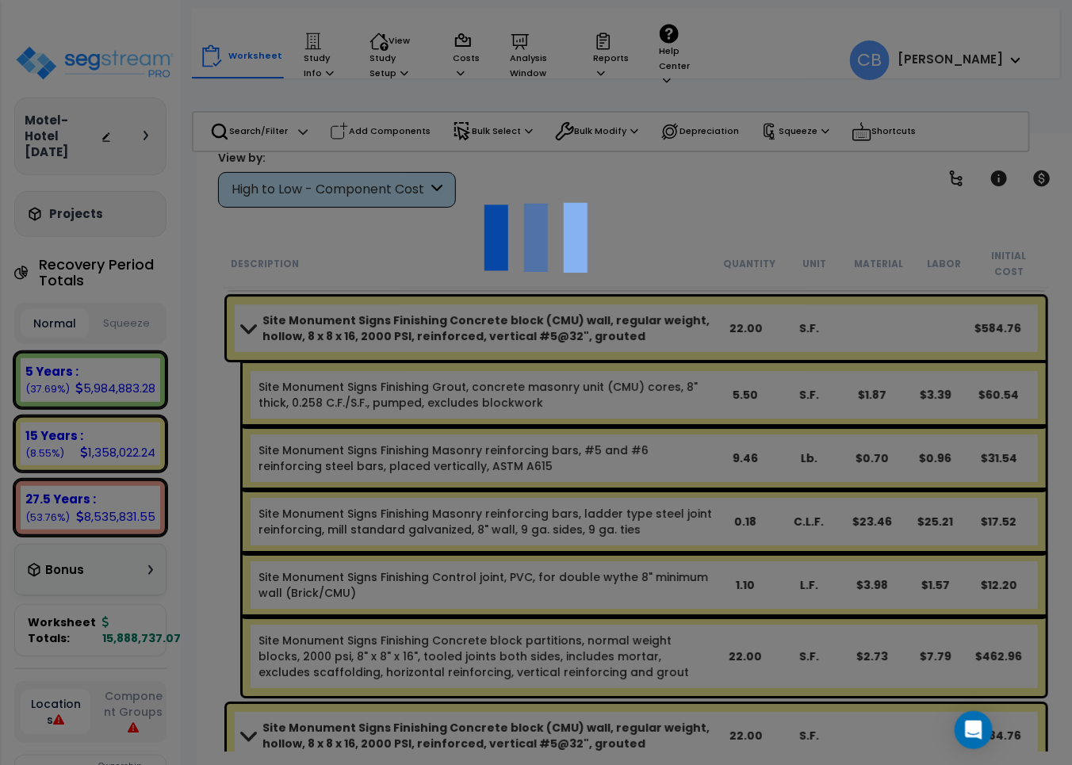
scroll to position [32107, 0]
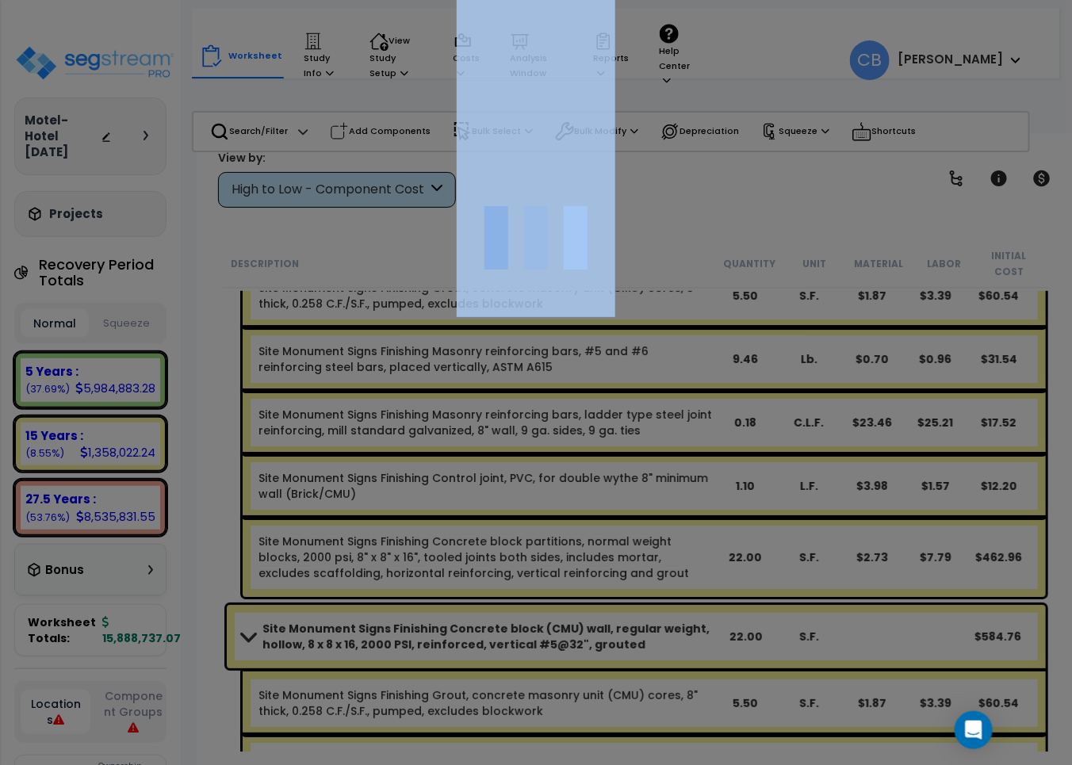
click at [490, 319] on div at bounding box center [536, 382] width 1072 height 765
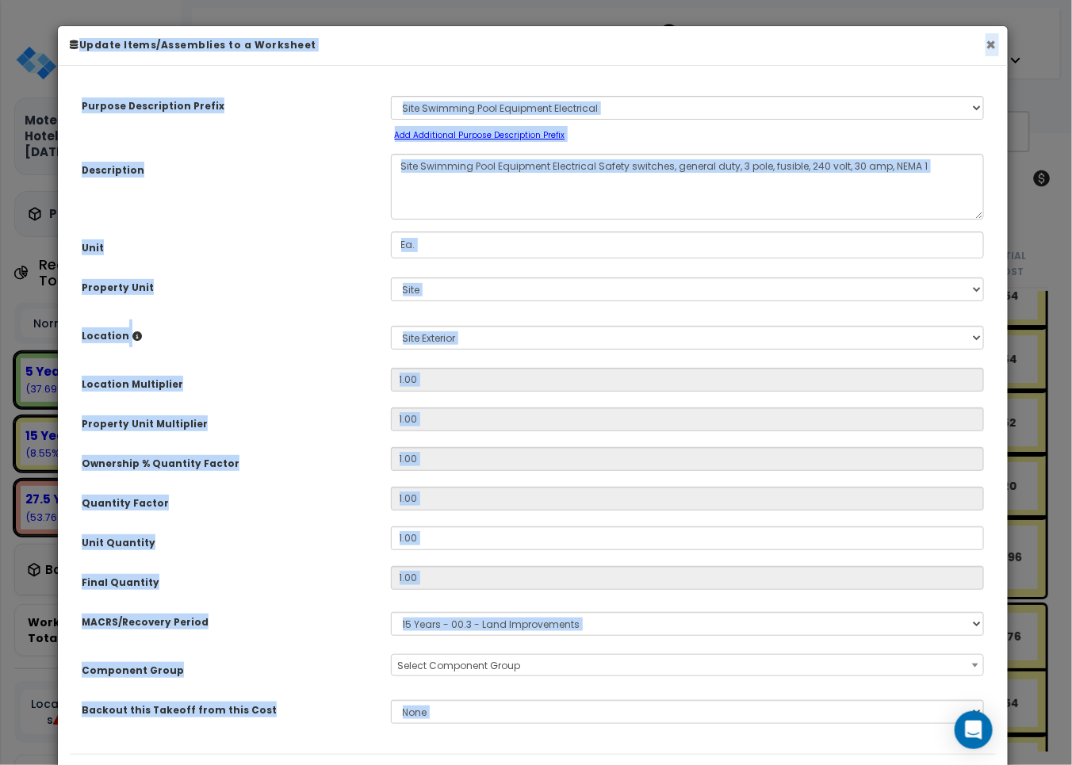
click at [994, 48] on button "×" at bounding box center [991, 44] width 10 height 17
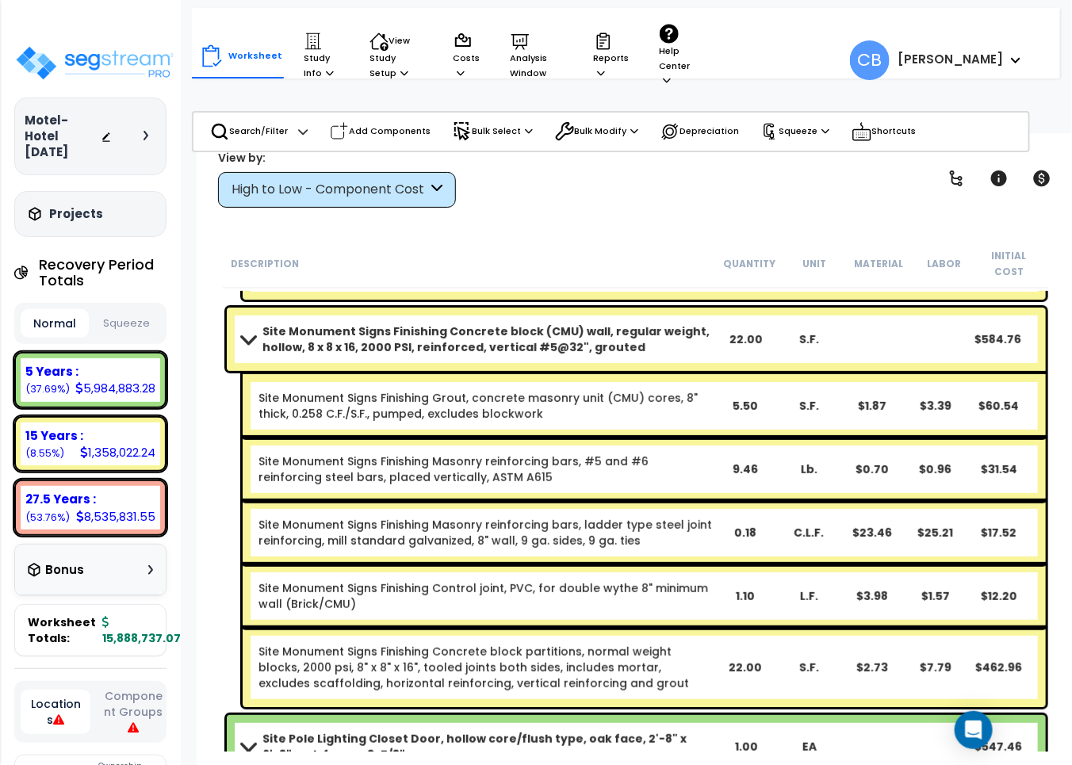
click at [473, 472] on div "Site Monument Signs Finishing Masonry reinforcing bars, #5 and #6 reinforcing s…" at bounding box center [644, 469] width 803 height 63
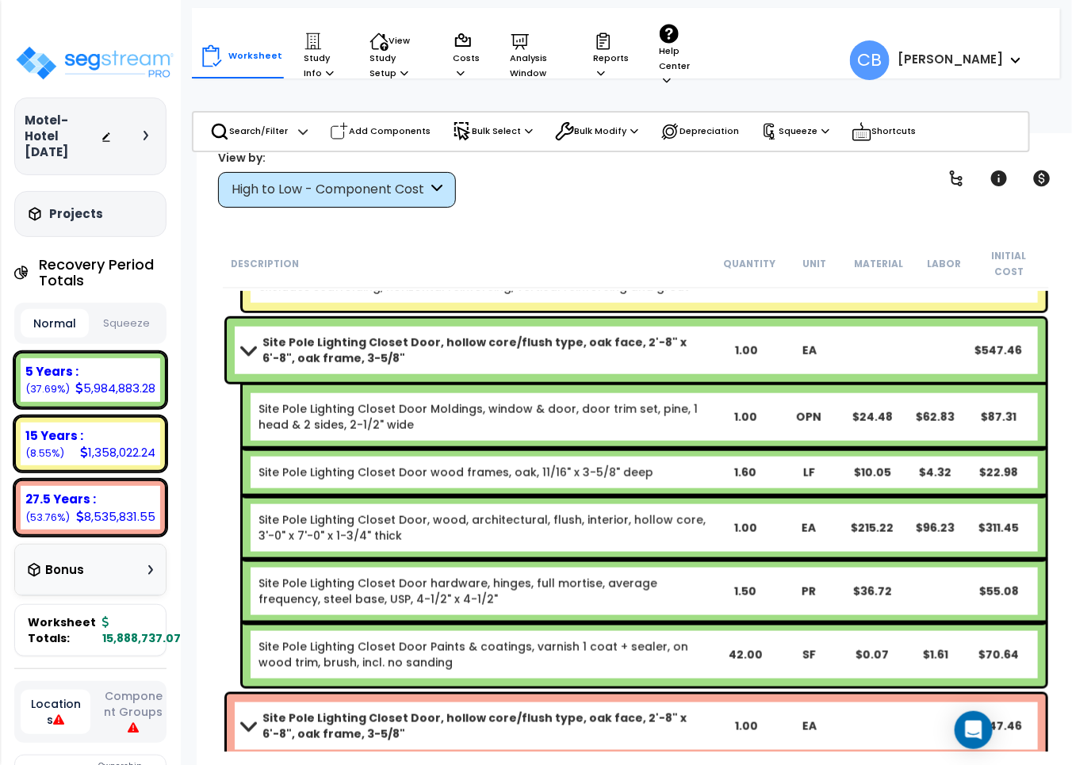
click at [355, 465] on link "Site Pole Lighting Closet Door wood frames, oak, 11/16" x 3-5/8" deep" at bounding box center [456, 473] width 395 height 16
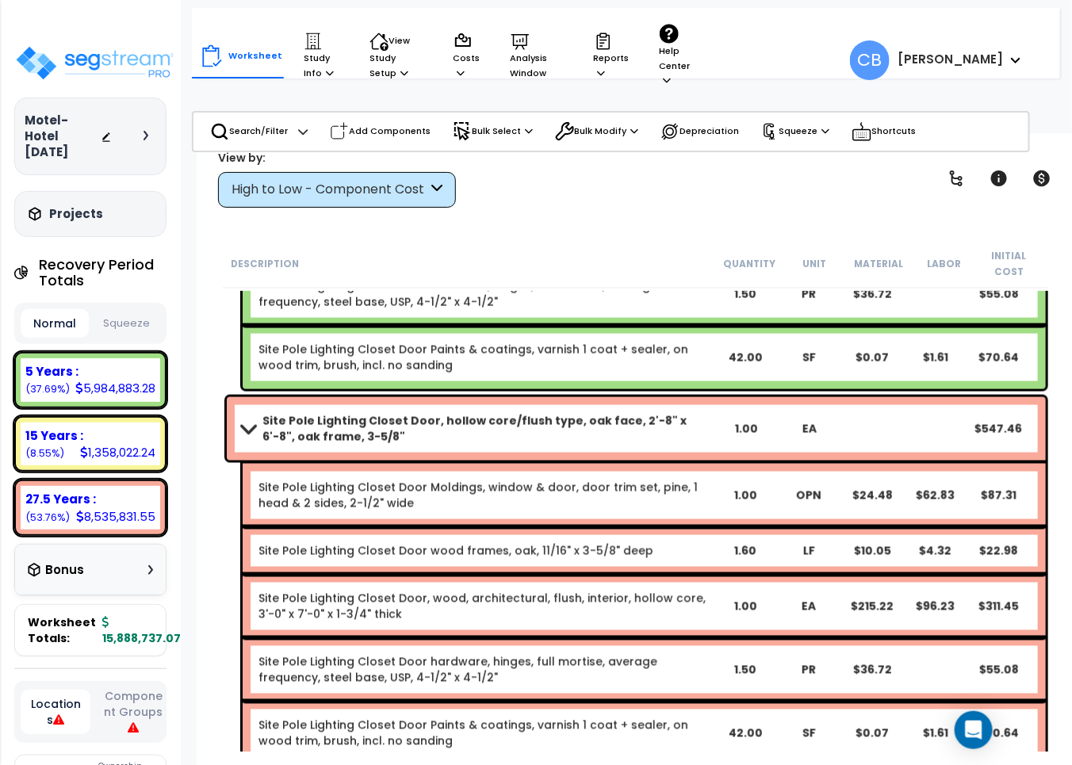
click at [355, 464] on div "Site Pole Lighting Closet Door Moldings, window & door, door trim set, pine, 1 …" at bounding box center [644, 495] width 803 height 63
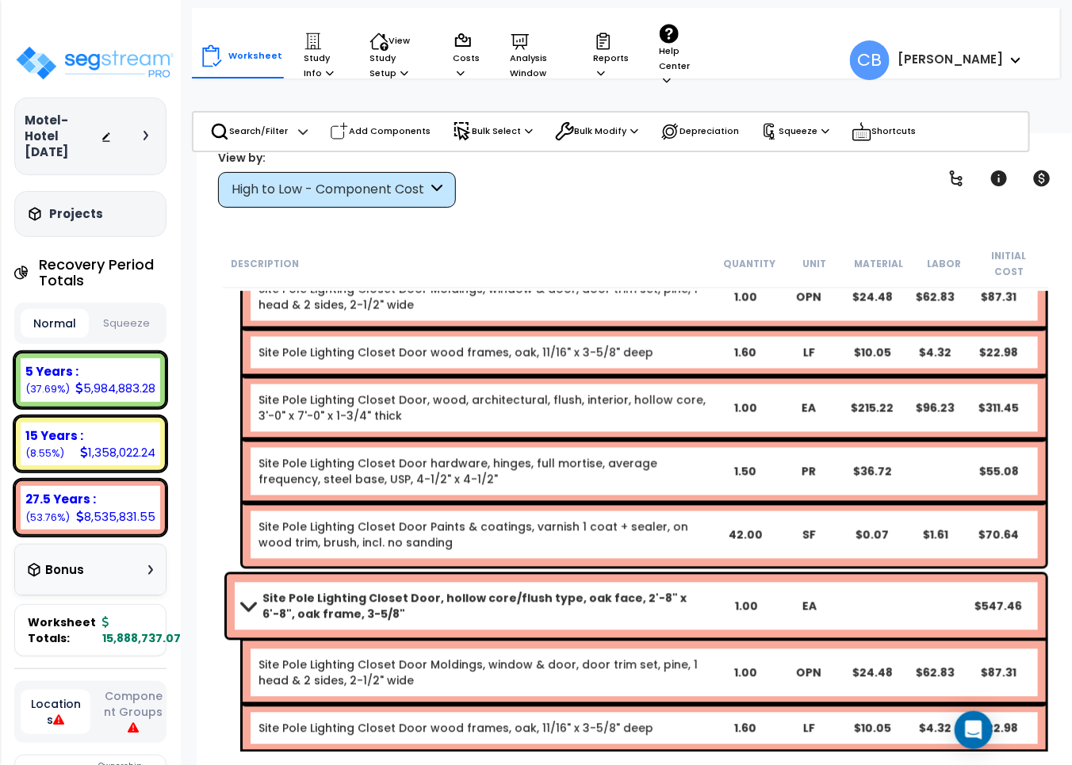
click at [355, 456] on link "Site Pole Lighting Closet Door hardware, hinges, full mortise, average frequenc…" at bounding box center [486, 472] width 455 height 32
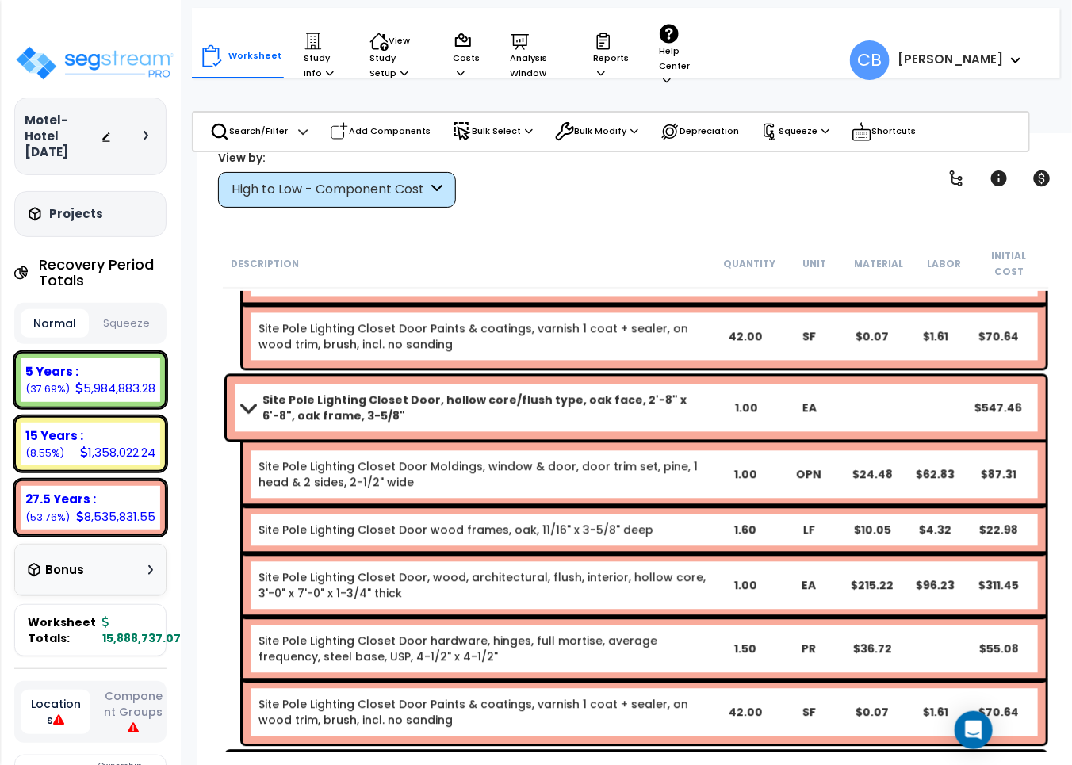
click at [357, 459] on link "Site Pole Lighting Closet Door Moldings, window & door, door trim set, pine, 1 …" at bounding box center [486, 475] width 455 height 32
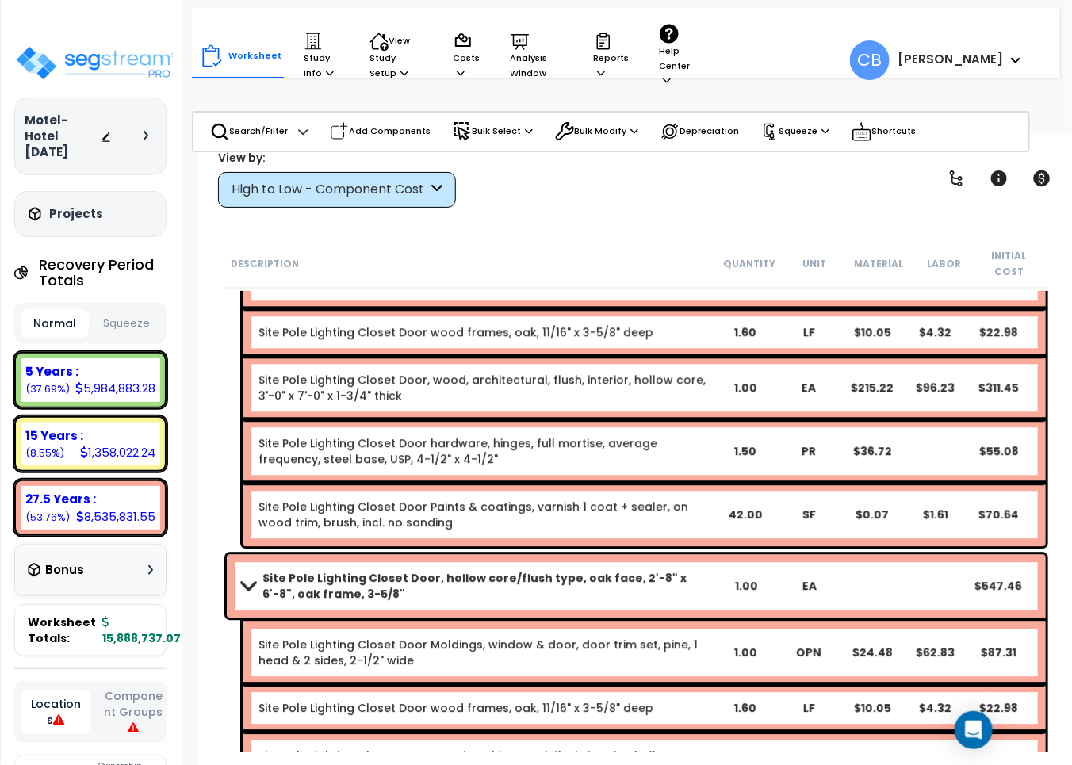
click at [357, 450] on div "Site Pole Lighting Closet Door hardware, hinges, full mortise, average frequenc…" at bounding box center [644, 451] width 803 height 63
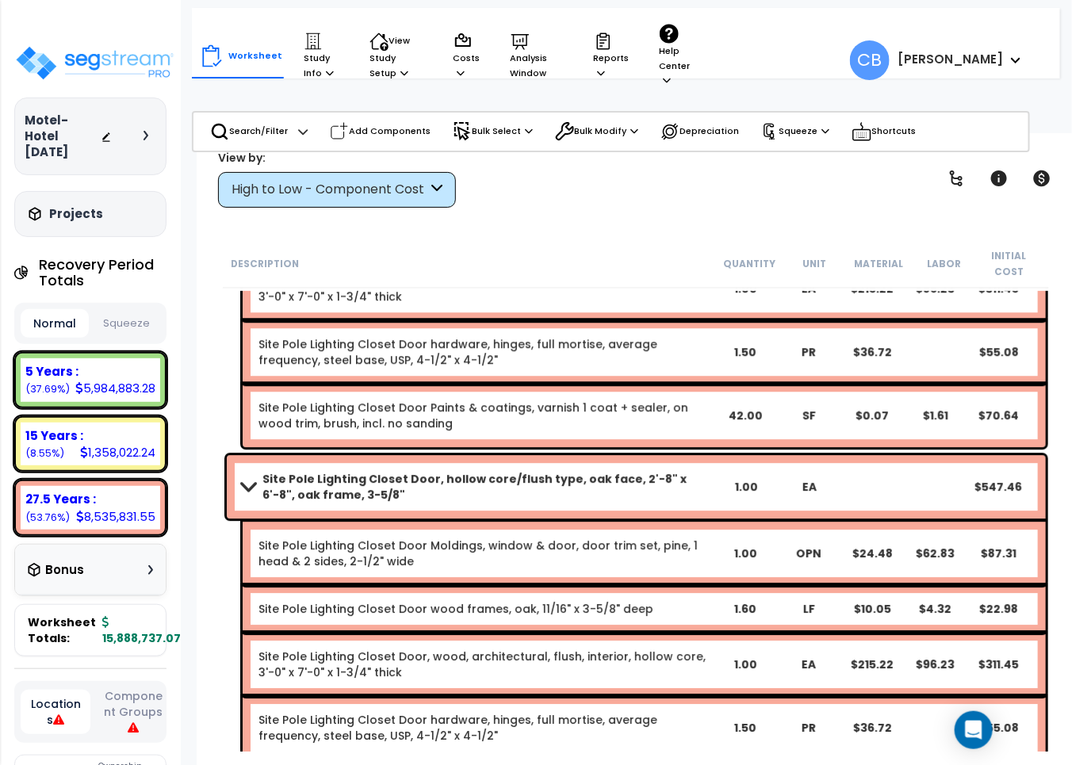
click at [357, 455] on div "Site Pole Lighting Closet Door, hollow core/flush type, oak face, 2'-8" x 6'-8"…" at bounding box center [636, 486] width 819 height 63
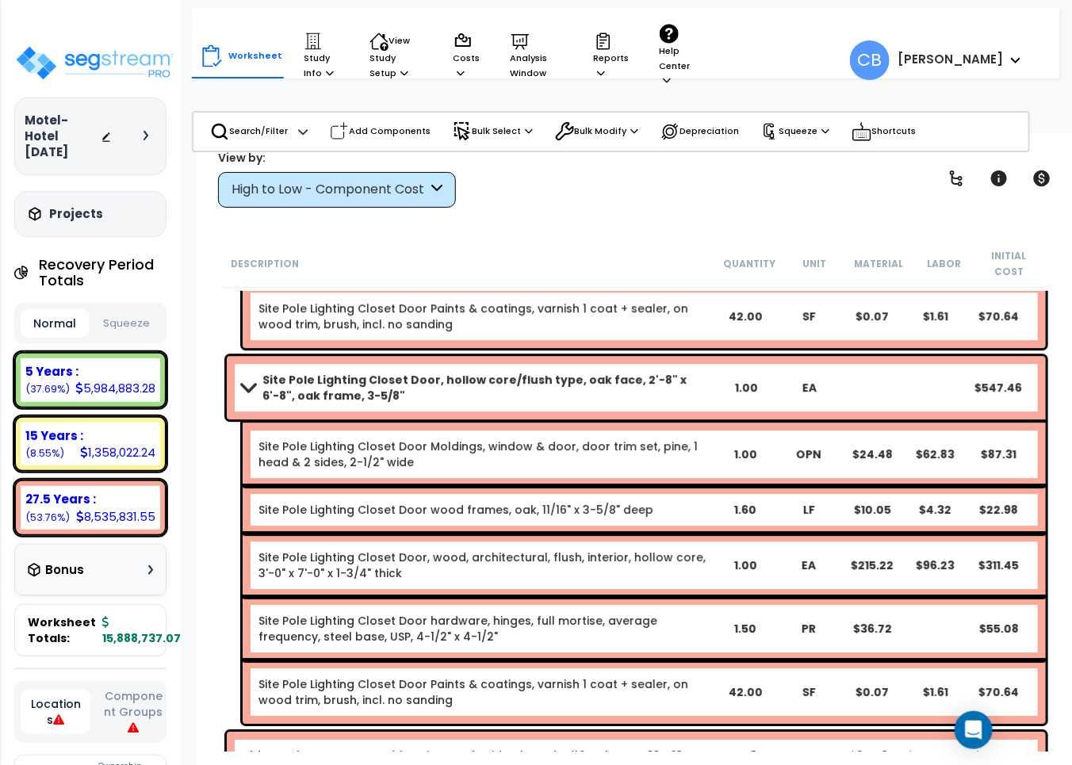
click at [357, 450] on link "Site Pole Lighting Closet Door Moldings, window & door, door trim set, pine, 1 …" at bounding box center [486, 455] width 455 height 32
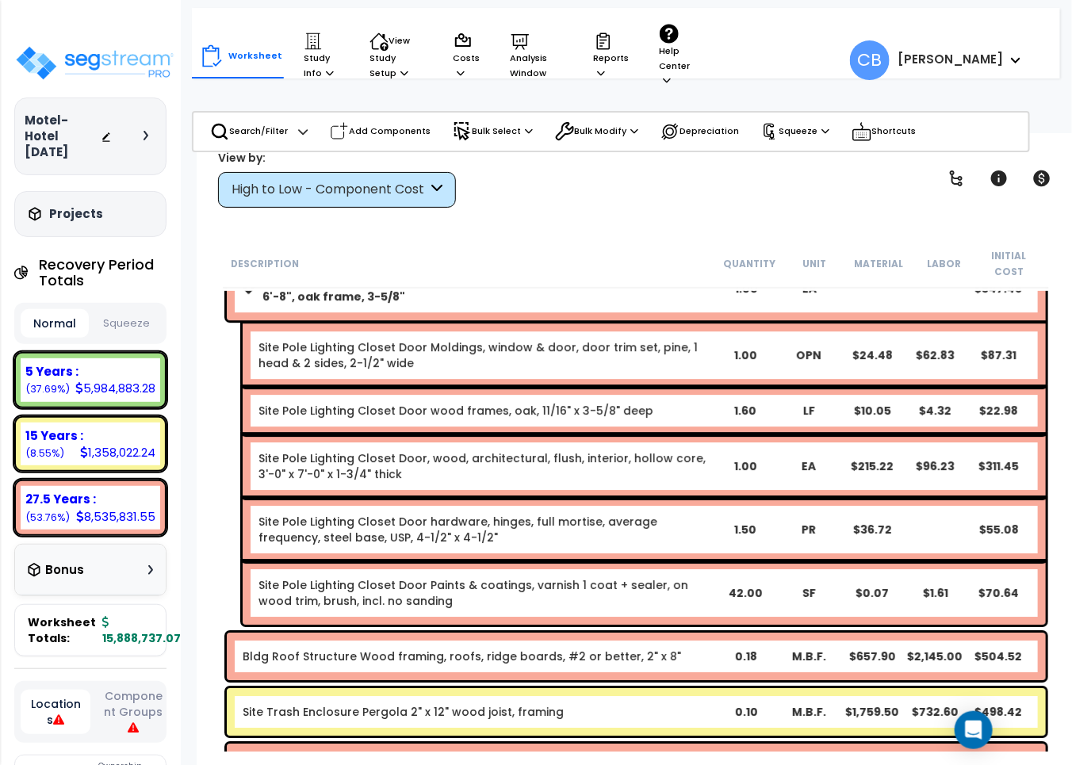
click at [357, 450] on link "Site Pole Lighting Closet Door, wood, architectural, flush, interior, hollow co…" at bounding box center [486, 466] width 455 height 32
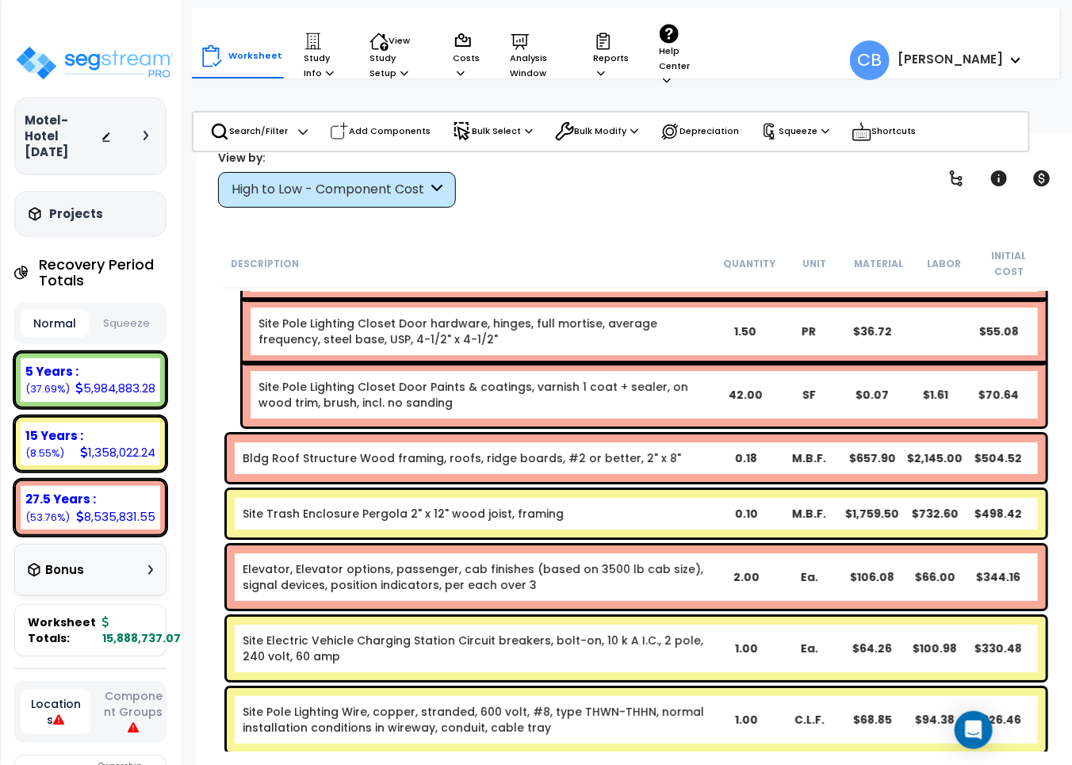
click at [357, 450] on div "Bldg Roof Structure Wood framing, roofs, ridge boards, #2 or better, 2" x 8" 0.…" at bounding box center [636, 459] width 819 height 48
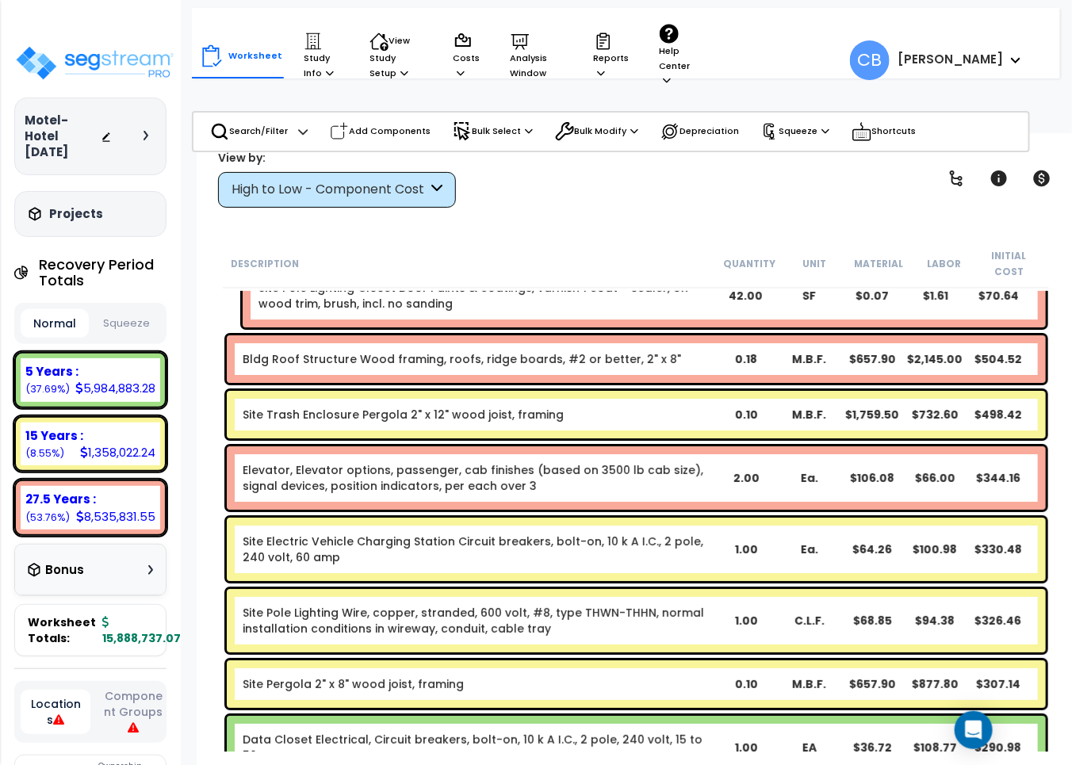
click at [357, 462] on link "Elevator, Elevator options, passenger, cab finishes (based on 3500 lb cab size)…" at bounding box center [479, 478] width 473 height 32
click at [361, 447] on div "Elevator, Elevator options, passenger, cab finishes (based on 3500 lb cab size)…" at bounding box center [636, 478] width 819 height 63
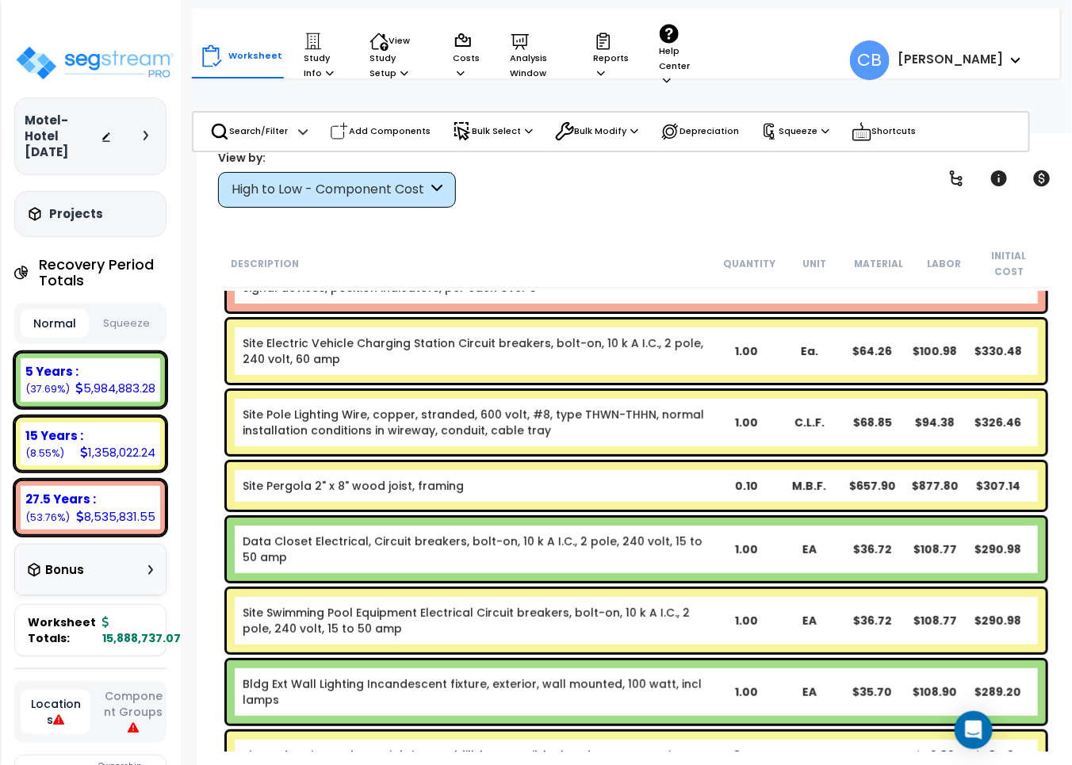
click at [361, 434] on div "Site Pole Lighting Wire, copper, stranded, 600 volt, #8, type THWN-THHN, normal…" at bounding box center [636, 422] width 819 height 63
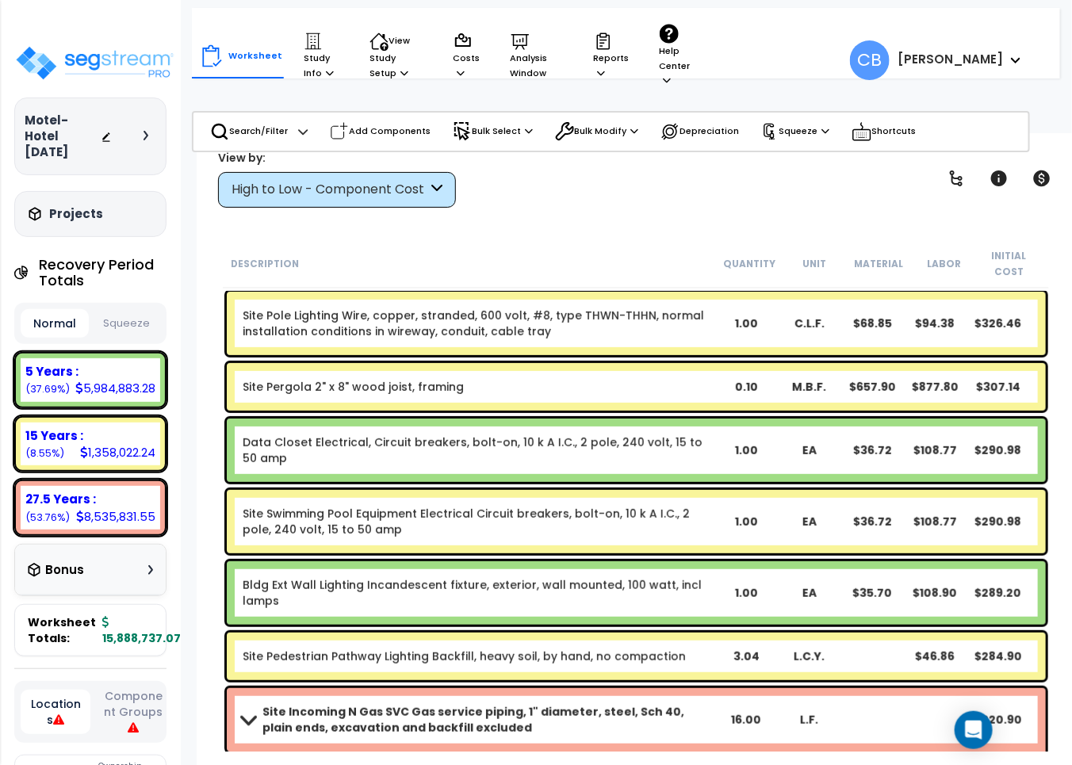
click at [361, 435] on link "Data Closet Electrical, Circuit breakers, bolt-on, 10 k A I.C., 2 pole, 240 vol…" at bounding box center [479, 451] width 473 height 32
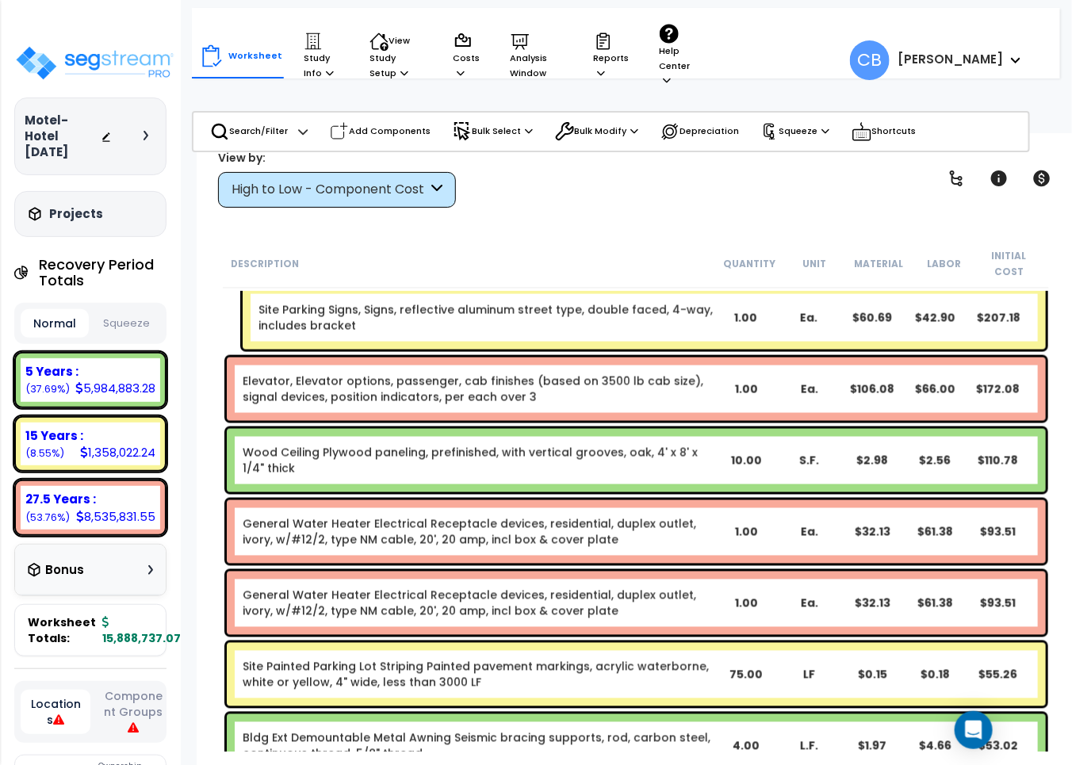
click at [508, 500] on div "General Water Heater Electrical Receptacle devices, residential, duplex outlet,…" at bounding box center [636, 531] width 819 height 63
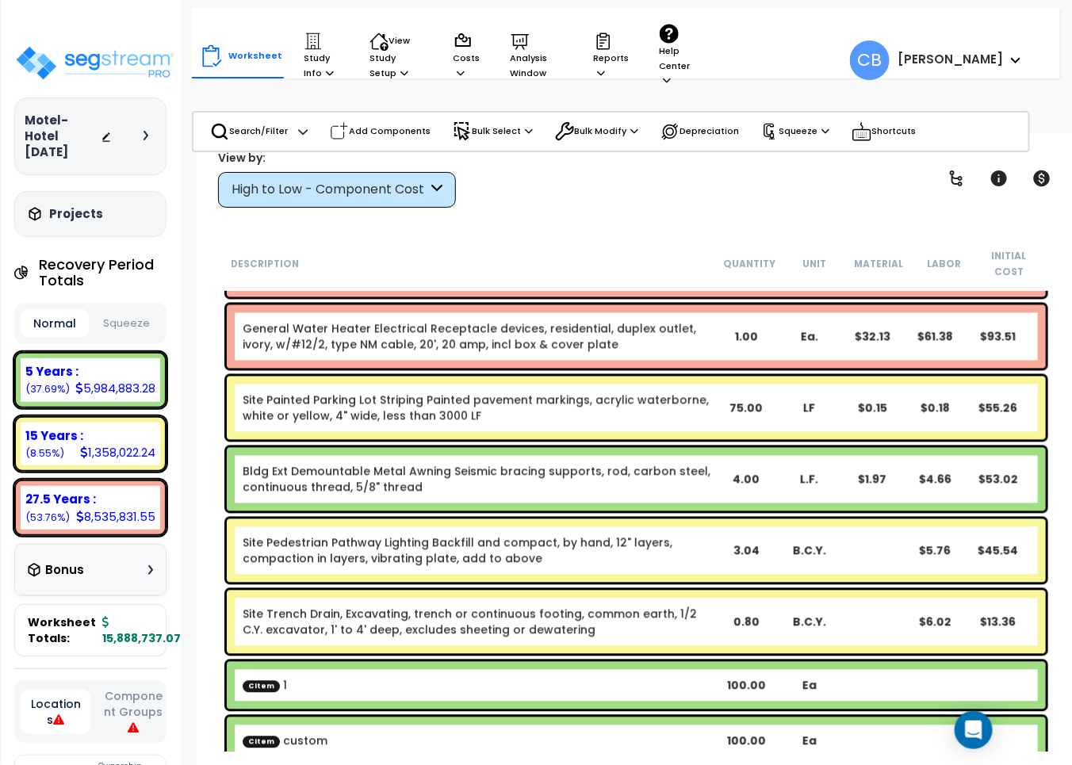
click at [834, 543] on div "B.C.Y." at bounding box center [809, 551] width 63 height 16
click at [492, 448] on div "Bldg Ext Demountable Metal Awning Seismic bracing supports, rod, carbon steel, …" at bounding box center [636, 479] width 819 height 63
click at [493, 448] on div "Bldg Ext Demountable Metal Awning Seismic bracing supports, rod, carbon steel, …" at bounding box center [636, 479] width 819 height 63
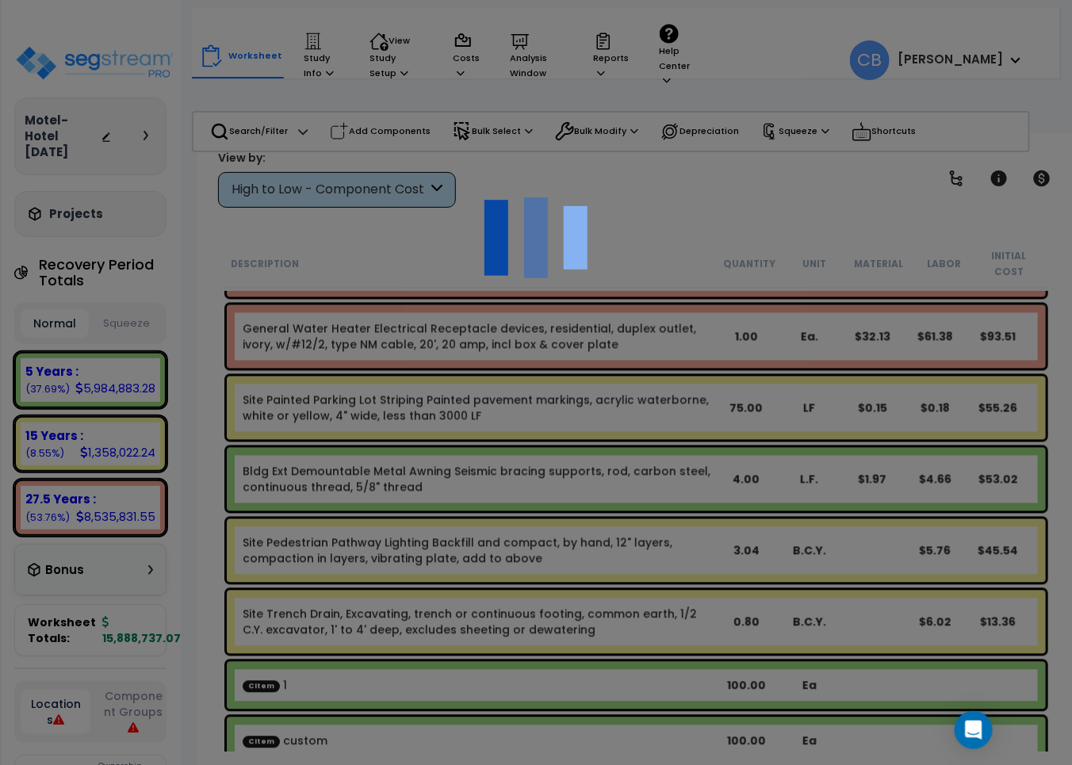
click at [494, 441] on div at bounding box center [536, 382] width 1072 height 765
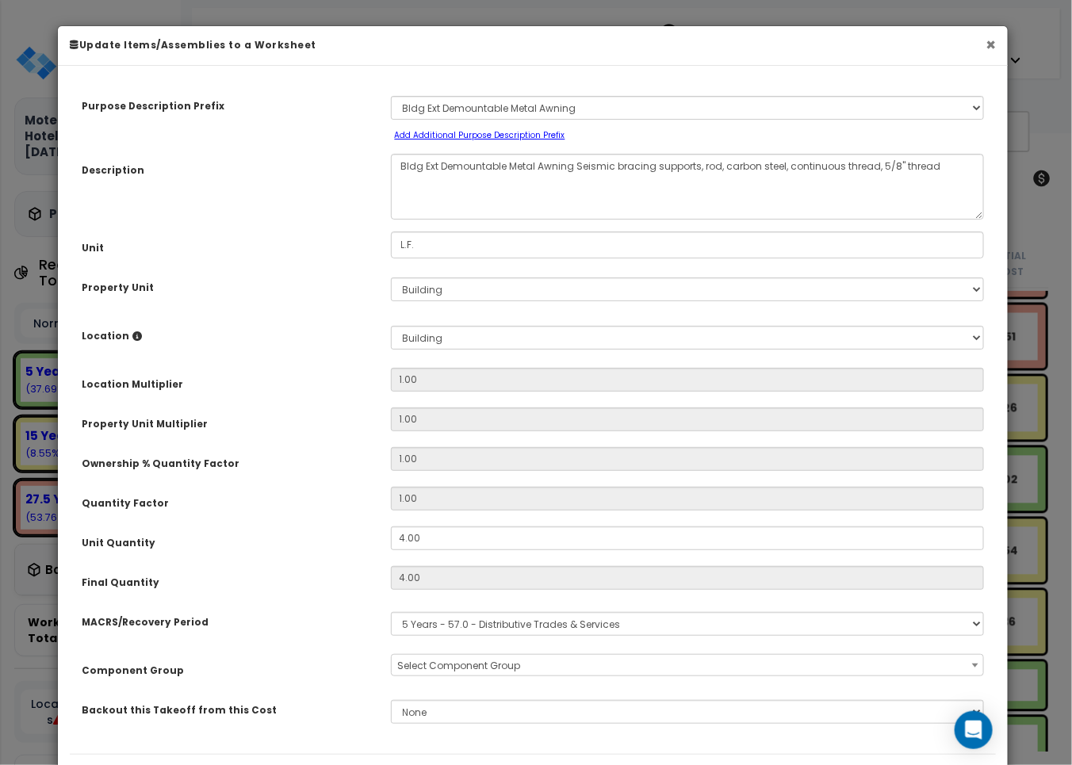
click at [994, 37] on button "×" at bounding box center [991, 44] width 10 height 17
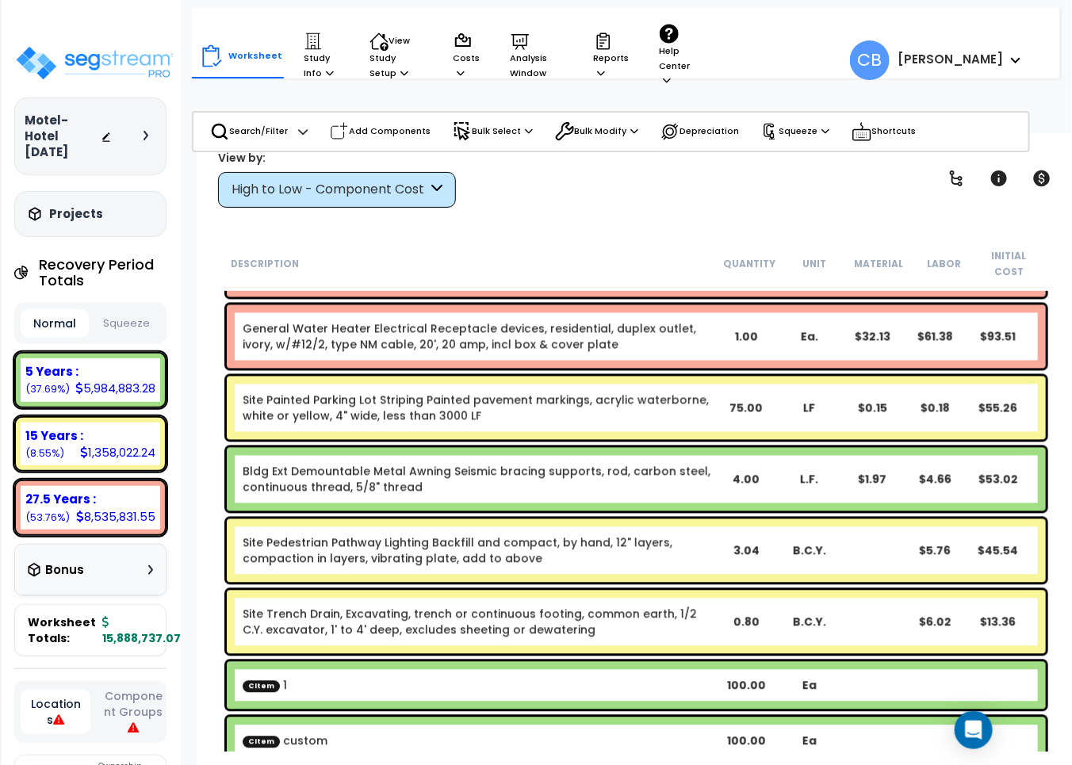
click at [585, 519] on div "Site Pedestrian Pathway Lighting Backfill and compact, by hand, 12" layers, com…" at bounding box center [636, 550] width 819 height 63
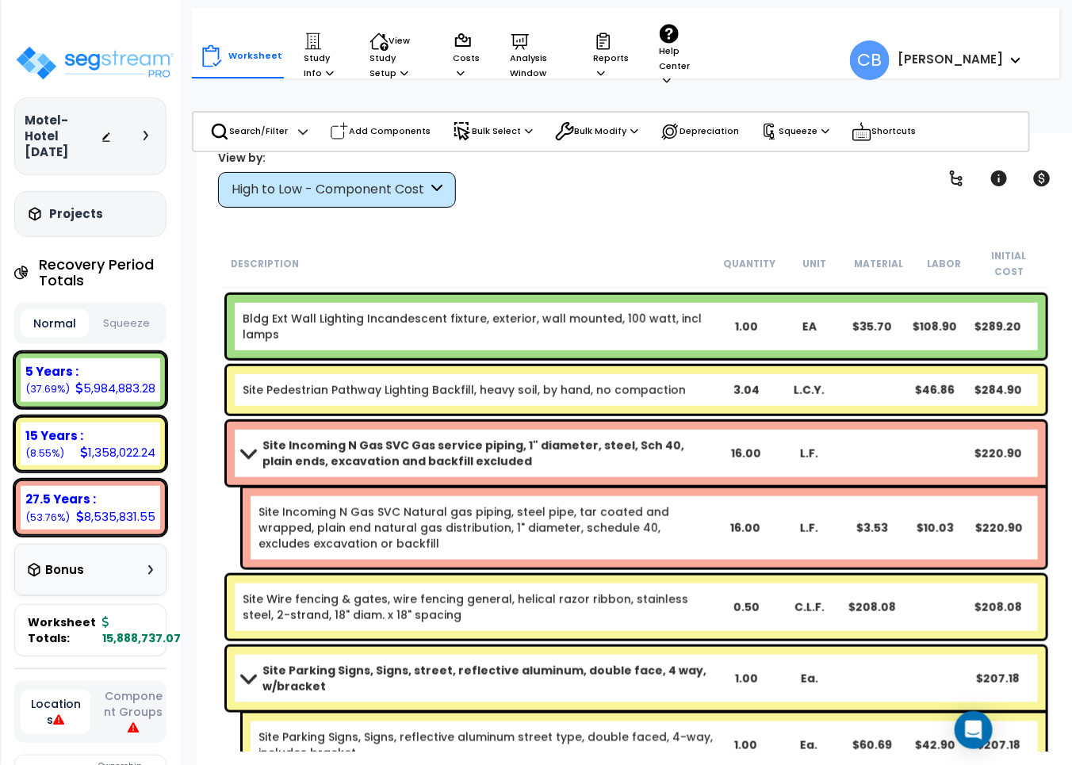
click at [498, 516] on link "Site Incoming N Gas SVC Natural gas piping, steel pipe, tar coated and wrapped,…" at bounding box center [486, 528] width 455 height 48
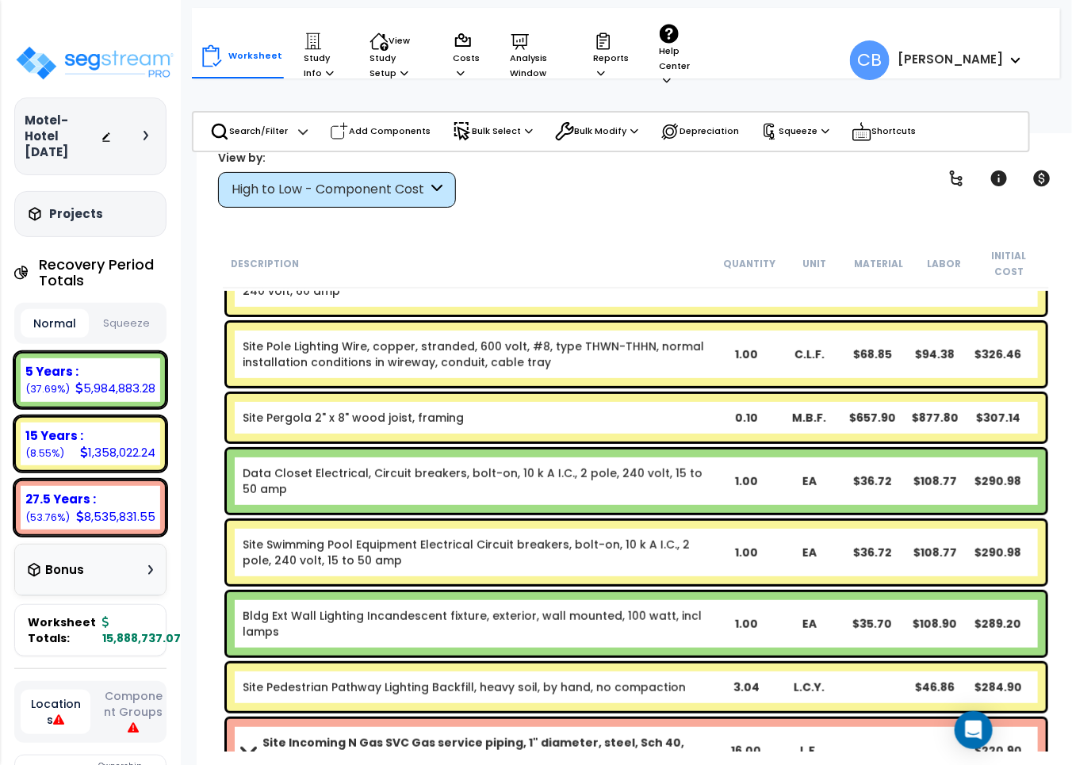
click at [616, 521] on div "Site Swimming Pool Equipment Electrical Circuit breakers, bolt-on, 10 k A I.C.,…" at bounding box center [636, 552] width 819 height 63
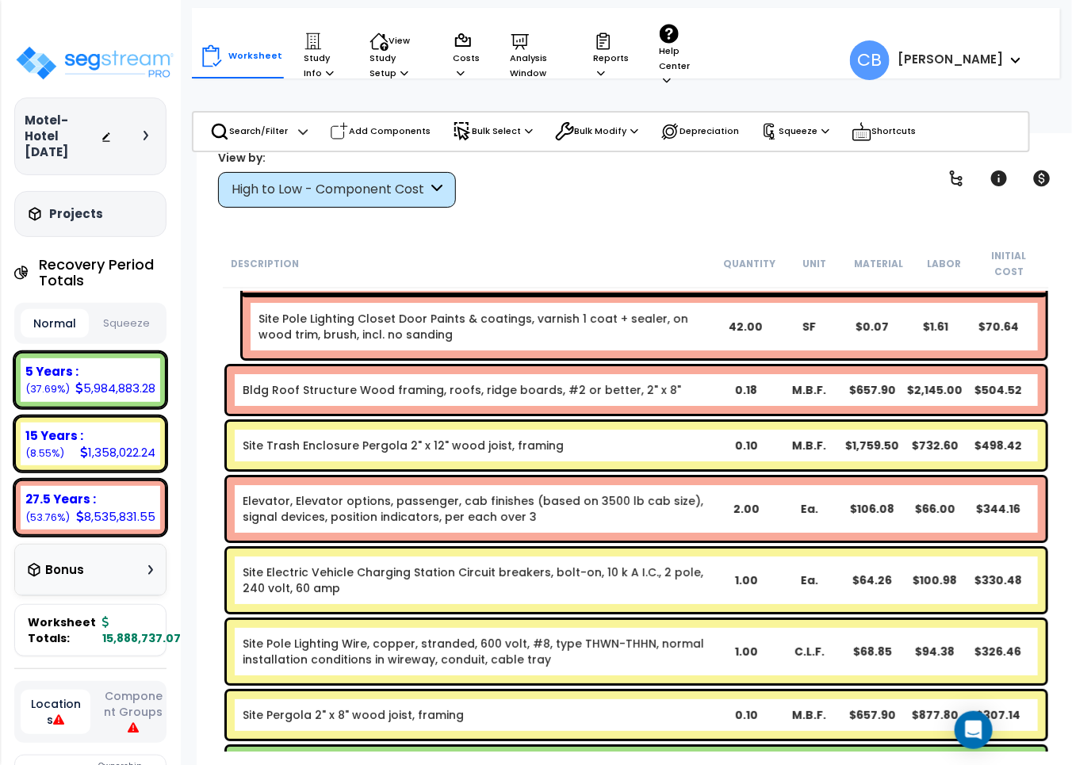
click at [504, 521] on div "Elevator, Elevator options, passenger, cab finishes (based on 3500 lb cab size)…" at bounding box center [636, 508] width 819 height 63
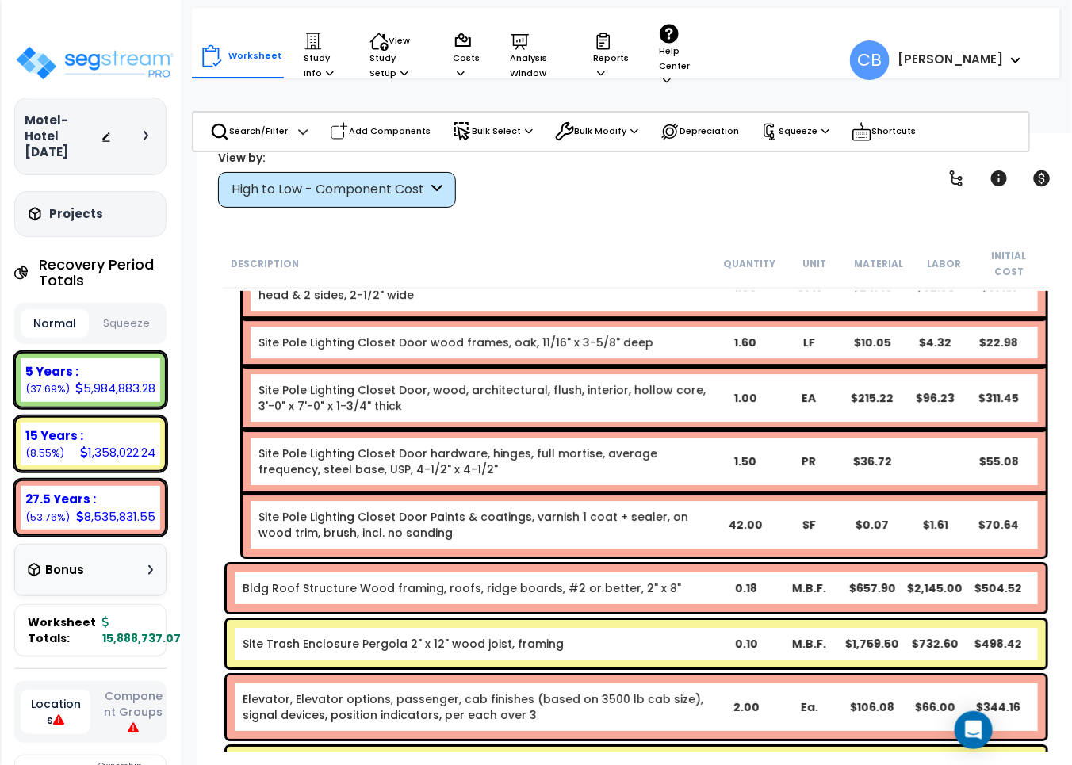
click at [462, 519] on link "Site Pole Lighting Closet Door Paints & coatings, varnish 1 coat + sealer, on w…" at bounding box center [486, 525] width 455 height 32
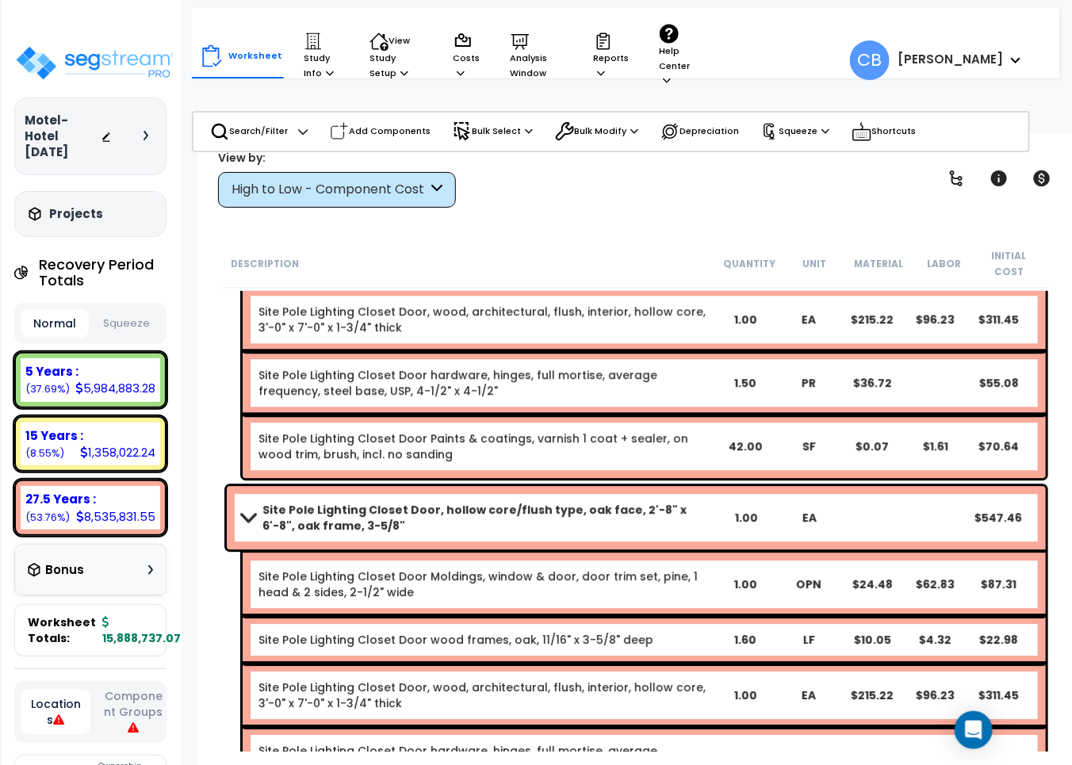
click at [493, 518] on div "Site Pole Lighting Closet Door, hollow core/flush type, oak face, 2'-8" x 6'-8"…" at bounding box center [636, 517] width 819 height 63
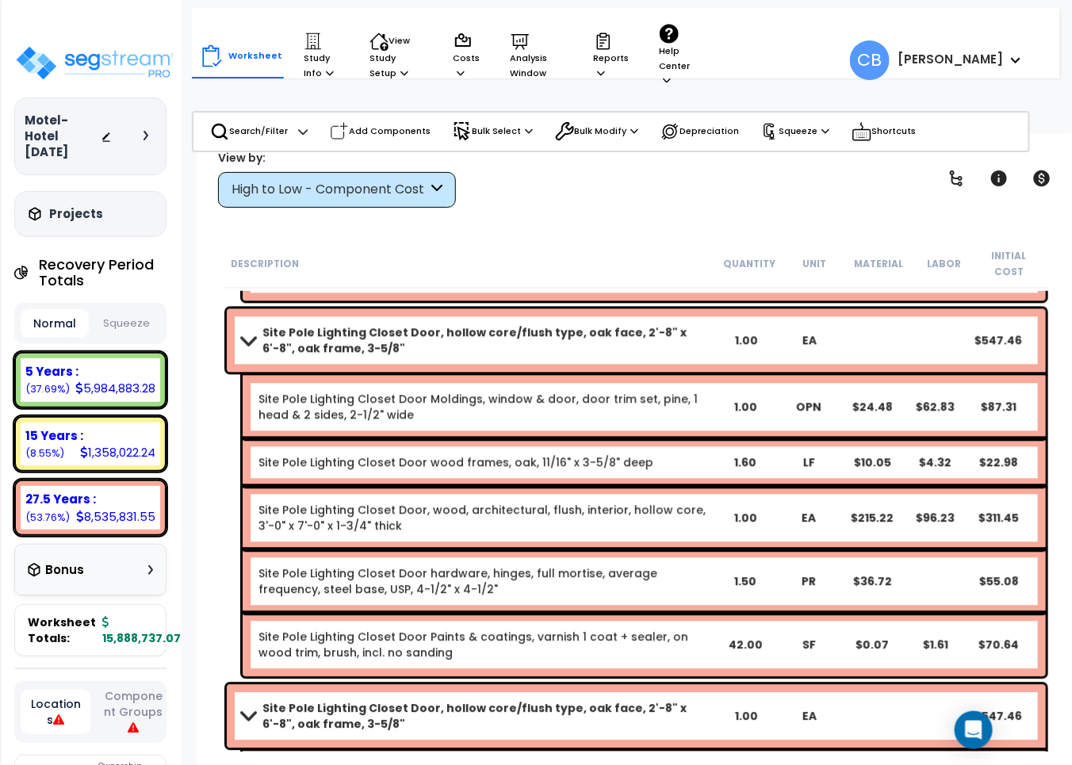
click at [547, 523] on div "Site Pole Lighting Closet Door, wood, architectural, flush, interior, hollow co…" at bounding box center [644, 517] width 803 height 63
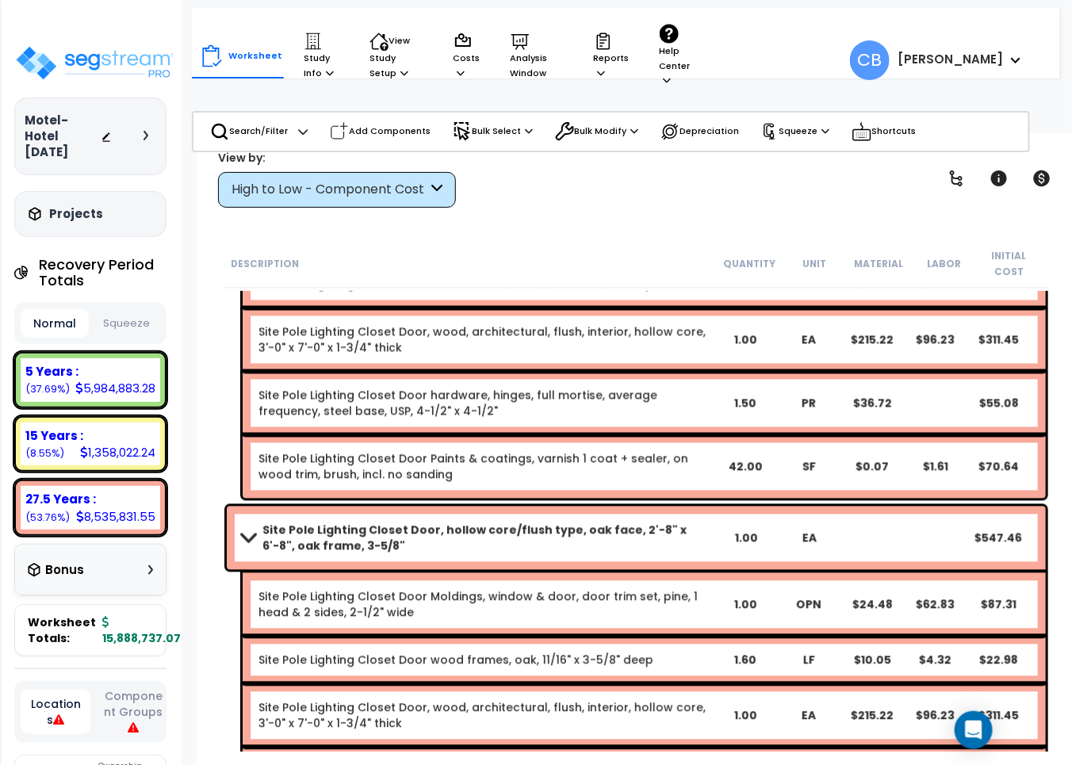
scroll to position [33266, 0]
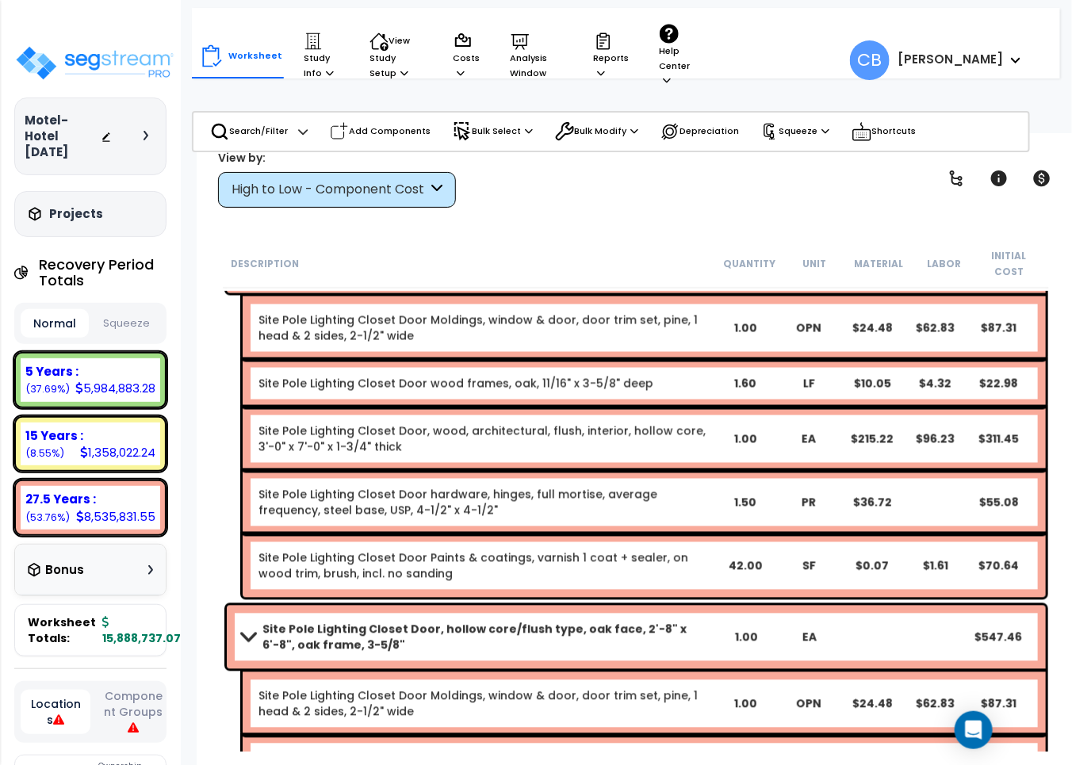
click at [349, 535] on div "Site Pole Lighting Closet Door Paints & coatings, varnish 1 coat + sealer, on w…" at bounding box center [644, 566] width 803 height 63
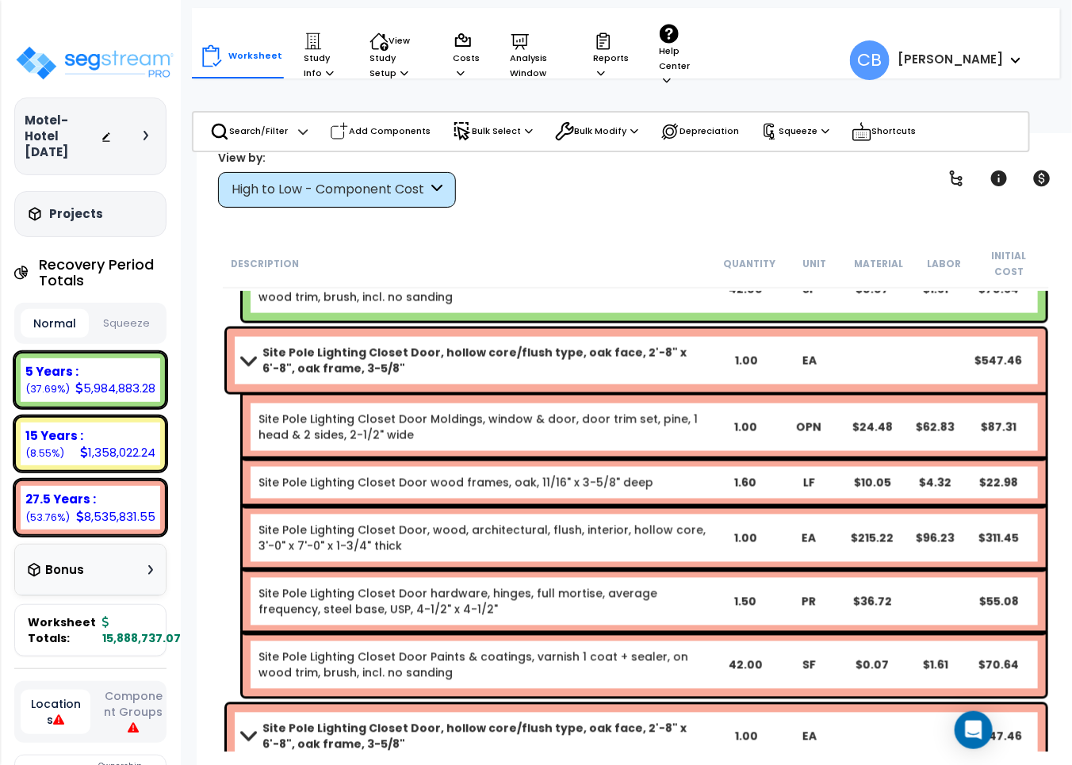
click at [397, 533] on link "Site Pole Lighting Closet Door, wood, architectural, flush, interior, hollow co…" at bounding box center [486, 539] width 455 height 32
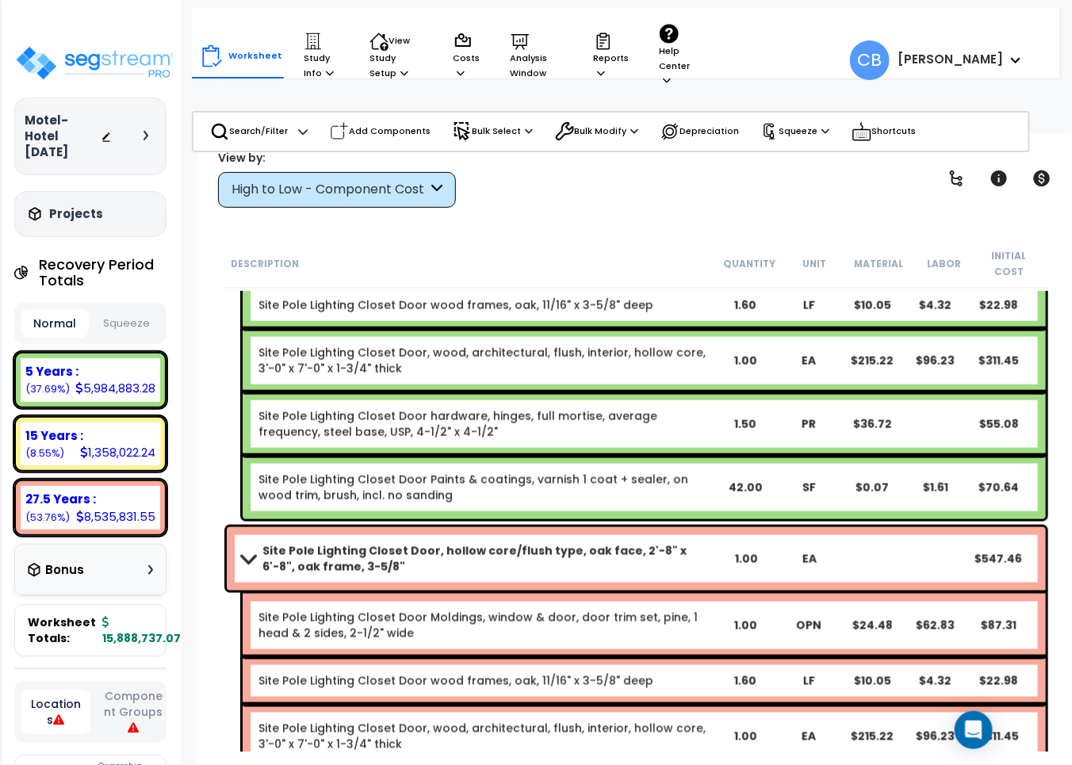
click at [513, 543] on b "Site Pole Lighting Closet Door, hollow core/flush type, oak face, 2'-8" x 6'-8"…" at bounding box center [489, 559] width 453 height 32
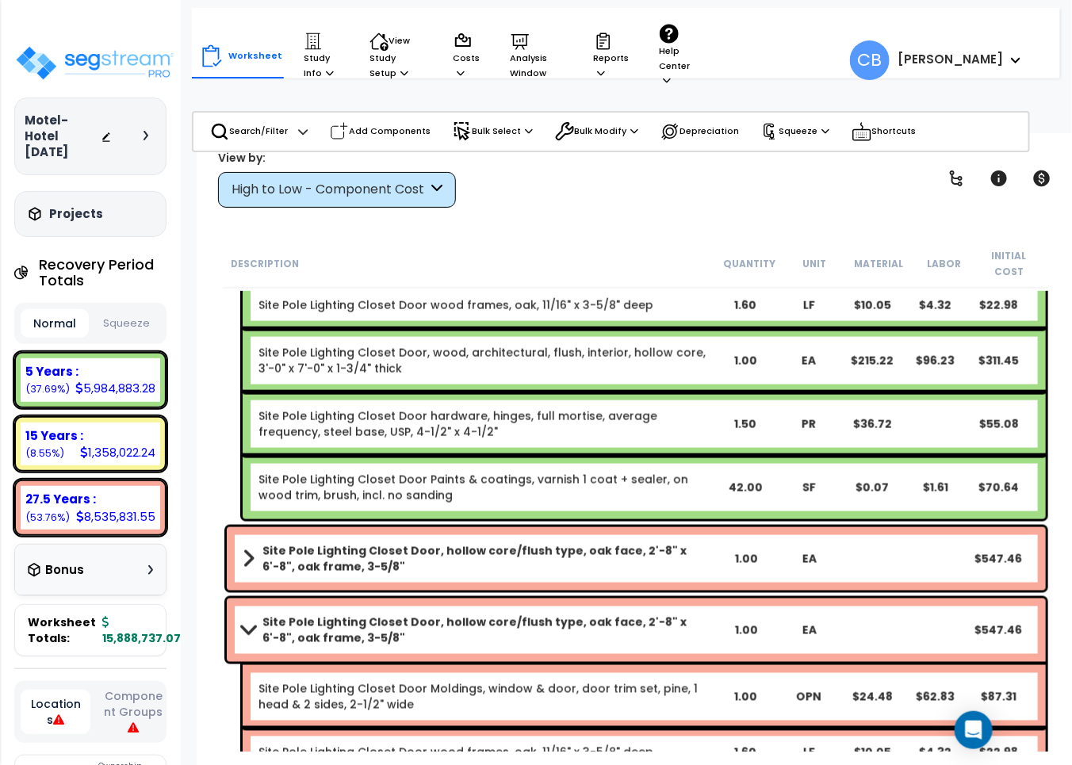
click at [393, 545] on b "Site Pole Lighting Closet Door, hollow core/flush type, oak face, 2'-8" x 6'-8"…" at bounding box center [489, 559] width 453 height 32
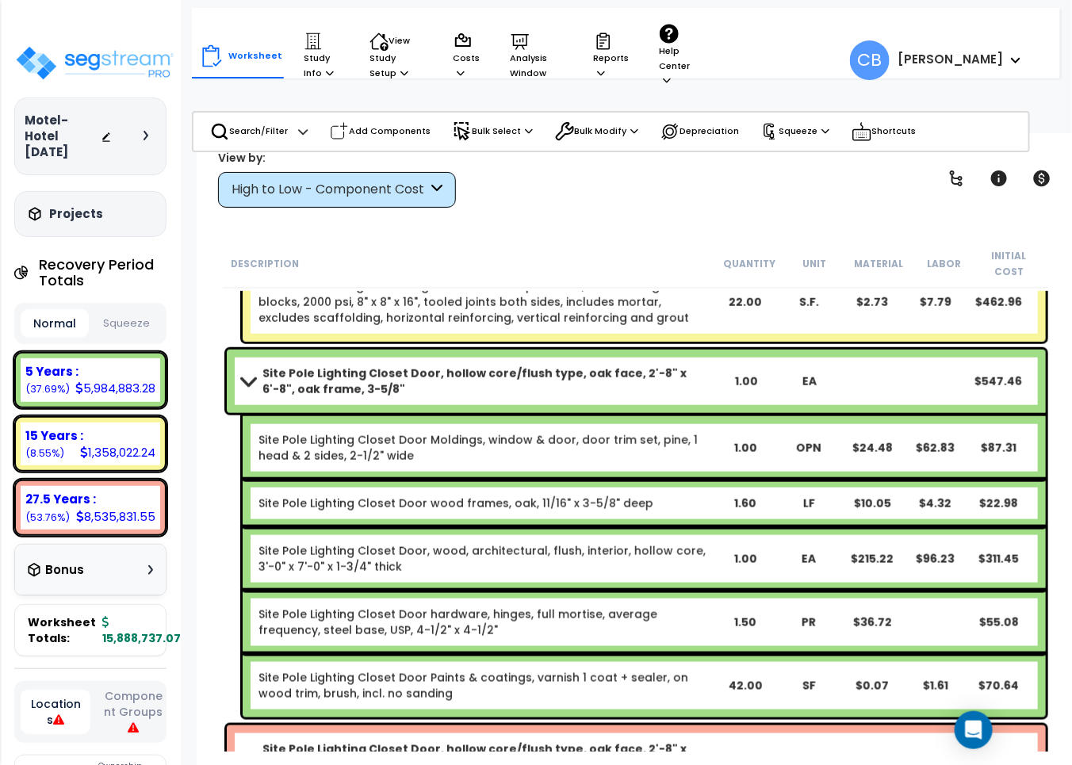
click at [302, 547] on link "Site Pole Lighting Closet Door, wood, architectural, flush, interior, hollow co…" at bounding box center [486, 559] width 455 height 32
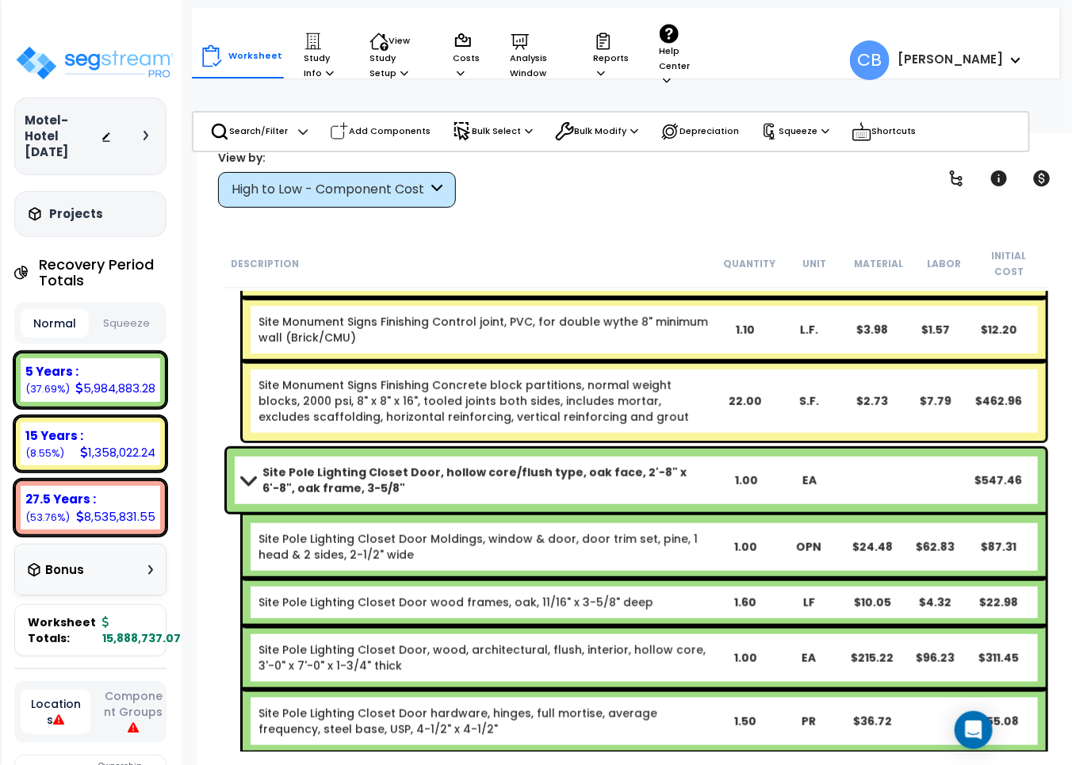
click at [444, 547] on div "Site Pole Lighting Closet Door Moldings, window & door, door trim set, pine, 1 …" at bounding box center [644, 547] width 803 height 63
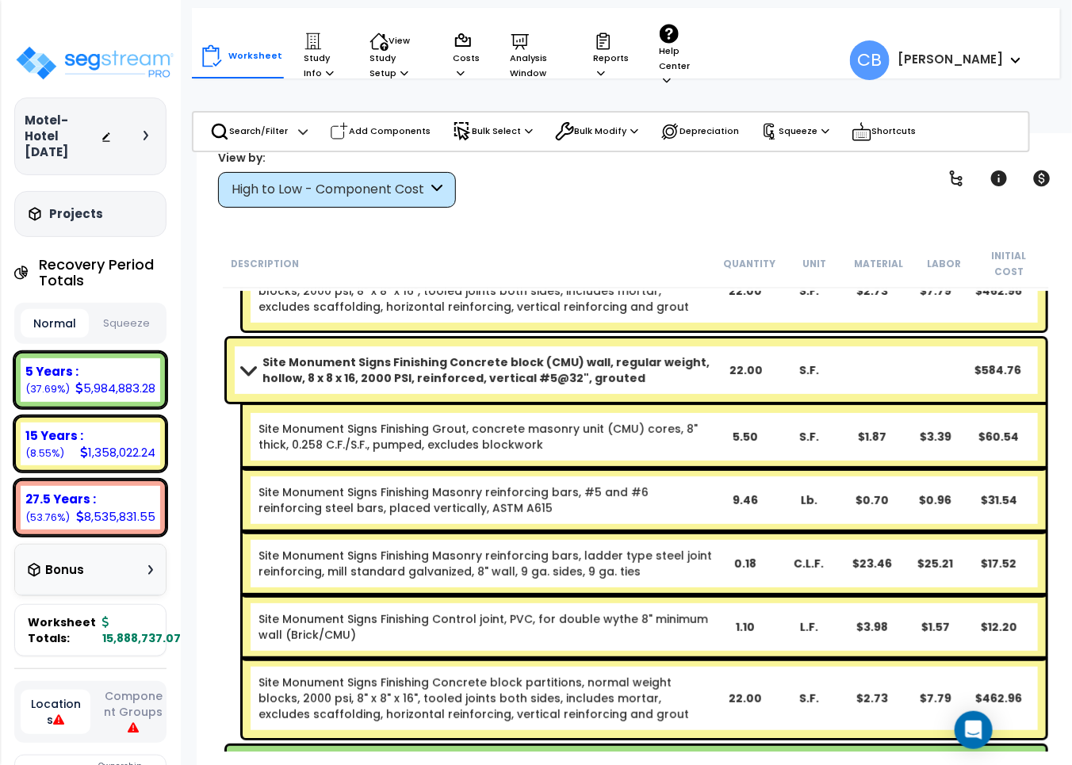
click at [351, 551] on link "Site Monument Signs Finishing Masonry reinforcing bars, ladder type steel joint…" at bounding box center [486, 564] width 455 height 32
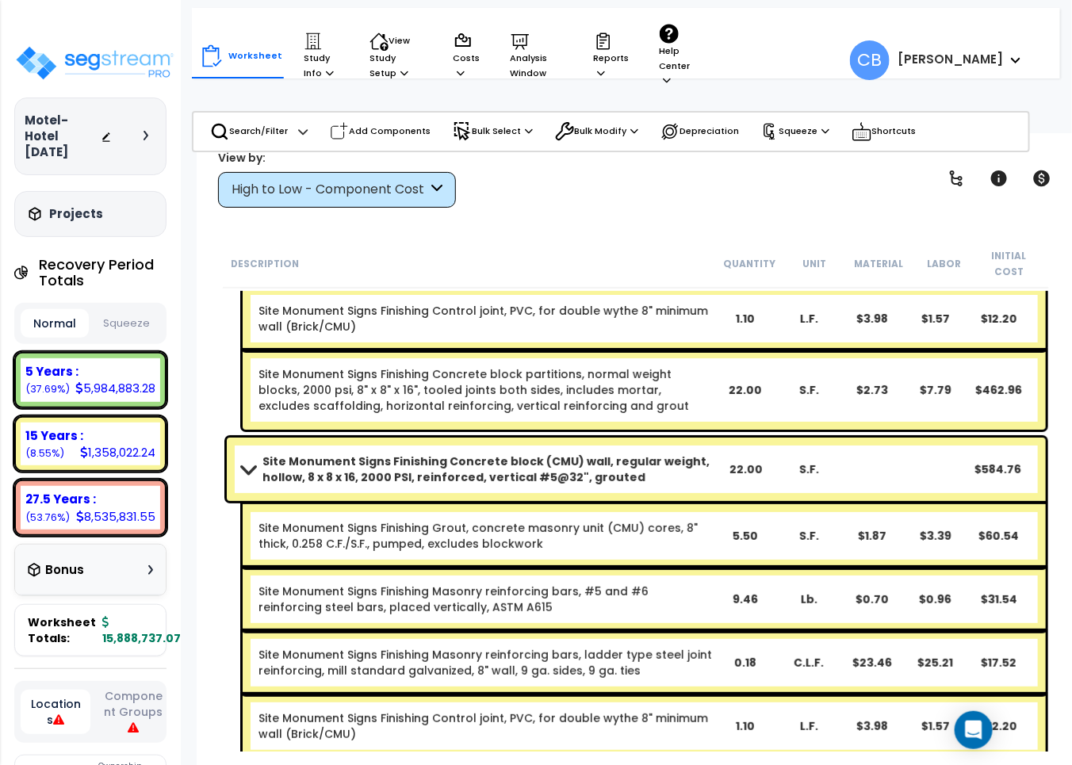
click at [351, 568] on div "Site Monument Signs Finishing Masonry reinforcing bars, #5 and #6 reinforcing s…" at bounding box center [644, 599] width 803 height 63
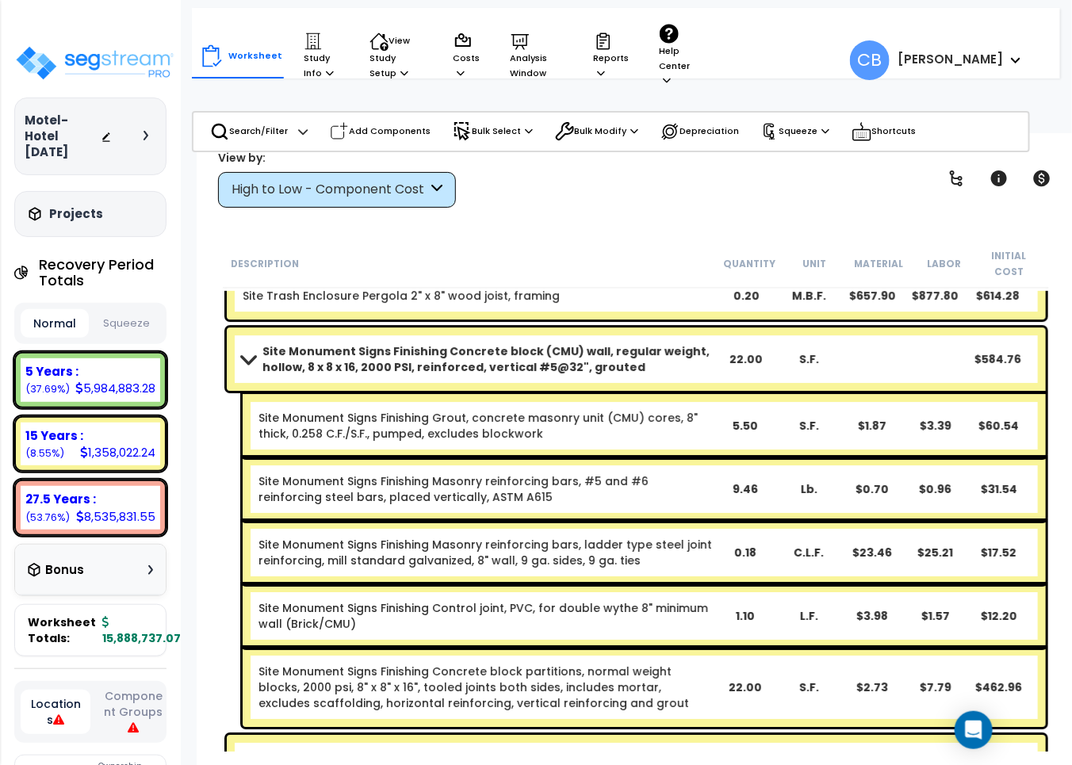
click at [351, 551] on link "Site Monument Signs Finishing Masonry reinforcing bars, ladder type steel joint…" at bounding box center [486, 553] width 455 height 32
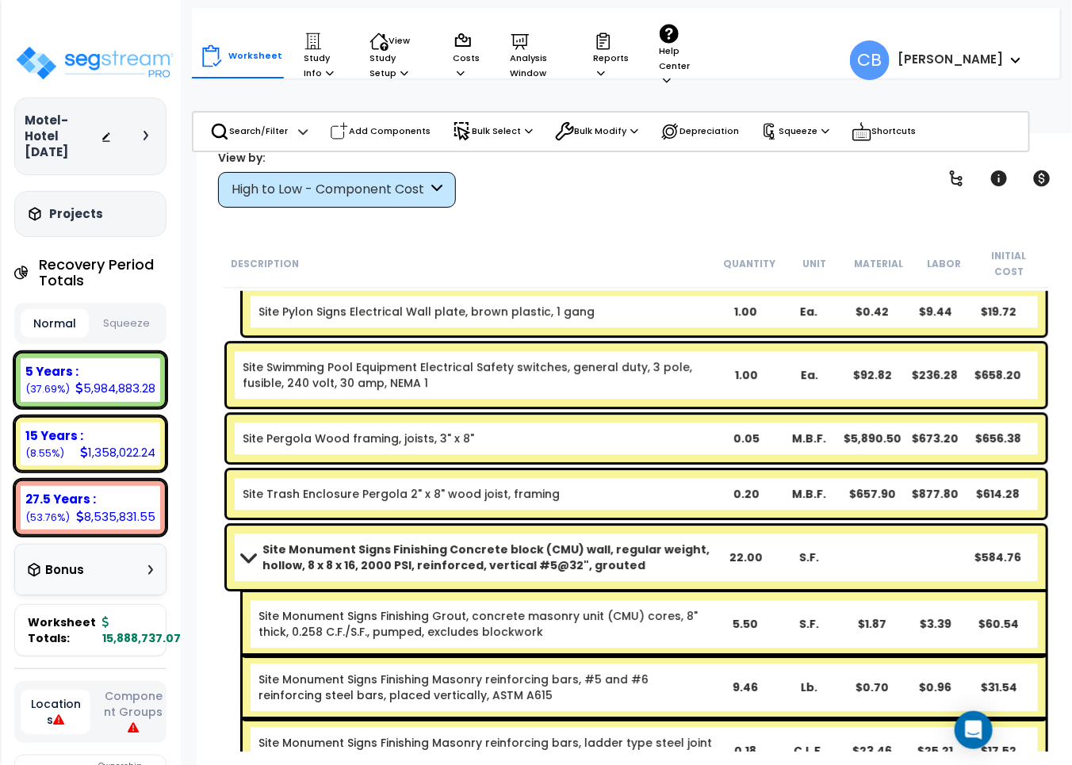
click at [351, 551] on b "Site Monument Signs Finishing Concrete block (CMU) wall, regular weight, hollow…" at bounding box center [489, 558] width 453 height 32
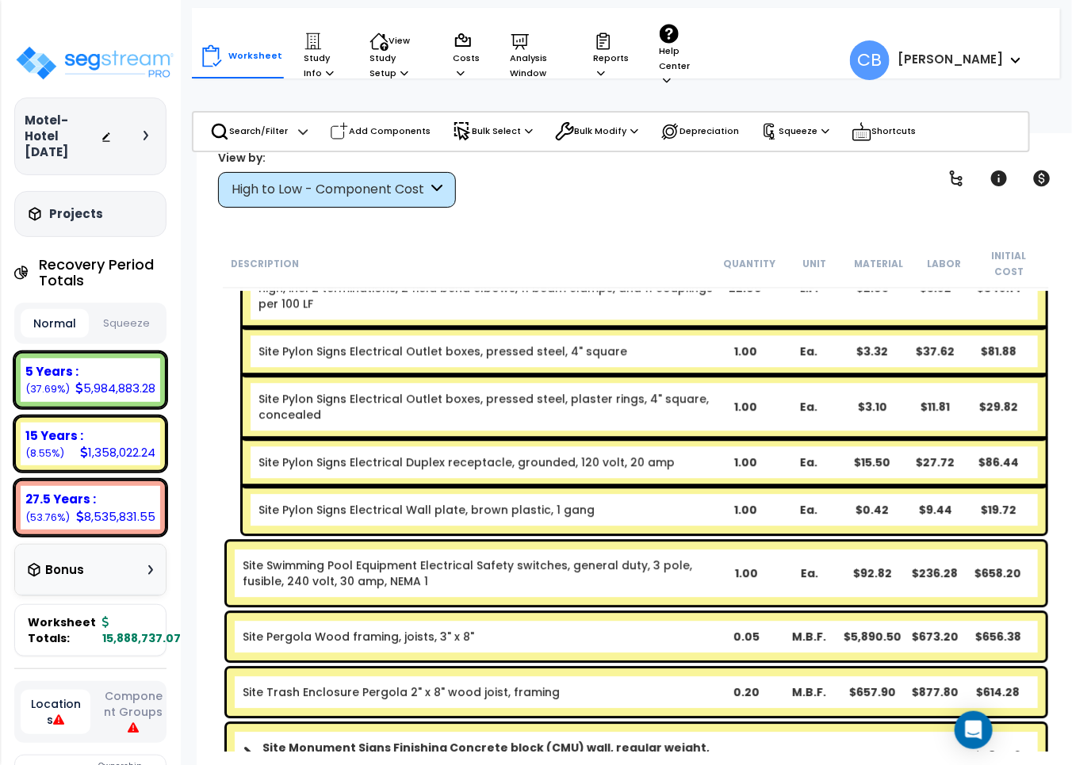
click at [252, 558] on link "Site Swimming Pool Equipment Electrical Safety switches, general duty, 3 pole, …" at bounding box center [479, 574] width 473 height 32
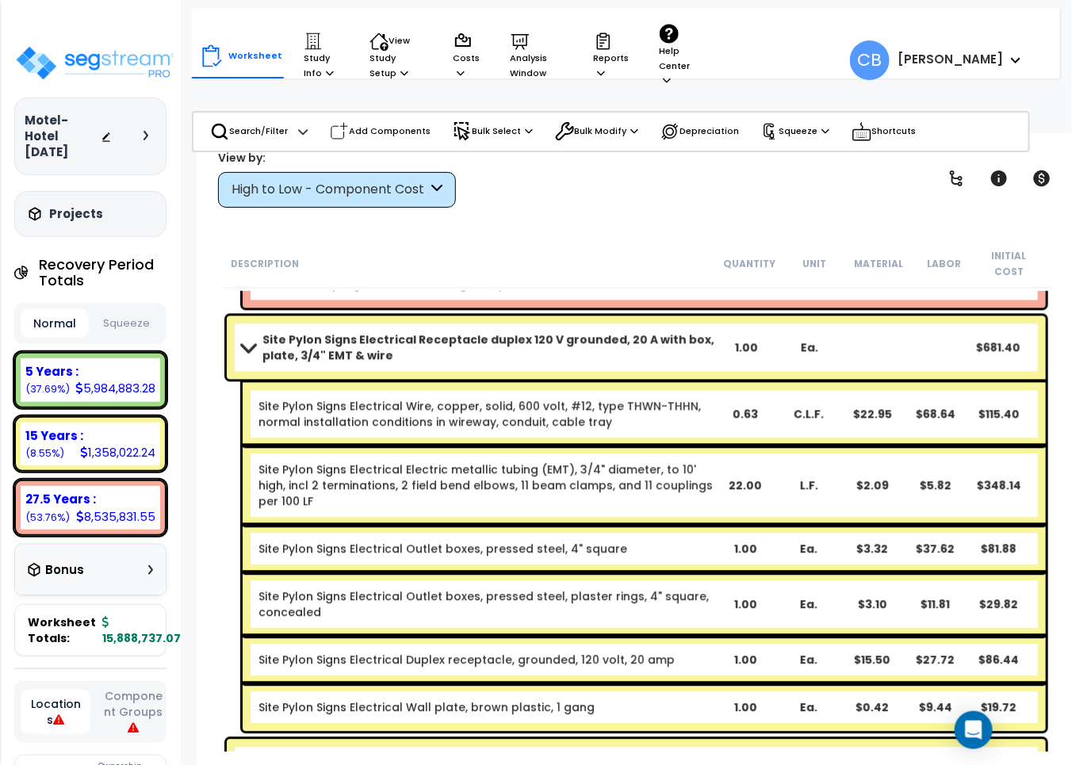
click at [366, 548] on div "Site Pylon Signs Electrical Outlet boxes, pressed steel, 4" square 1.00 Ea. $3.…" at bounding box center [644, 550] width 803 height 48
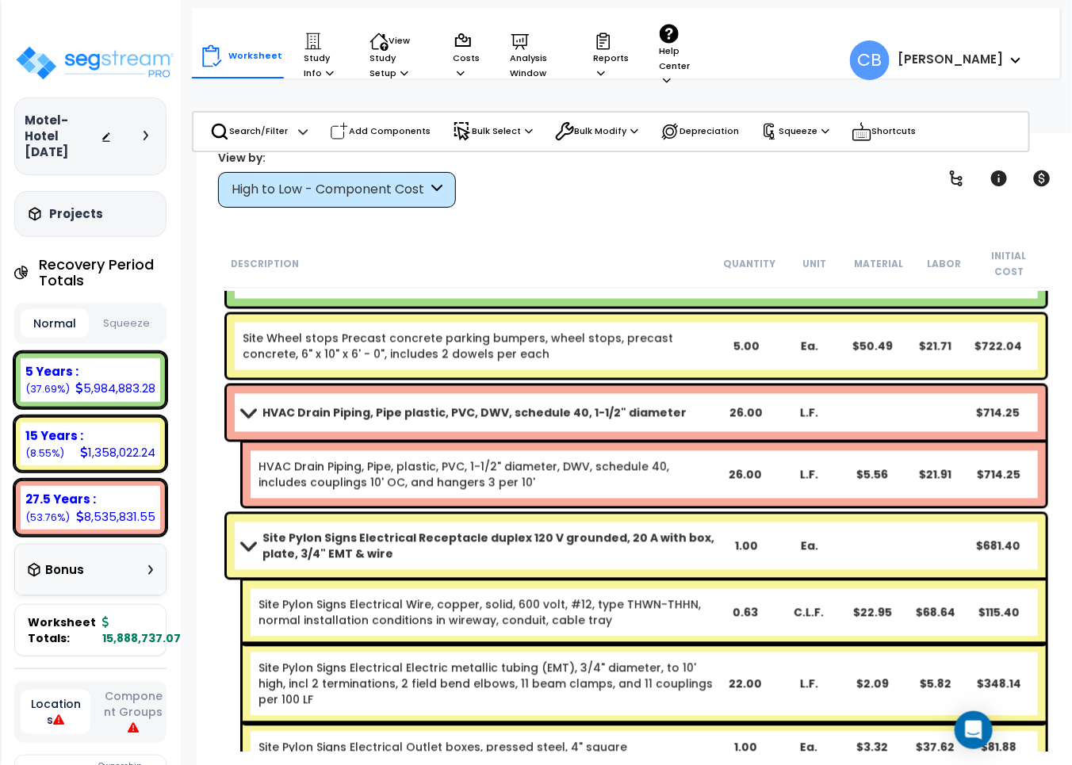
click at [286, 552] on div "Site Pylon Signs Electrical Receptacle duplex 120 V grounded, 20 A with box, pl…" at bounding box center [636, 546] width 819 height 63
click at [444, 680] on link "Site Pylon Signs Electrical Electric metallic tubing (EMT), 3/4" diameter, to 1…" at bounding box center [486, 685] width 455 height 48
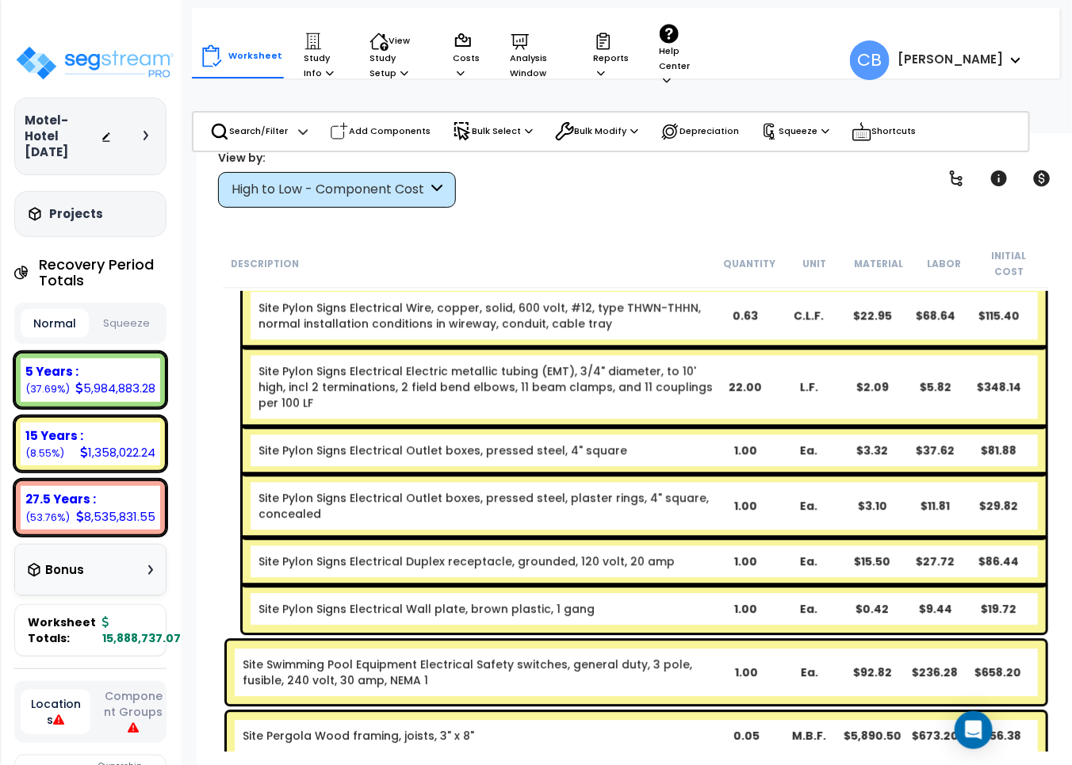
click at [501, 601] on link "Site Pylon Signs Electrical Wall plate, brown plastic, 1 gang" at bounding box center [427, 609] width 336 height 16
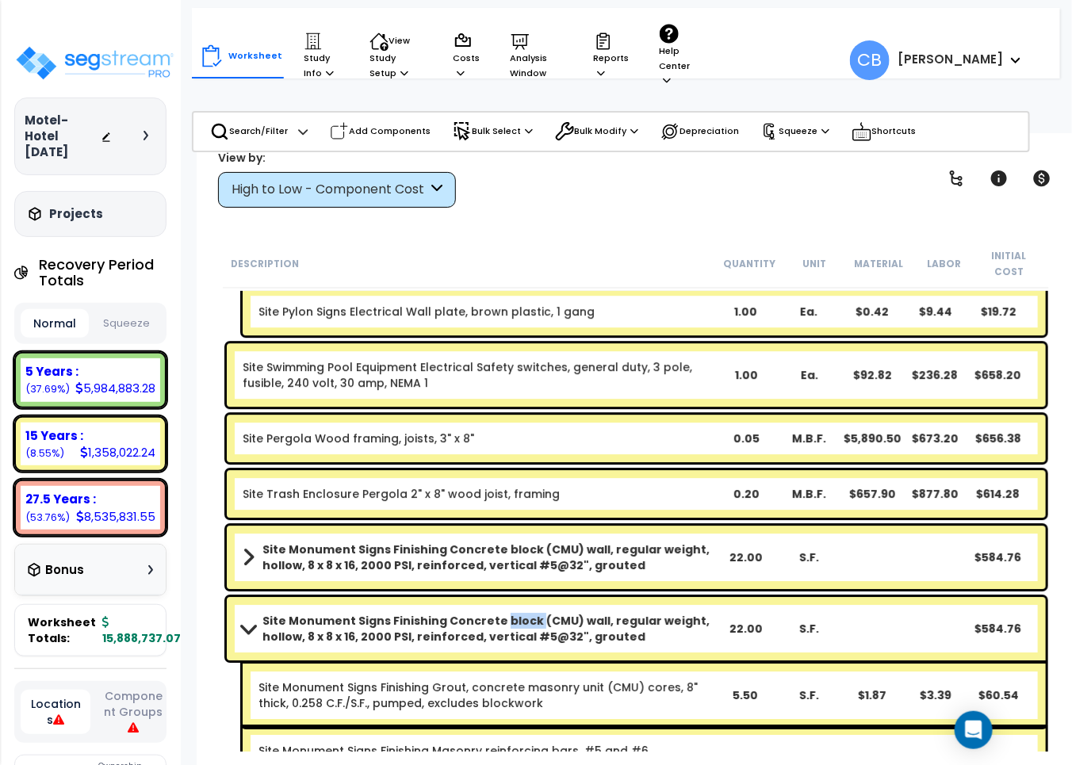
click at [501, 597] on div "Site Monument Signs Finishing Concrete block (CMU) wall, regular weight, hollow…" at bounding box center [636, 628] width 819 height 63
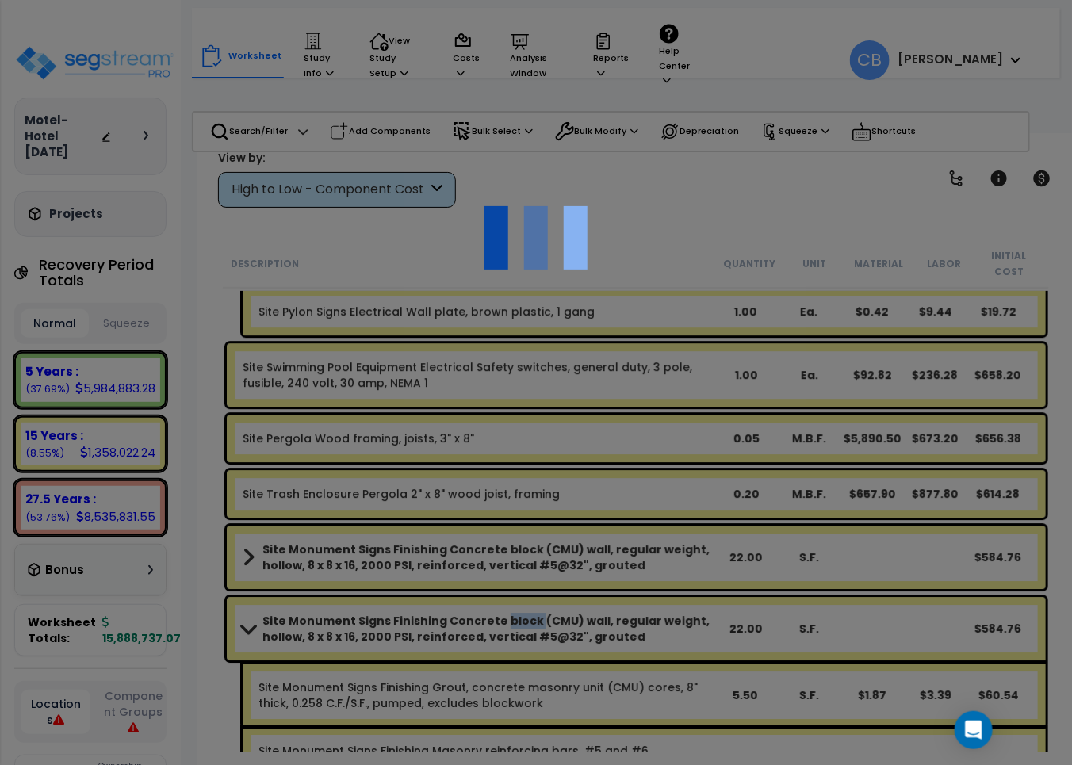
scroll to position [31977, 0]
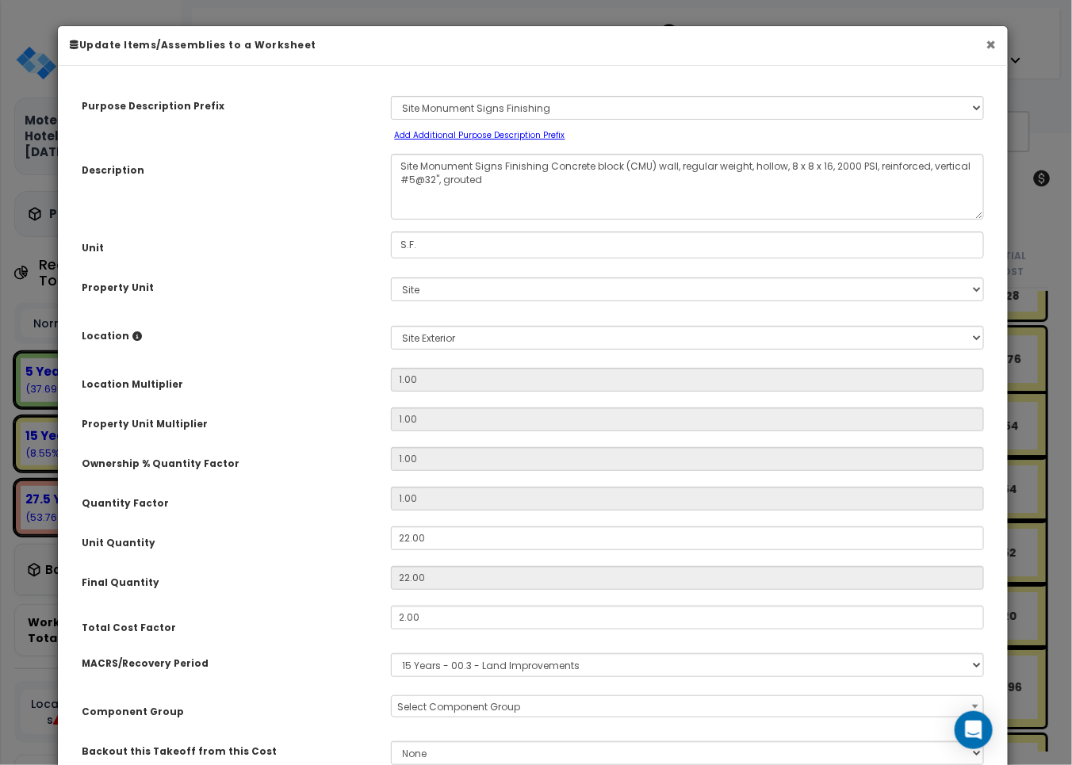
click at [990, 42] on button "×" at bounding box center [991, 44] width 10 height 17
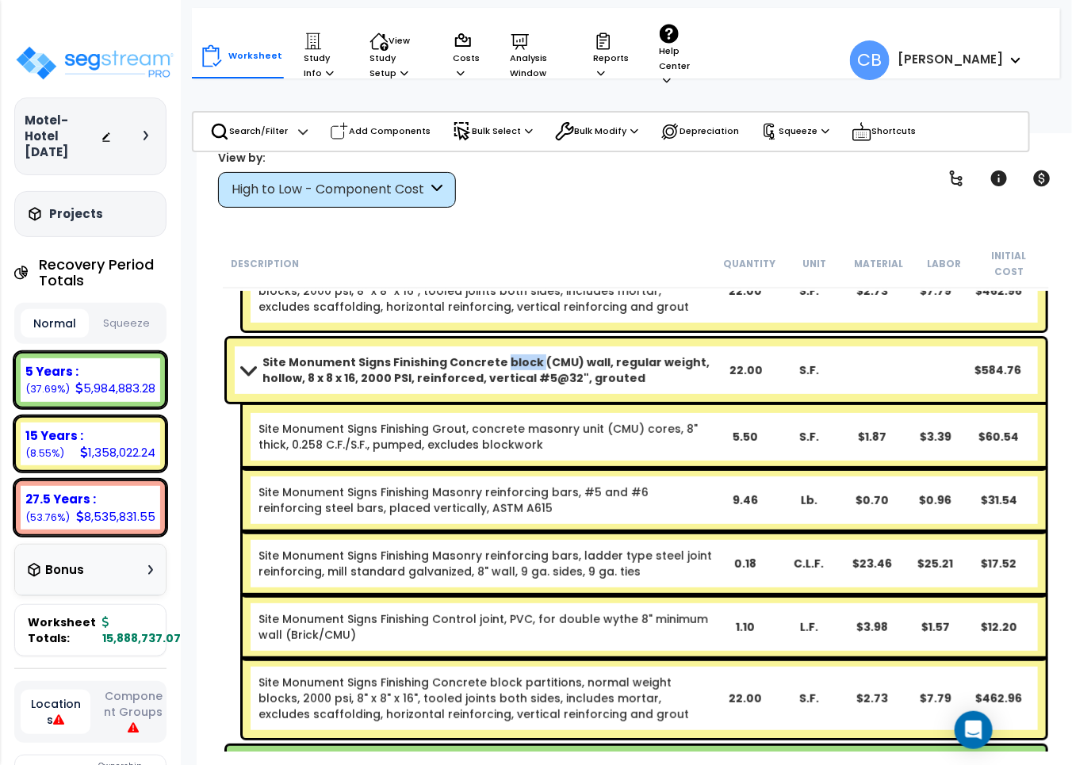
scroll to position [32572, 0]
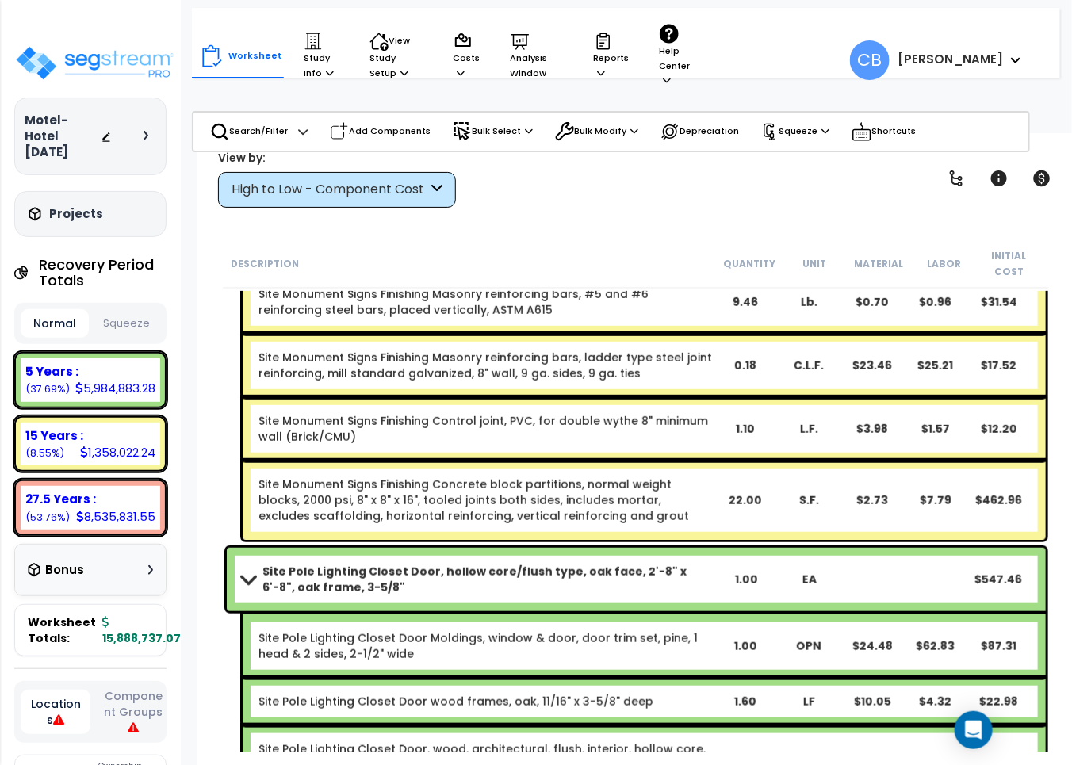
click at [560, 497] on link "Site Monument Signs Finishing Concrete block partitions, normal weight blocks, …" at bounding box center [486, 501] width 455 height 48
click at [537, 492] on link "Site Monument Signs Finishing Concrete block partitions, normal weight blocks, …" at bounding box center [486, 501] width 455 height 48
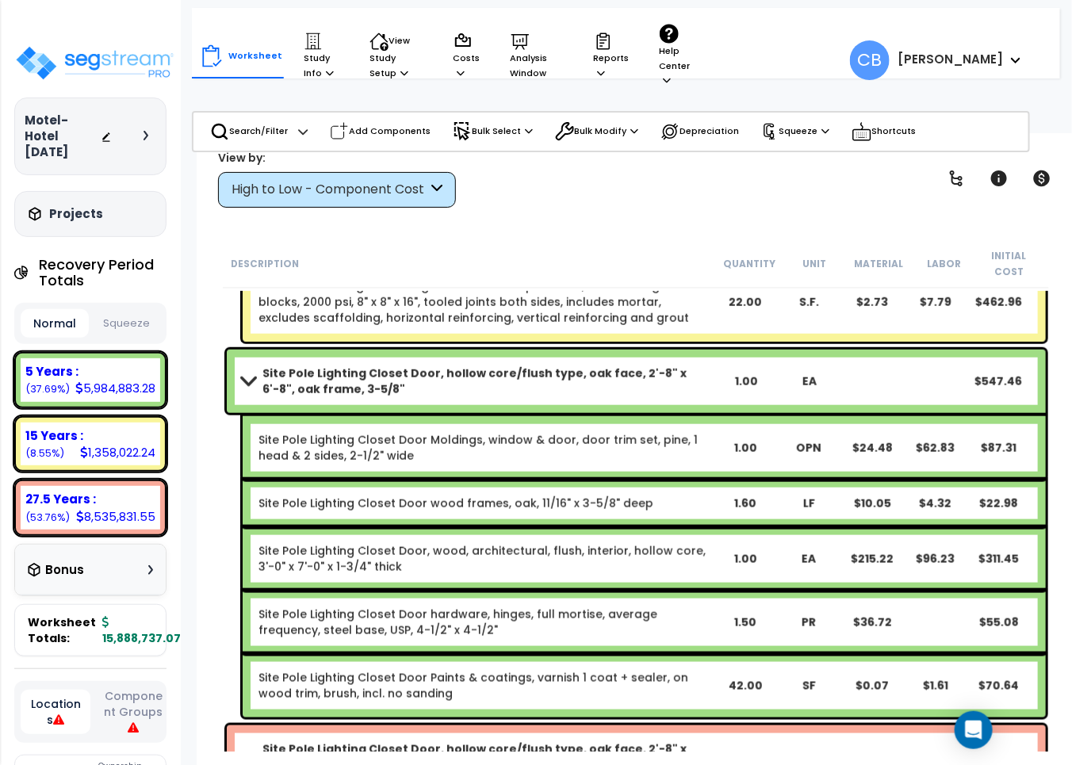
click at [537, 496] on link "Site Pole Lighting Closet Door wood frames, oak, 11/16" x 3-5/8" deep" at bounding box center [456, 504] width 395 height 16
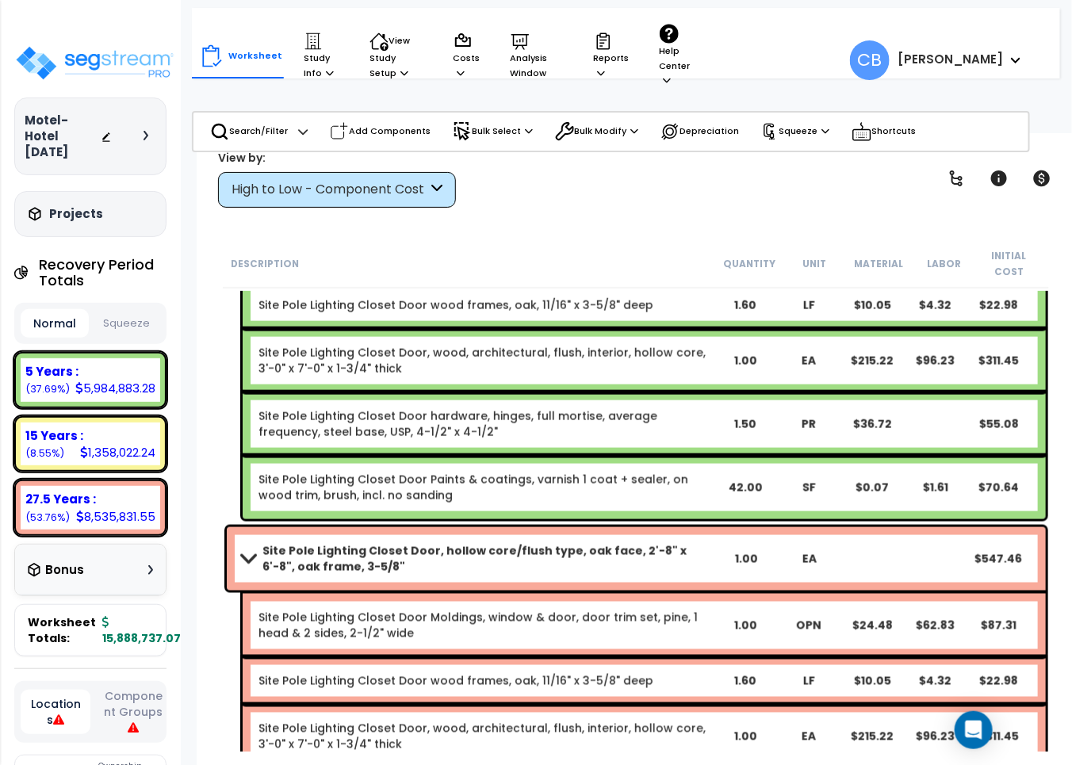
click at [537, 492] on div "Site Pole Lighting Closet Door Paints & coatings, varnish 1 coat + sealer, on w…" at bounding box center [644, 487] width 803 height 63
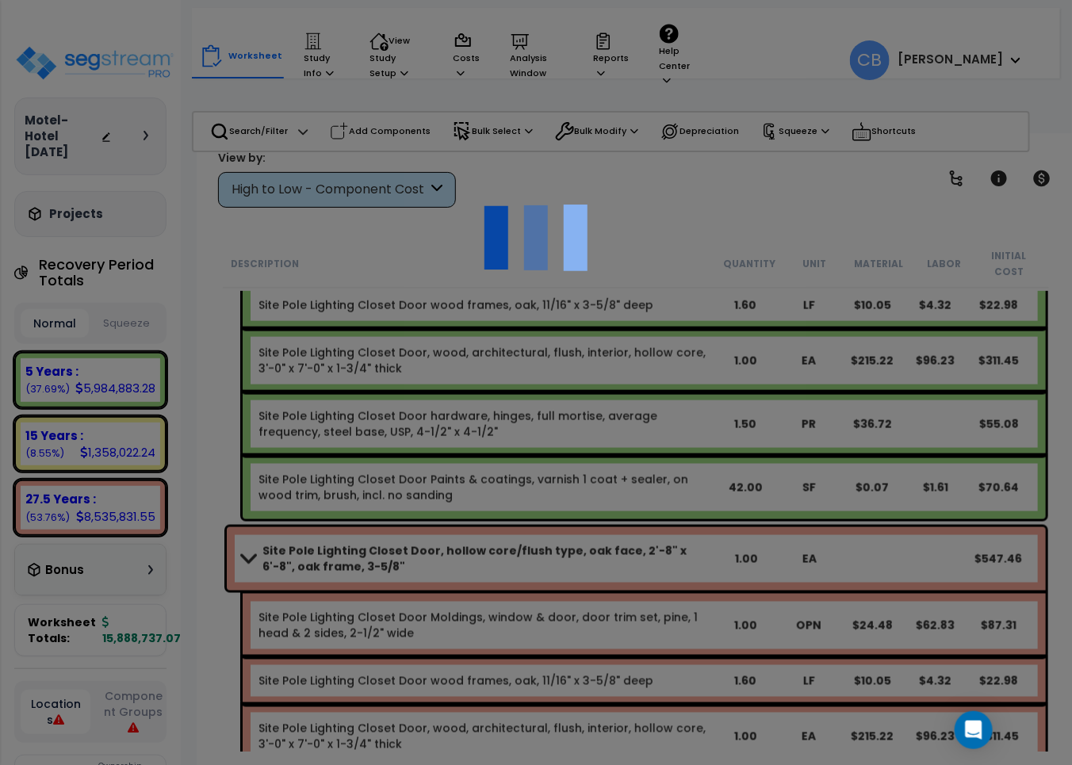
scroll to position [33167, 0]
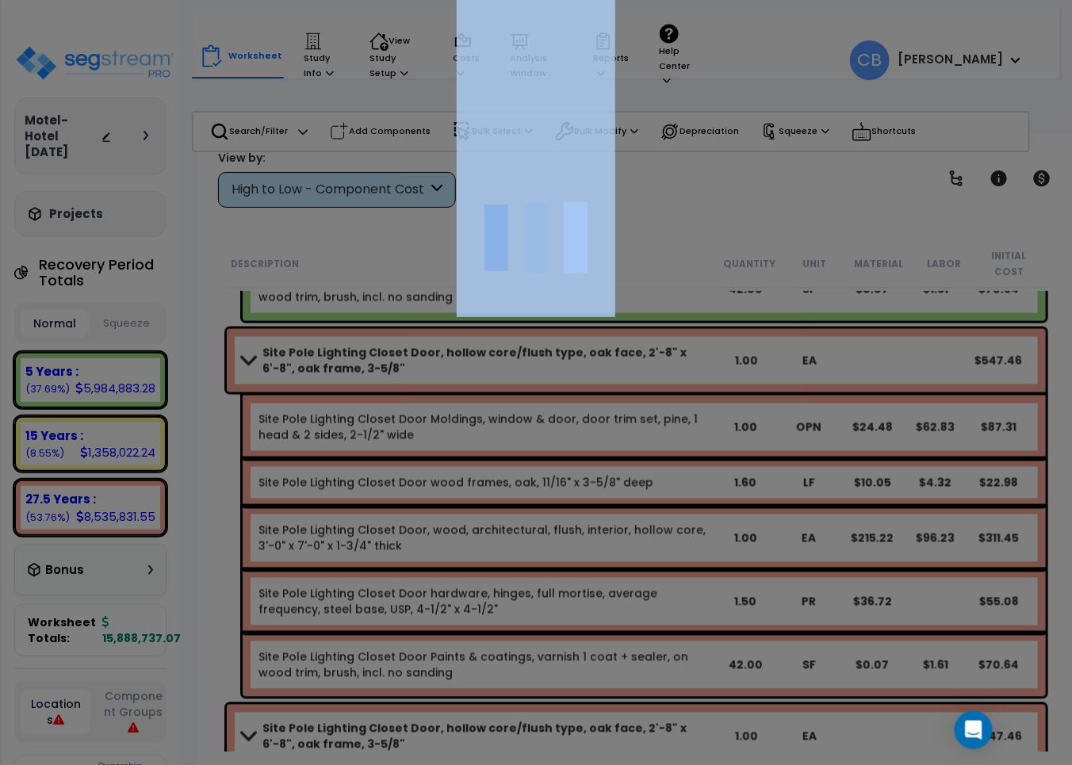
click at [537, 492] on div at bounding box center [536, 382] width 1072 height 765
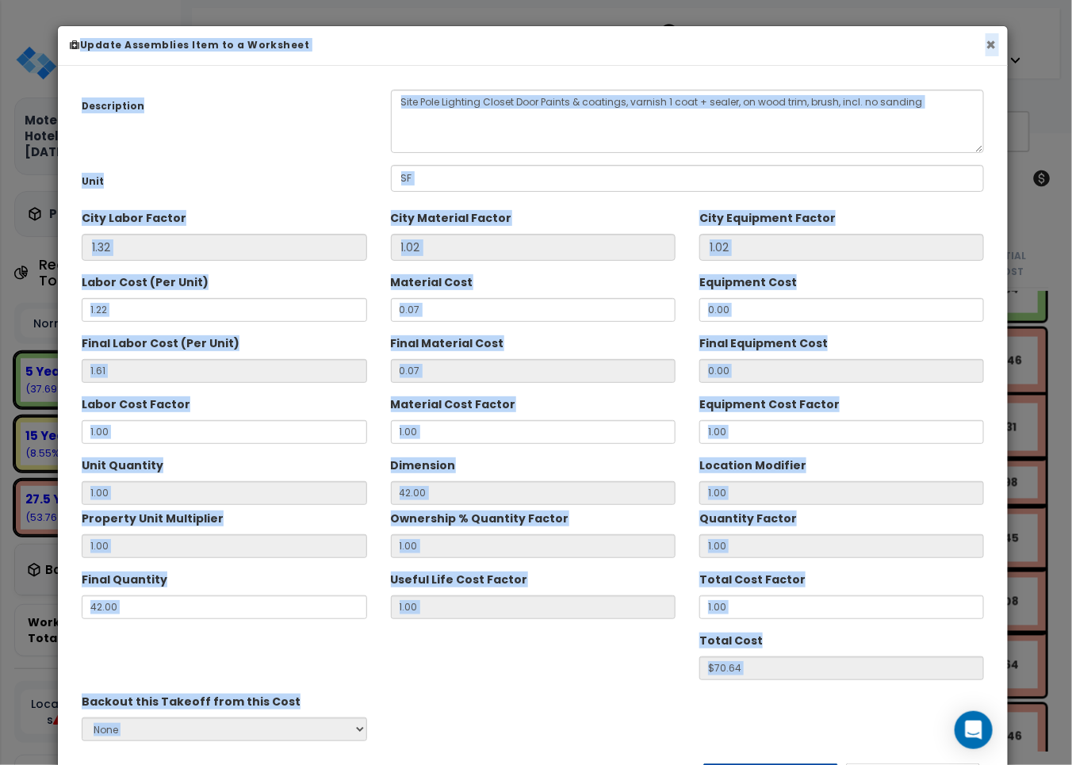
click at [986, 40] on button "×" at bounding box center [991, 44] width 10 height 17
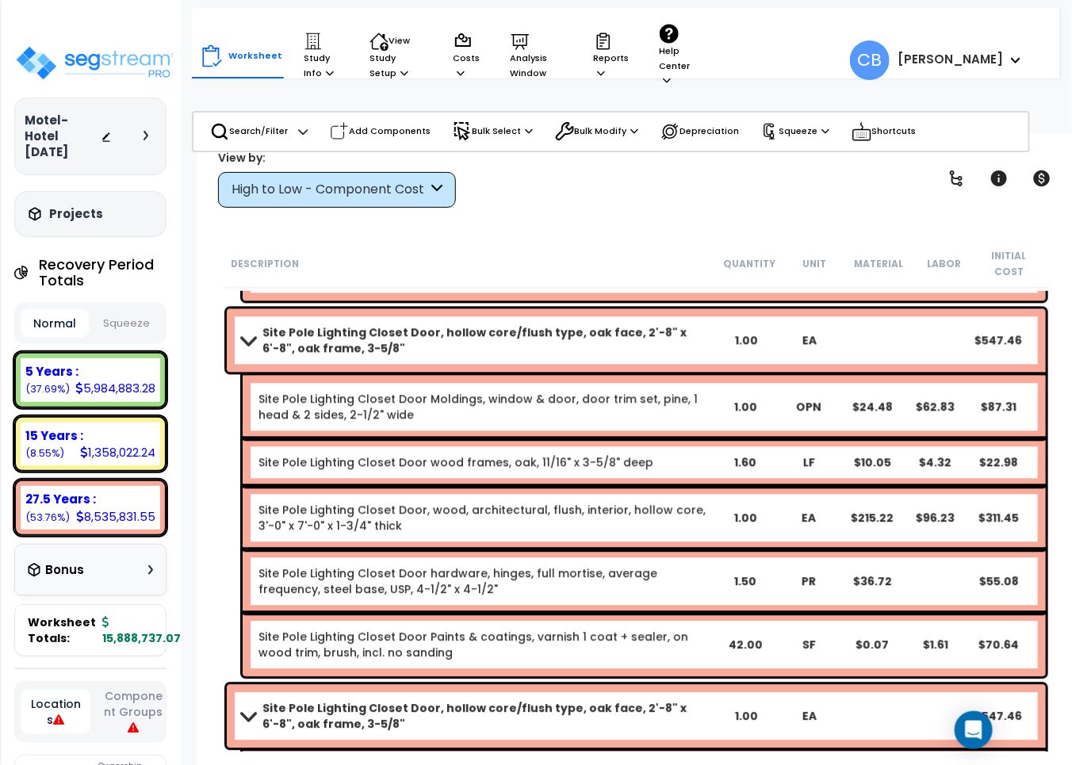
click at [528, 353] on div "Site Pole Lighting Closet Door, hollow core/flush type, oak face, 2'-8" x 6'-8"…" at bounding box center [636, 340] width 819 height 63
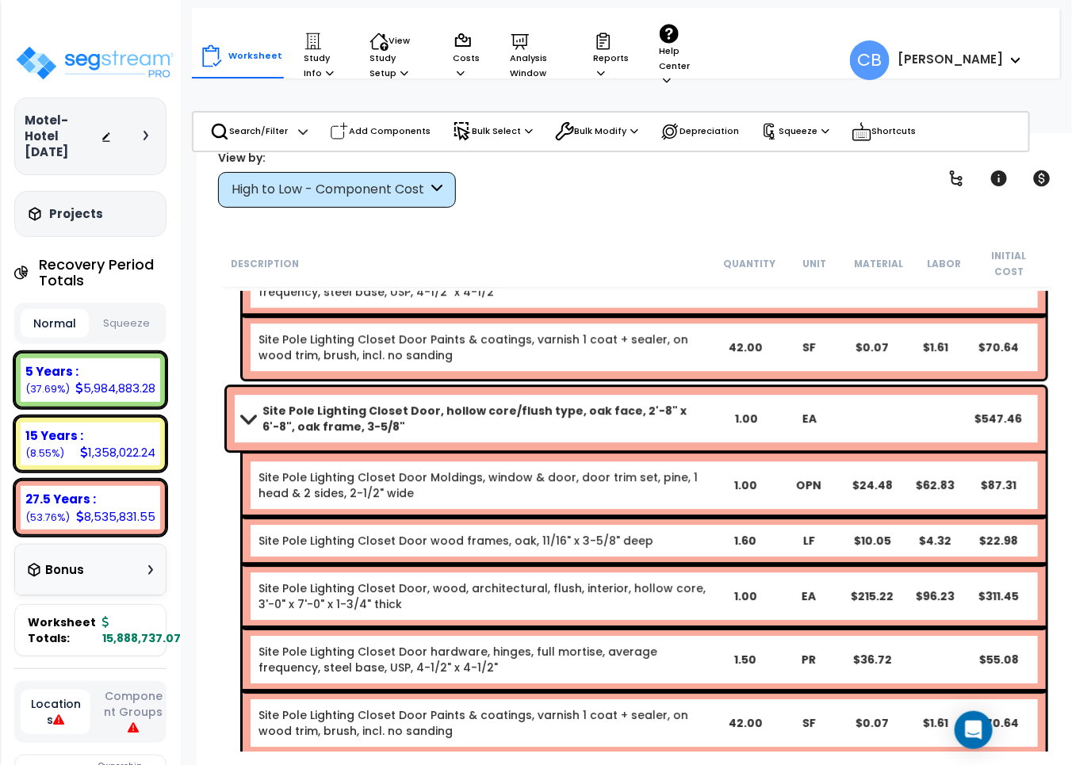
click at [528, 353] on div "Site Pole Lighting Closet Door Paints & coatings, varnish 1 coat + sealer, on w…" at bounding box center [644, 347] width 803 height 63
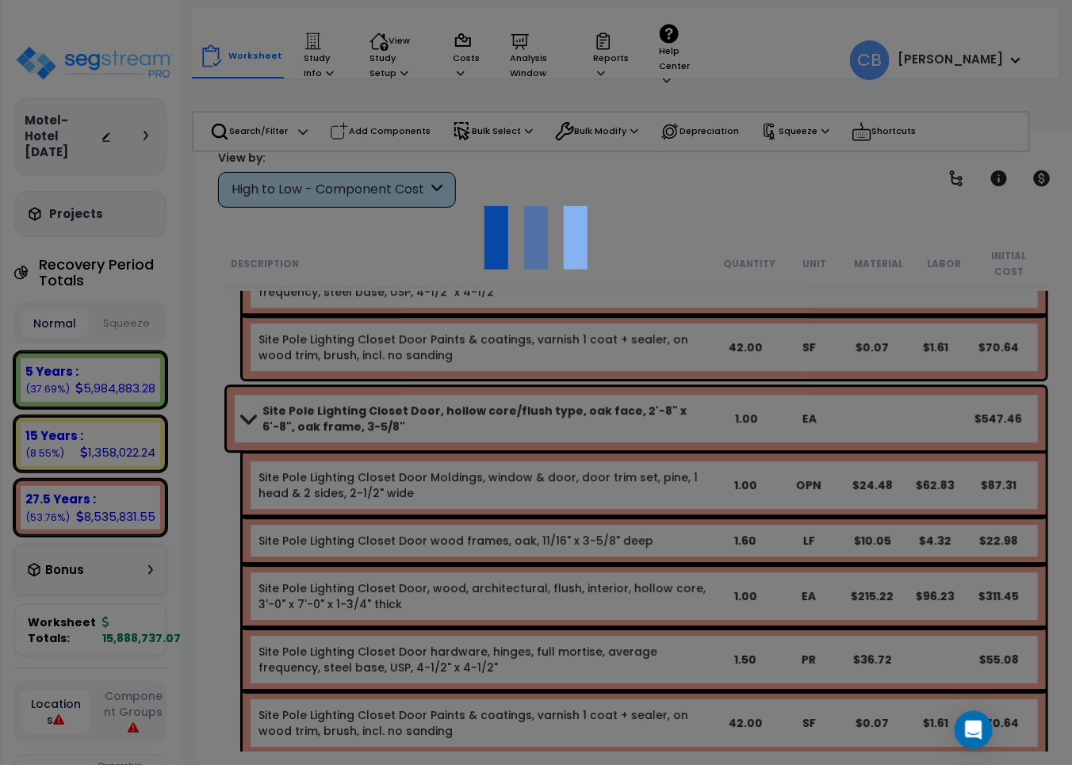
click at [528, 64] on div "We are Building your Study. So please grab a coffee and let us do the heavy lif…" at bounding box center [536, 32] width 1072 height 63
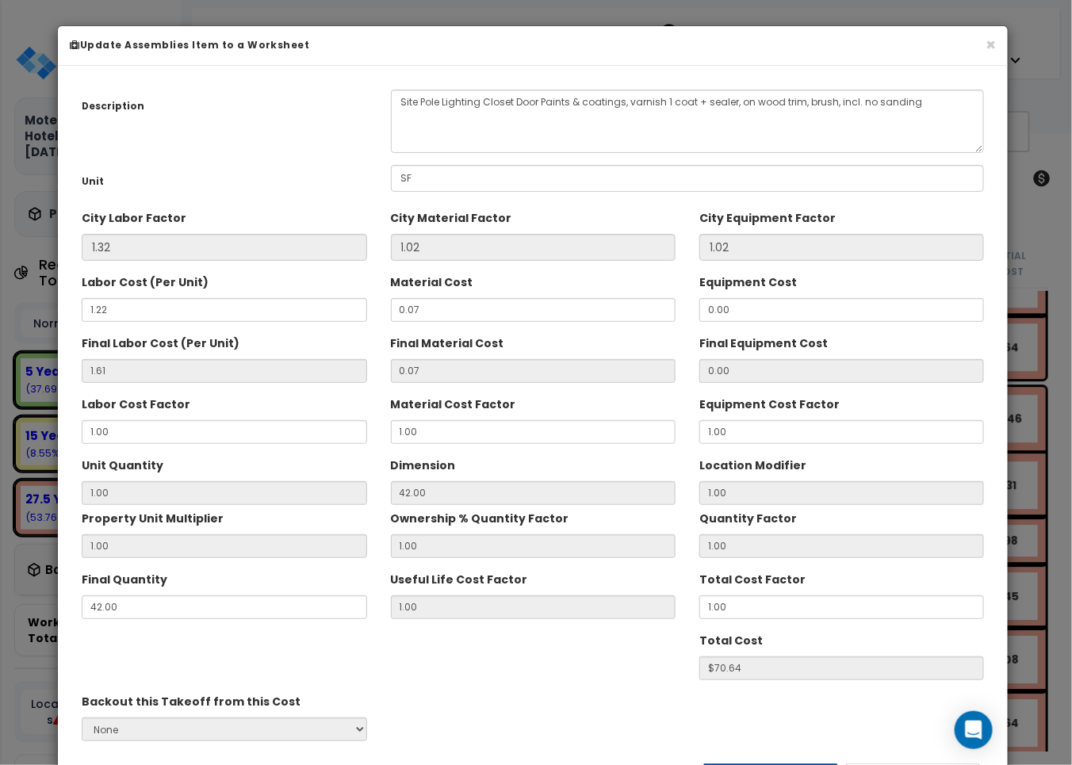
scroll to position [119, 0]
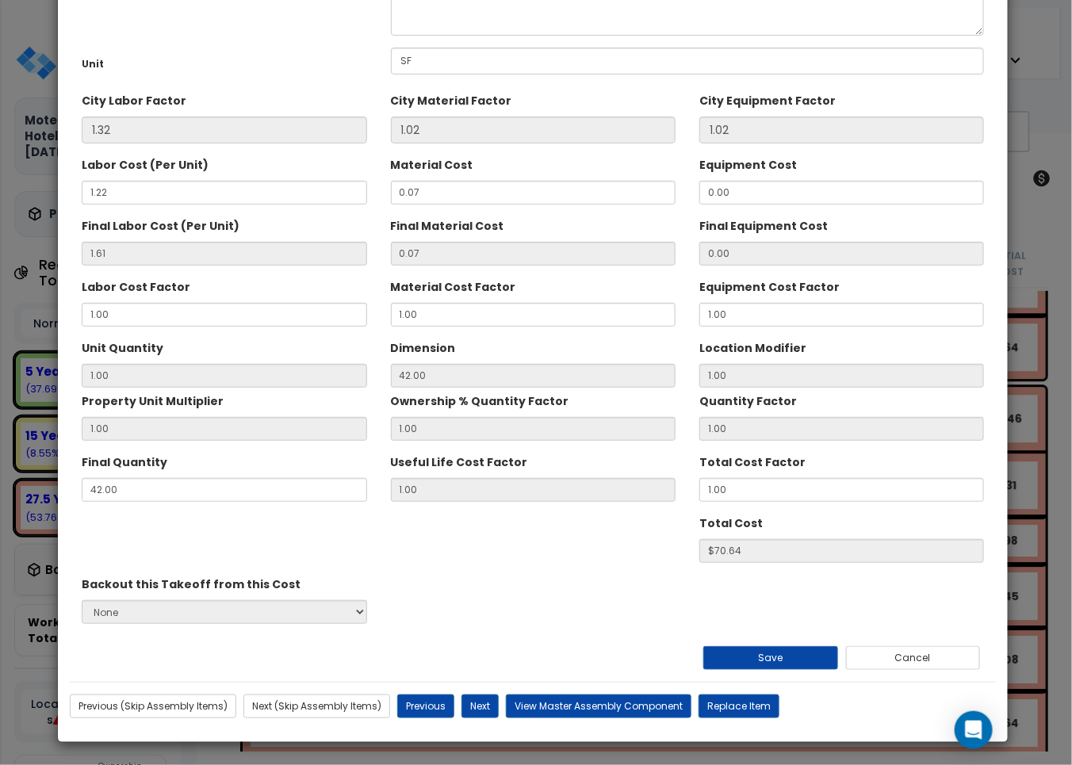
click at [930, 452] on div "Total Cost Factor 1.00" at bounding box center [842, 475] width 285 height 53
click at [781, 473] on div "Total Cost Factor 1.00" at bounding box center [842, 475] width 285 height 53
click at [577, 476] on div "Useful Life Cost Factor 1.00" at bounding box center [533, 475] width 285 height 53
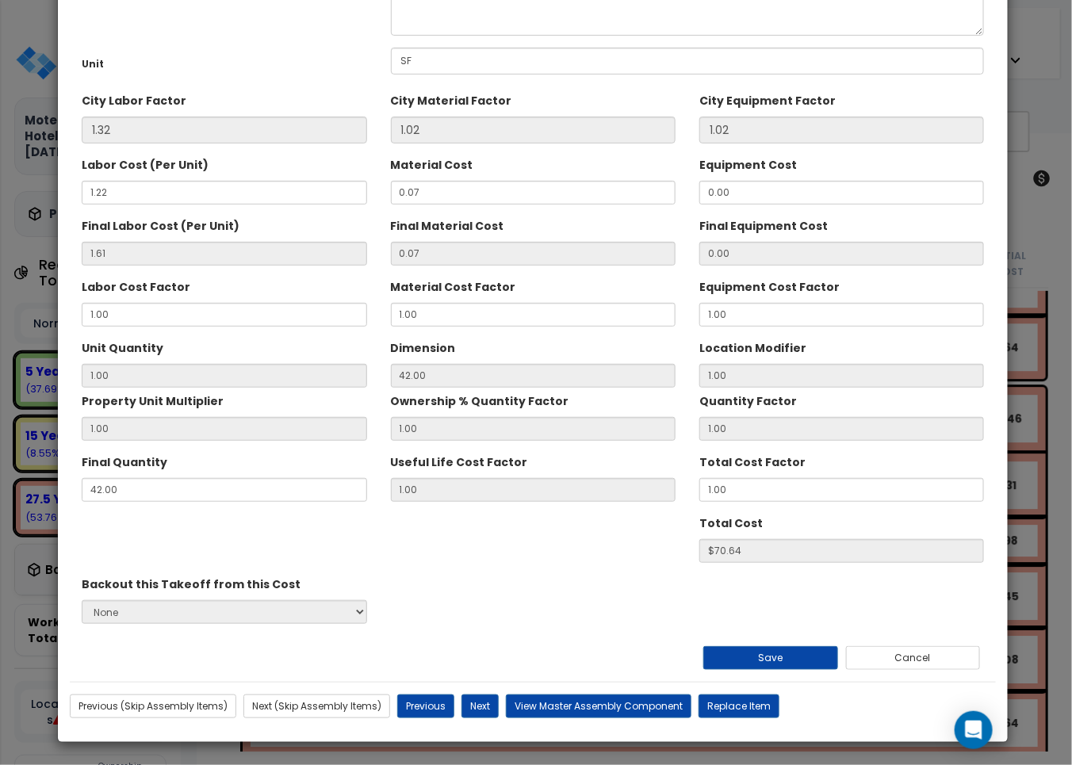
scroll to position [0, 0]
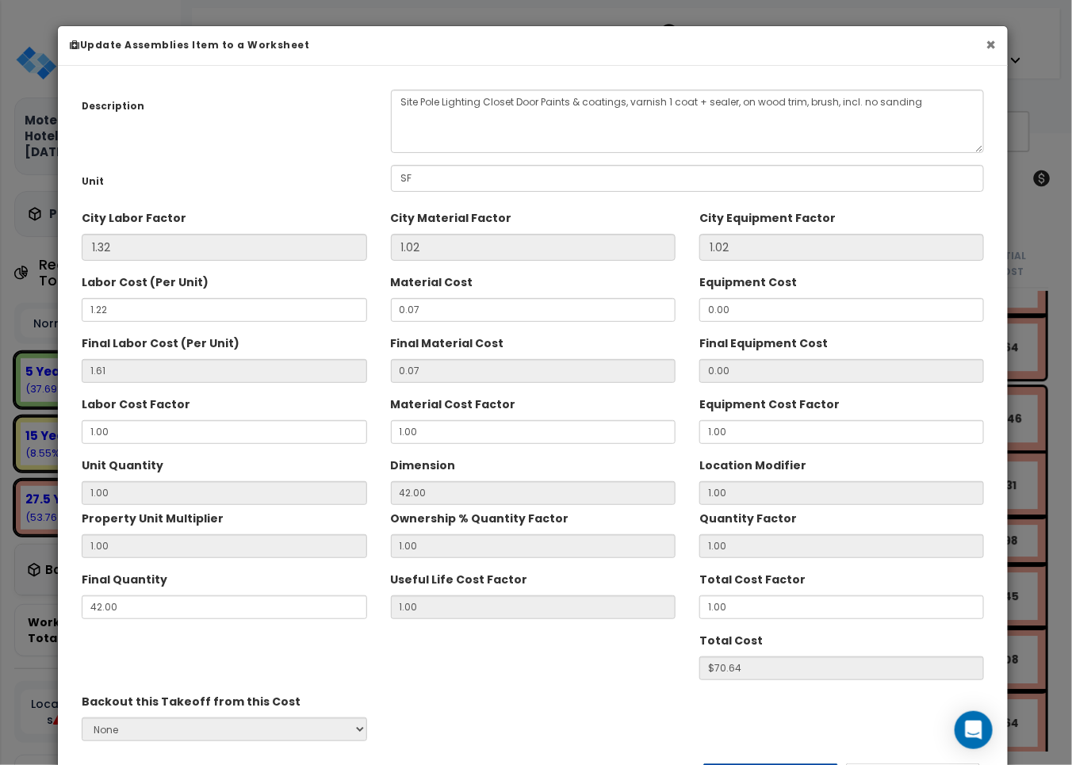
click at [986, 48] on button "×" at bounding box center [991, 44] width 10 height 17
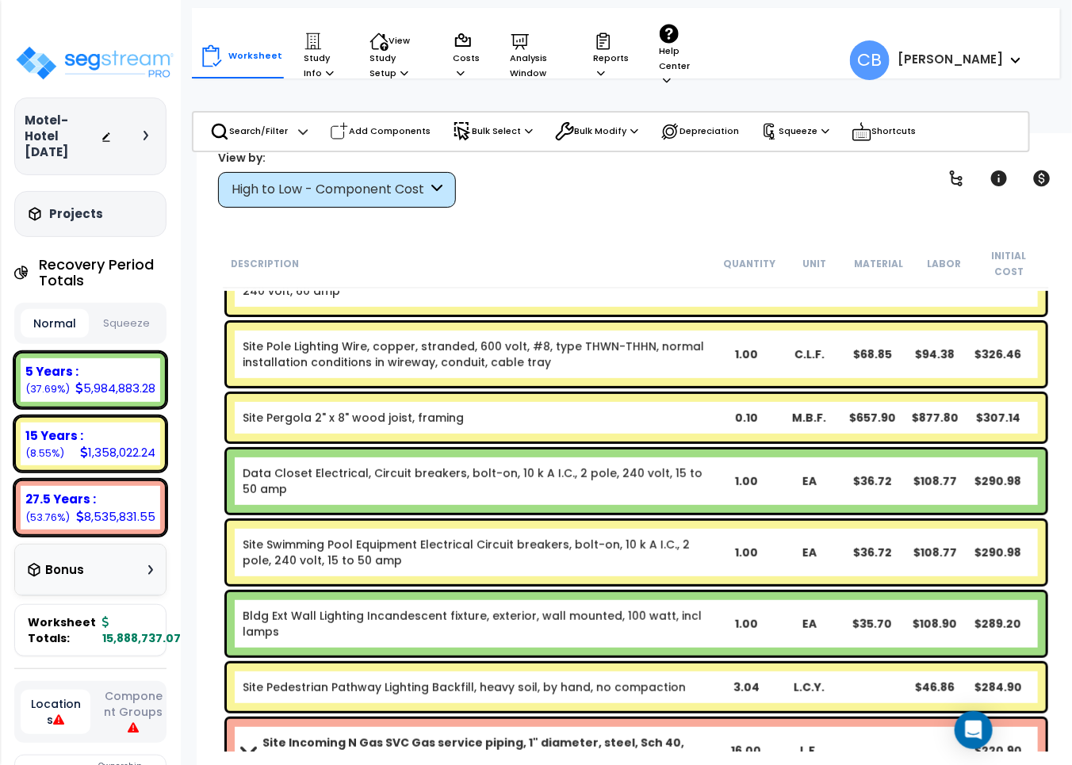
click at [299, 361] on div "Site Pole Lighting Wire, copper, stranded, 600 volt, #8, type THWN-THHN, normal…" at bounding box center [636, 354] width 819 height 63
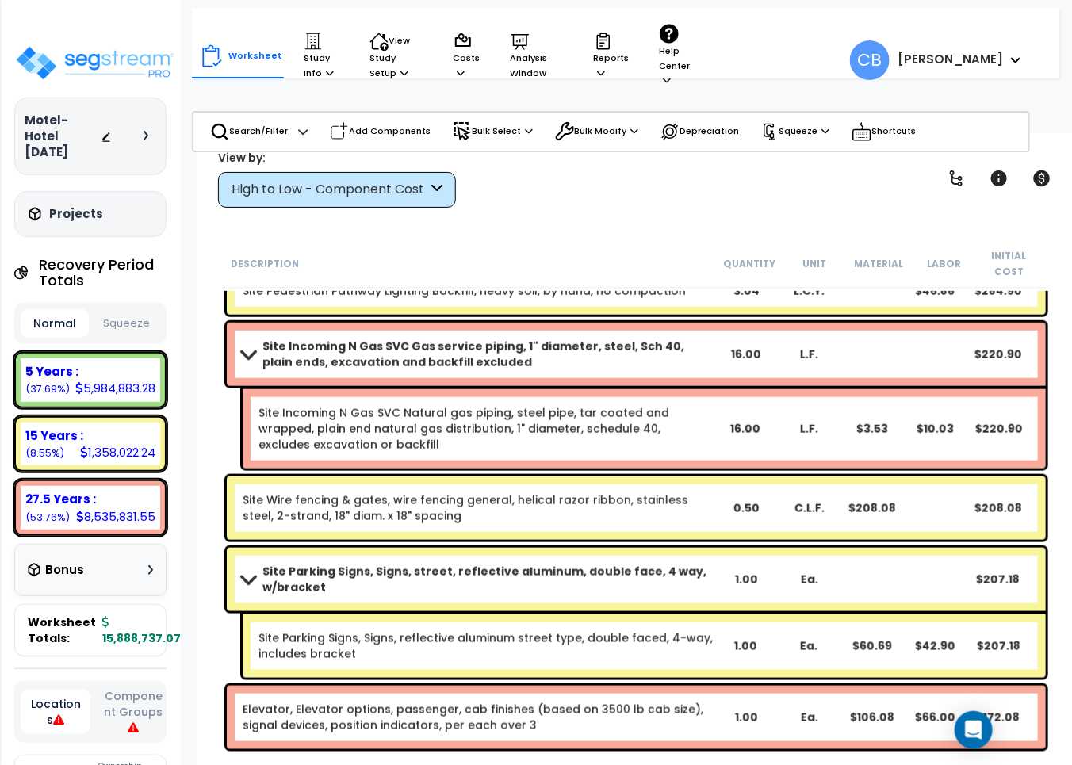
drag, startPoint x: 338, startPoint y: 361, endPoint x: 461, endPoint y: 374, distance: 123.6
click at [351, 365] on div "Site Incoming N Gas SVC Gas service piping, 1" diameter, steel, Sch 40, plain e…" at bounding box center [636, 354] width 819 height 63
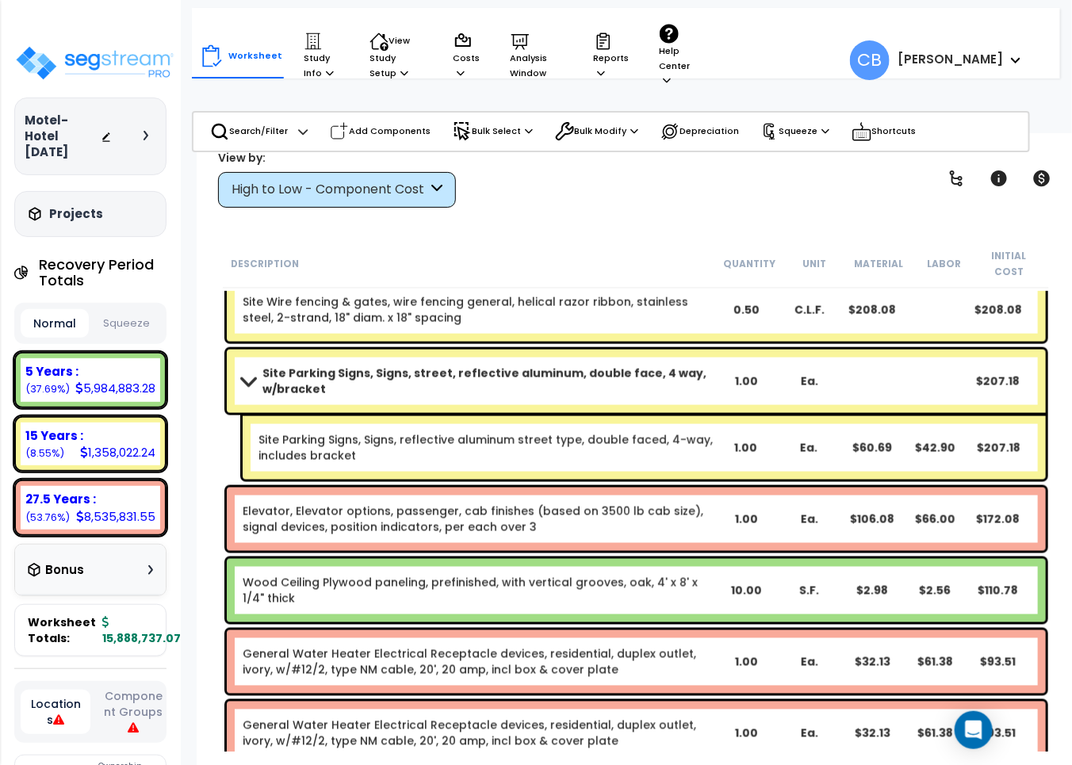
click at [461, 374] on b "Site Parking Signs, Signs, street, reflective aluminum, double face, 4 way, w/b…" at bounding box center [489, 382] width 453 height 32
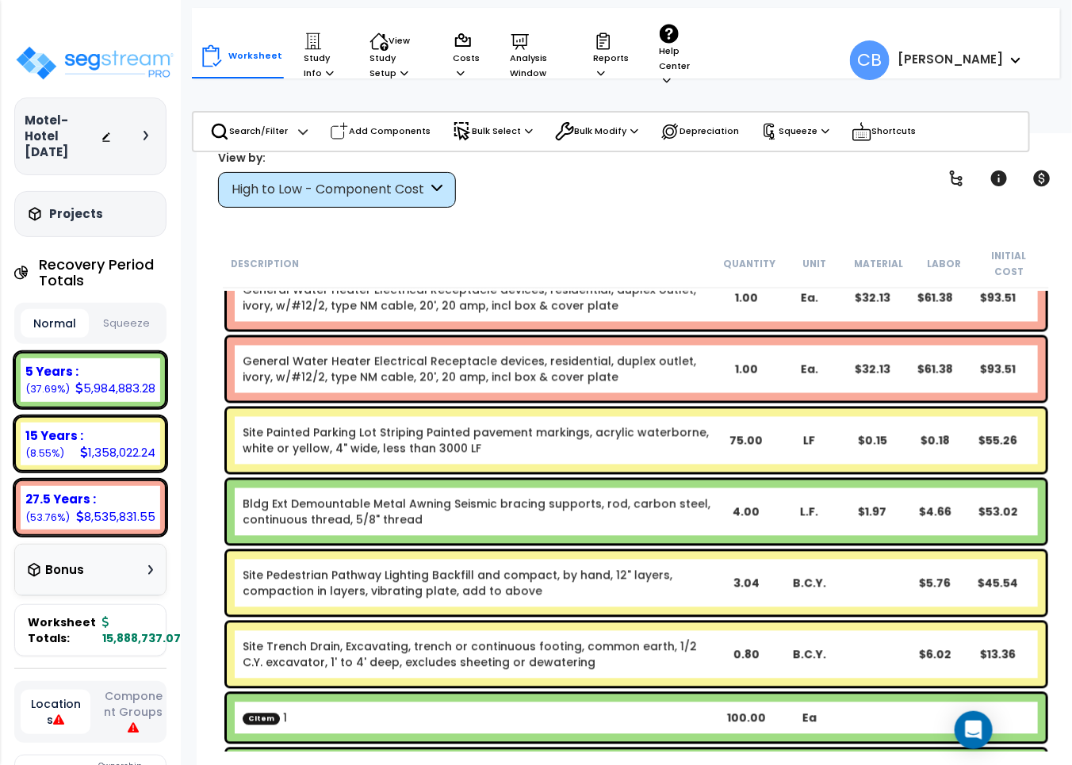
click at [504, 370] on div "General Water Heater Electrical Receptacle devices, residential, duplex outlet,…" at bounding box center [636, 369] width 819 height 63
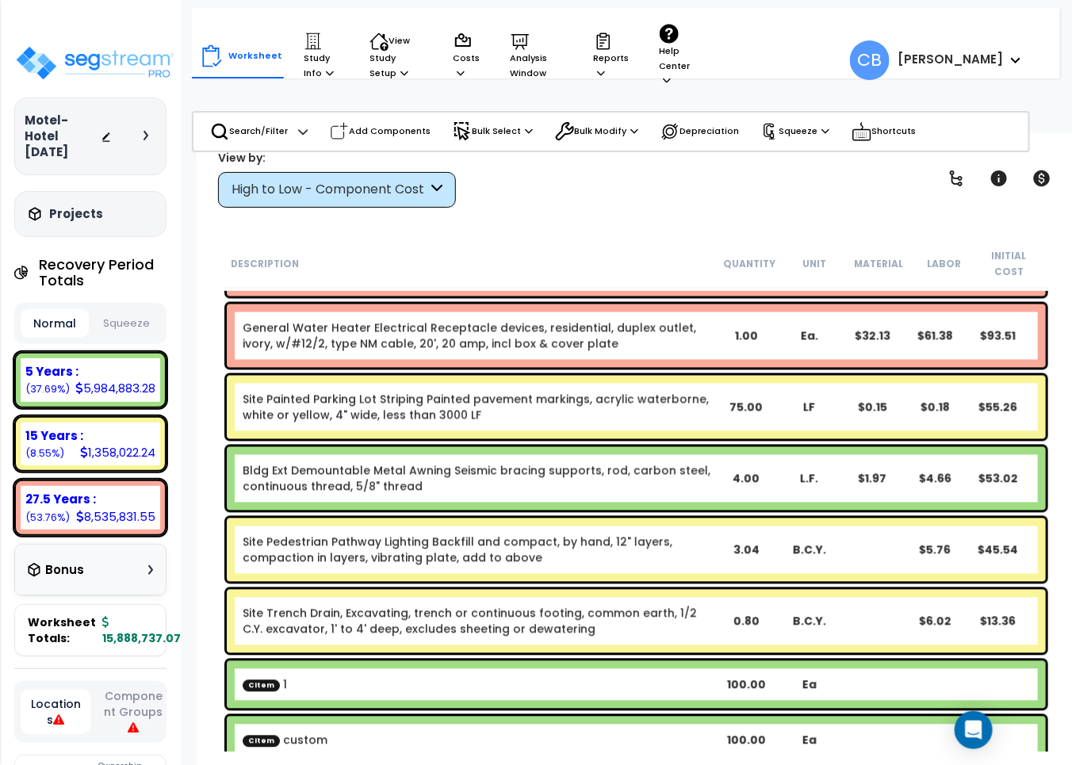
click at [516, 376] on div "Site Painted Parking Lot Striping Painted pavement markings, acrylic waterborne…" at bounding box center [636, 407] width 819 height 63
click at [304, 376] on div "Site Painted Parking Lot Striping Painted pavement markings, acrylic waterborne…" at bounding box center [636, 407] width 819 height 63
click at [197, 362] on div "Worksheet Study Info Study Setup Add Property Unit Template study Clone study CB" at bounding box center [637, 515] width 880 height 765
click at [282, 376] on div "Site Painted Parking Lot Striping Painted pavement markings, acrylic waterborne…" at bounding box center [636, 407] width 819 height 63
click at [406, 515] on div "Site Pedestrian Pathway Lighting Backfill and compact, by hand, 12" layers, com…" at bounding box center [636, 550] width 827 height 71
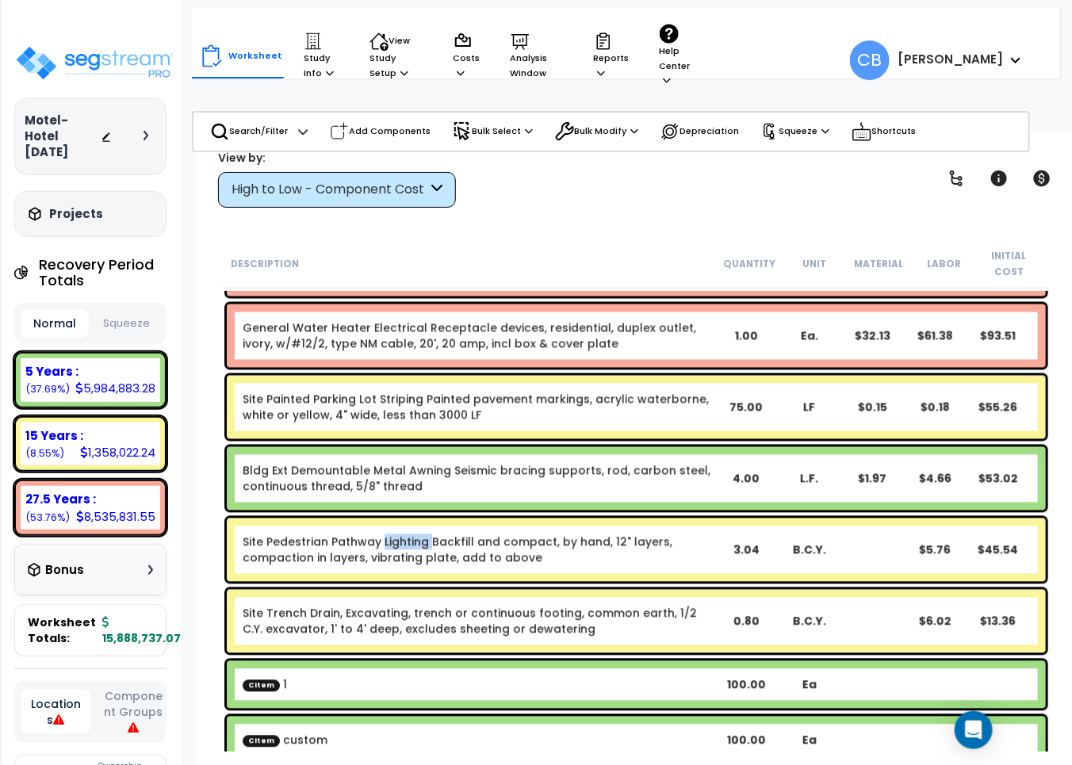
drag, startPoint x: 406, startPoint y: 500, endPoint x: 599, endPoint y: 528, distance: 194.8
click at [407, 515] on div "Site Pedestrian Pathway Lighting Backfill and compact, by hand, 12" layers, com…" at bounding box center [636, 550] width 827 height 71
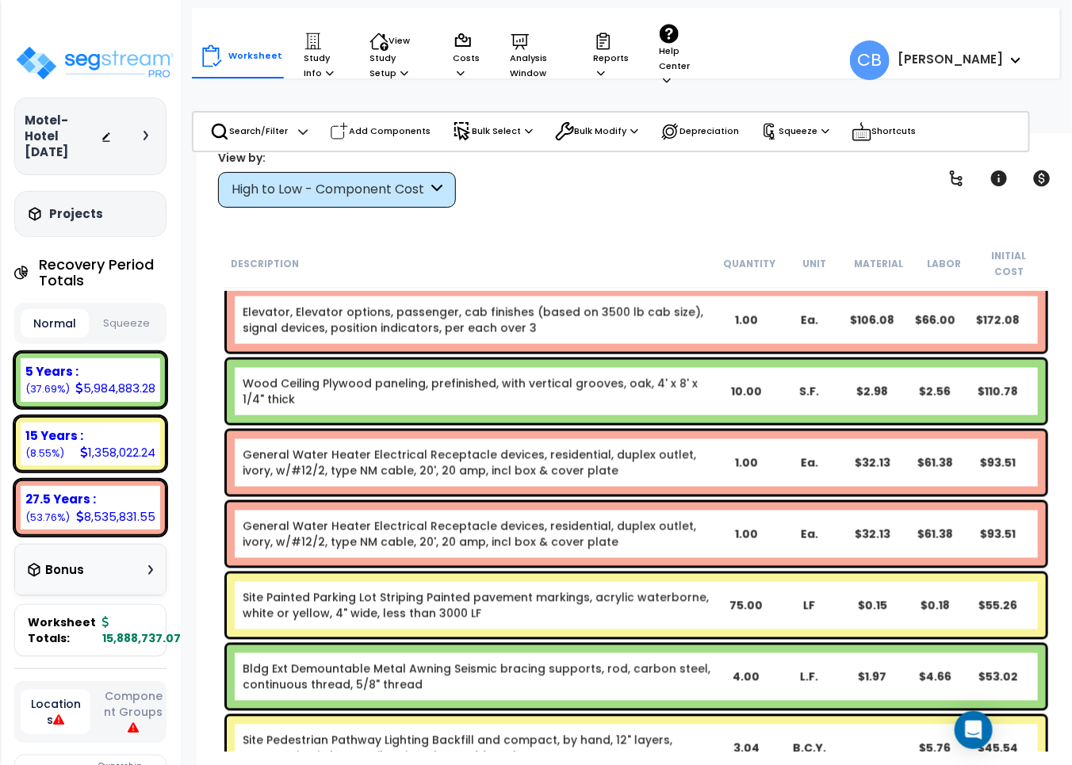
click at [476, 519] on link "General Water Heater Electrical Receptacle devices, residential, duplex outlet,…" at bounding box center [479, 535] width 473 height 32
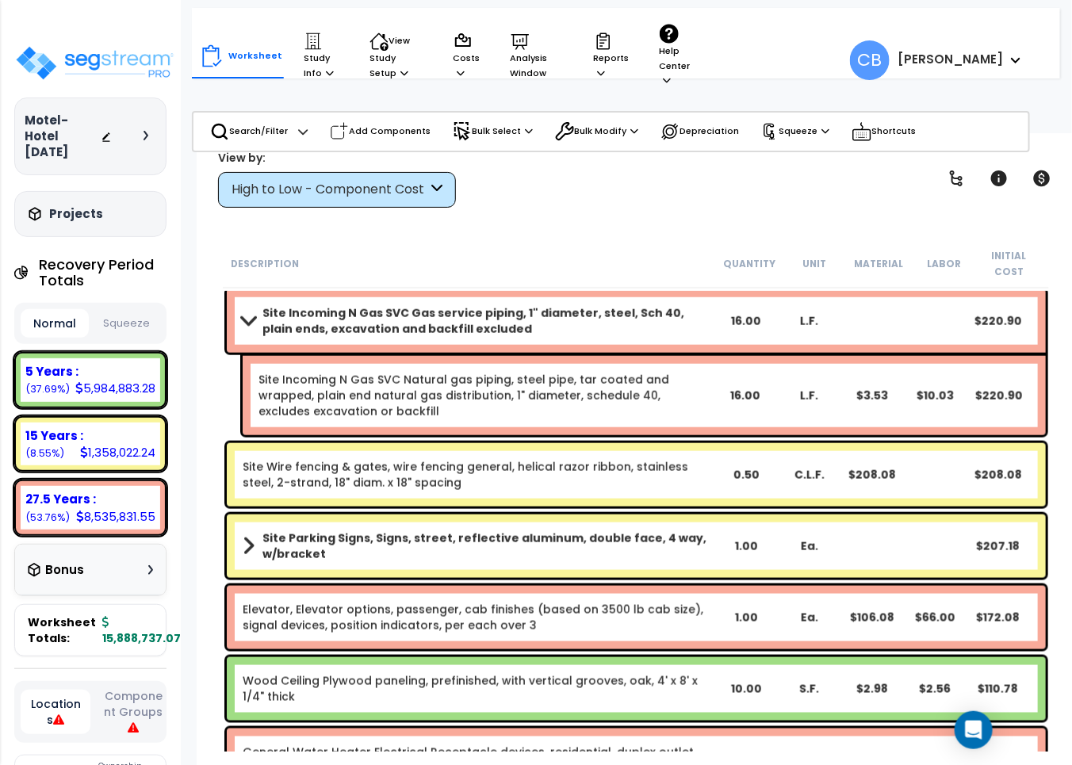
click at [546, 531] on b "Site Parking Signs, Signs, street, reflective aluminum, double face, 4 way, w/b…" at bounding box center [489, 547] width 453 height 32
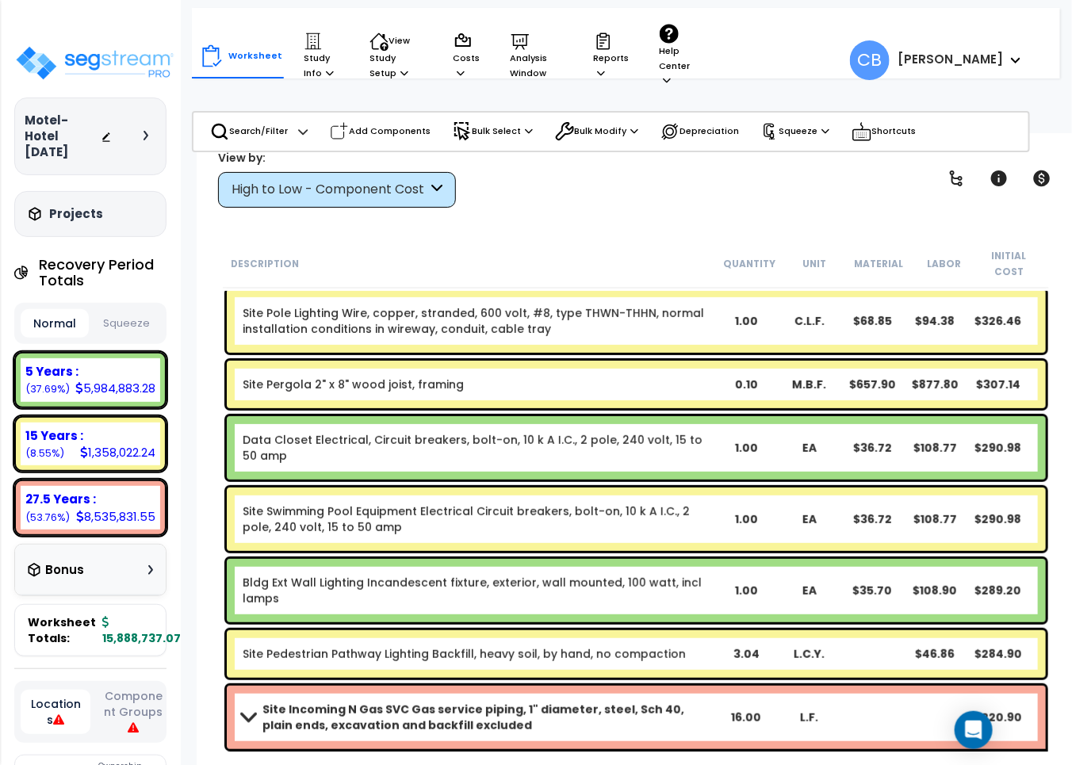
click at [688, 517] on link "Site Swimming Pool Equipment Electrical Circuit breakers, bolt-on, 10 k A I.C.,…" at bounding box center [479, 520] width 473 height 32
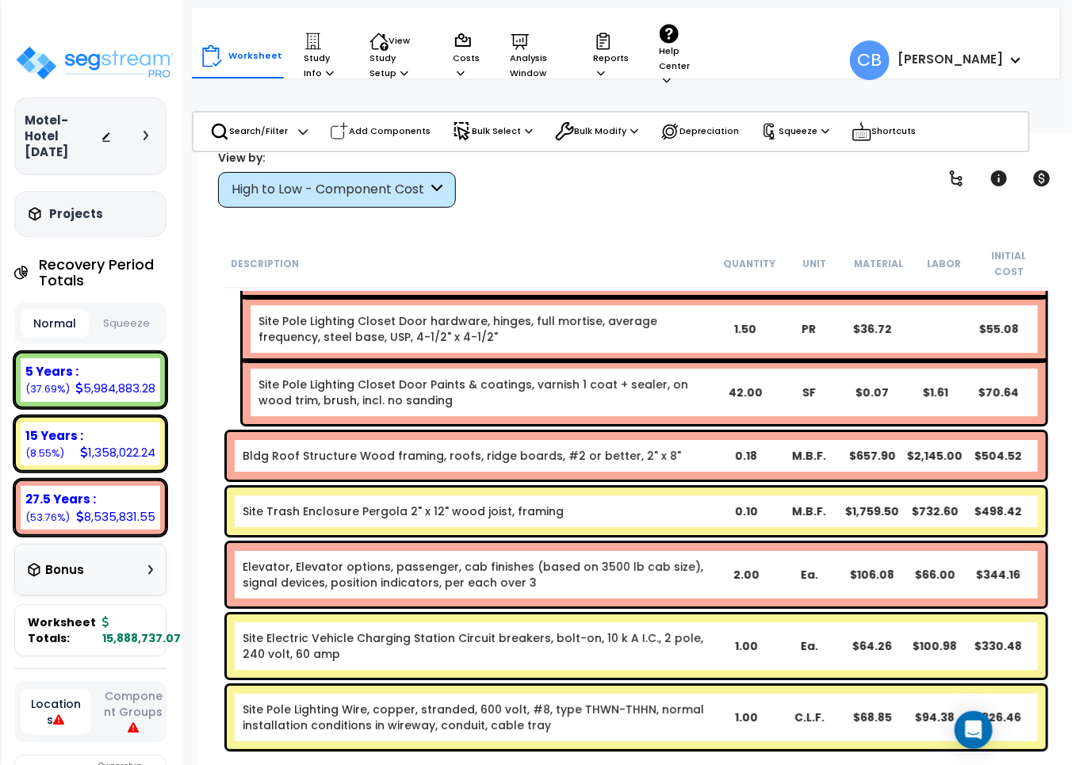
click at [513, 504] on link "Site Trash Enclosure Pergola 2" x 12" wood joist, framing" at bounding box center [403, 512] width 321 height 16
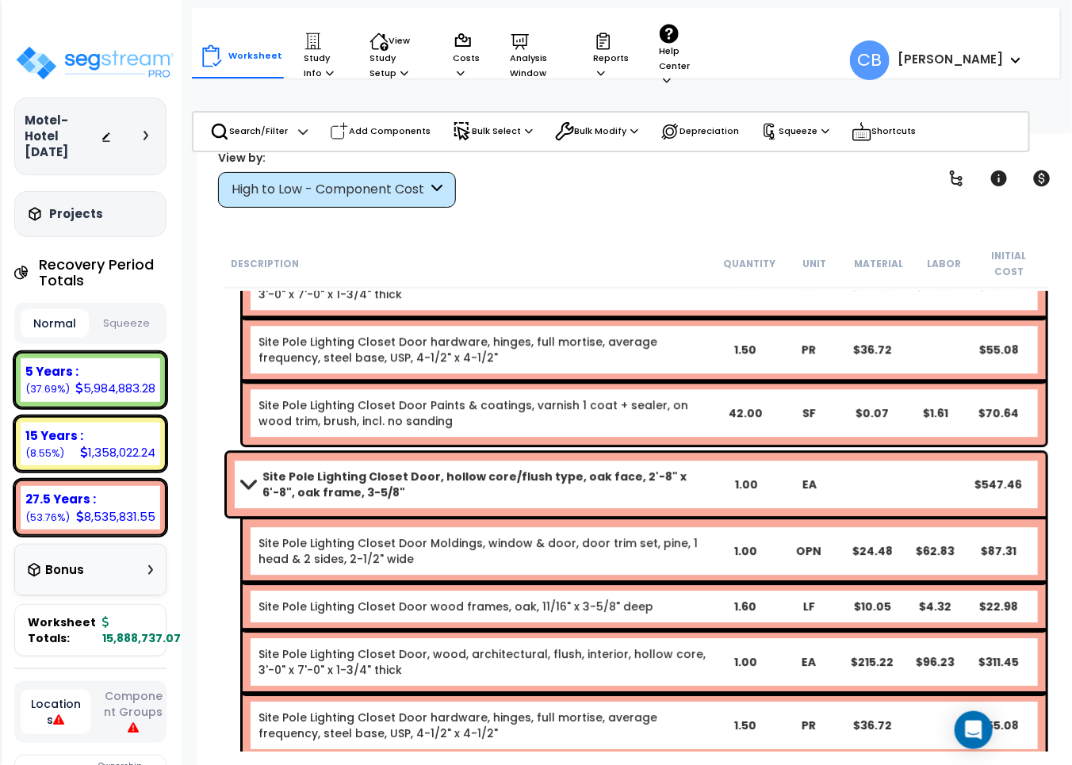
click at [694, 535] on link "Site Pole Lighting Closet Door Moldings, window & door, door trim set, pine, 1 …" at bounding box center [486, 551] width 455 height 32
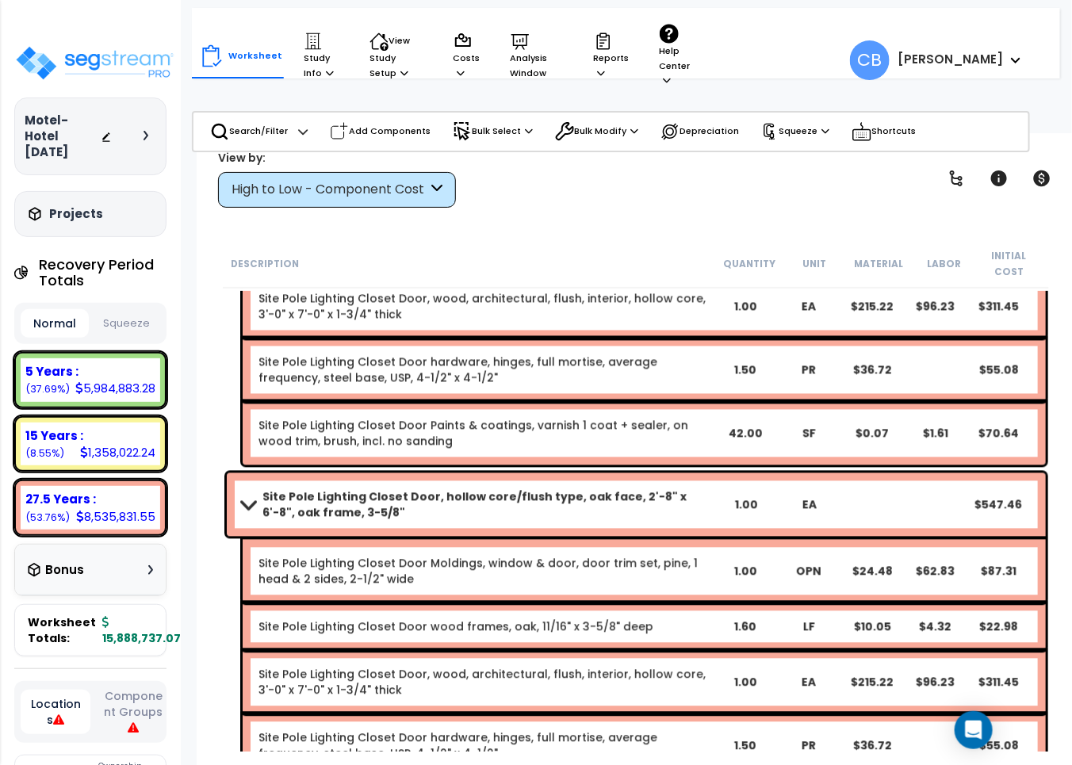
click at [694, 540] on div "Site Pole Lighting Closet Door Moldings, window & door, door trim set, pine, 1 …" at bounding box center [644, 571] width 803 height 63
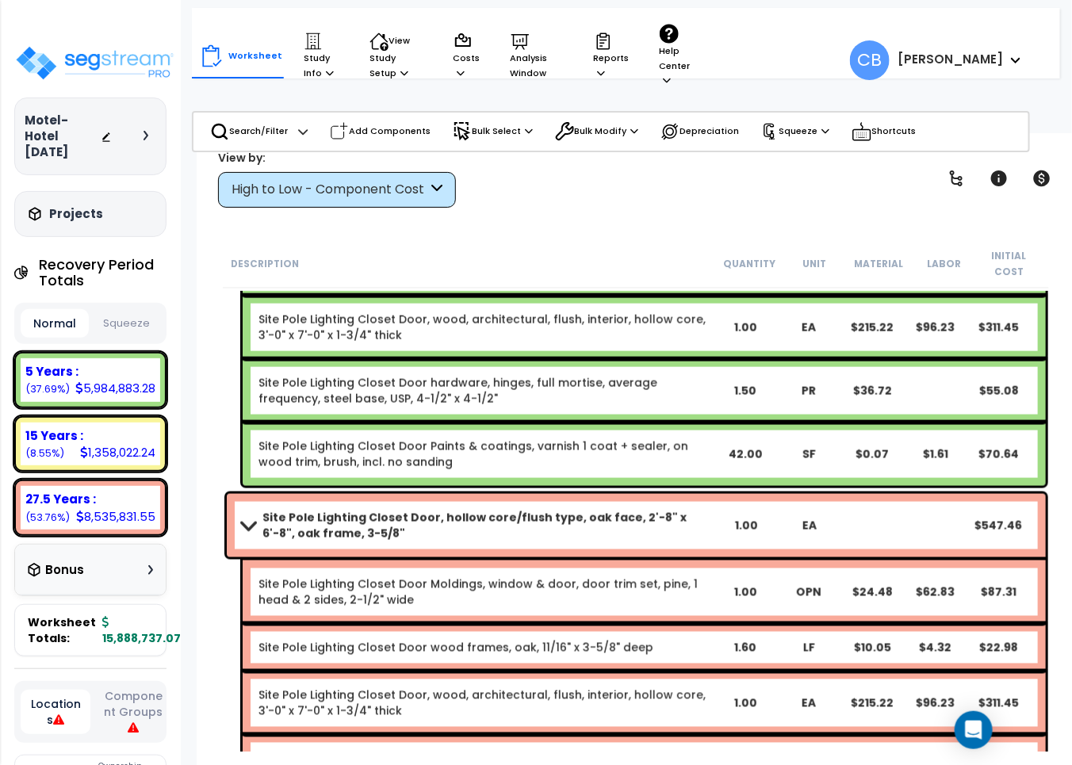
click at [572, 510] on b "Site Pole Lighting Closet Door, hollow core/flush type, oak face, 2'-8" x 6'-8"…" at bounding box center [489, 526] width 453 height 32
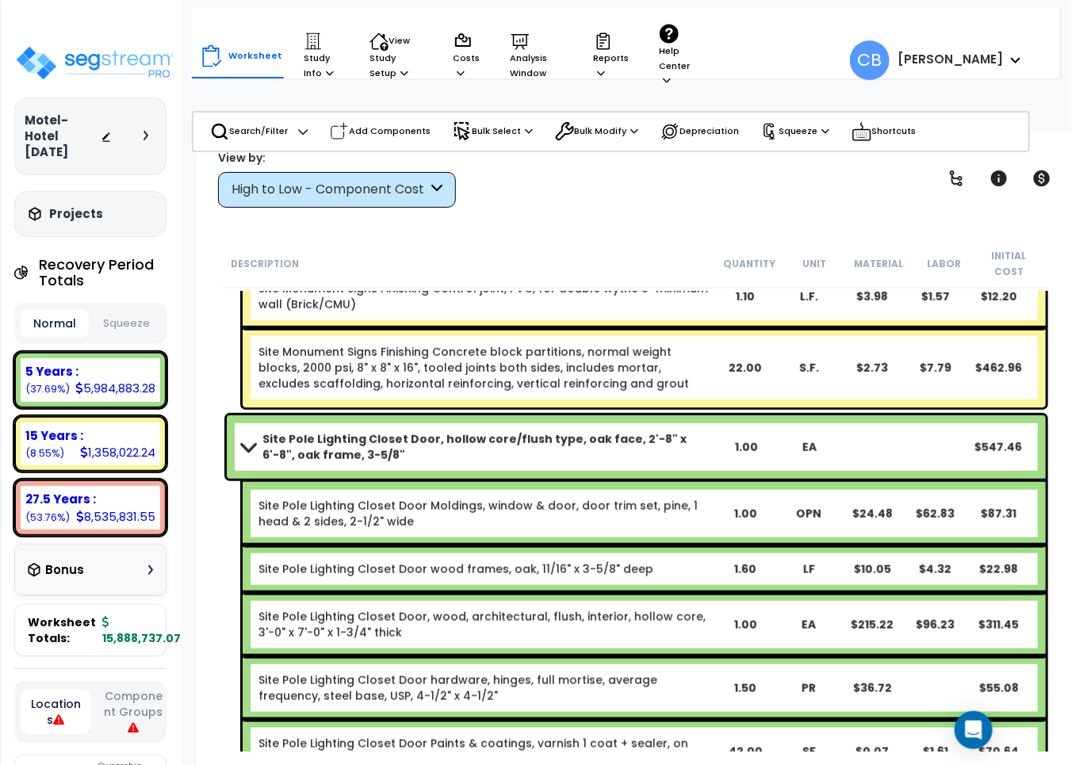
click at [683, 524] on div "Site Pole Lighting Closet Door Moldings, window & door, door trim set, pine, 1 …" at bounding box center [644, 513] width 803 height 63
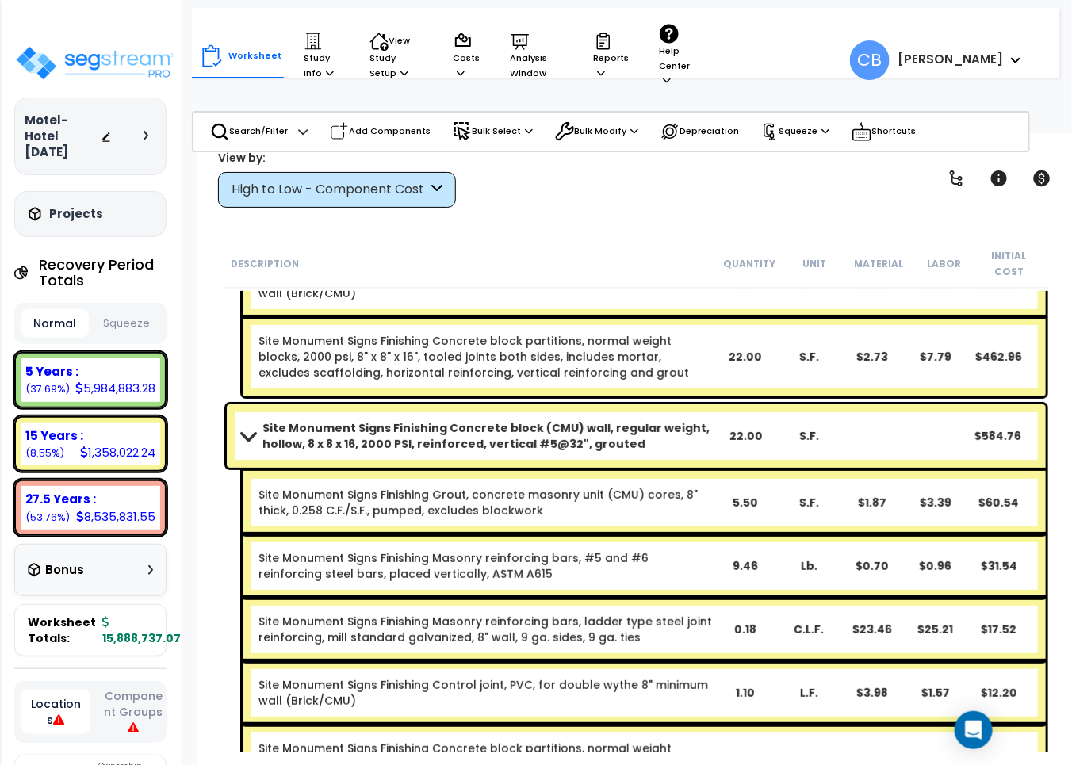
click at [617, 516] on div "Site Monument Signs Finishing Grout, concrete masonry unit (CMU) cores, 8" thic…" at bounding box center [644, 502] width 803 height 63
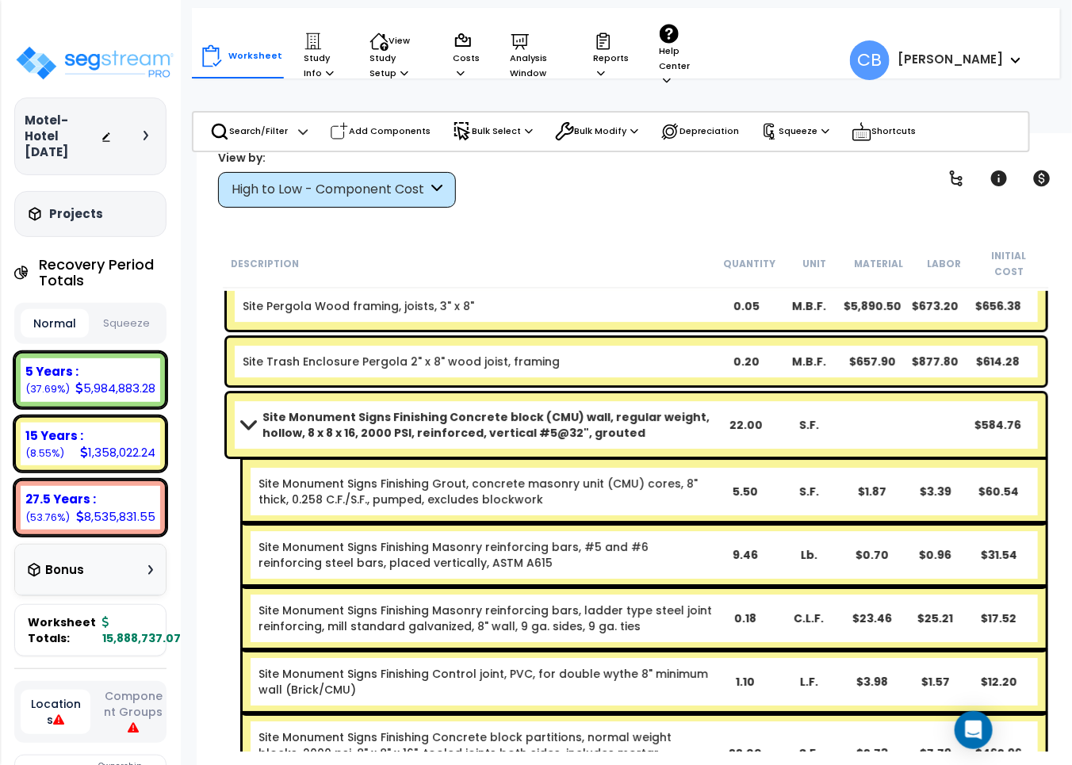
click at [643, 523] on div "Site Monument Signs Finishing Masonry reinforcing bars, #5 and #6 reinforcing s…" at bounding box center [644, 554] width 803 height 63
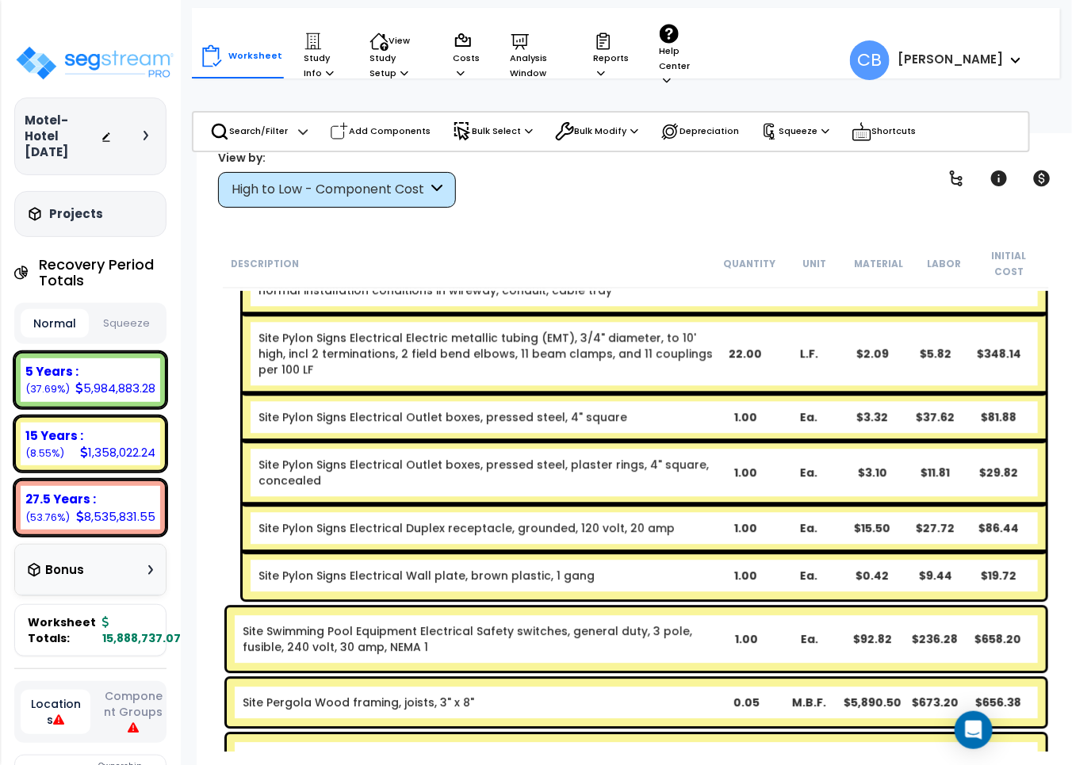
click at [684, 521] on div "Site Pylon Signs Electrical Duplex receptacle, grounded, 120 volt, 20 amp 1.00 …" at bounding box center [644, 528] width 803 height 48
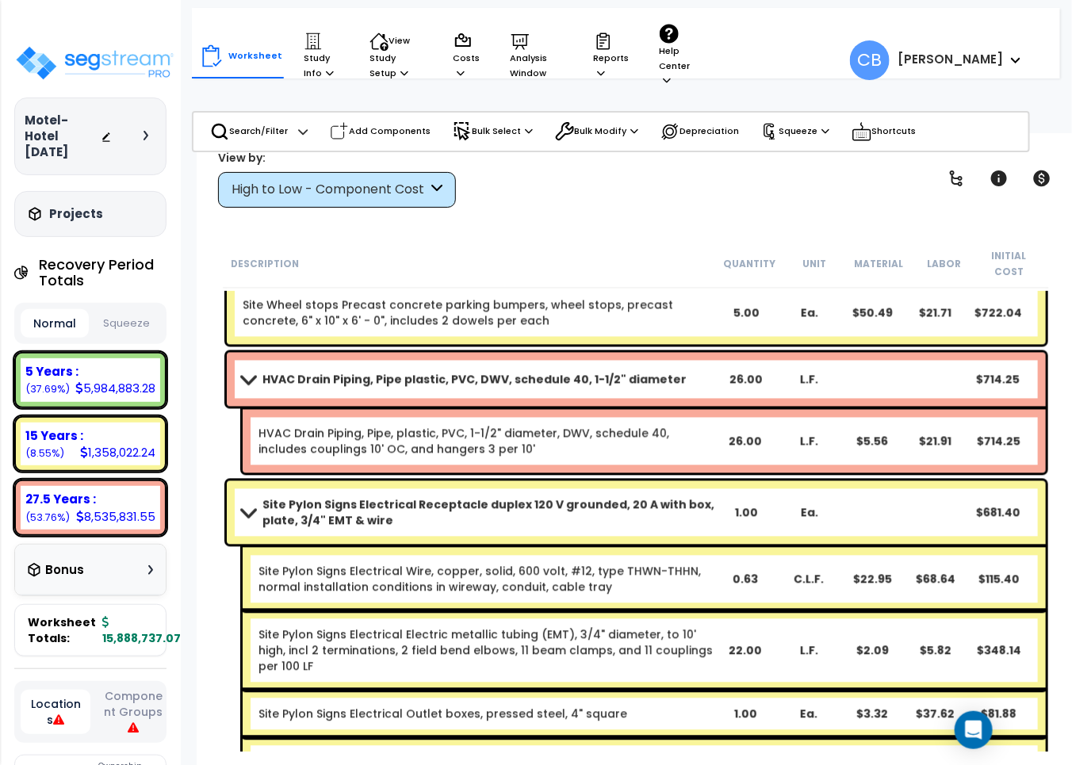
scroll to position [31118, 0]
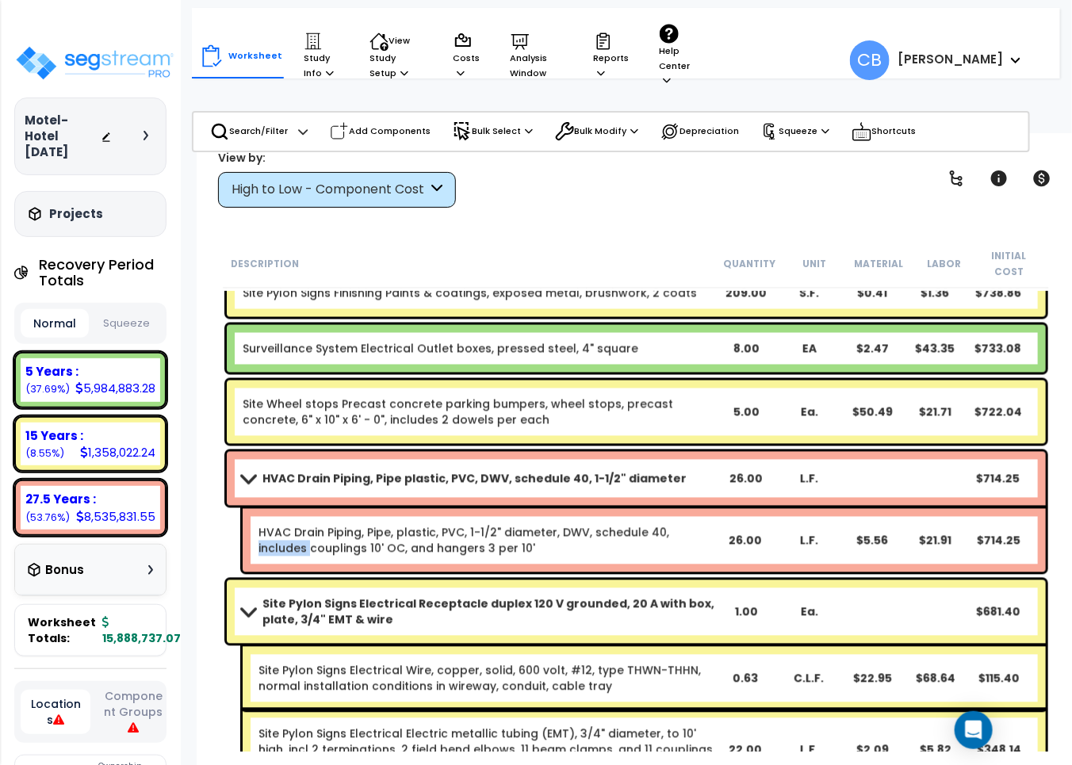
click at [684, 525] on link "HVAC Drain Piping, Pipe, plastic, PVC, 1-1/2" diameter, DWV, schedule 40, inclu…" at bounding box center [486, 541] width 455 height 32
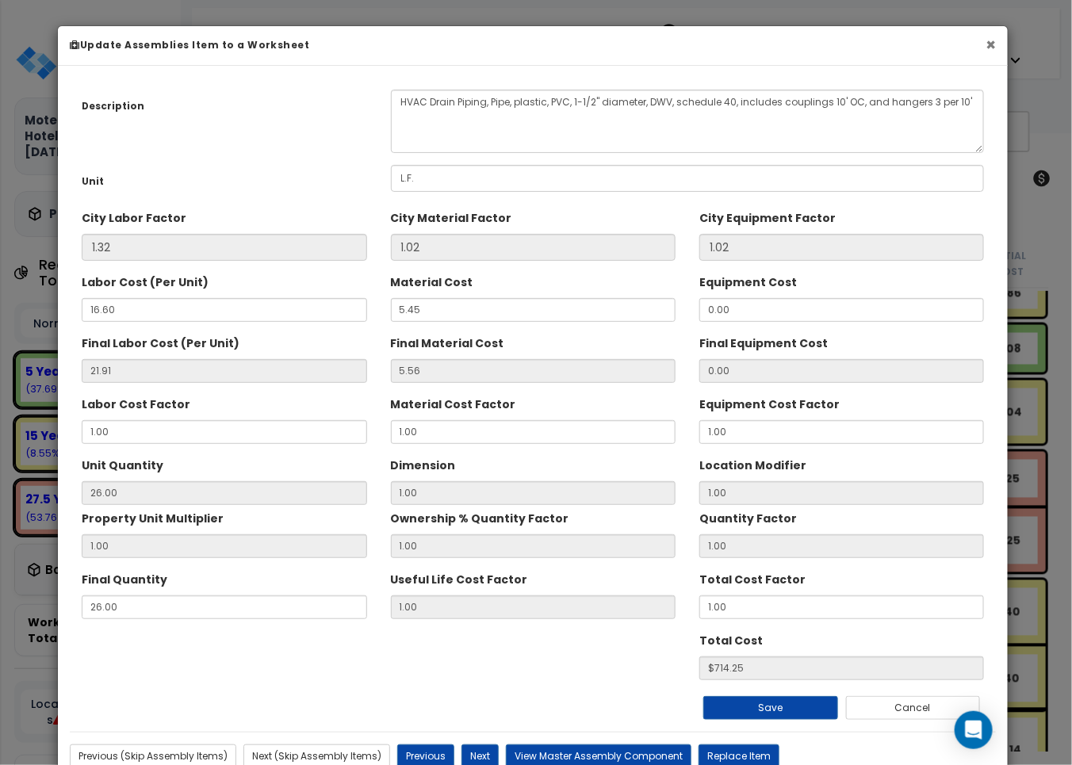
click at [986, 49] on button "×" at bounding box center [991, 44] width 10 height 17
